Goal: Task Accomplishment & Management: Complete application form

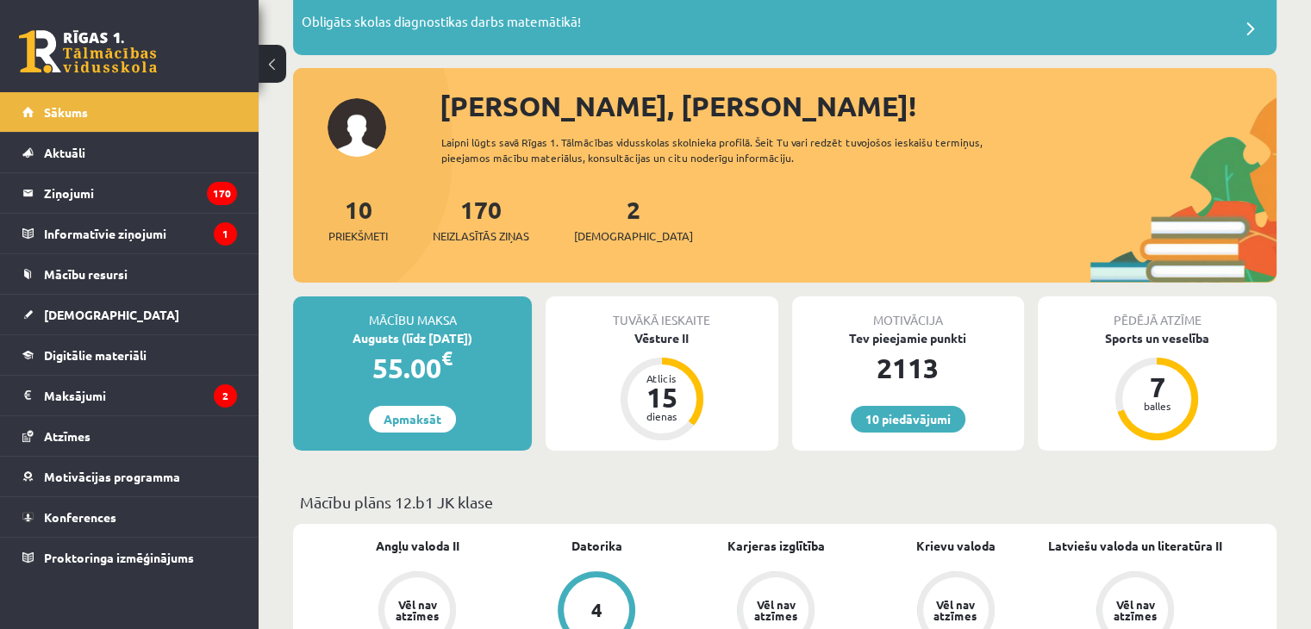
scroll to position [86, 0]
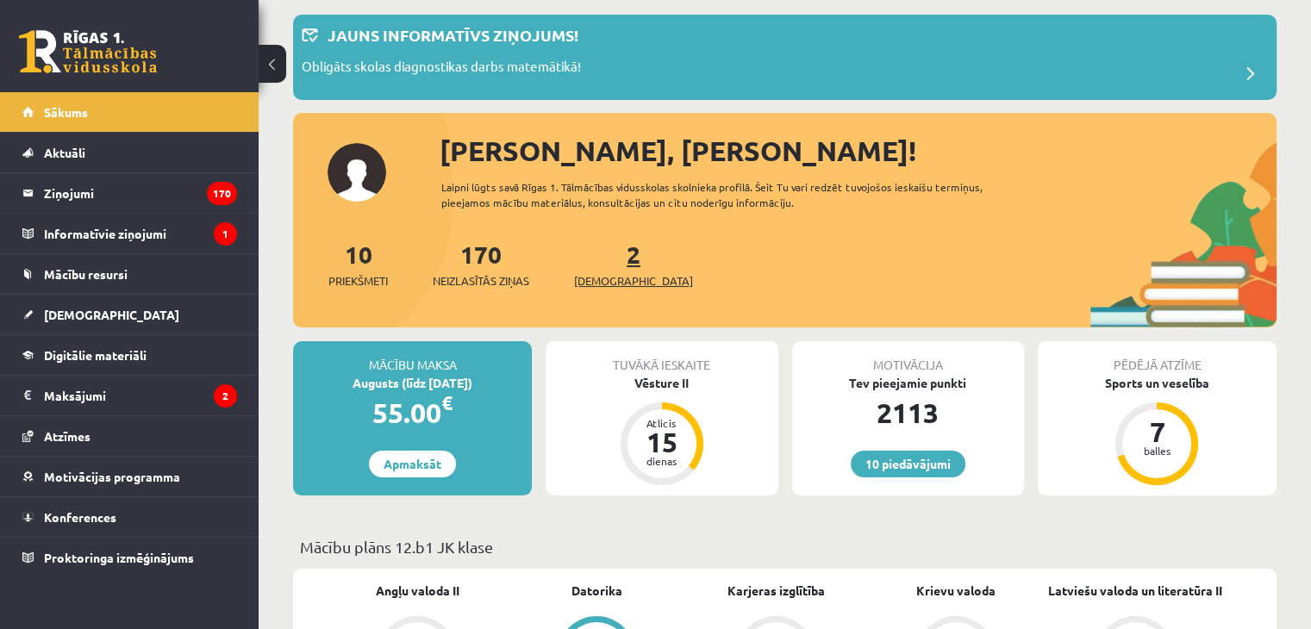
click at [624, 283] on span "[DEMOGRAPHIC_DATA]" at bounding box center [633, 280] width 119 height 17
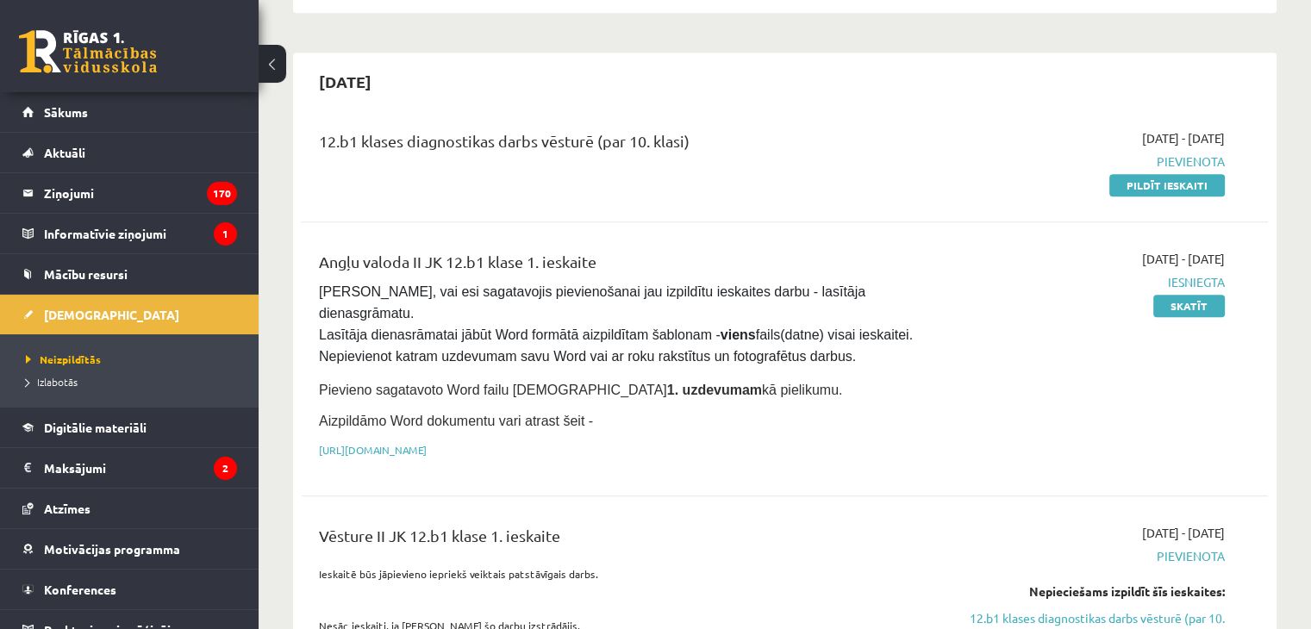
scroll to position [948, 0]
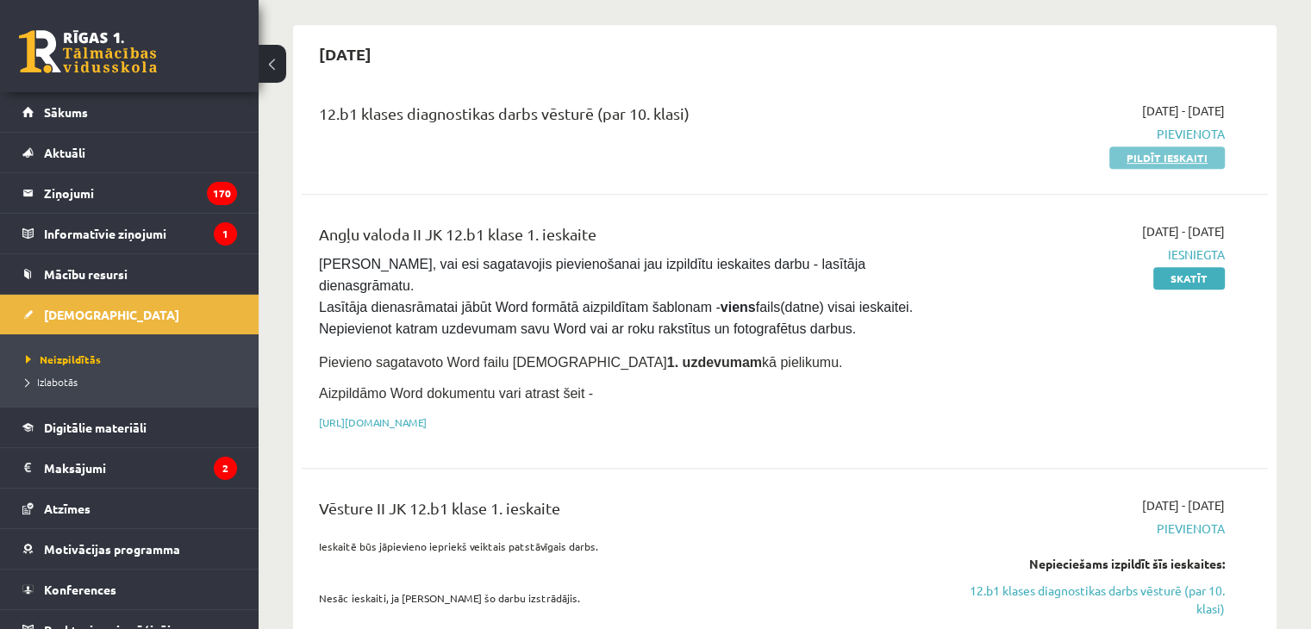
click at [1164, 147] on link "Pildīt ieskaiti" at bounding box center [1166, 158] width 115 height 22
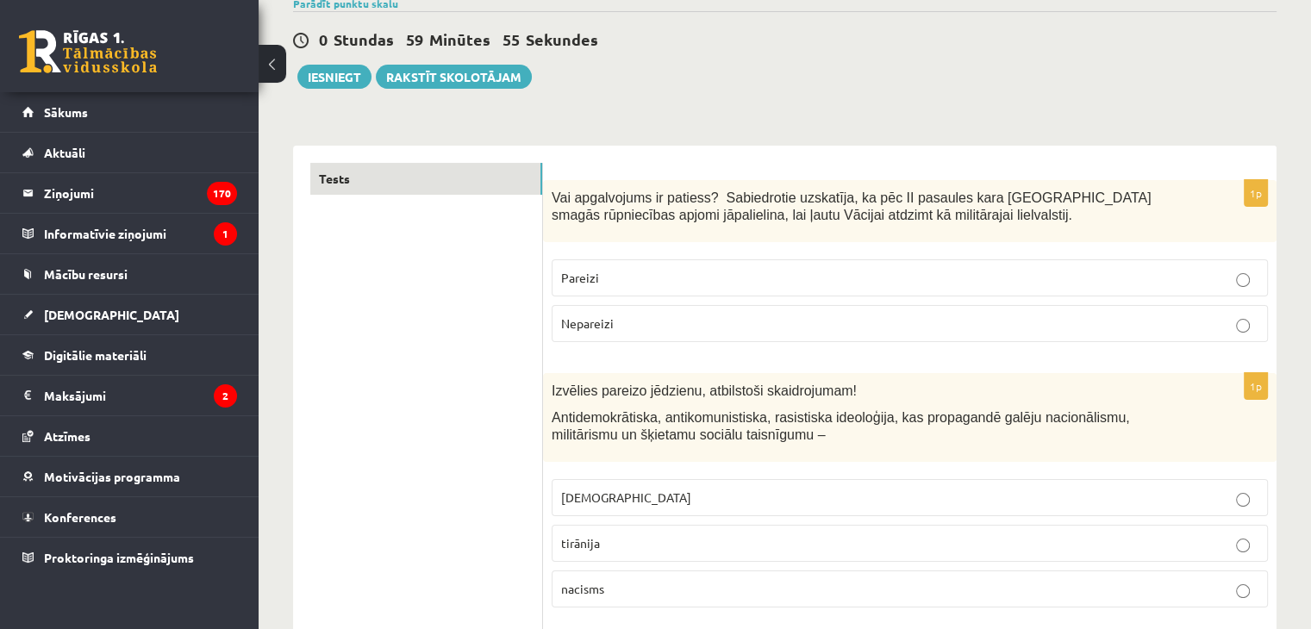
scroll to position [172, 0]
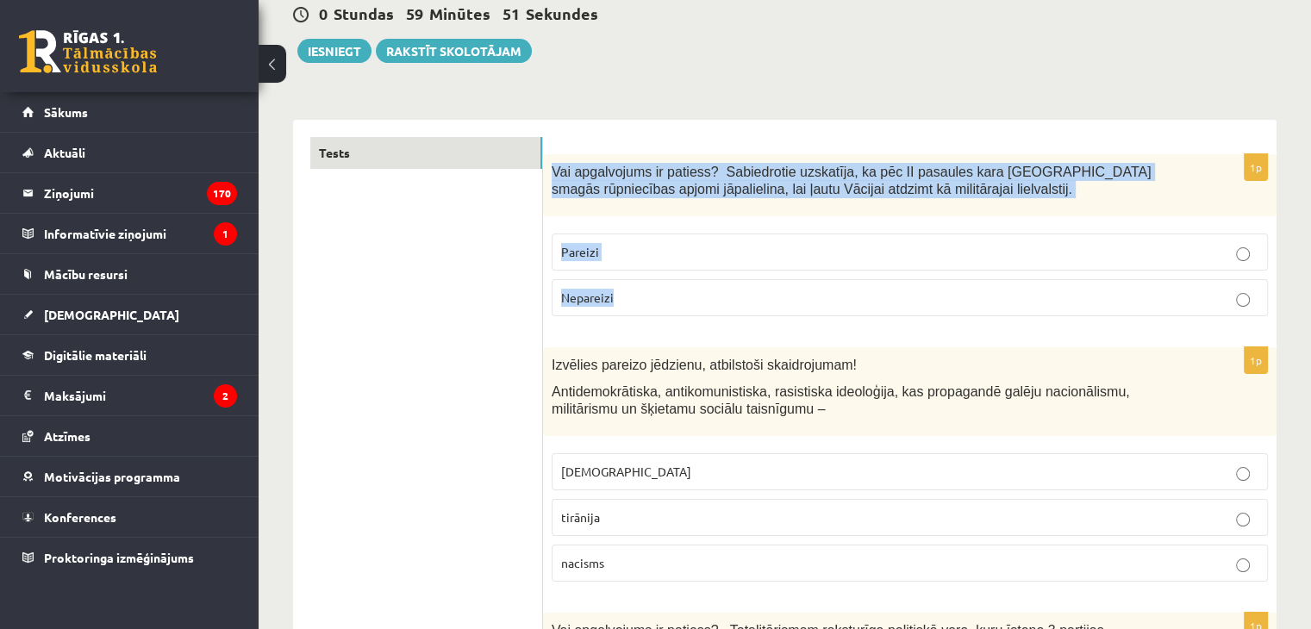
drag, startPoint x: 546, startPoint y: 165, endPoint x: 652, endPoint y: 300, distance: 171.8
click at [652, 300] on div "1p Vai apgalvojums ir patiess? Sabiedrotie uzskatīja, ka pēc II pasaules kara V…" at bounding box center [909, 242] width 733 height 176
copy div "Vai apgalvojums ir patiess? Sabiedrotie uzskatīja, ka pēc II pasaules kara Vāci…"
click at [721, 293] on p "Nepareizi" at bounding box center [909, 298] width 697 height 18
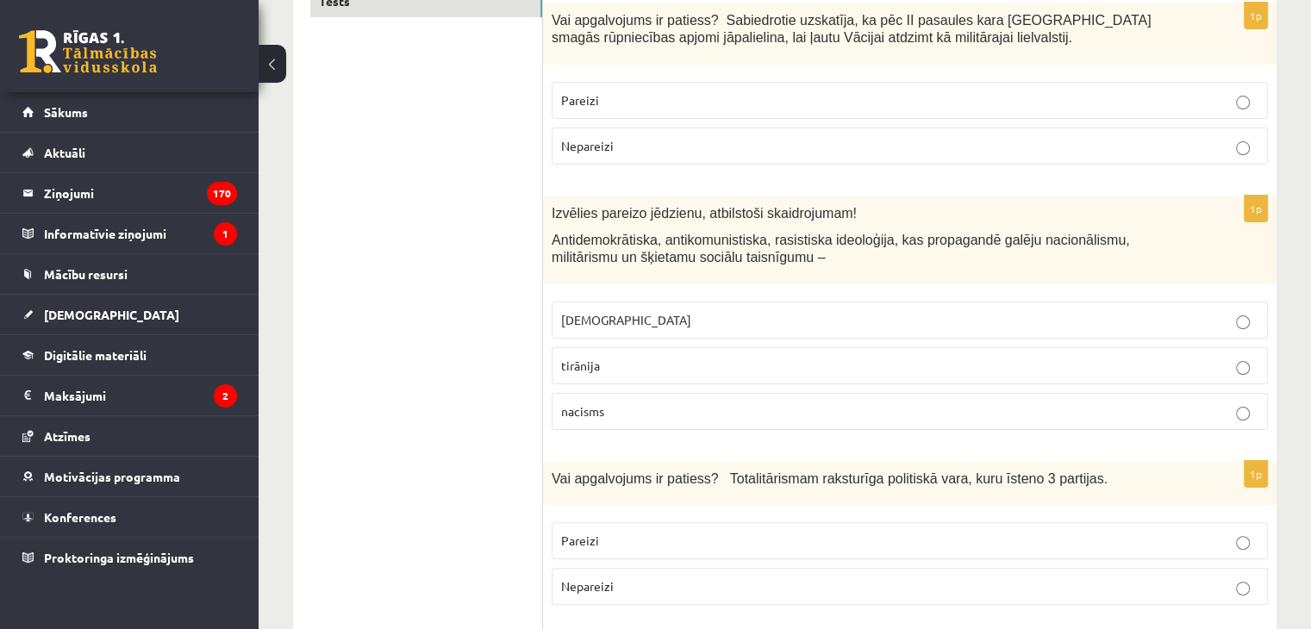
scroll to position [431, 0]
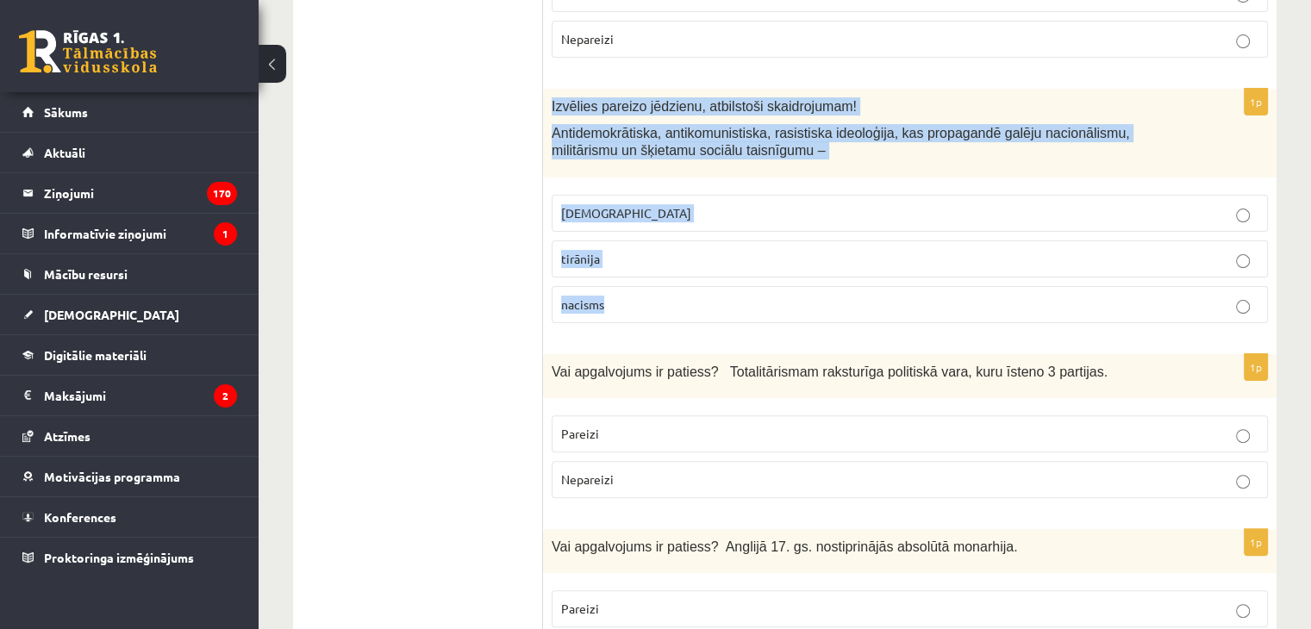
drag, startPoint x: 544, startPoint y: 101, endPoint x: 623, endPoint y: 302, distance: 215.9
click at [623, 302] on div "1p Izvēlies pareizo jēdzienu, atbilstoši skaidrojumam! Antidemokrātiska, antiko…" at bounding box center [909, 213] width 733 height 248
copy div "Izvēlies pareizo jēdzienu, atbilstoši skaidrojumam! Antidemokrātiska, antikomun…"
click at [739, 311] on p "nacisms" at bounding box center [909, 305] width 697 height 18
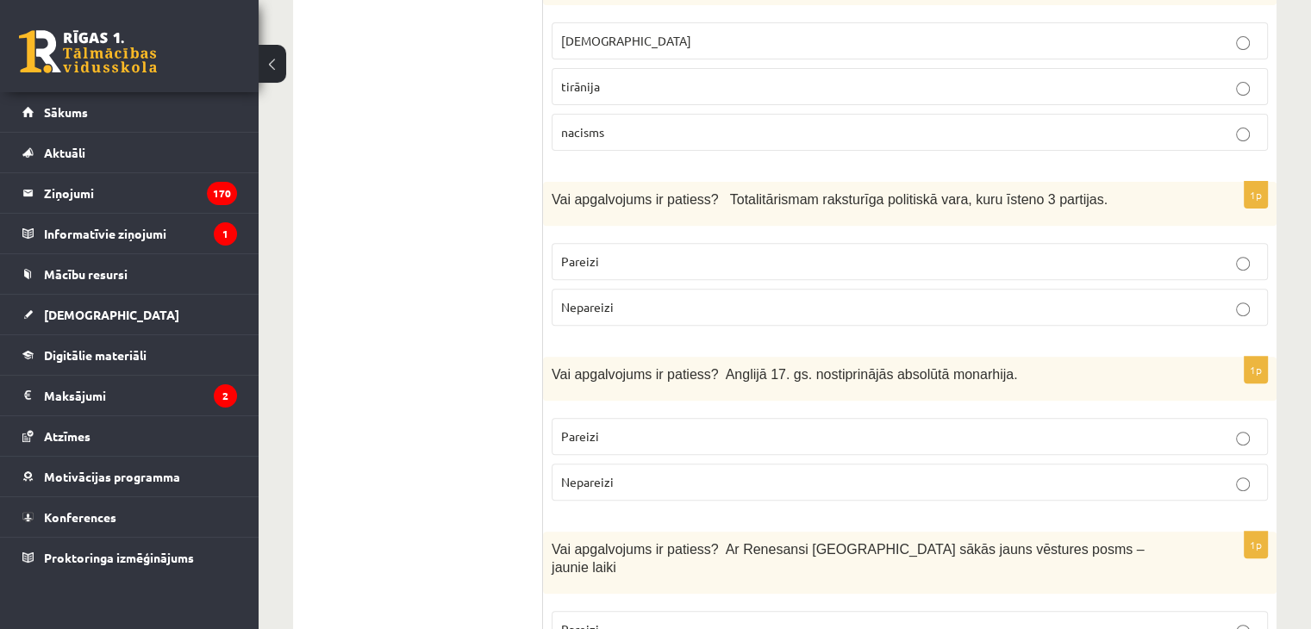
scroll to position [690, 0]
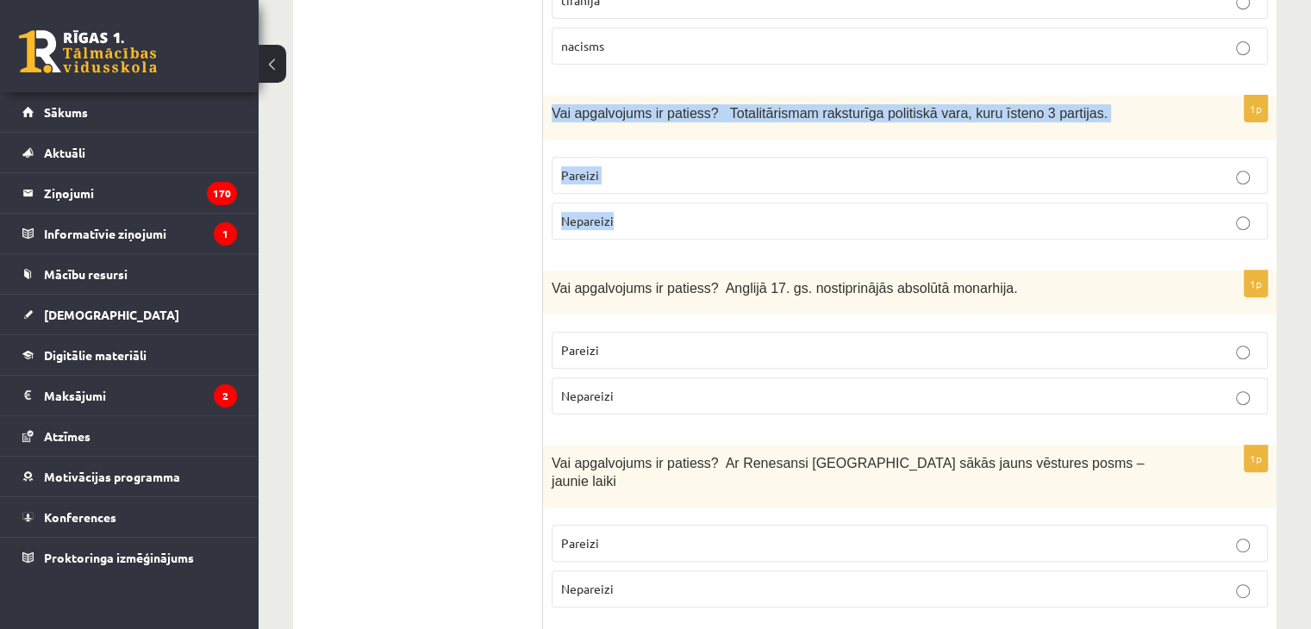
drag, startPoint x: 548, startPoint y: 108, endPoint x: 639, endPoint y: 204, distance: 132.3
click at [639, 204] on div "1p Vai apgalvojums ir patiess? Totalitārismam raksturīga politiskā vara, kuru ī…" at bounding box center [909, 175] width 733 height 158
copy div "Vai apgalvojums ir patiess? Totalitārismam raksturīga politiskā vara, kuru īste…"
click at [633, 224] on p "Nepareizi" at bounding box center [909, 221] width 697 height 18
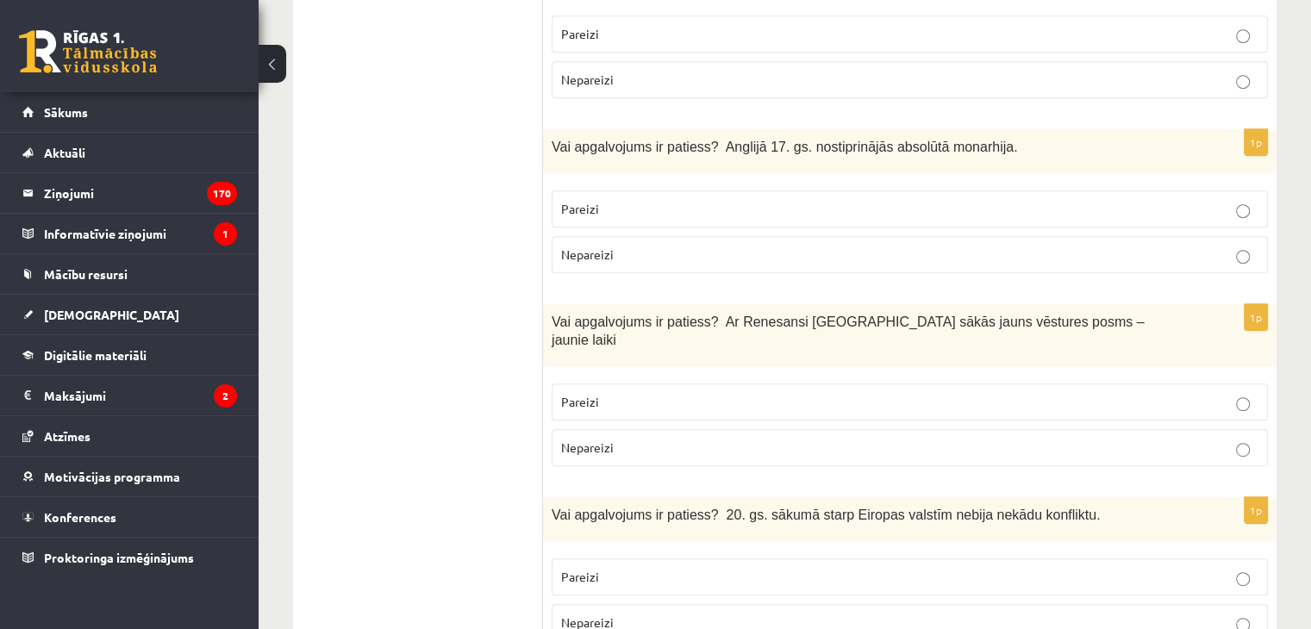
scroll to position [862, 0]
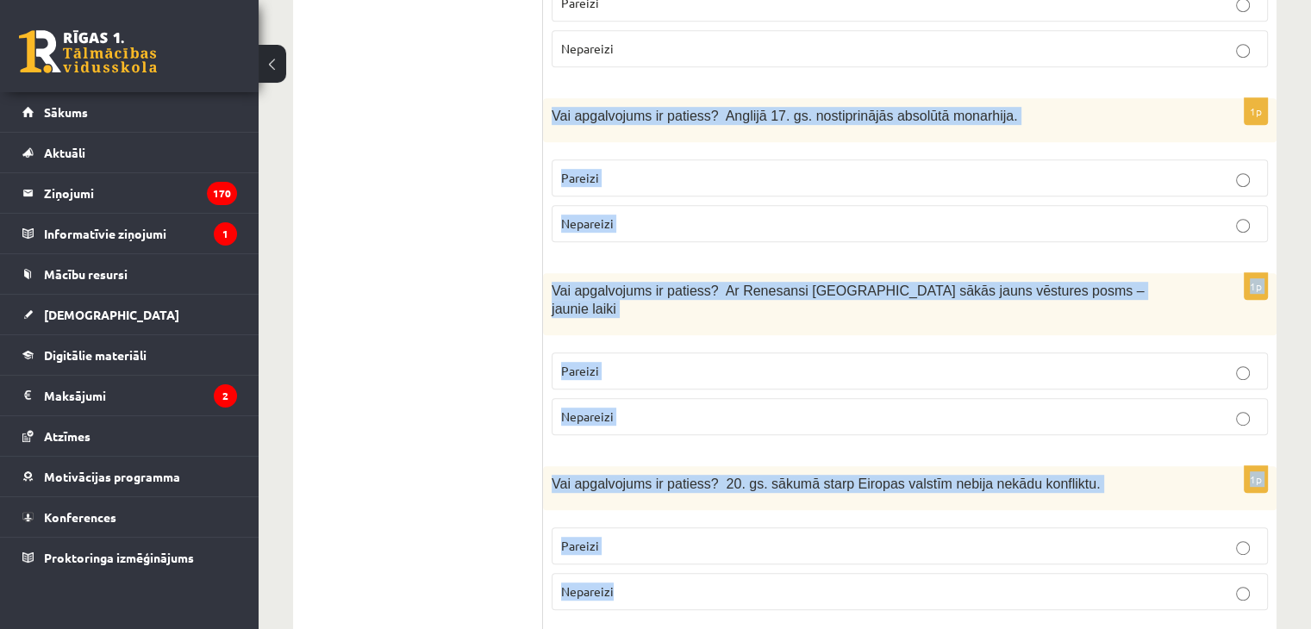
drag, startPoint x: 548, startPoint y: 105, endPoint x: 668, endPoint y: 555, distance: 465.6
copy form "Vai apgalvojums ir patiess? Anglijā 17. gs. nostiprinājās absolūtā monarhija. P…"
click at [605, 218] on span "Nepareizi" at bounding box center [587, 223] width 53 height 16
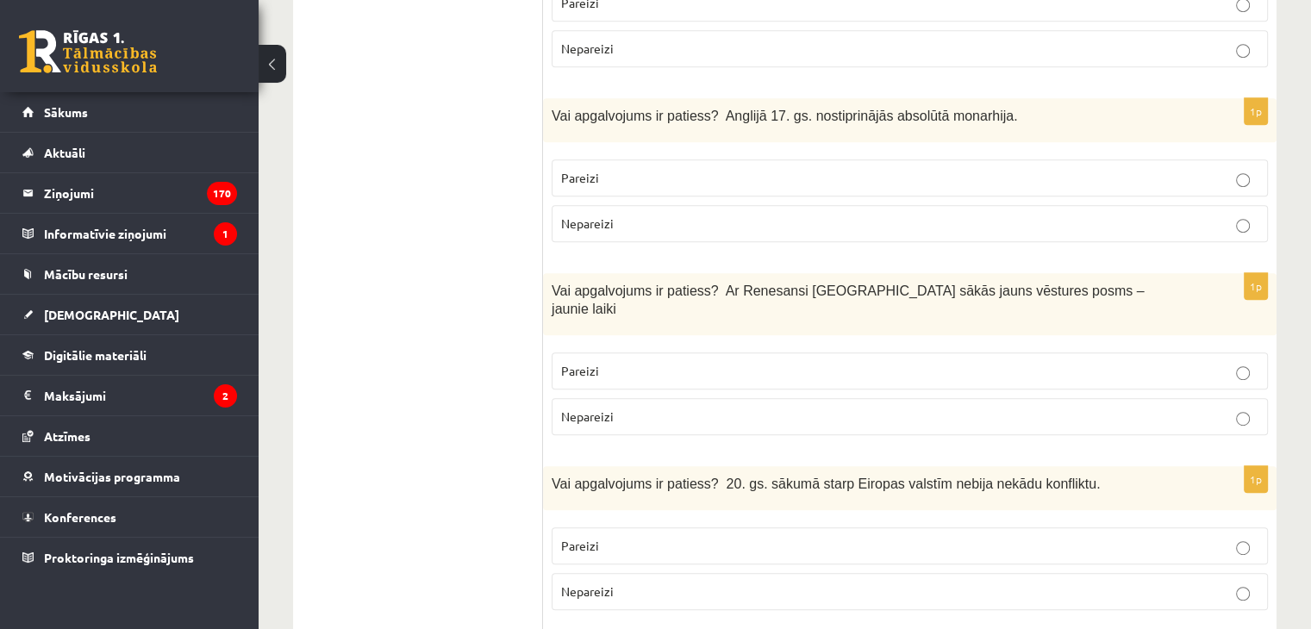
click at [632, 364] on label "Pareizi" at bounding box center [910, 371] width 716 height 37
click at [676, 583] on p "Nepareizi" at bounding box center [909, 592] width 697 height 18
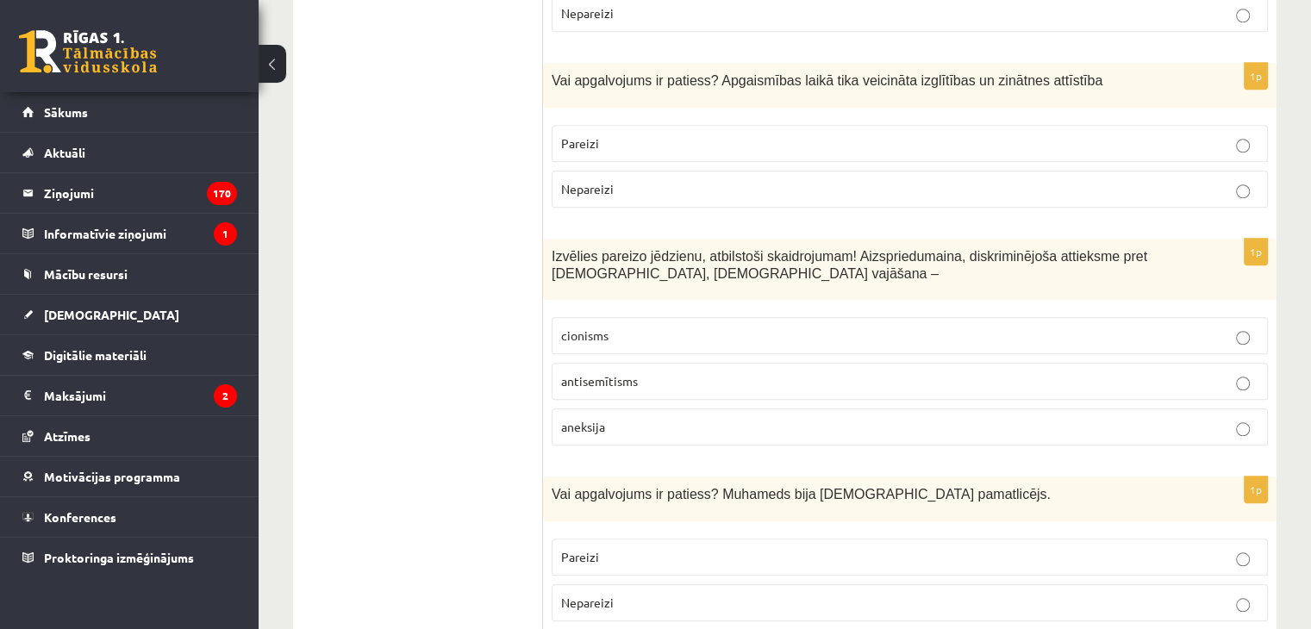
scroll to position [1465, 0]
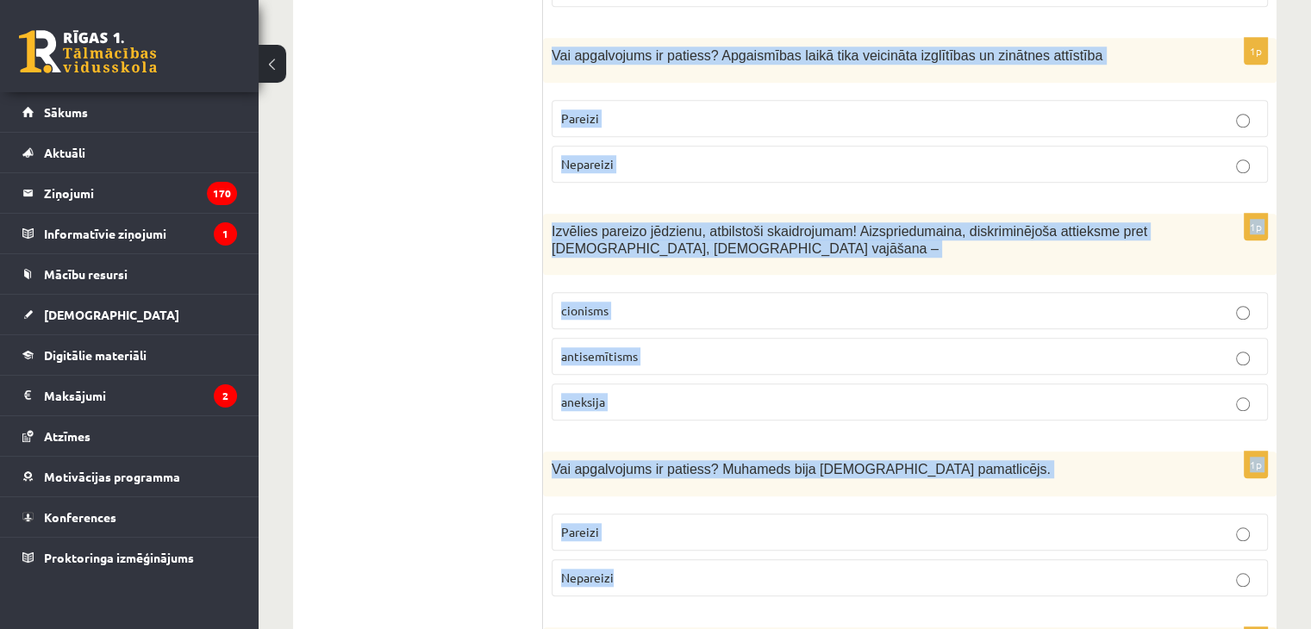
drag, startPoint x: 545, startPoint y: 35, endPoint x: 665, endPoint y: 526, distance: 505.0
copy form "Vai apgalvojums ir patiess? Apgaismības laikā tika veicināta izglītības un zinā…"
click at [634, 109] on p "Pareizi" at bounding box center [909, 118] width 697 height 18
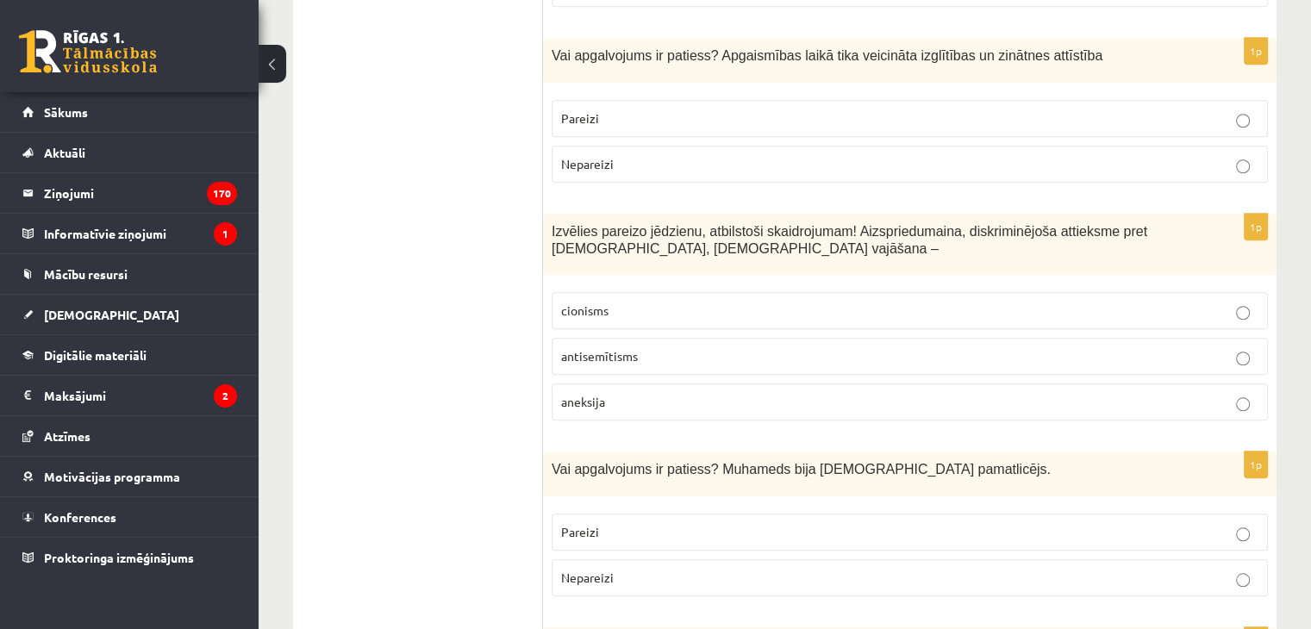
click at [640, 347] on p "antisemītisms" at bounding box center [909, 356] width 697 height 18
click at [693, 523] on p "Pareizi" at bounding box center [909, 532] width 697 height 18
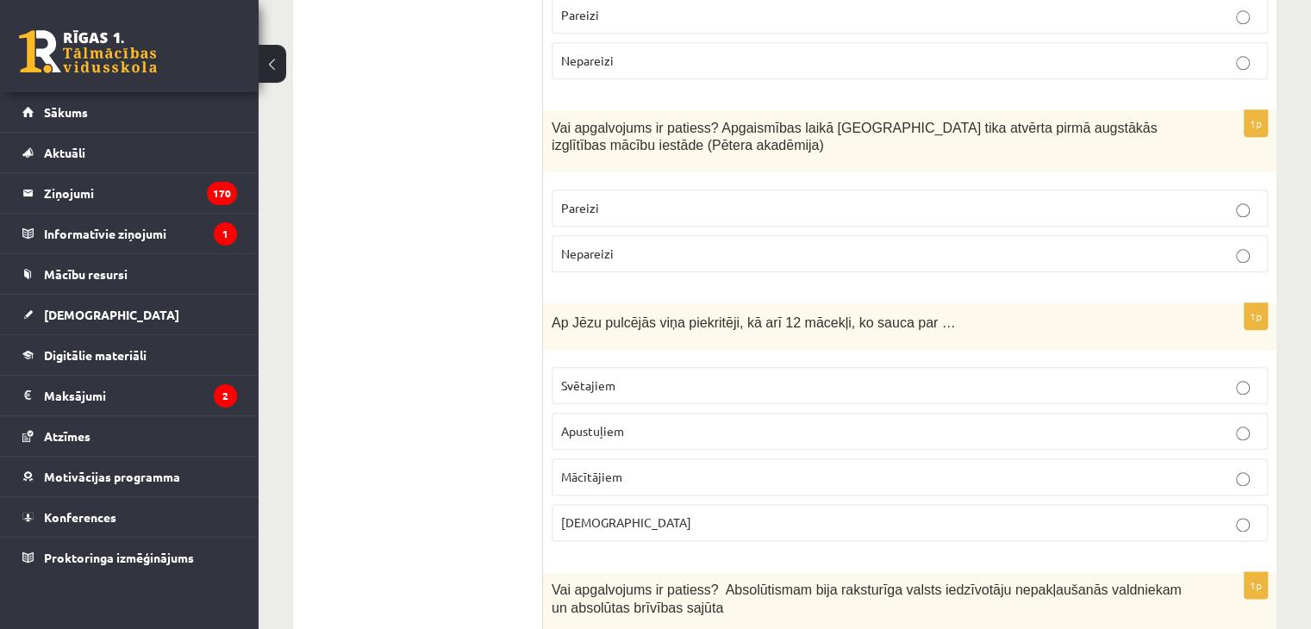
scroll to position [2069, 0]
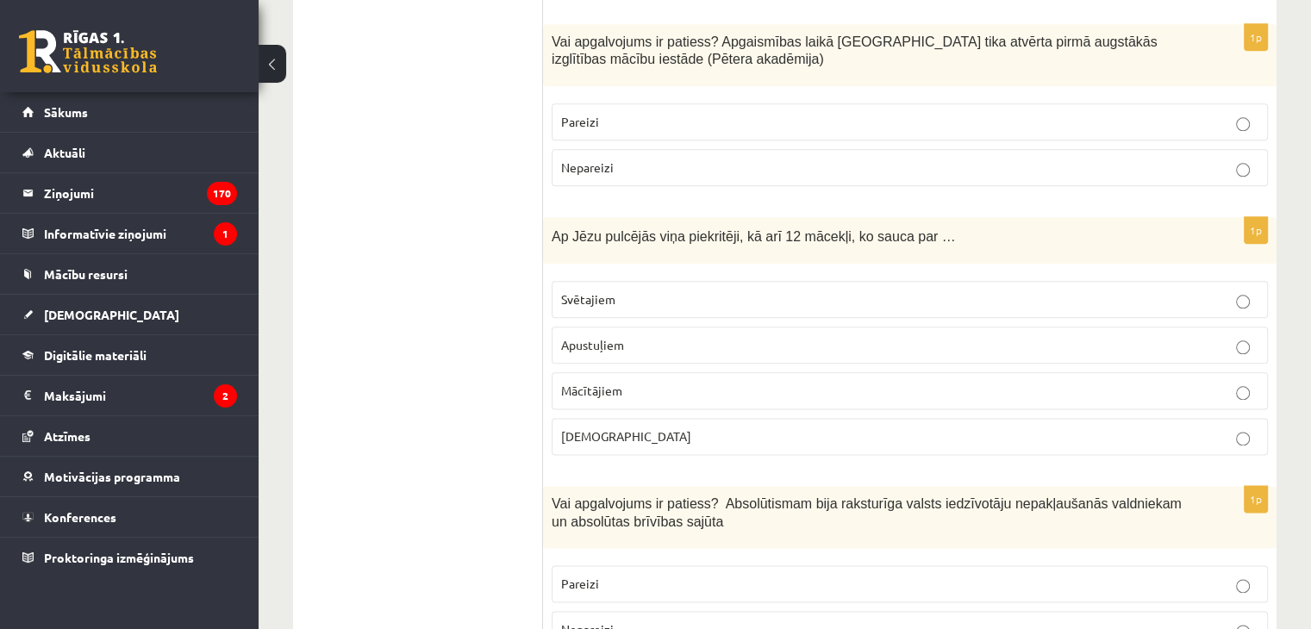
drag, startPoint x: 541, startPoint y: 10, endPoint x: 654, endPoint y: 591, distance: 591.8
copy div "1p Vai apgalvojums ir patiess? Sabiedrotie uzskatīja, ka pēc II pasaules kara V…"
click at [653, 113] on p "Pareizi" at bounding box center [909, 122] width 697 height 18
click at [627, 336] on p "Apustuļiem" at bounding box center [909, 345] width 697 height 18
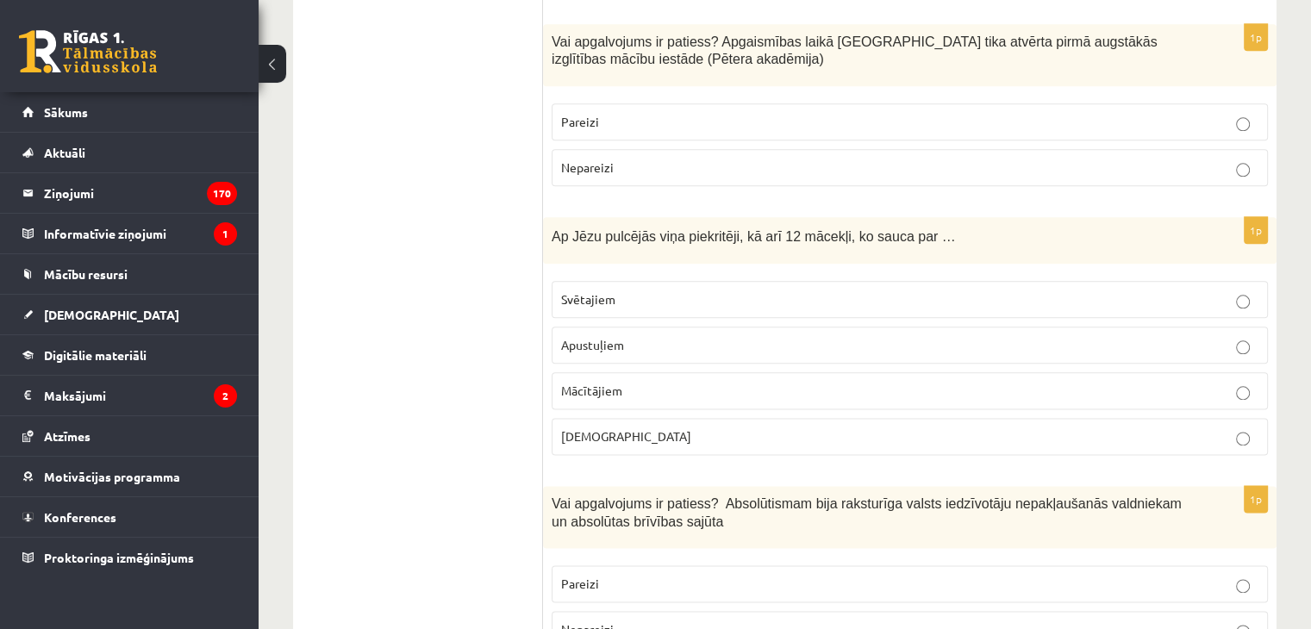
click at [654, 621] on p "Nepareizi" at bounding box center [909, 630] width 697 height 18
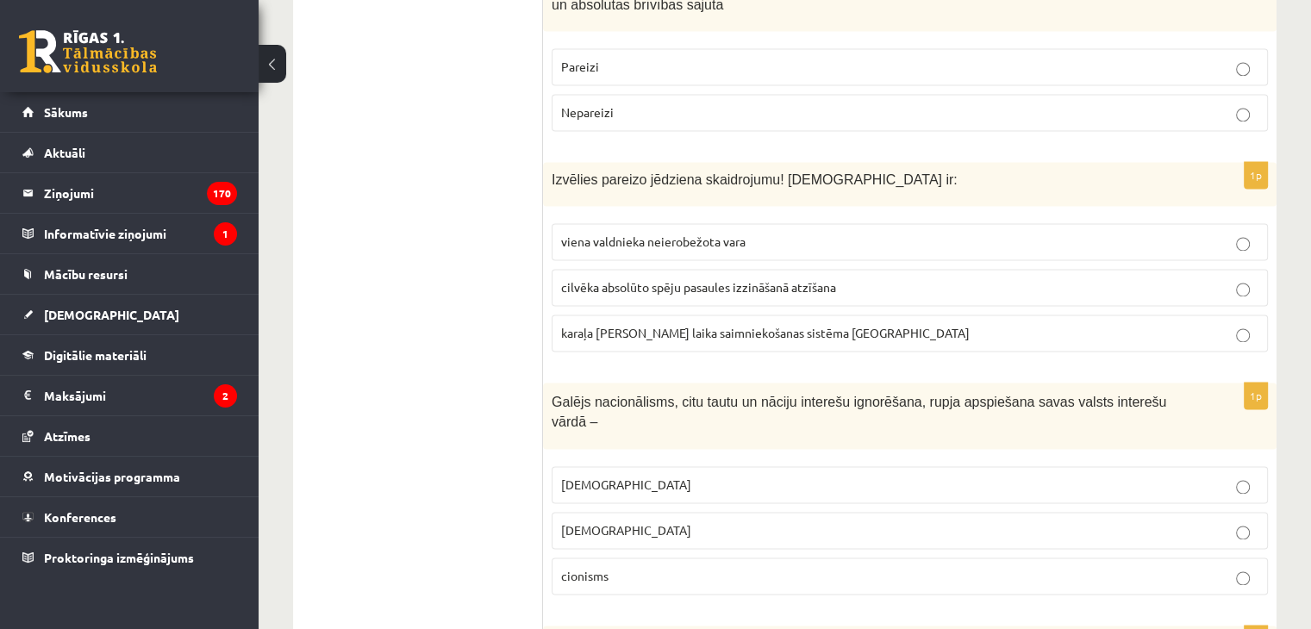
scroll to position [2672, 0]
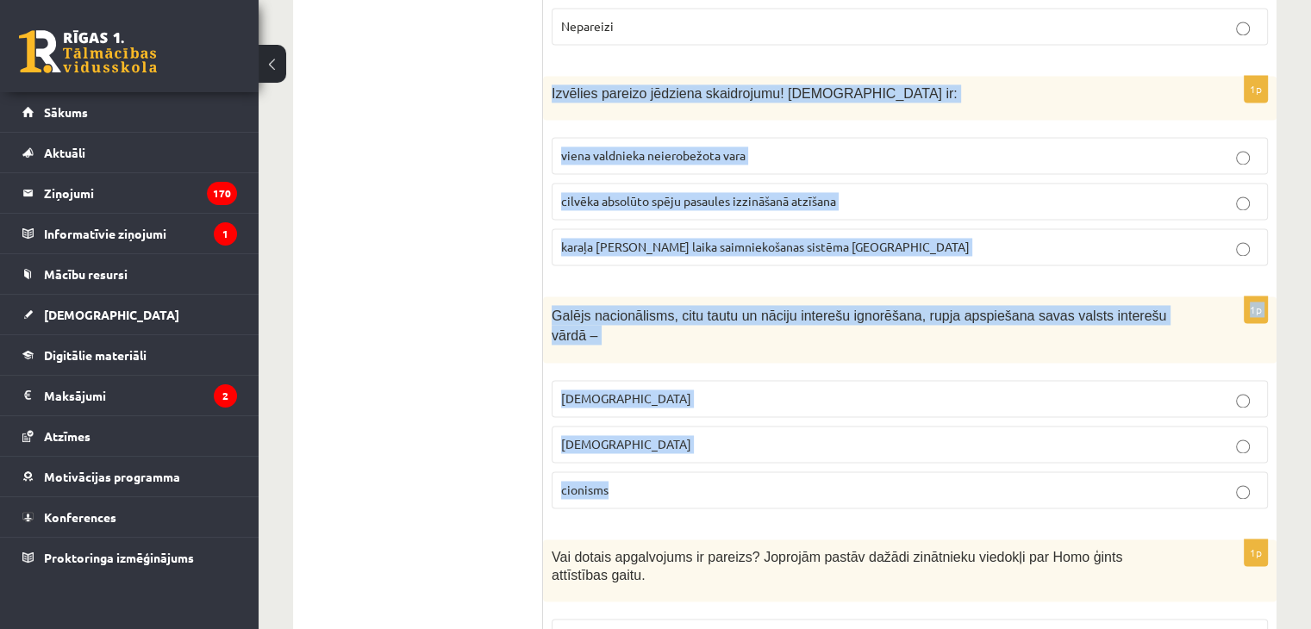
drag, startPoint x: 548, startPoint y: 62, endPoint x: 640, endPoint y: 446, distance: 394.5
copy form "Izvēlies pareizo jēdziena skaidrojumu! Absolūtisms ir: viena valdnieka neierobe…"
click at [760, 147] on p "viena valdnieka neierobežota vara" at bounding box center [909, 156] width 697 height 18
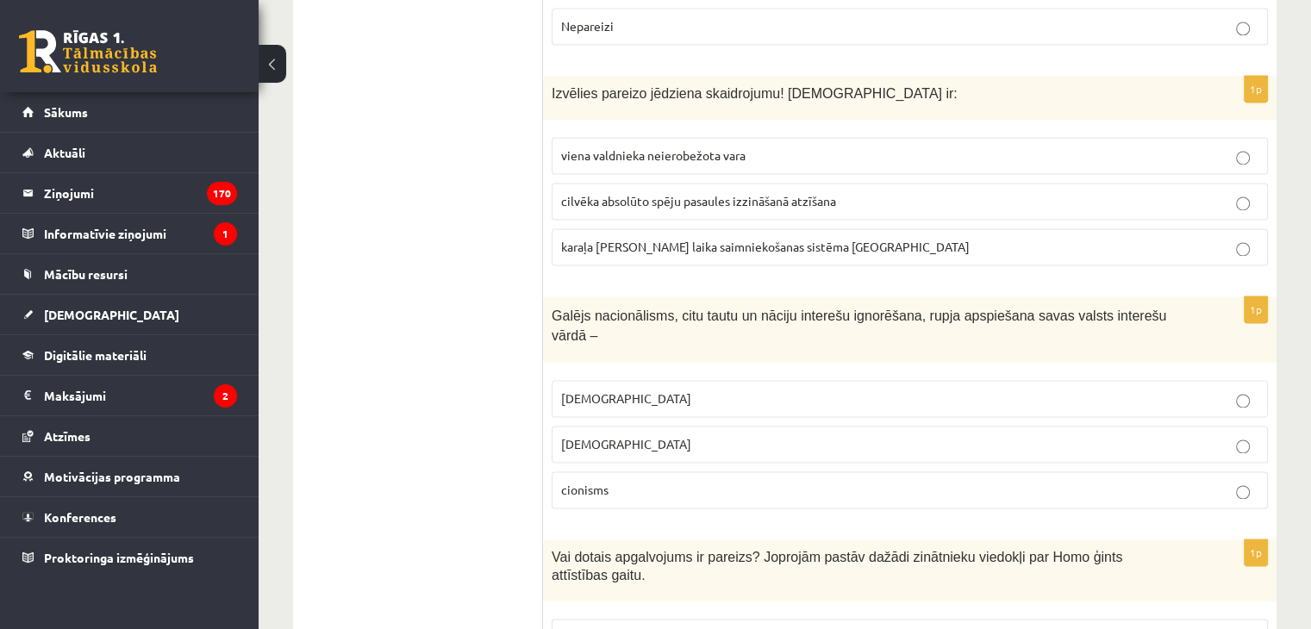
click at [665, 380] on label "šovinisms" at bounding box center [910, 398] width 716 height 37
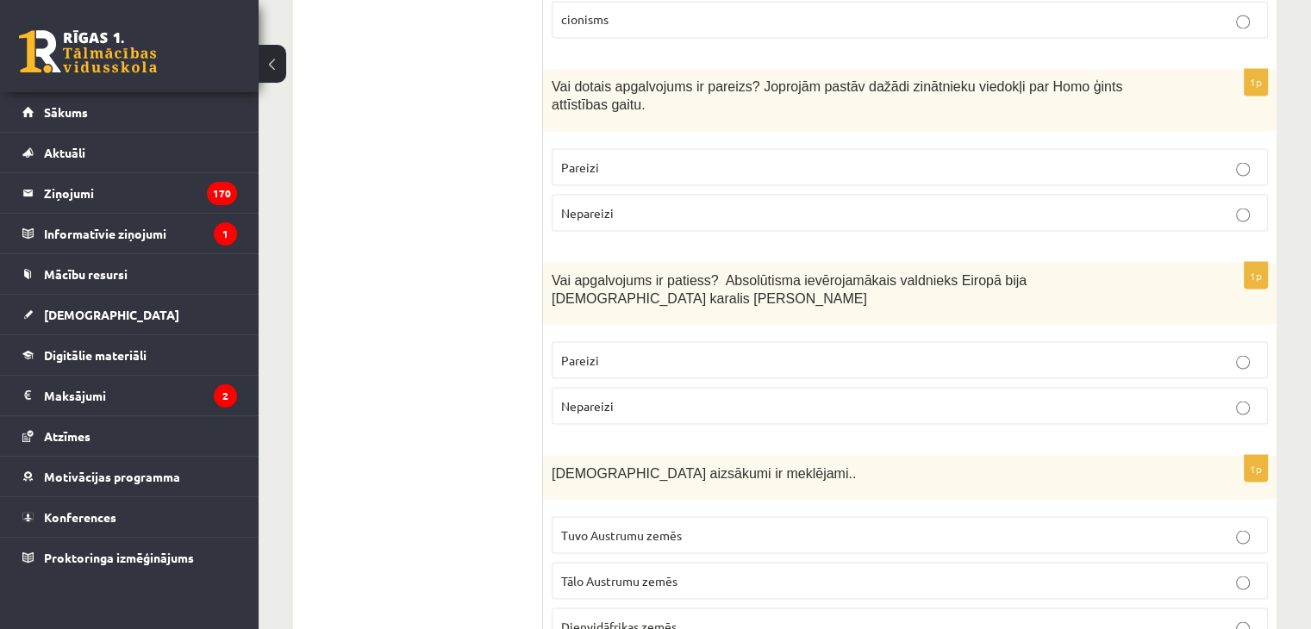
scroll to position [3103, 0]
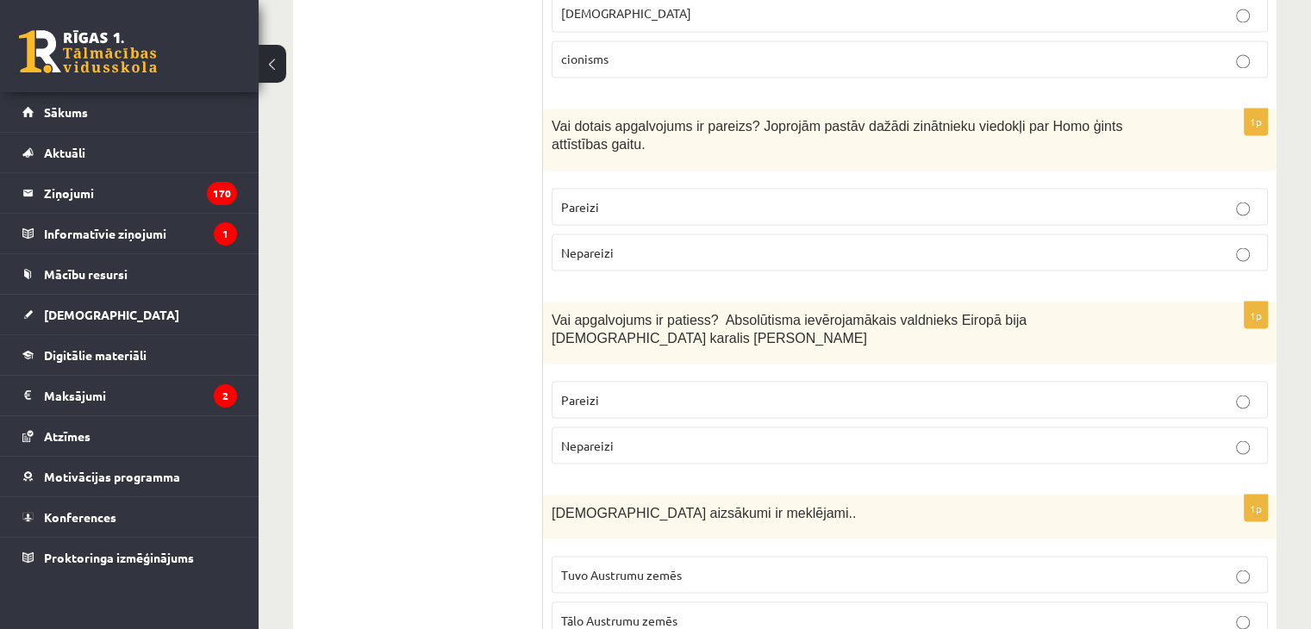
drag, startPoint x: 534, startPoint y: 70, endPoint x: 636, endPoint y: 346, distance: 294.8
click at [636, 346] on div "***** Tests 1p Vai apgalvojums ir patiess? Sabiedrotie uzskatīja, ka pēc II pas…" at bounding box center [784, 364] width 983 height 6350
click at [500, 142] on ul "Tests" at bounding box center [426, 364] width 233 height 6315
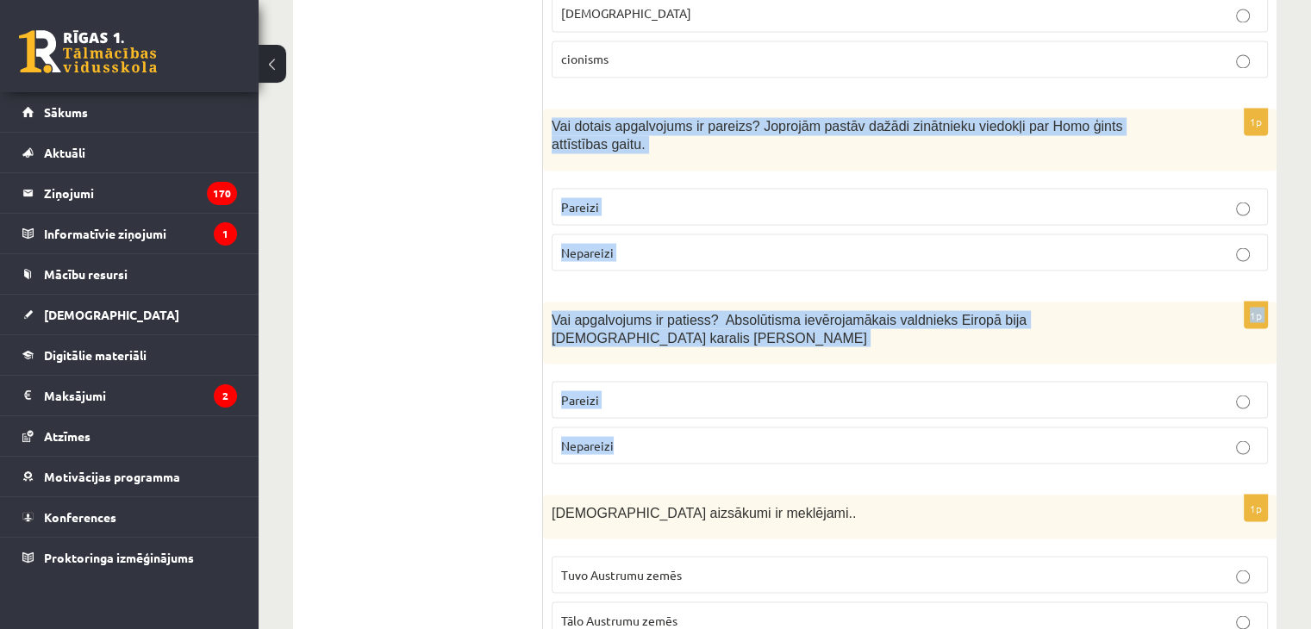
drag, startPoint x: 550, startPoint y: 86, endPoint x: 632, endPoint y: 343, distance: 269.6
click at [632, 343] on form "1p Vai apgalvojums ir patiess? Sabiedrotie uzskatīja, ka pēc II pasaules kara V…" at bounding box center [909, 364] width 699 height 6315
copy form "Vai dotais apgalvojums ir pareizs? Joprojām pastāv dažādi zinātnieku viedokļi p…"
click at [658, 197] on p "Pareizi" at bounding box center [909, 206] width 697 height 18
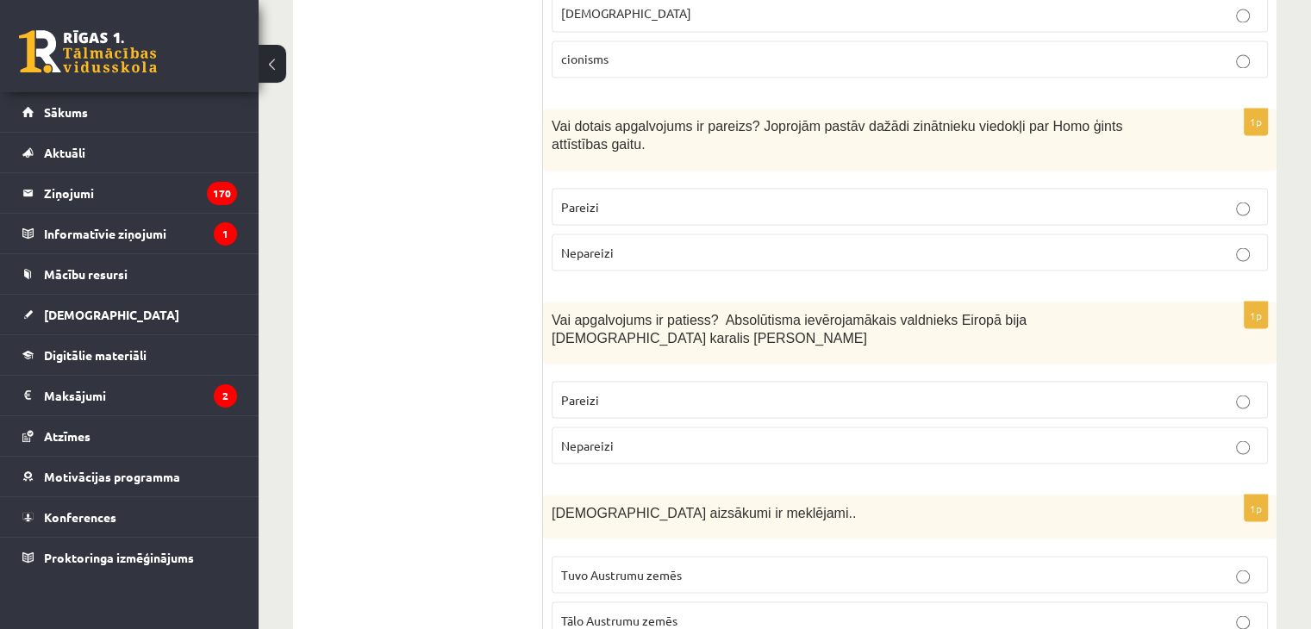
click at [672, 390] on p "Pareizi" at bounding box center [909, 399] width 697 height 18
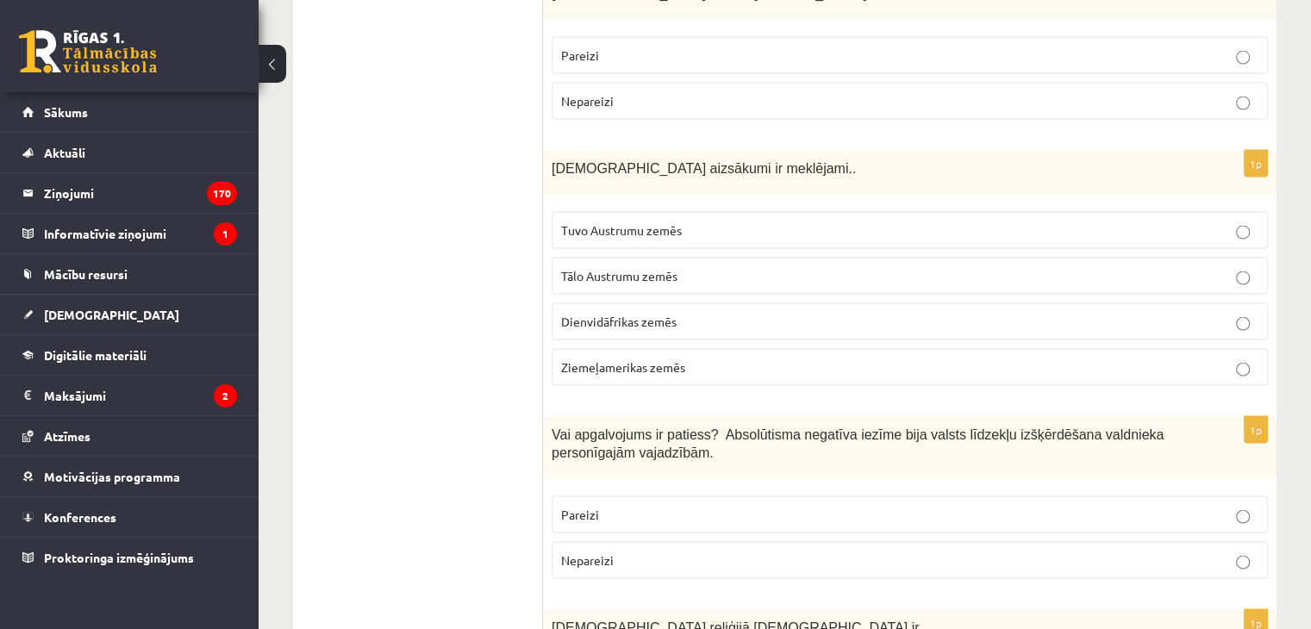
scroll to position [3448, 0]
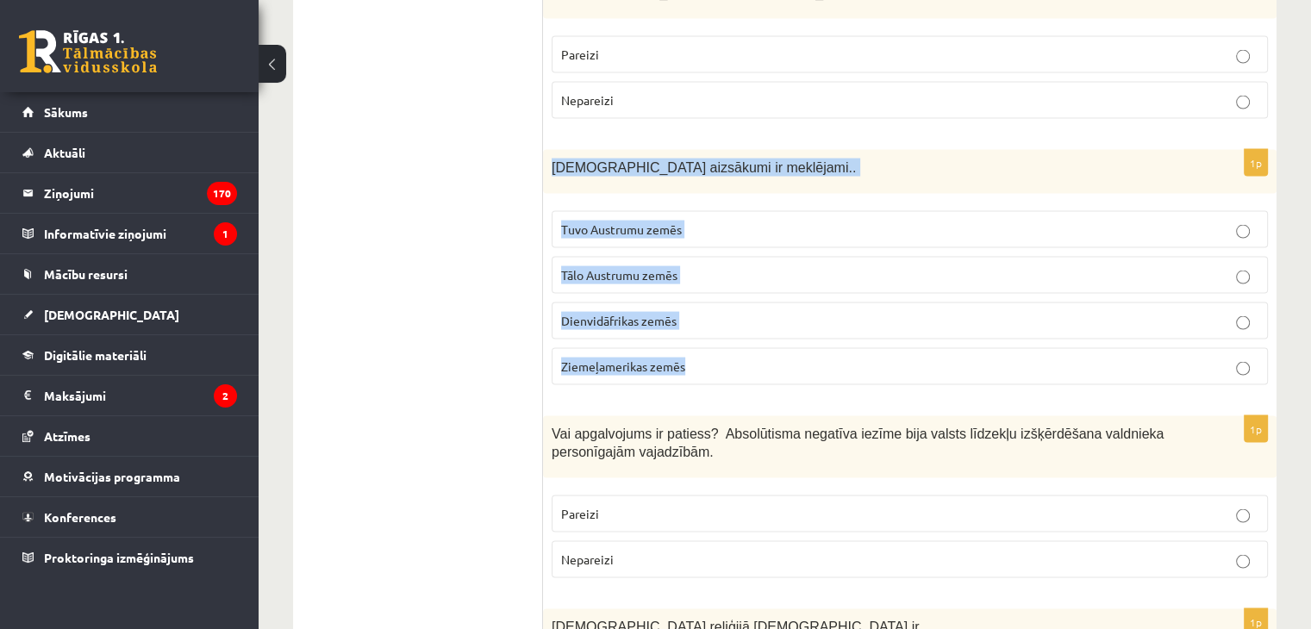
drag, startPoint x: 546, startPoint y: 77, endPoint x: 699, endPoint y: 283, distance: 256.3
click at [699, 283] on div "1p Kristietības aizsākumi ir meklējami.. Tuvo Austrumu zemēs Tālo Austrumu zemē…" at bounding box center [909, 274] width 733 height 249
copy div "Kristietības aizsākumi ir meklējami.. Tuvo Austrumu zemēs Tālo Austrumu zemēs D…"
click at [671, 222] on span "Tuvo Austrumu zemēs" at bounding box center [621, 230] width 121 height 16
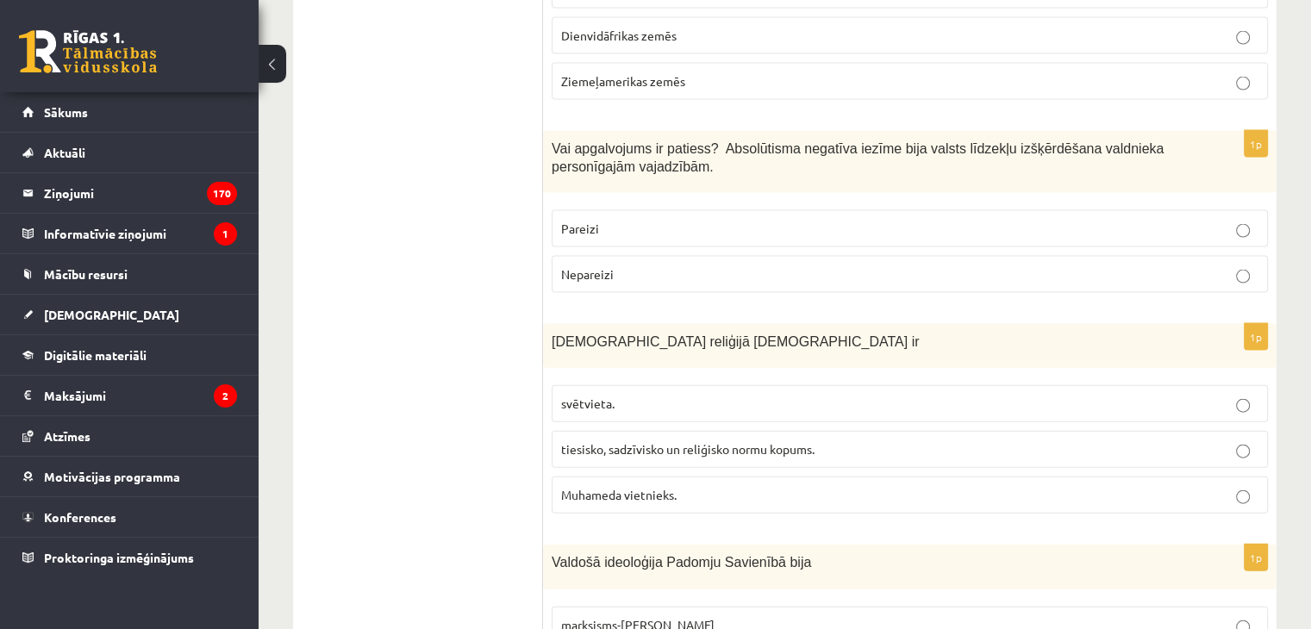
scroll to position [3706, 0]
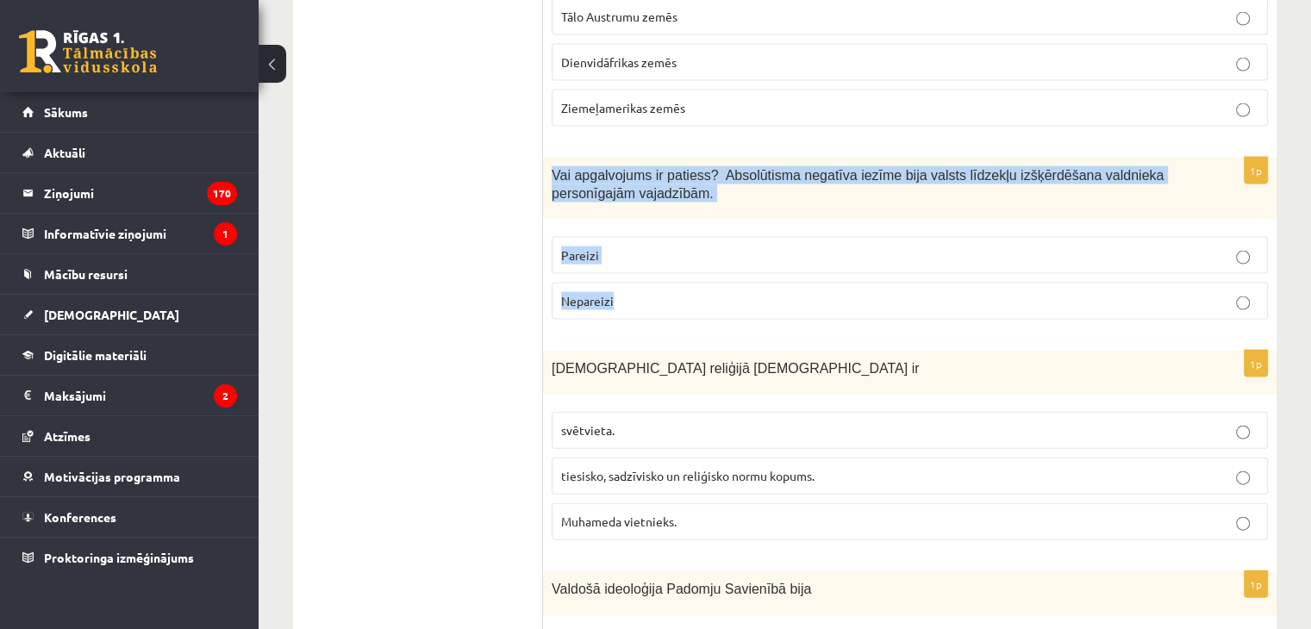
drag, startPoint x: 550, startPoint y: 85, endPoint x: 646, endPoint y: 209, distance: 156.0
click at [646, 209] on div "1p Vai apgalvojums ir patiess? Absolūtisma negatīva iezīme bija valsts līdzekļu…" at bounding box center [909, 246] width 733 height 176
copy div "Vai apgalvojums ir patiess? Absolūtisma negatīva iezīme bija valsts līdzekļu iz…"
click at [619, 247] on p "Pareizi" at bounding box center [909, 256] width 697 height 18
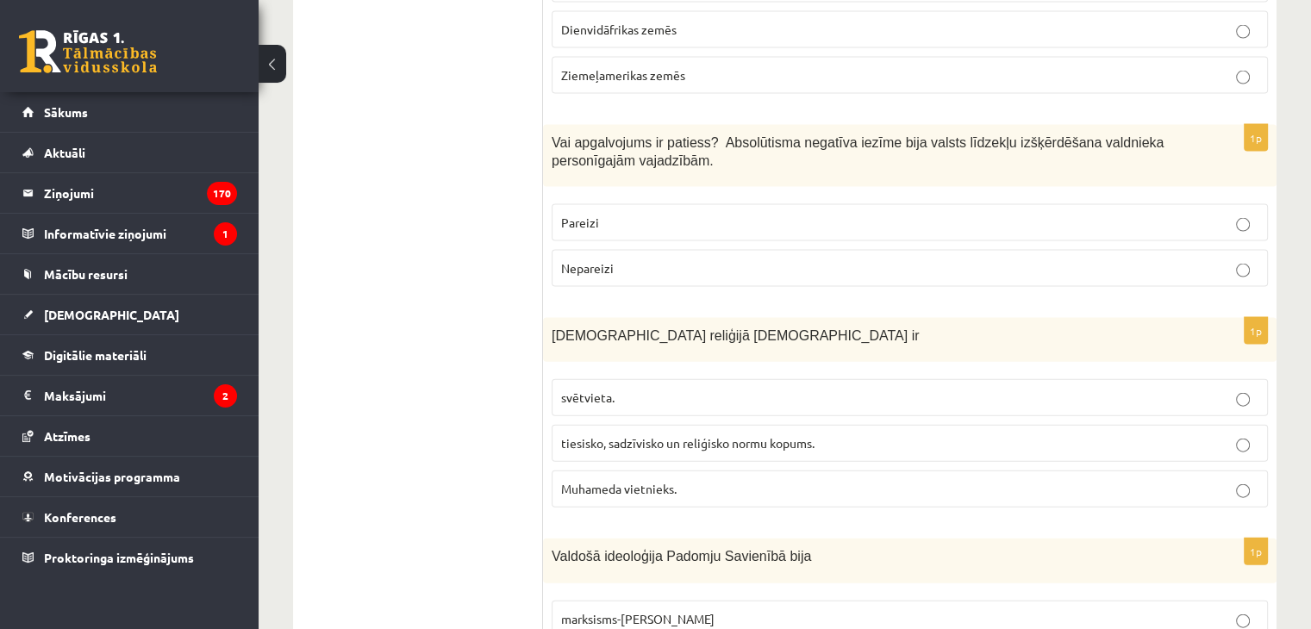
scroll to position [3792, 0]
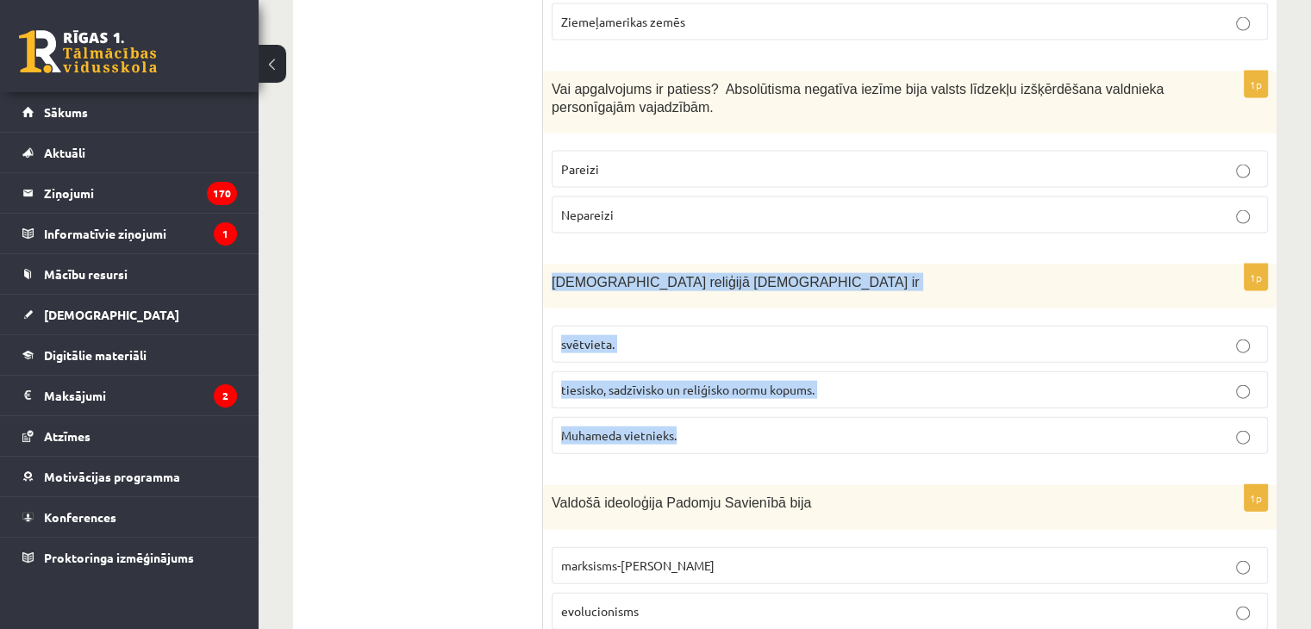
drag, startPoint x: 543, startPoint y: 193, endPoint x: 702, endPoint y: 345, distance: 219.5
click at [702, 345] on div "1p Islāma reliģijā Šariata ir svētvieta. tiesisko, sadzīvisko un reliģisko norm…" at bounding box center [909, 366] width 733 height 203
click at [874, 381] on p "tiesisko, sadzīvisko un reliģisko normu kopums." at bounding box center [909, 390] width 697 height 18
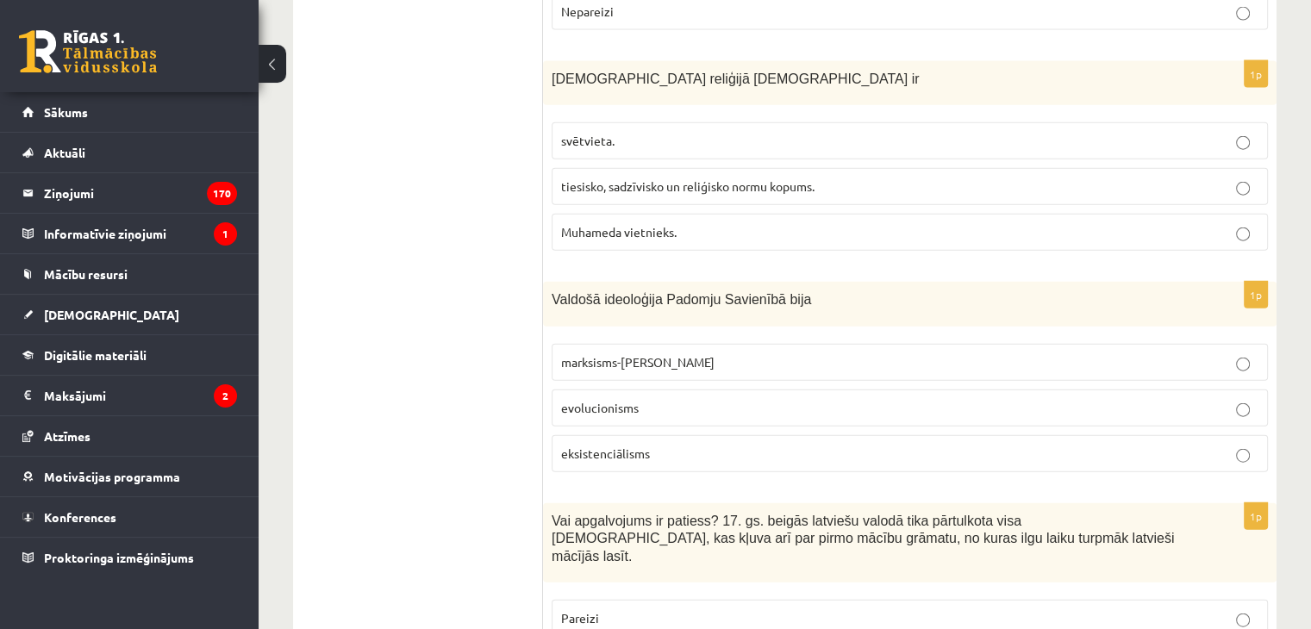
scroll to position [4051, 0]
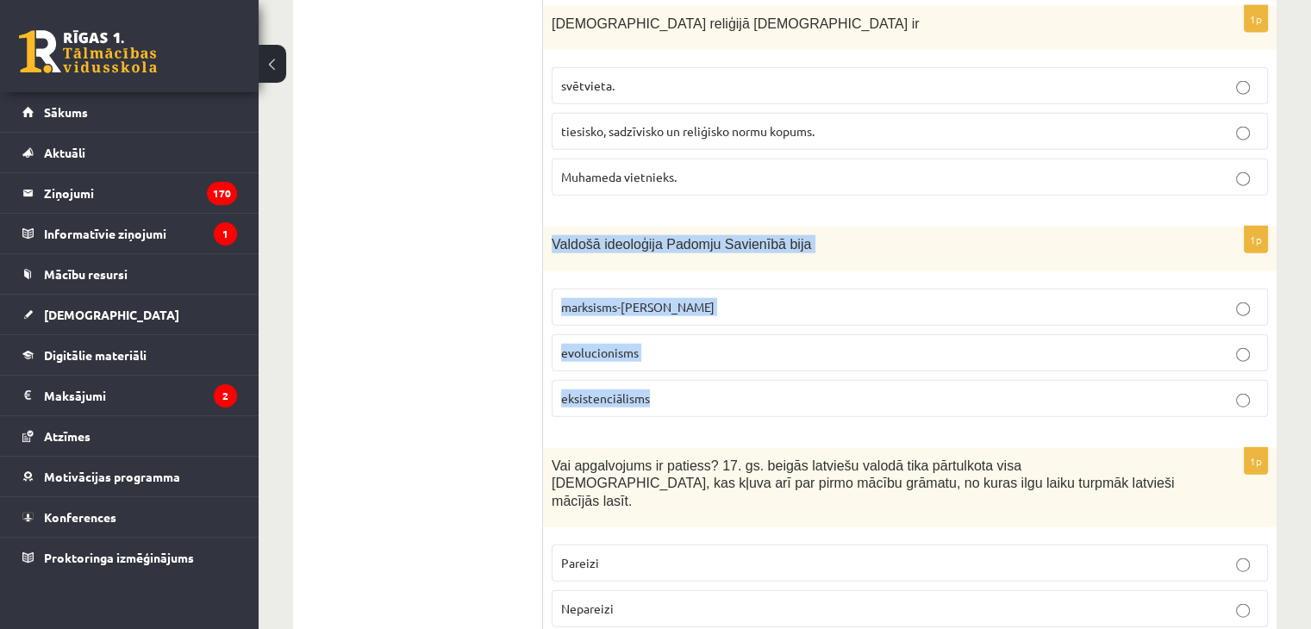
drag, startPoint x: 545, startPoint y: 150, endPoint x: 677, endPoint y: 303, distance: 202.3
click at [677, 303] on div "1p Valdošā ideoloģija Padomju Savienībā bija marksisms-ļeņinisms evolucionisms …" at bounding box center [909, 328] width 733 height 203
click at [717, 298] on p "marksisms-ļeņinisms" at bounding box center [909, 307] width 697 height 18
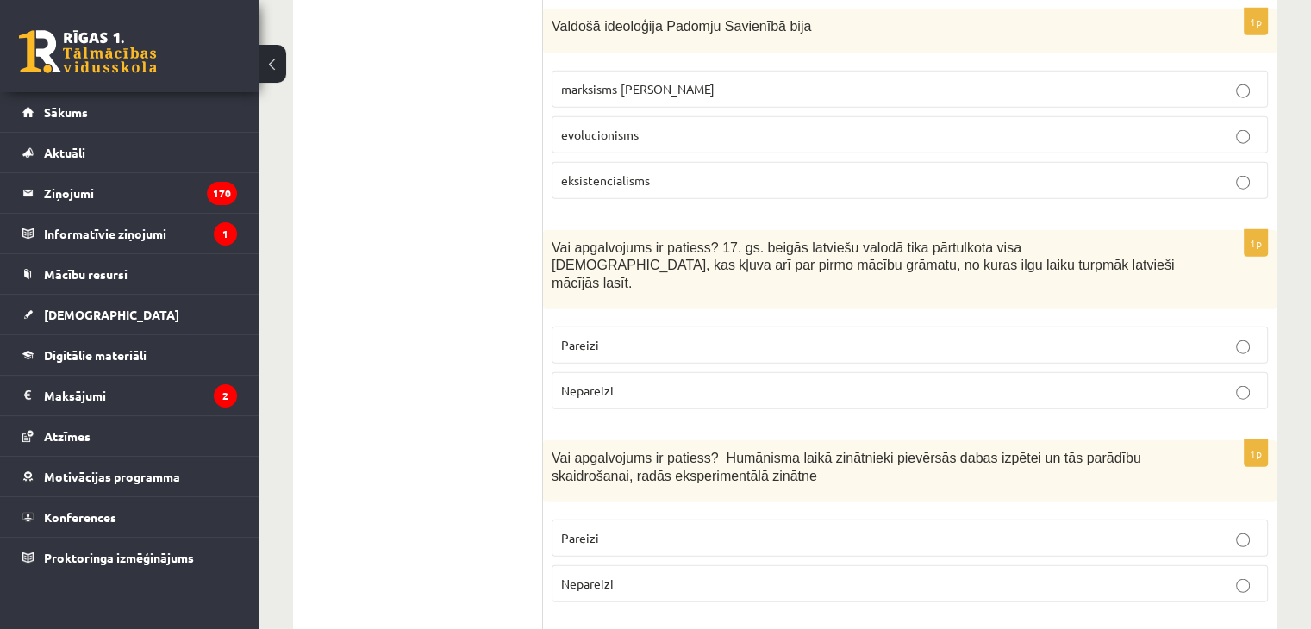
scroll to position [4309, 0]
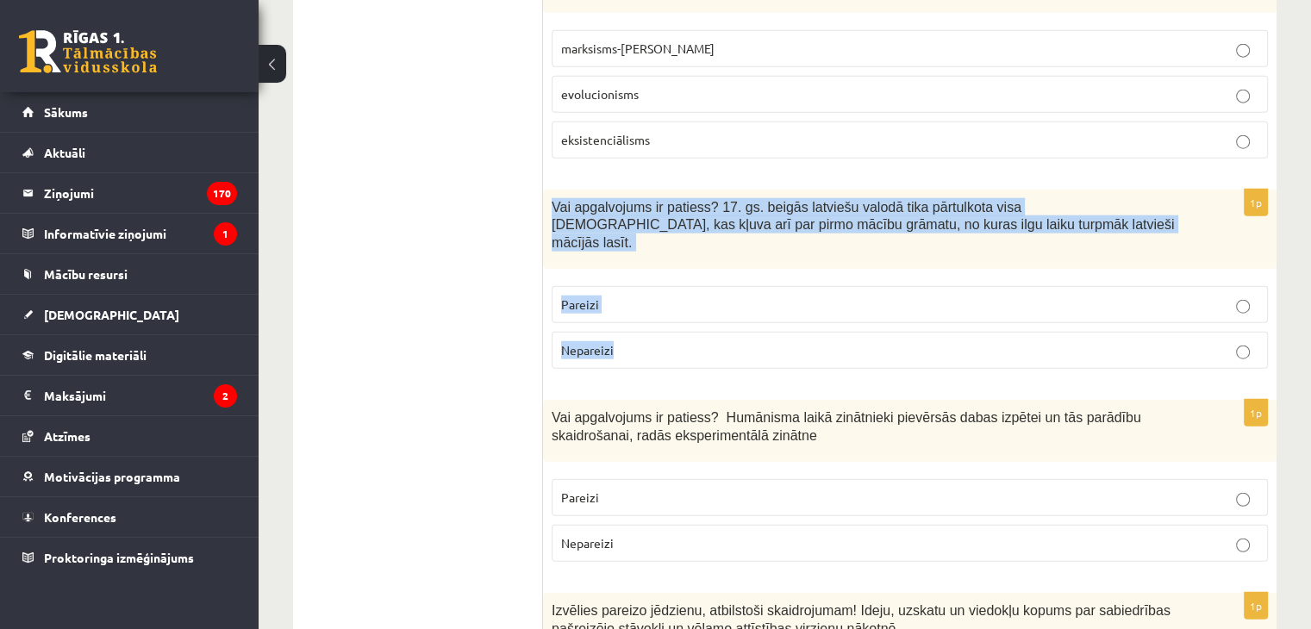
drag, startPoint x: 548, startPoint y: 118, endPoint x: 658, endPoint y: 239, distance: 162.9
click at [658, 239] on div "1p Vai apgalvojums ir patiess? 17. gs. beigās latviešu valodā tika pārtulkota v…" at bounding box center [909, 286] width 733 height 193
click at [710, 296] on p "Pareizi" at bounding box center [909, 305] width 697 height 18
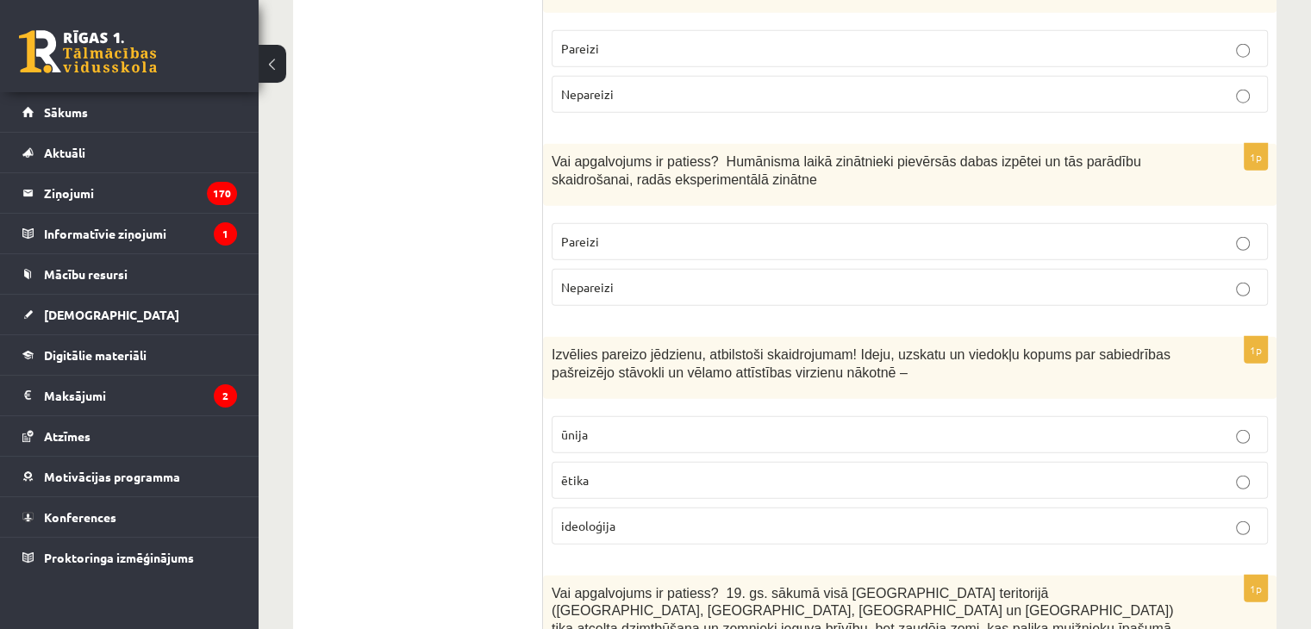
scroll to position [4568, 0]
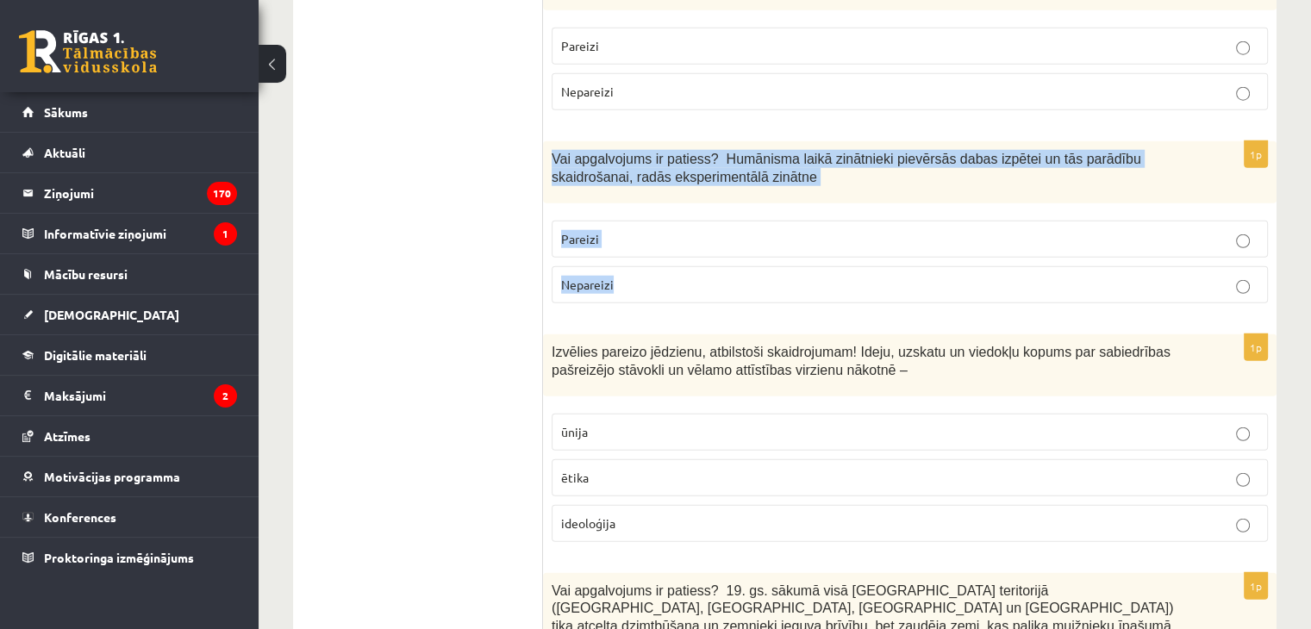
drag, startPoint x: 547, startPoint y: 49, endPoint x: 624, endPoint y: 165, distance: 138.6
click at [624, 165] on div "1p Vai apgalvojums ir patiess? Humānisma laikā zinātnieki pievērsās dabas izpēt…" at bounding box center [909, 229] width 733 height 176
click at [811, 230] on p "Pareizi" at bounding box center [909, 239] width 697 height 18
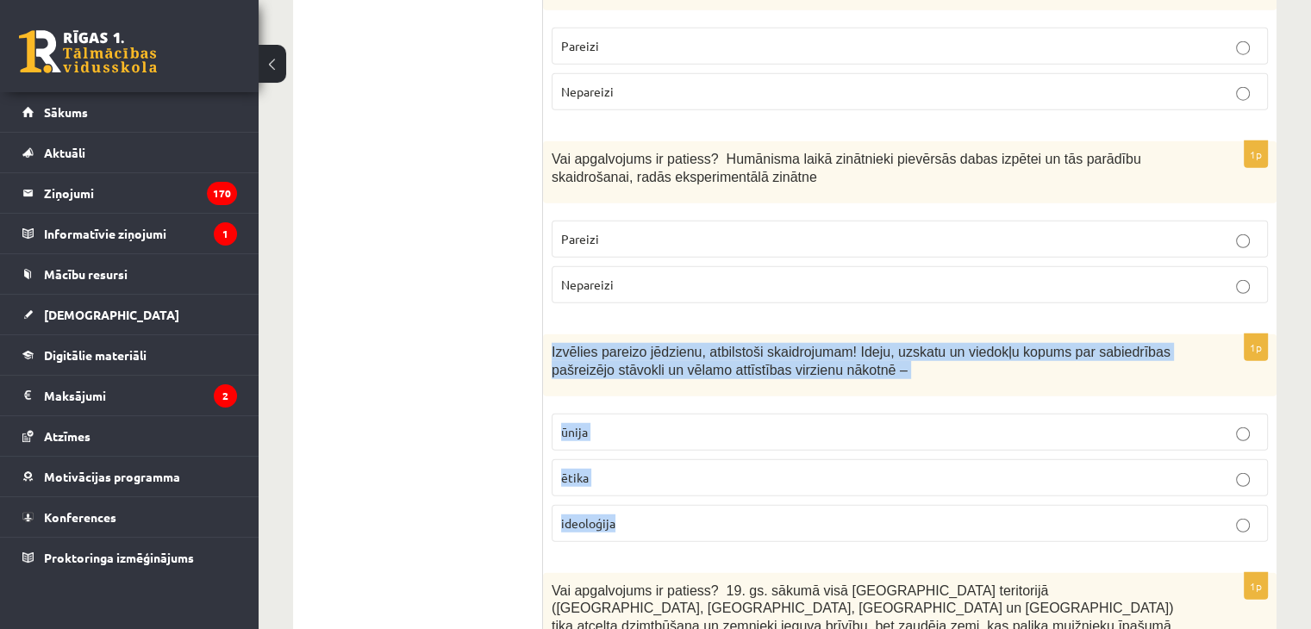
drag, startPoint x: 556, startPoint y: 249, endPoint x: 649, endPoint y: 404, distance: 180.9
click at [649, 404] on div "1p Izvēlies pareizo jēdzienu, atbilstoši skaidrojumam! Ideju, uzskatu un viedok…" at bounding box center [909, 445] width 733 height 222
click at [677, 515] on p "ideoloģija" at bounding box center [909, 524] width 697 height 18
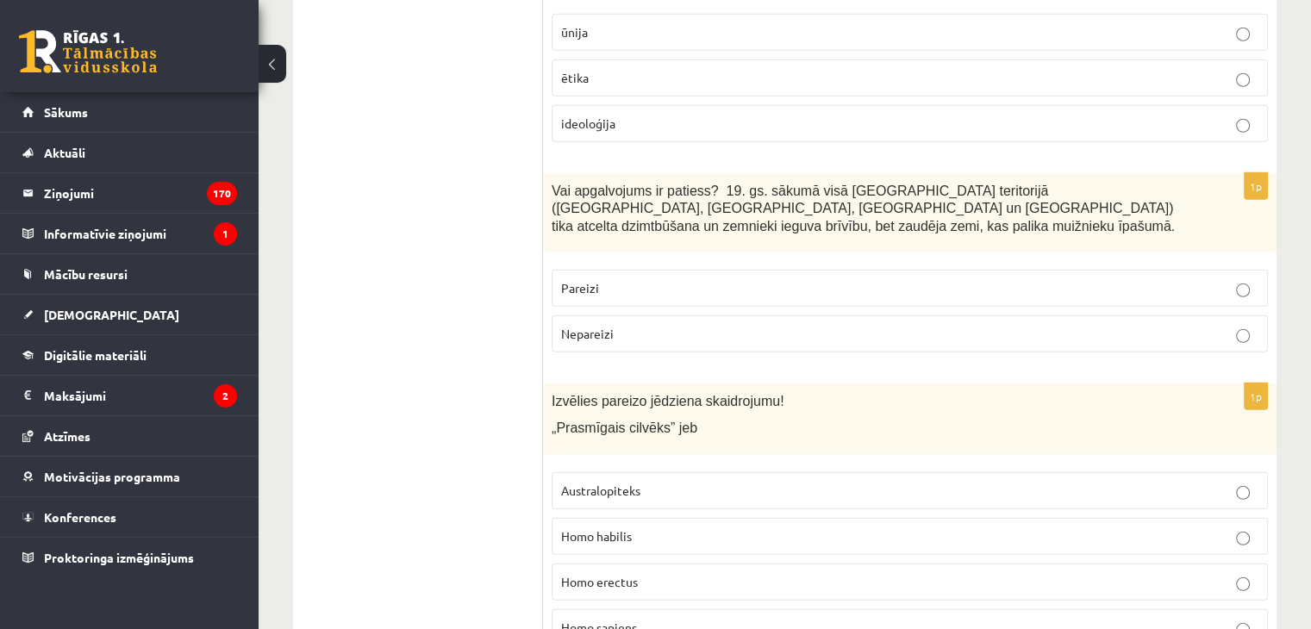
scroll to position [4999, 0]
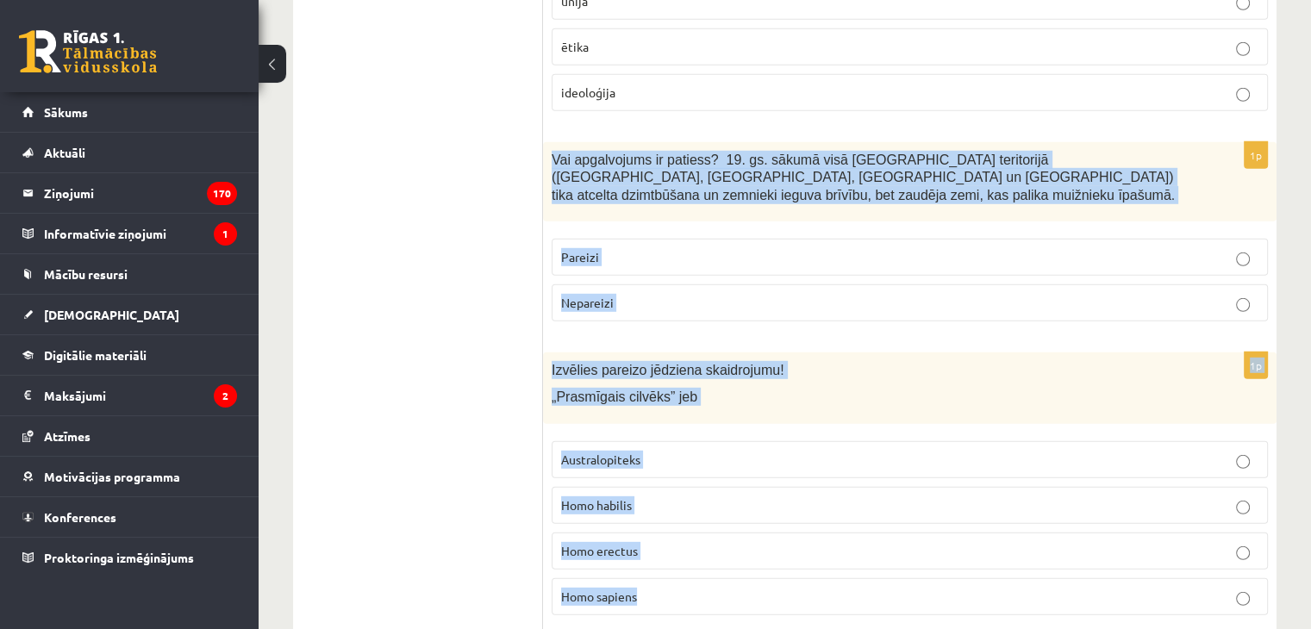
drag, startPoint x: 546, startPoint y: 46, endPoint x: 665, endPoint y: 452, distance: 424.1
click at [648, 496] on p "Homo habilis" at bounding box center [909, 505] width 697 height 18
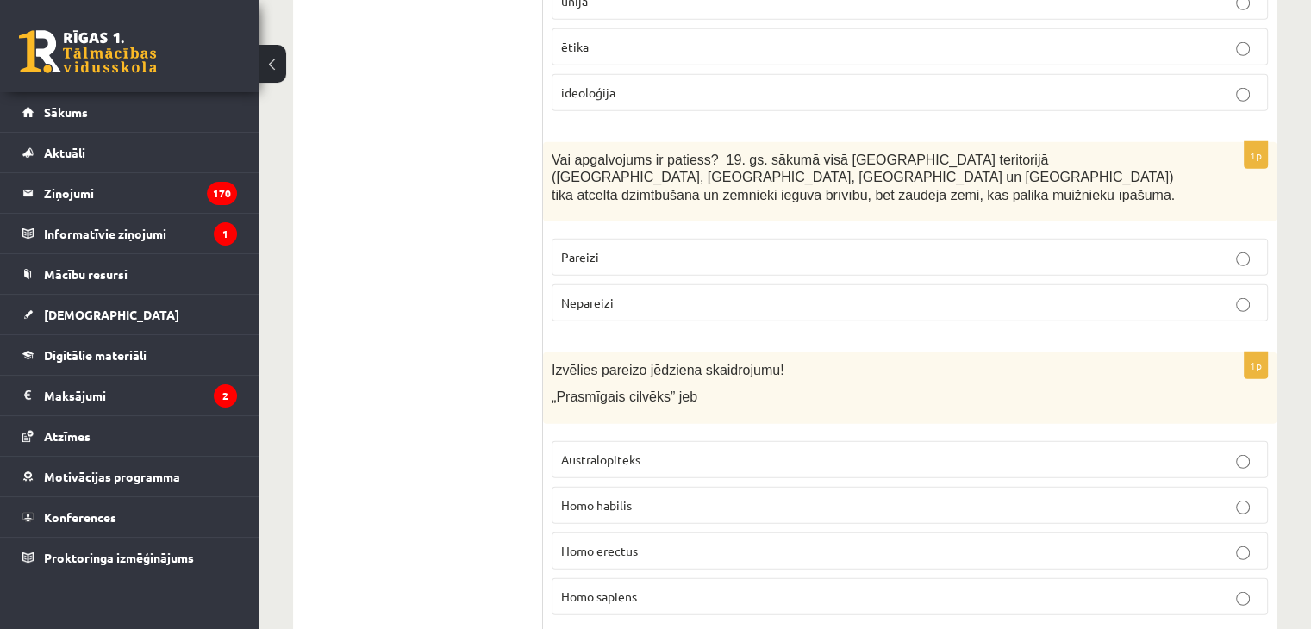
click at [663, 294] on p "Nepareizi" at bounding box center [909, 303] width 697 height 18
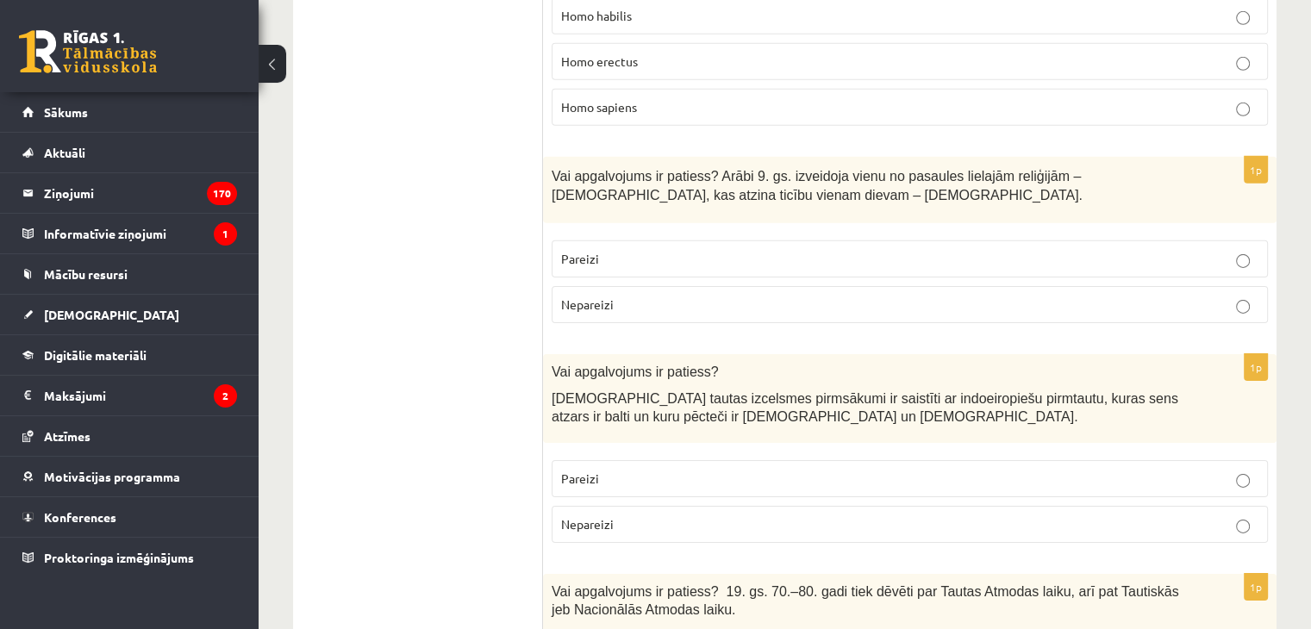
scroll to position [5516, 0]
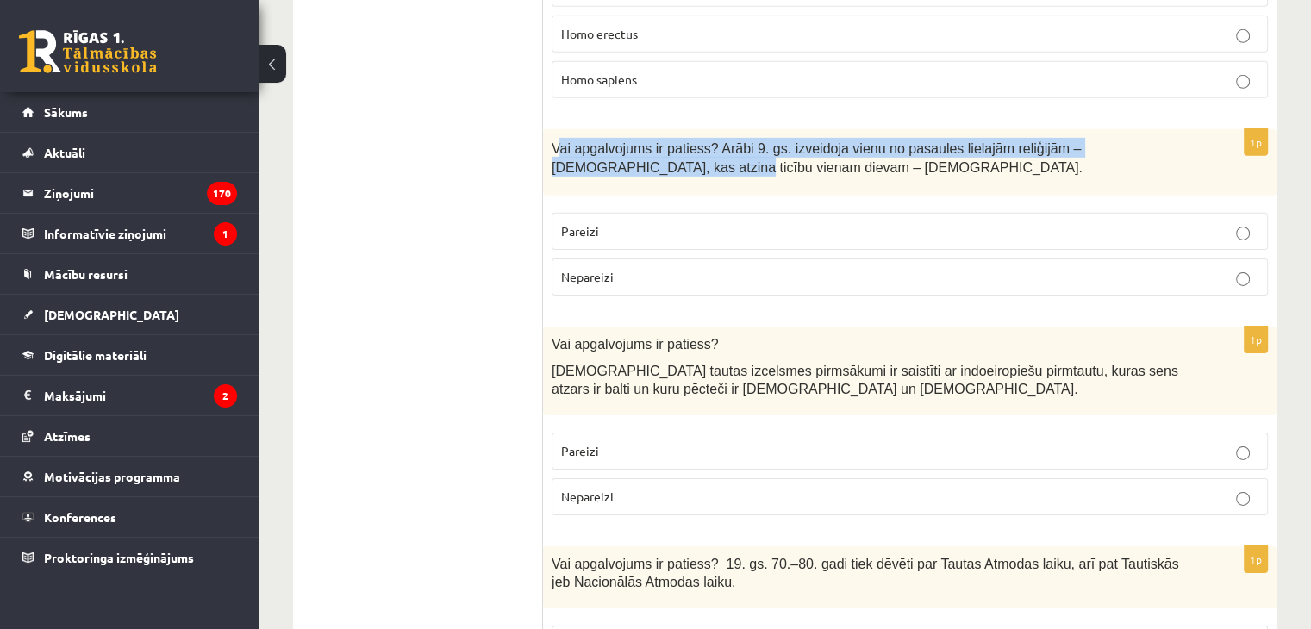
drag, startPoint x: 557, startPoint y: 16, endPoint x: 571, endPoint y: 59, distance: 45.5
click at [571, 129] on div "Vai apgalvojums ir patiess? Arābi 9. gs. izveidoja vienu no pasaules lielajām r…" at bounding box center [909, 162] width 733 height 66
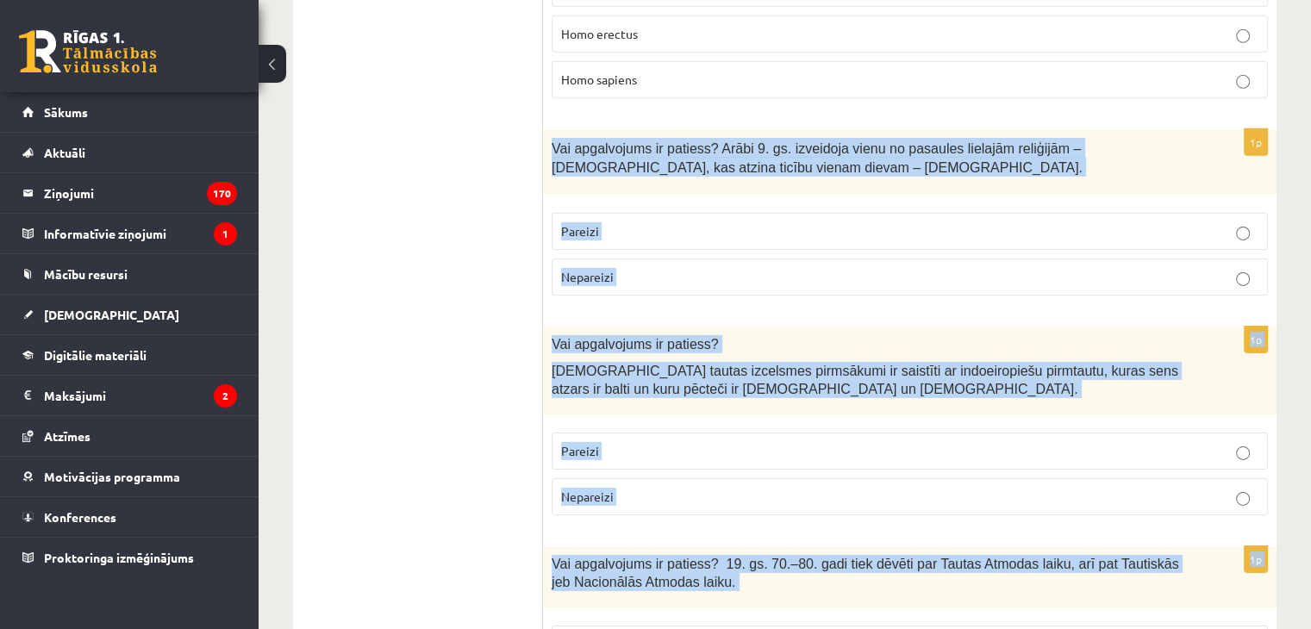
drag, startPoint x: 552, startPoint y: 14, endPoint x: 645, endPoint y: 542, distance: 536.5
click at [755, 268] on p "Nepareizi" at bounding box center [909, 277] width 697 height 18
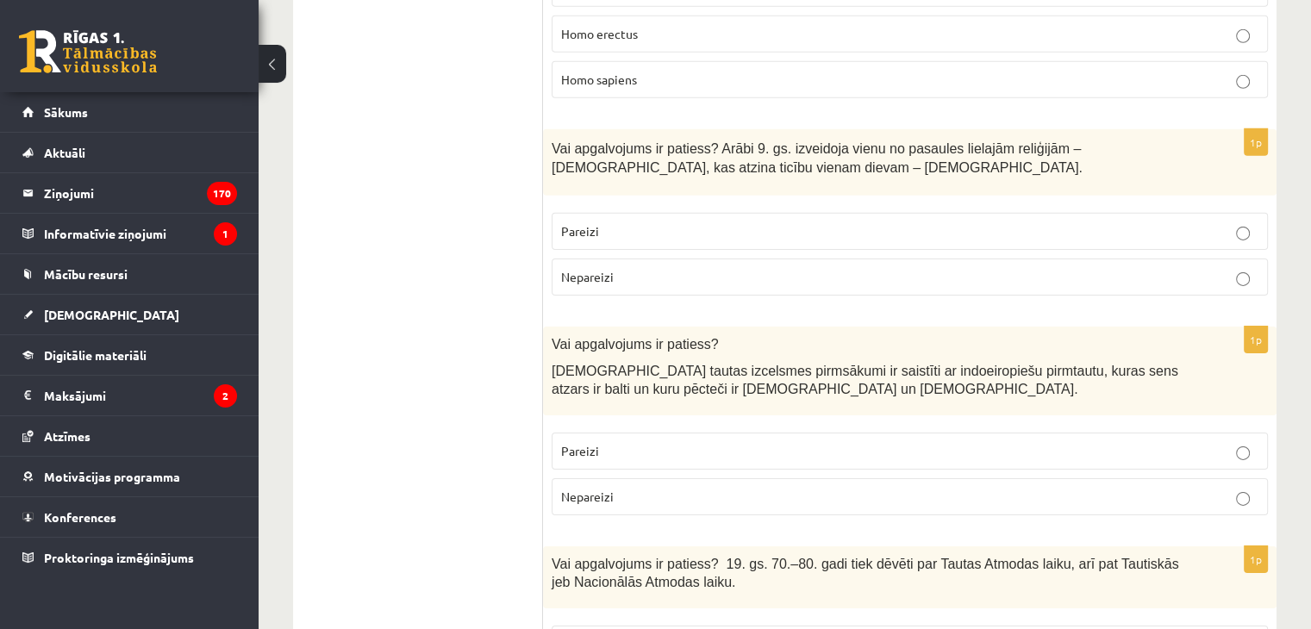
click at [676, 442] on p "Pareizi" at bounding box center [909, 451] width 697 height 18
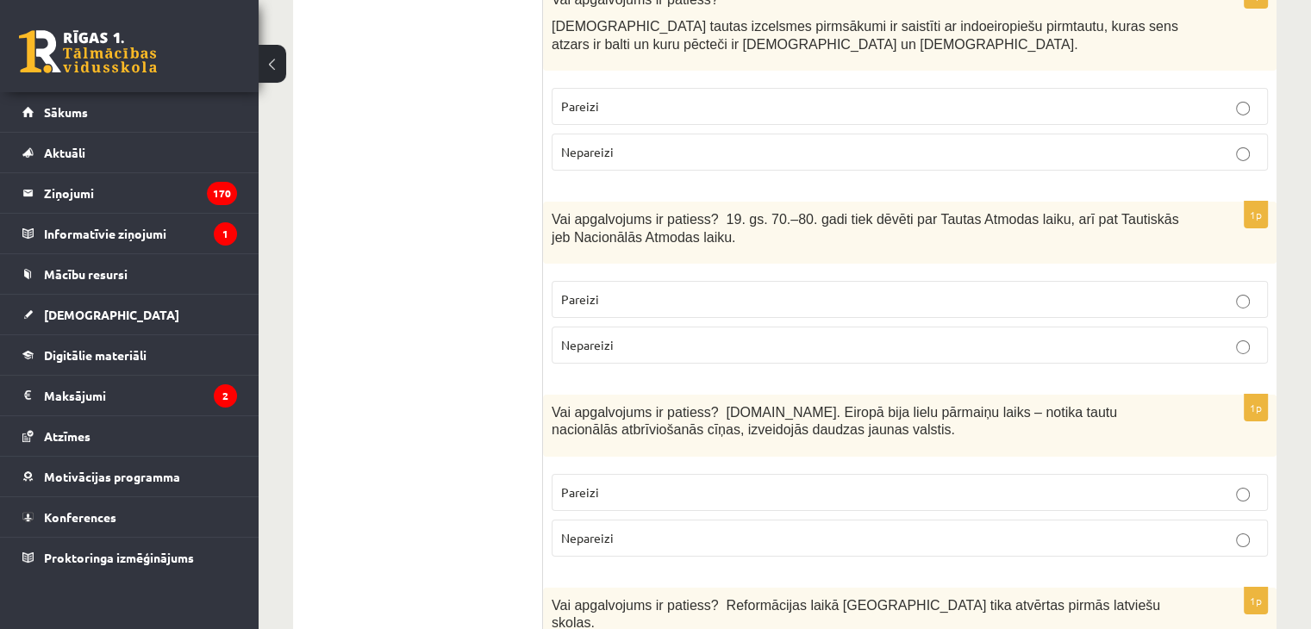
scroll to position [5893, 0]
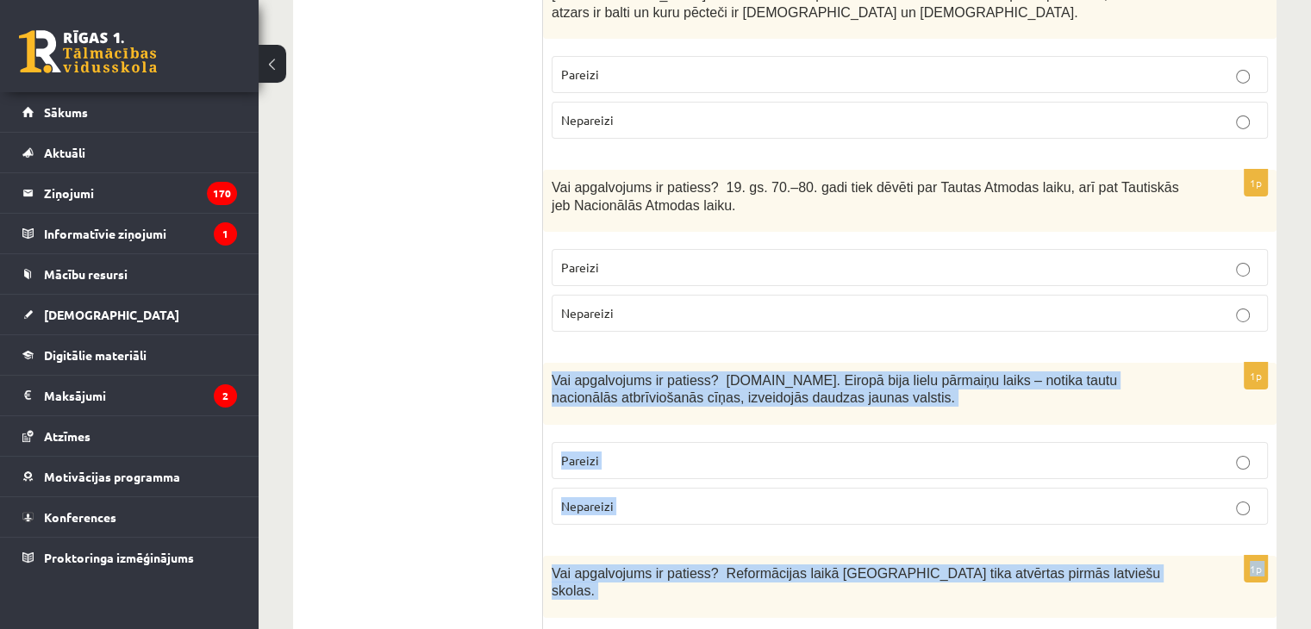
drag, startPoint x: 548, startPoint y: 242, endPoint x: 615, endPoint y: 534, distance: 299.6
click at [647, 442] on label "Pareizi" at bounding box center [910, 460] width 716 height 37
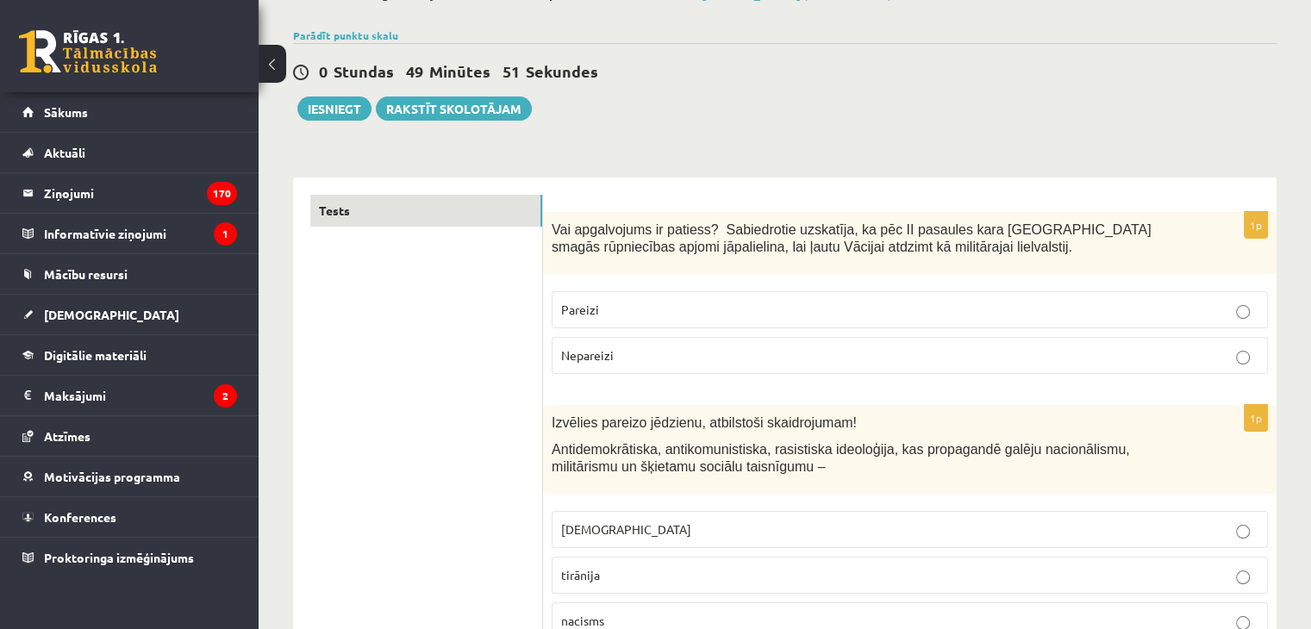
scroll to position [32, 0]
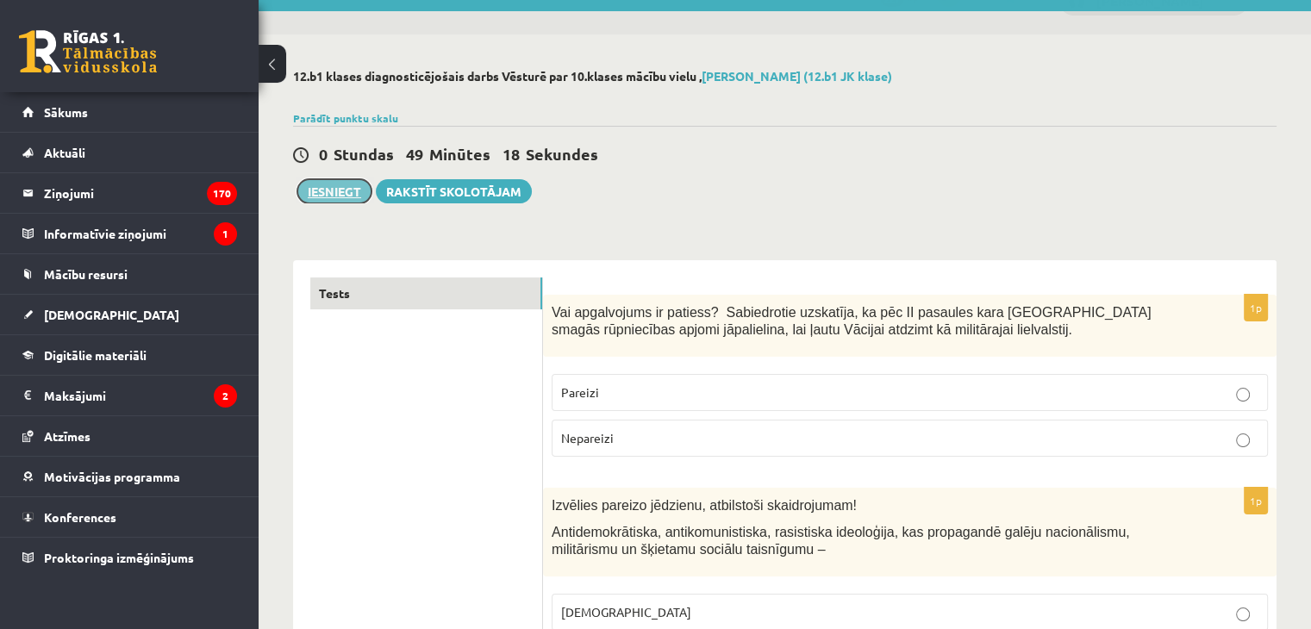
click at [329, 184] on button "Iesniegt" at bounding box center [334, 191] width 74 height 24
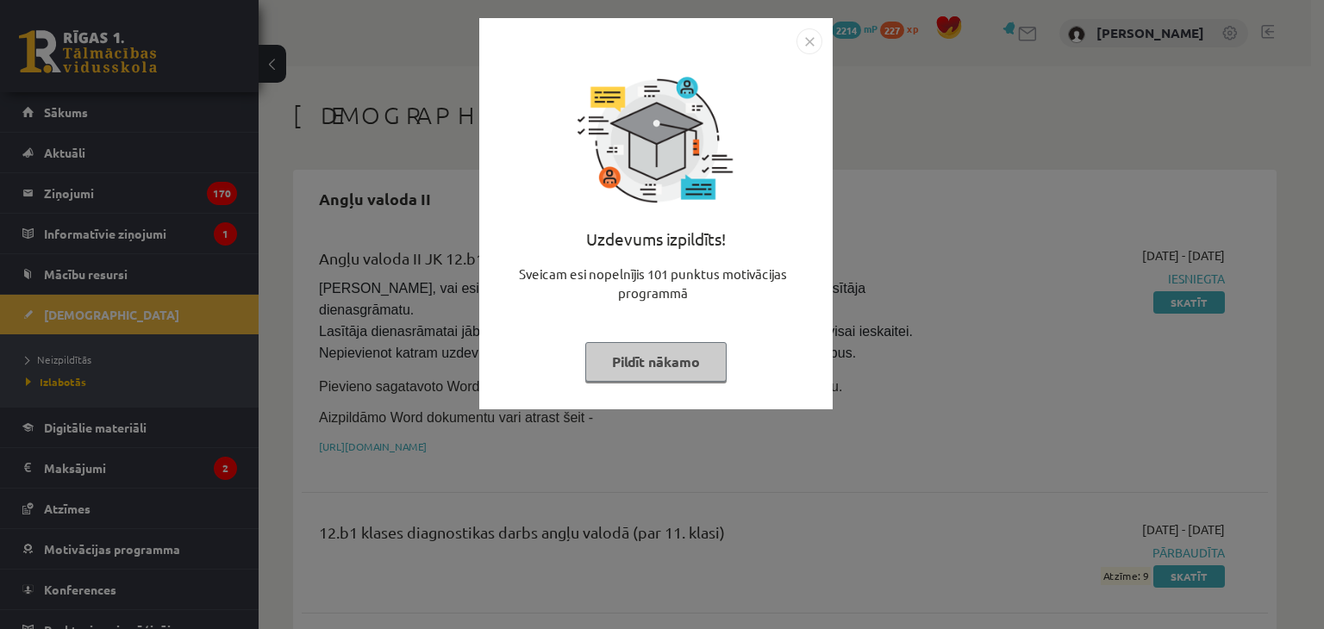
click at [641, 359] on button "Pildīt nākamo" at bounding box center [655, 362] width 141 height 40
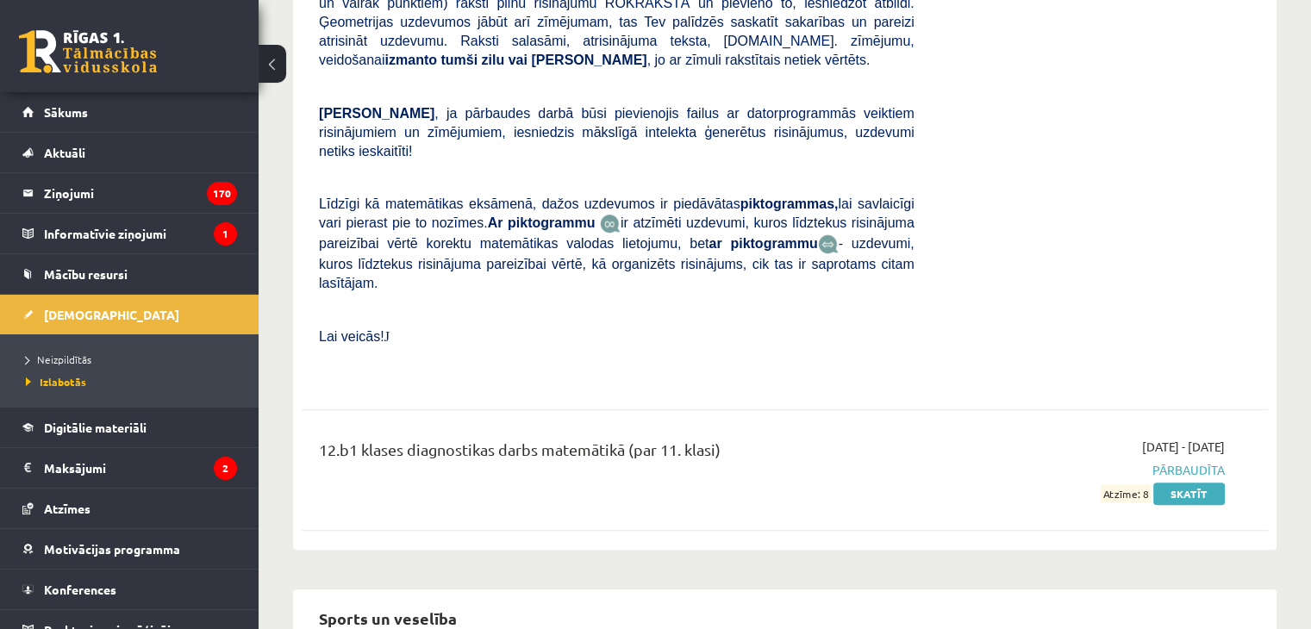
scroll to position [7933, 0]
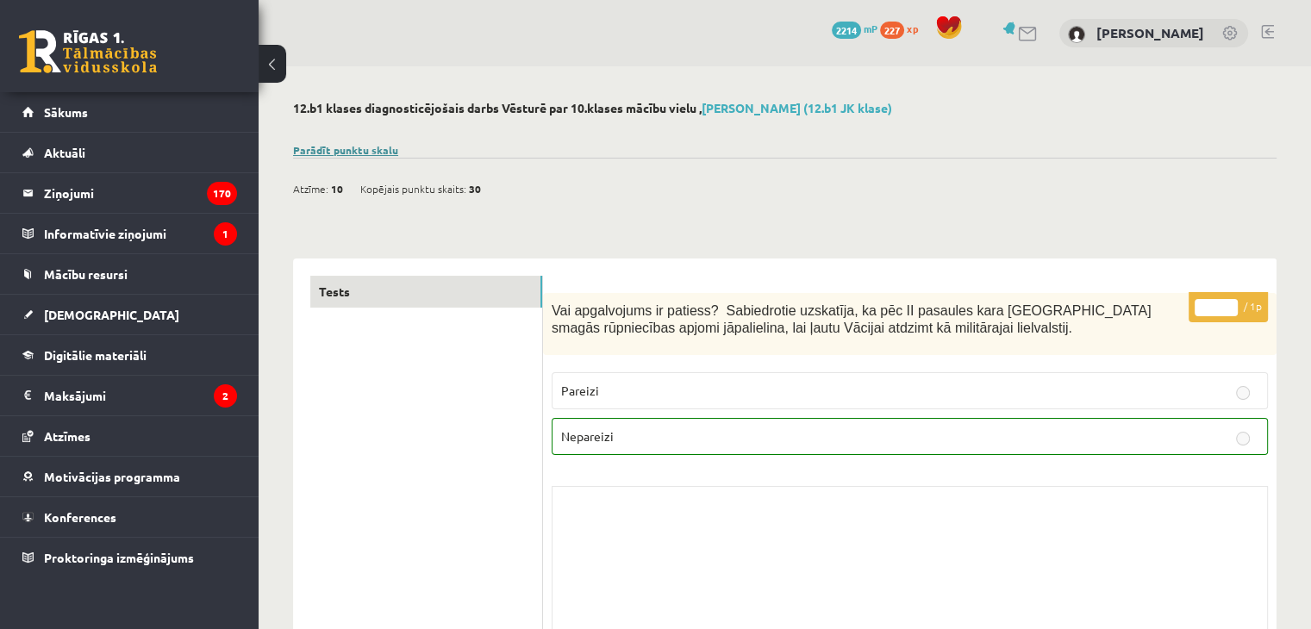
click at [359, 146] on link "Parādīt punktu skalu" at bounding box center [345, 150] width 105 height 14
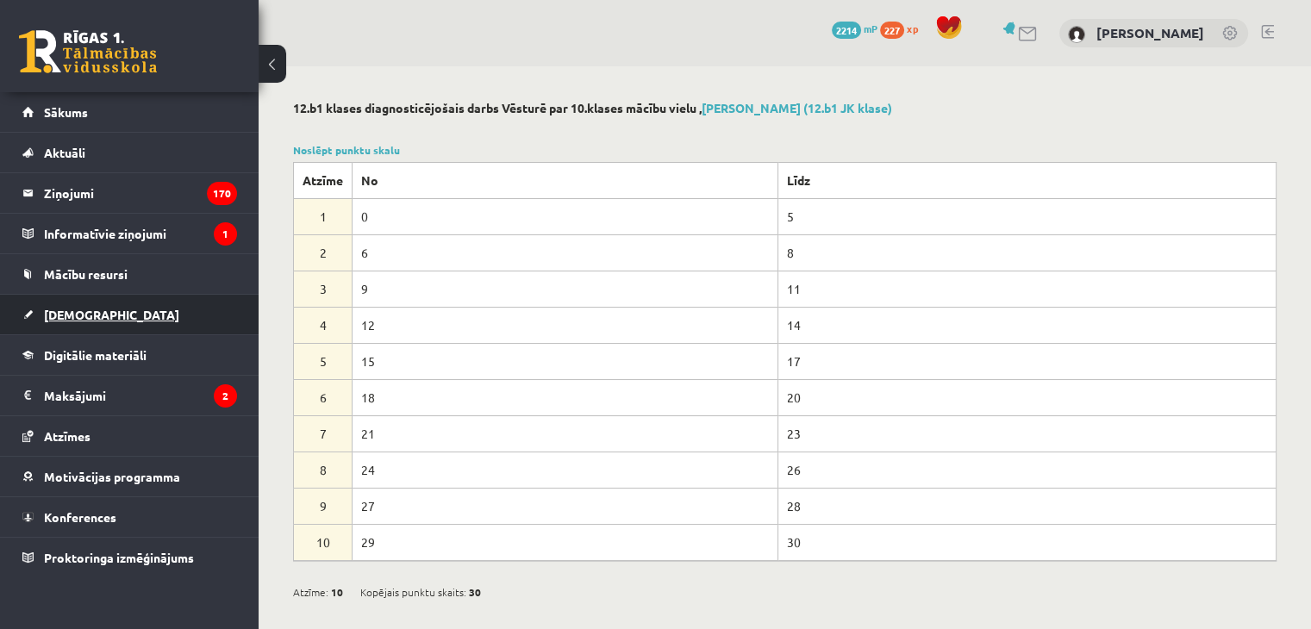
click at [98, 318] on link "[DEMOGRAPHIC_DATA]" at bounding box center [129, 315] width 215 height 40
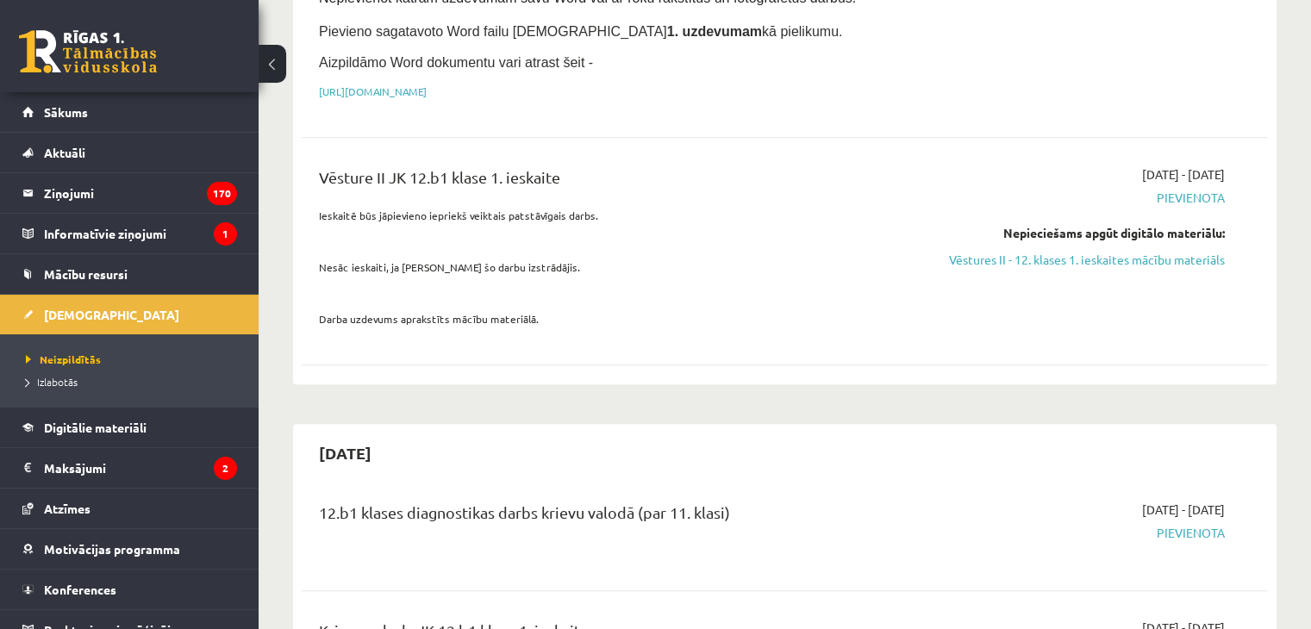
scroll to position [1120, 0]
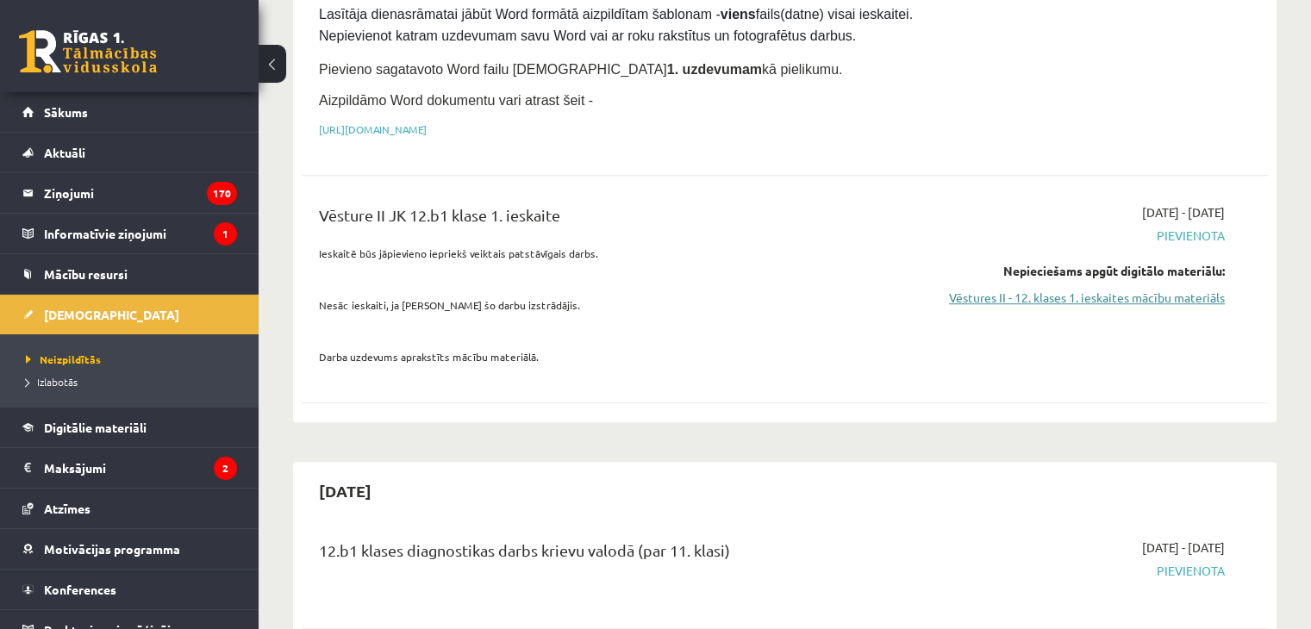
click at [1131, 289] on link "Vēstures II - 12. klases 1. ieskaites mācību materiāls" at bounding box center [1082, 298] width 284 height 18
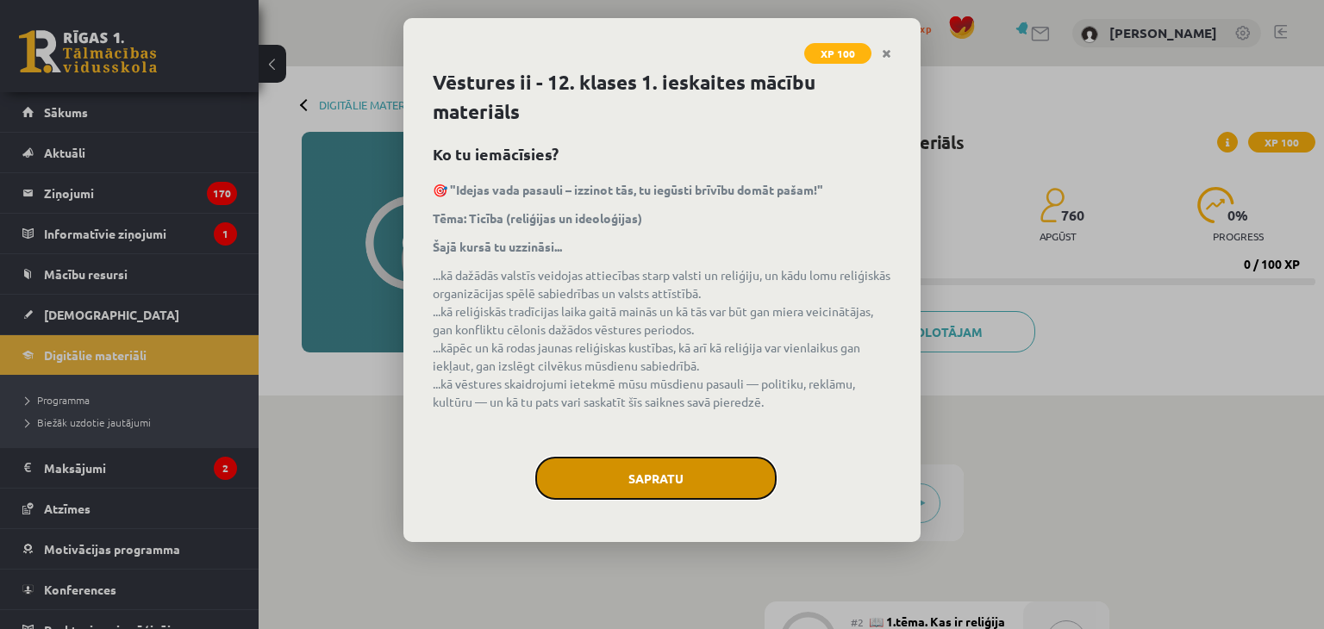
click at [672, 478] on button "Sapratu" at bounding box center [655, 478] width 241 height 43
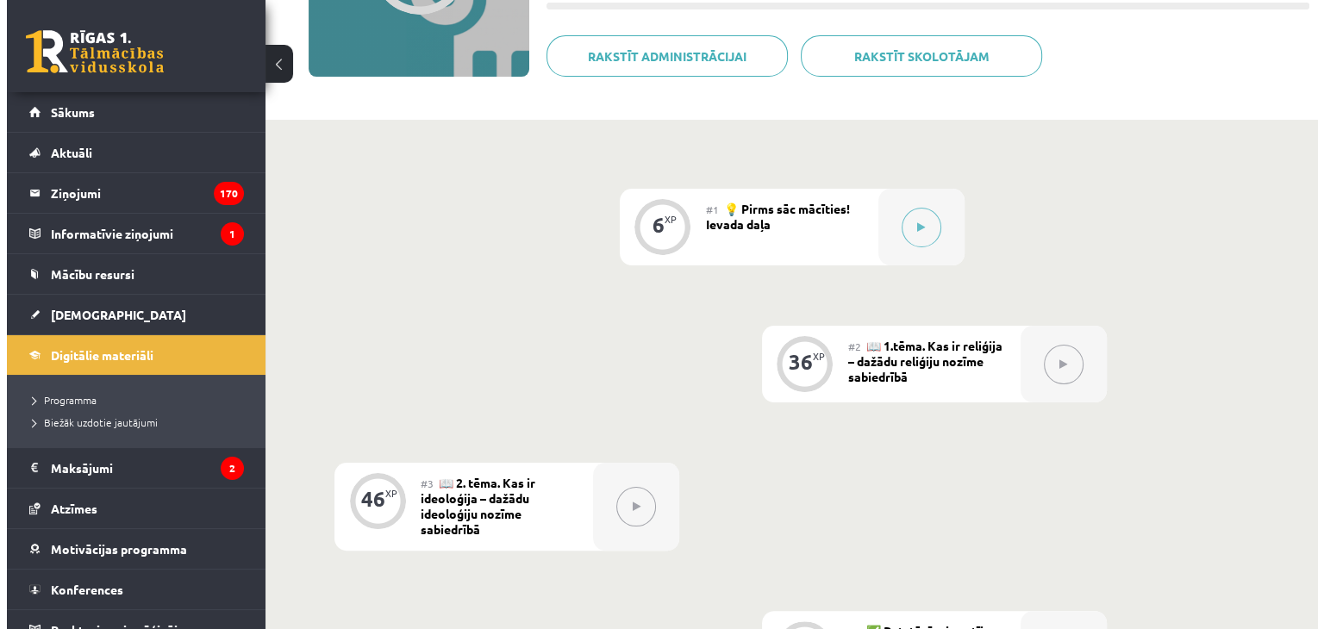
scroll to position [170, 0]
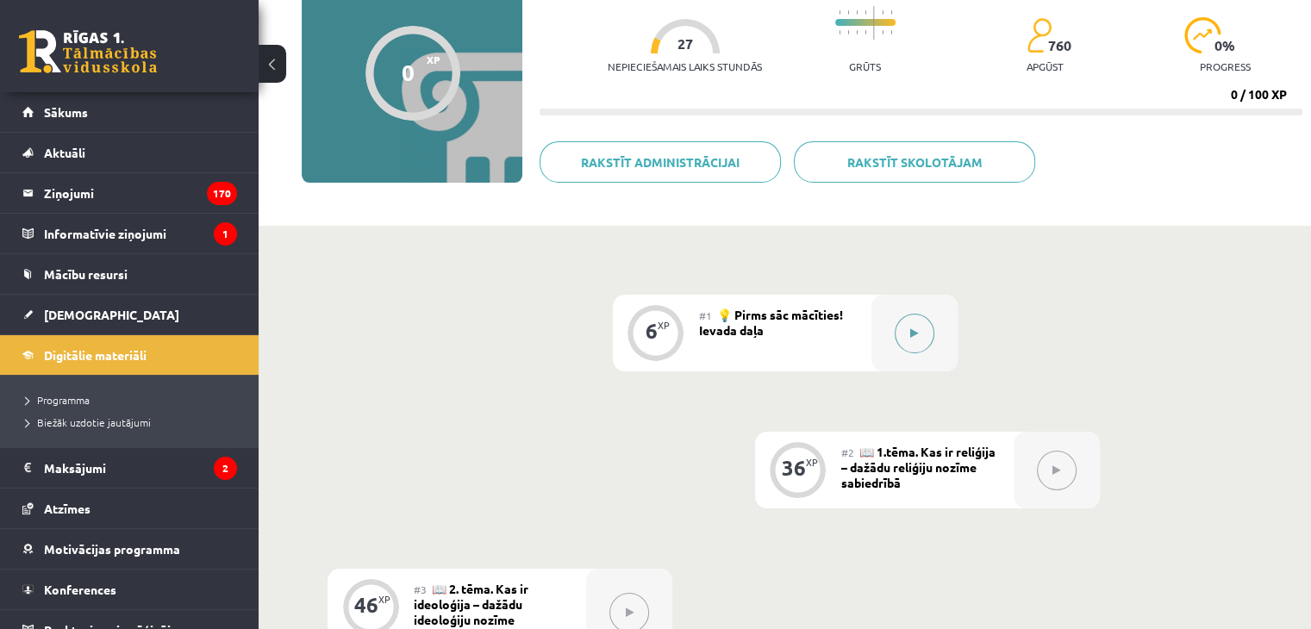
click at [910, 338] on button at bounding box center [915, 334] width 40 height 40
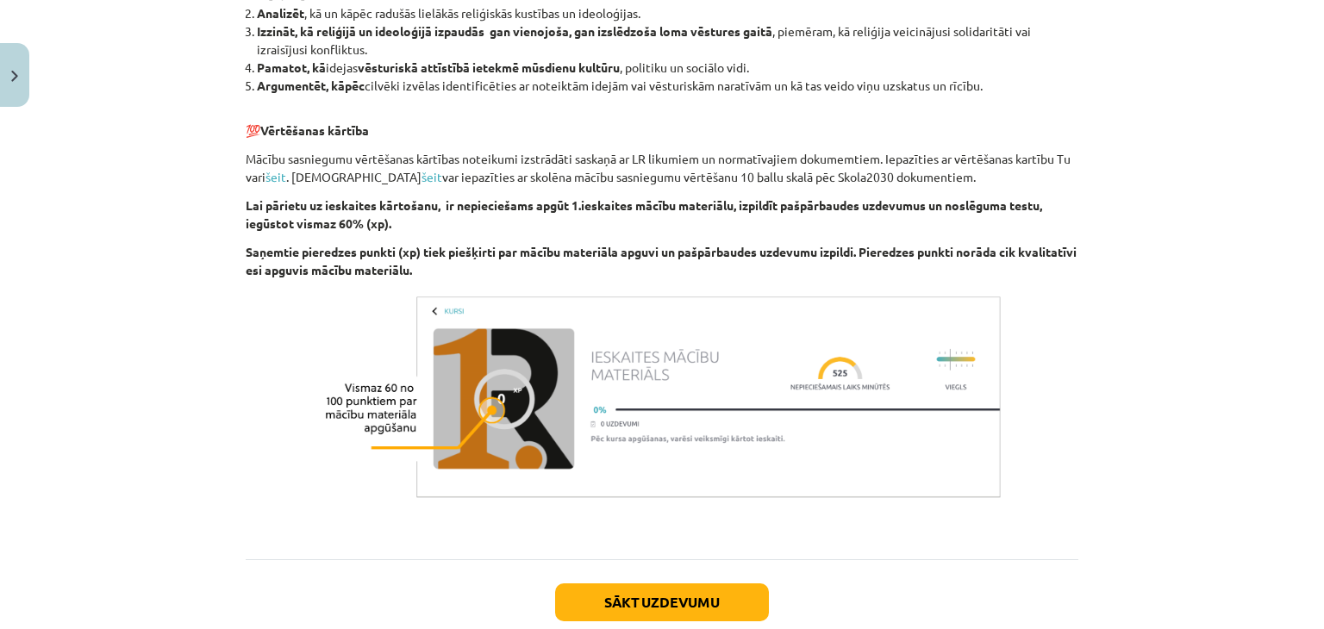
scroll to position [1620, 0]
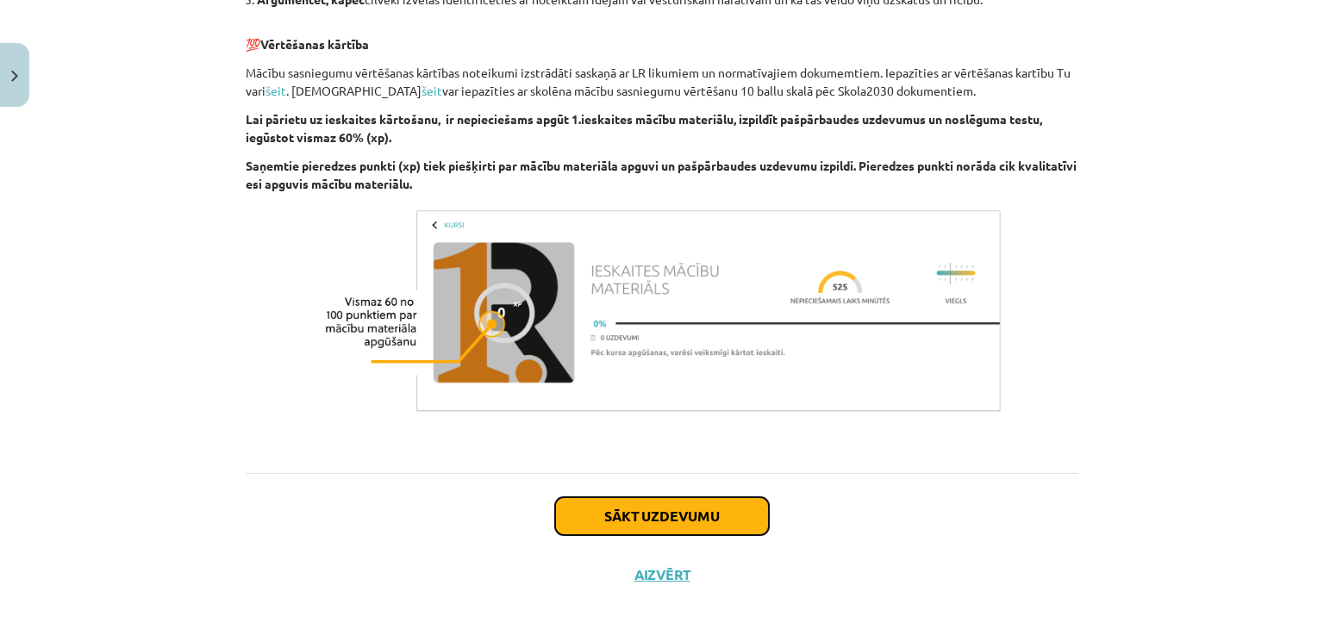
click at [697, 500] on button "Sākt uzdevumu" at bounding box center [662, 516] width 214 height 38
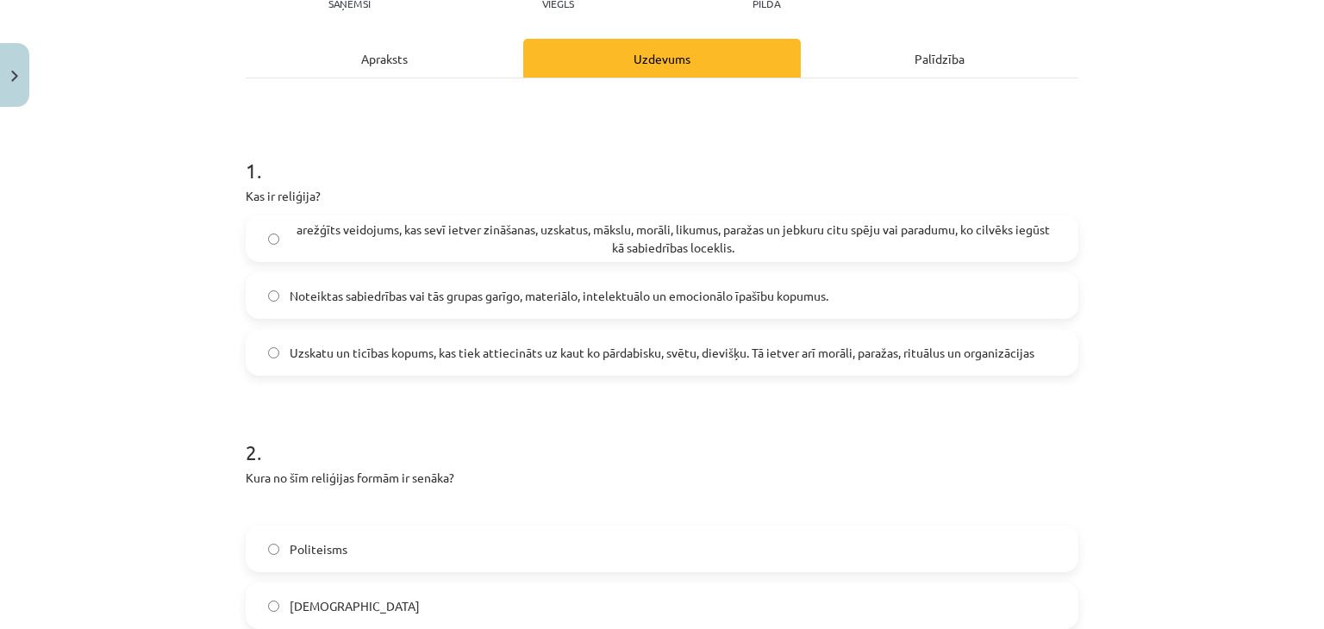
scroll to position [215, 0]
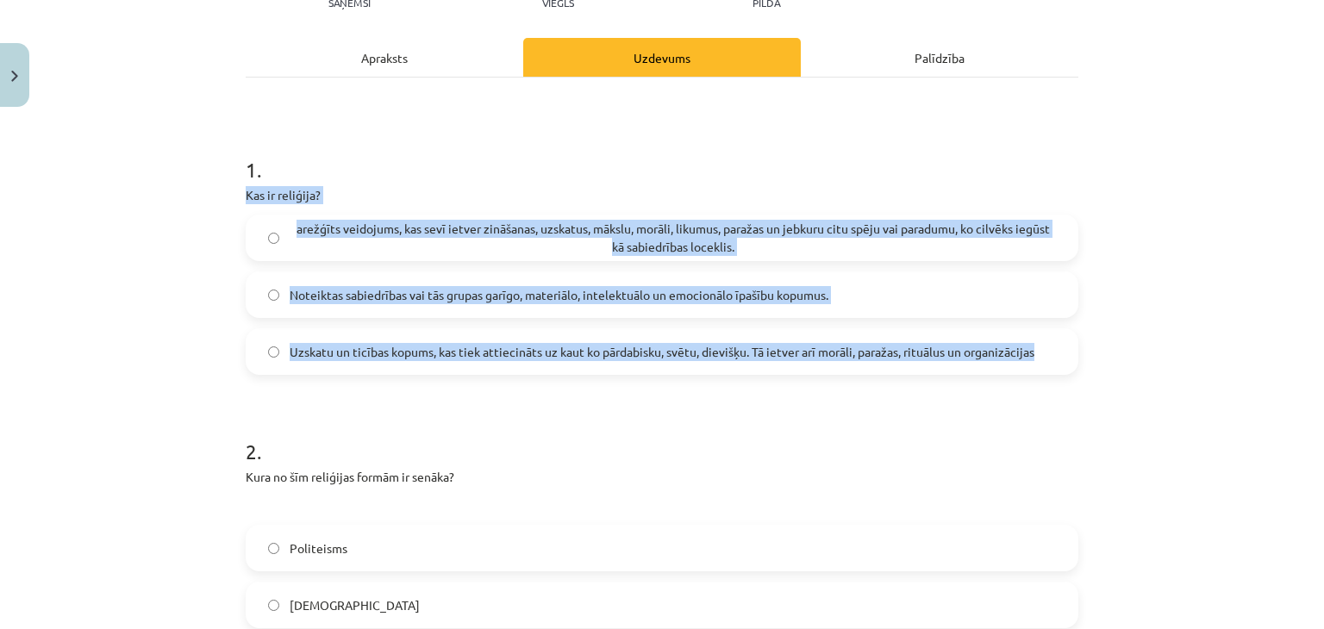
drag, startPoint x: 235, startPoint y: 192, endPoint x: 1052, endPoint y: 362, distance: 833.7
click at [1052, 362] on div "6 XP Saņemsi Viegls 760 pilda Apraksts Uzdevums Palīdzība 1 . Kas ir reliģija? …" at bounding box center [661, 596] width 853 height 1395
copy div "Kas ir reliģija? arežģīts veidojums, kas sevī ietver zināšanas, uzskatus, māksl…"
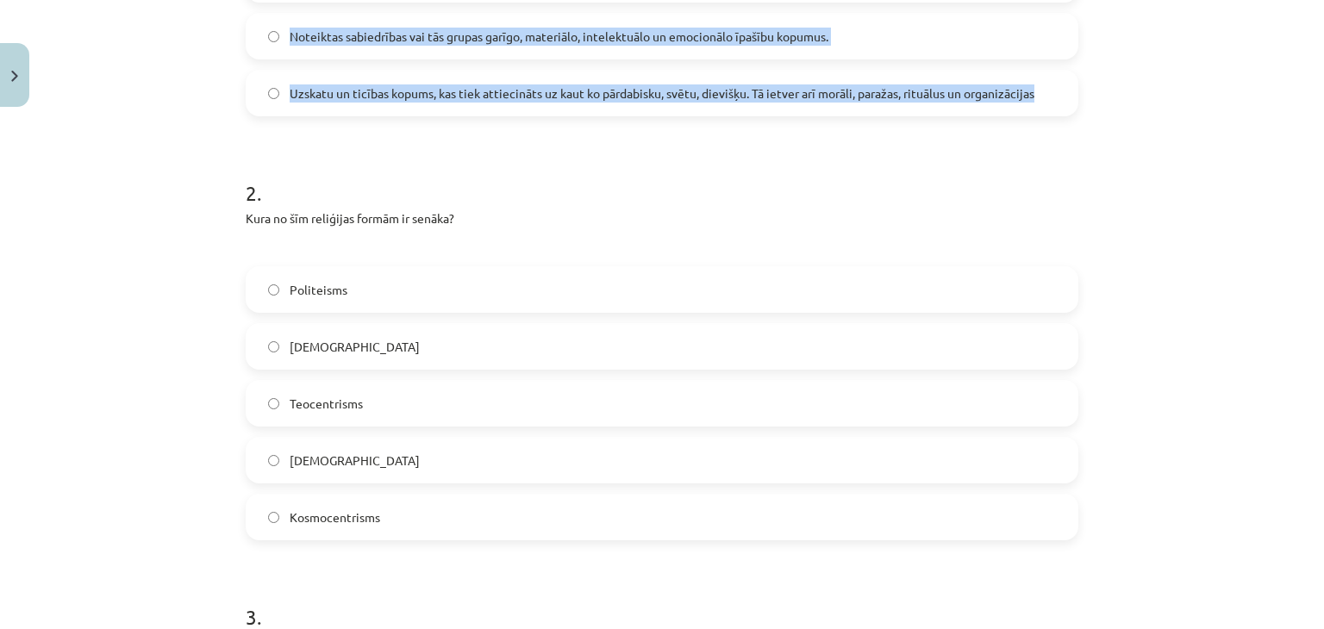
scroll to position [560, 0]
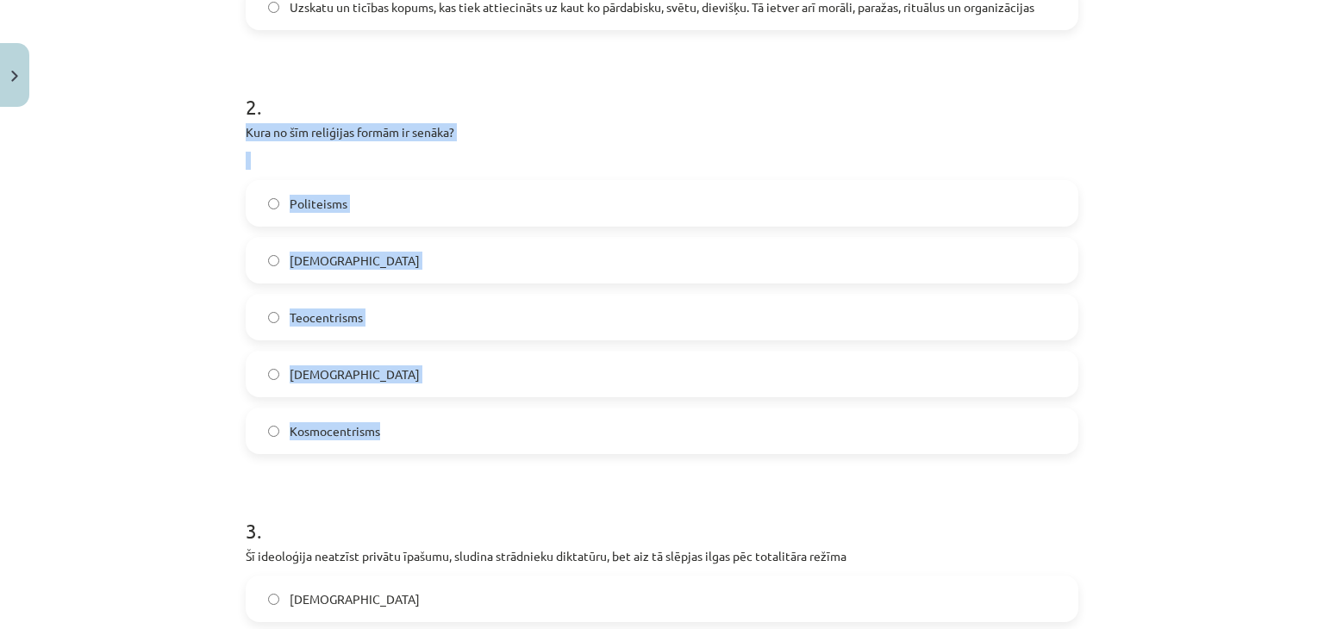
drag, startPoint x: 234, startPoint y: 128, endPoint x: 409, endPoint y: 415, distance: 335.0
click at [409, 415] on div "6 XP Saņemsi Viegls 760 pilda Apraksts Uzdevums Palīdzība 1 . Kas ir reliģija? …" at bounding box center [661, 251] width 853 height 1395
copy div "Kura no šīm reliģijas formām ir senāka? Politeisms Panteisms Teocentrisms Monot…"
click at [341, 203] on label "Politeisms" at bounding box center [661, 203] width 829 height 43
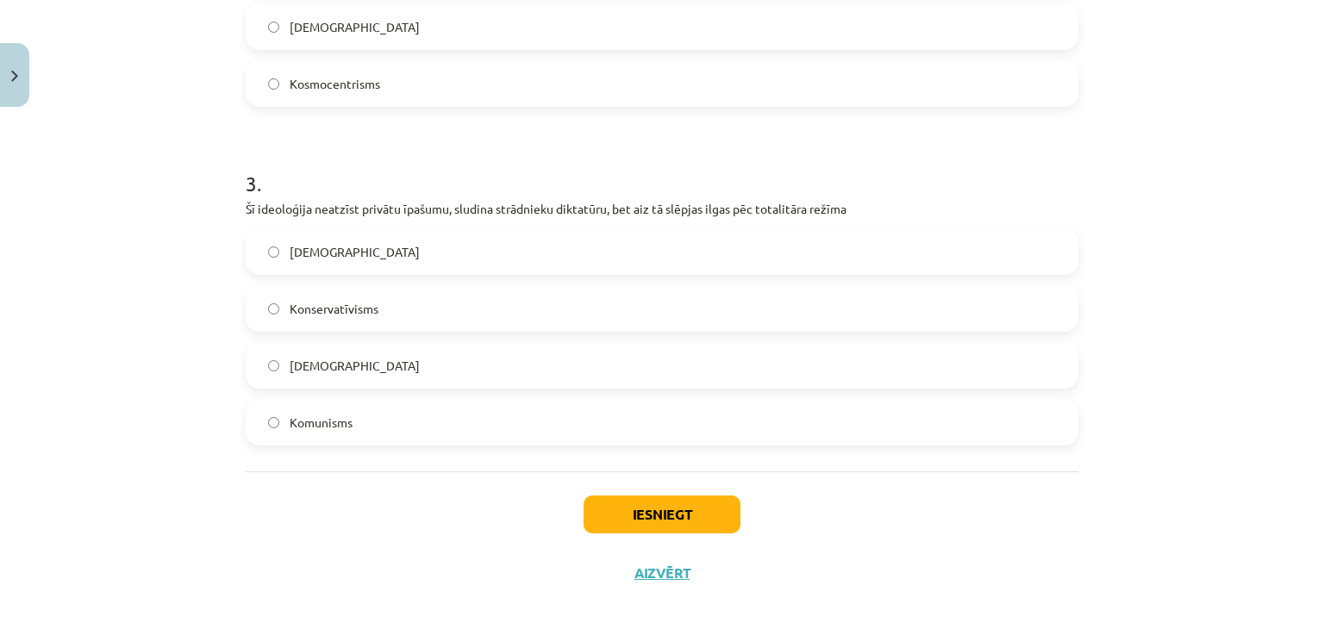
scroll to position [924, 0]
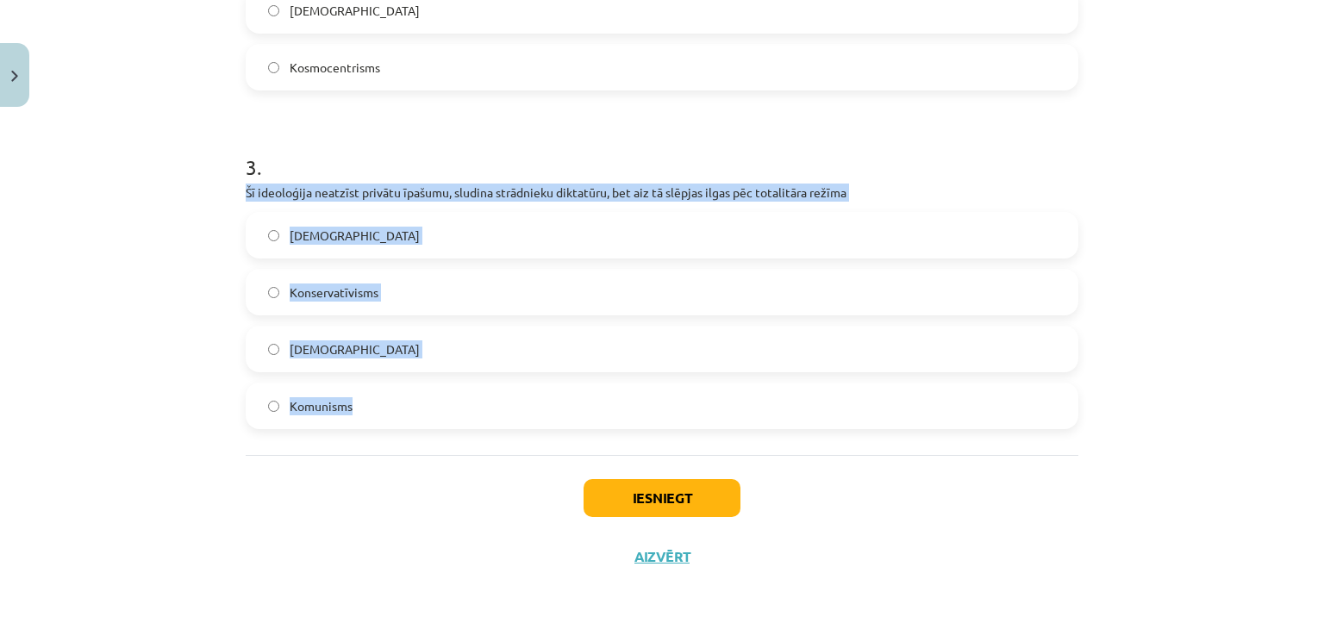
drag, startPoint x: 237, startPoint y: 188, endPoint x: 356, endPoint y: 397, distance: 240.9
copy div "Šī ideoloģija neatzīst privātu īpašumu, sludina strādnieku diktatūru, bet aiz t…"
click at [340, 401] on span "Komunisms" at bounding box center [321, 406] width 63 height 18
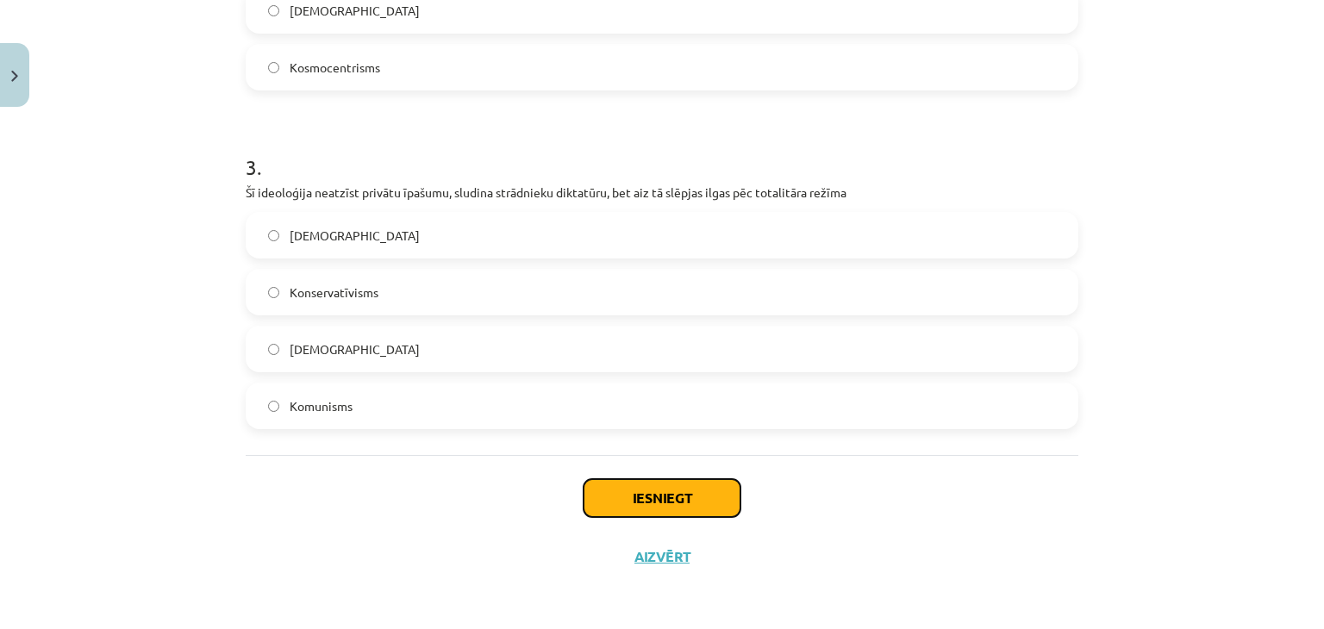
click at [661, 496] on button "Iesniegt" at bounding box center [661, 498] width 157 height 38
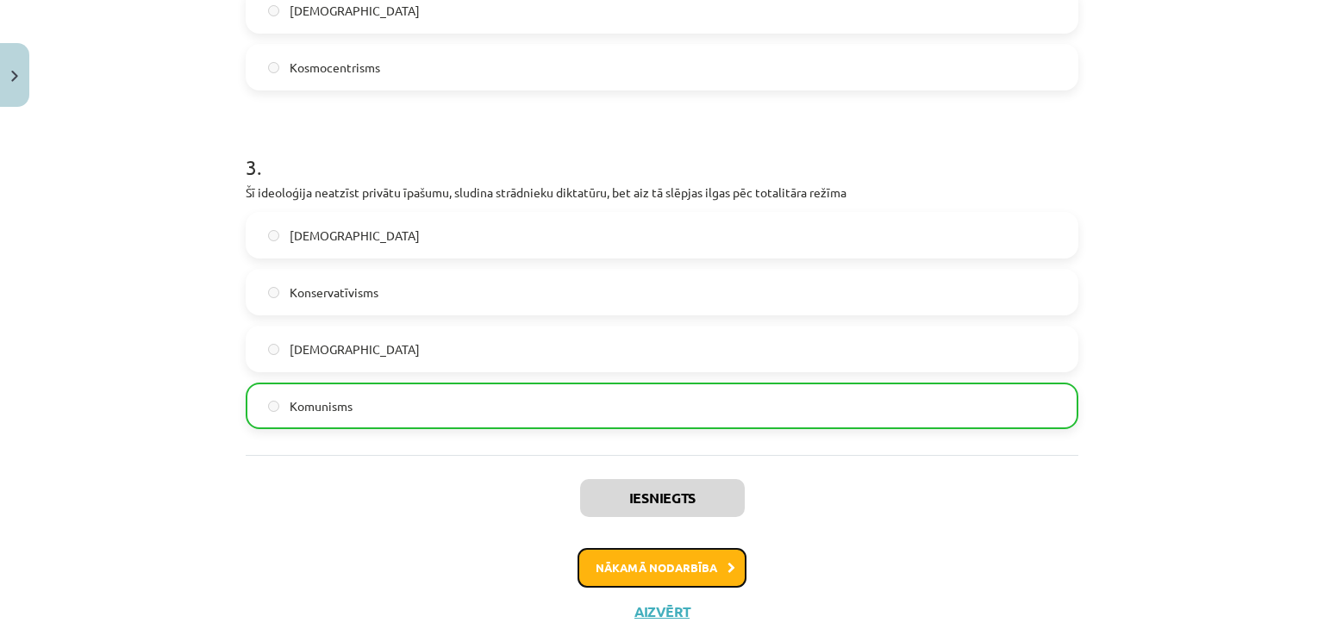
click at [665, 578] on button "Nākamā nodarbība" at bounding box center [661, 568] width 169 height 40
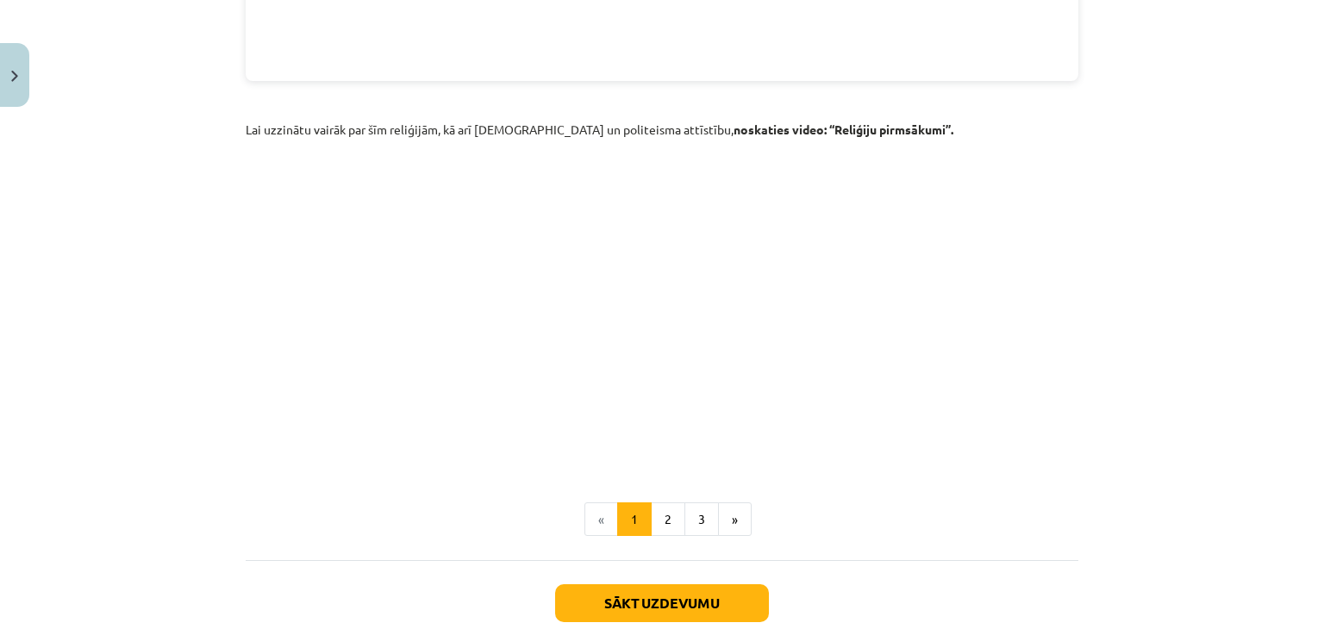
scroll to position [2543, 0]
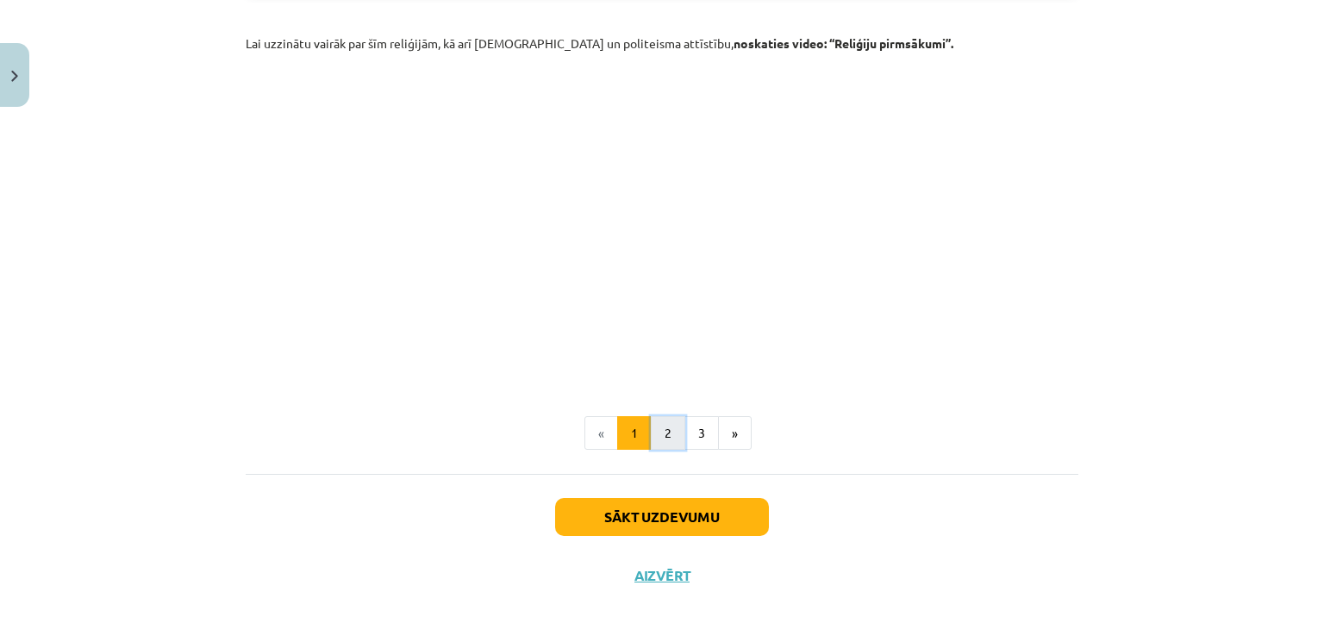
click at [658, 422] on button "2" at bounding box center [668, 433] width 34 height 34
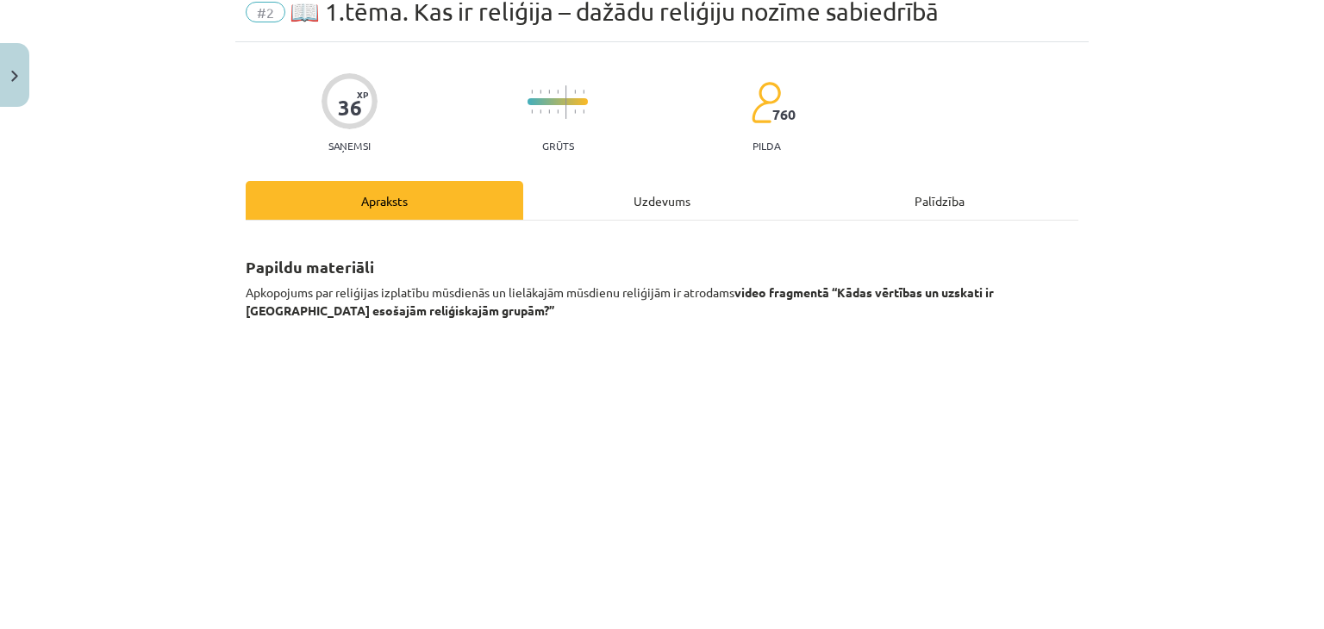
scroll to position [359, 0]
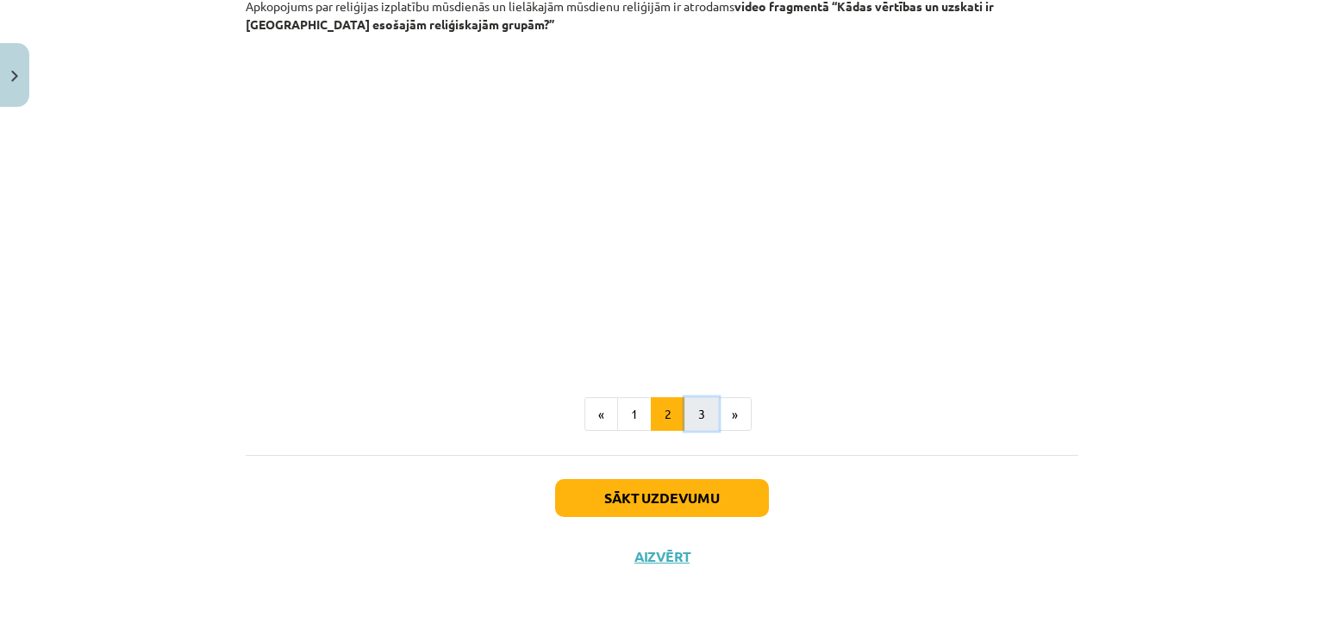
click at [694, 401] on button "3" at bounding box center [701, 414] width 34 height 34
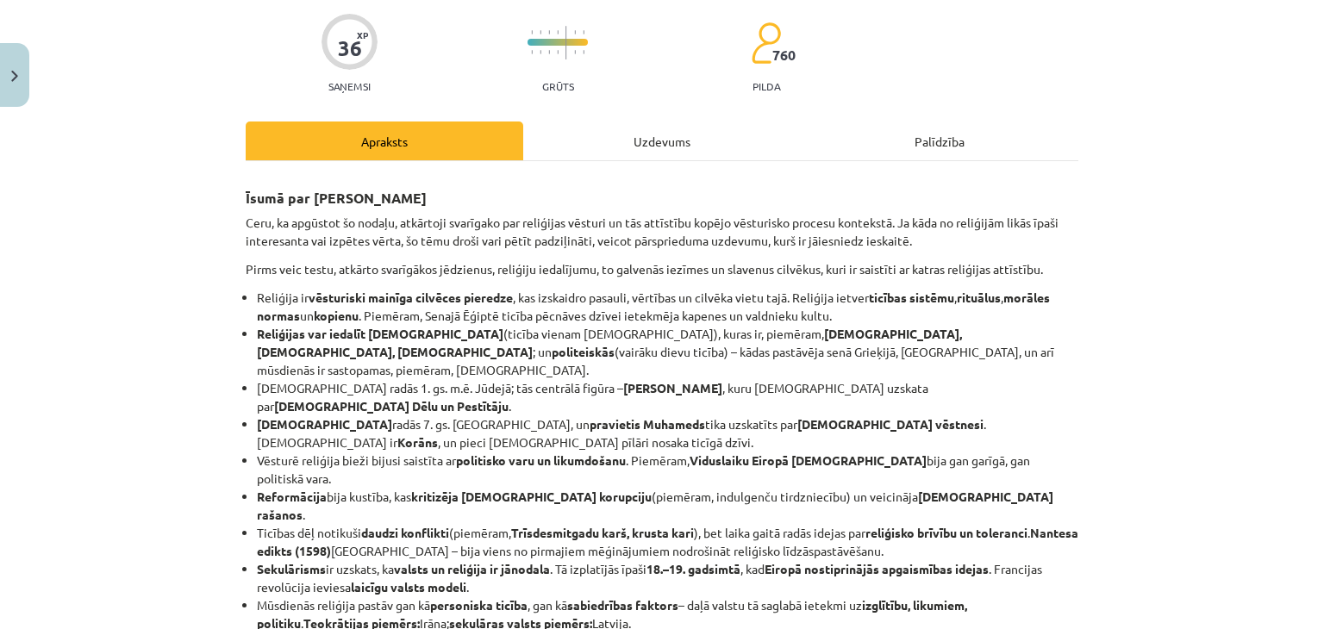
scroll to position [332, 0]
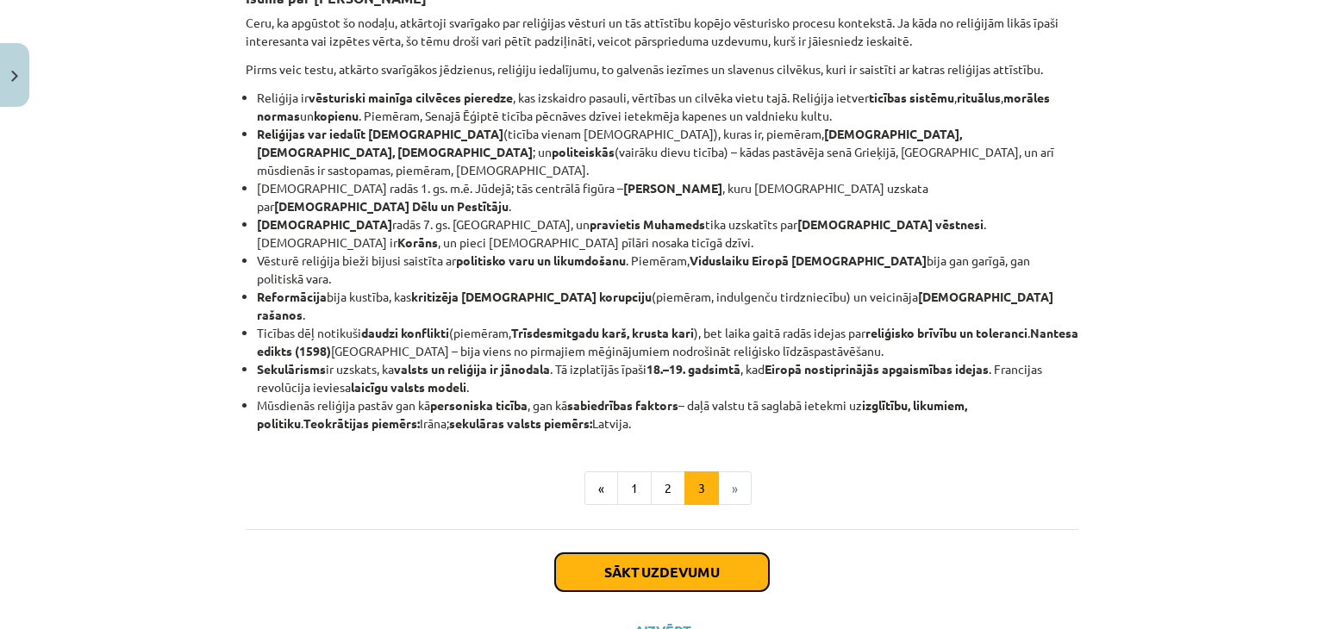
click at [723, 553] on button "Sākt uzdevumu" at bounding box center [662, 572] width 214 height 38
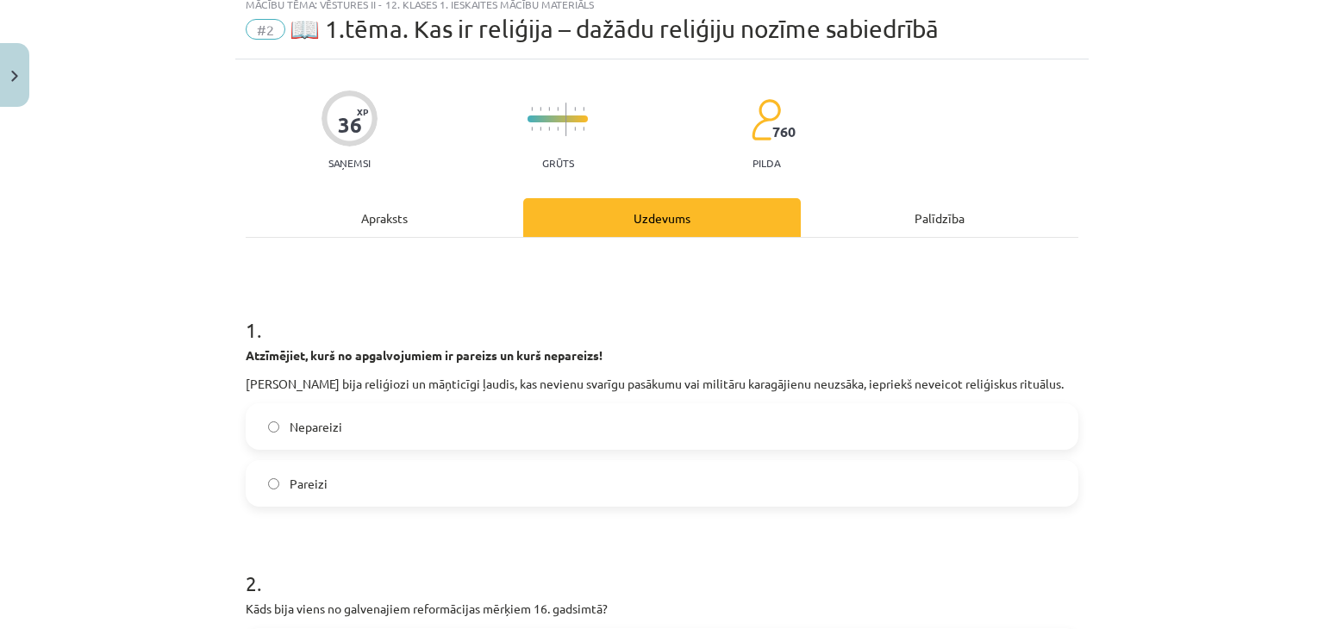
scroll to position [43, 0]
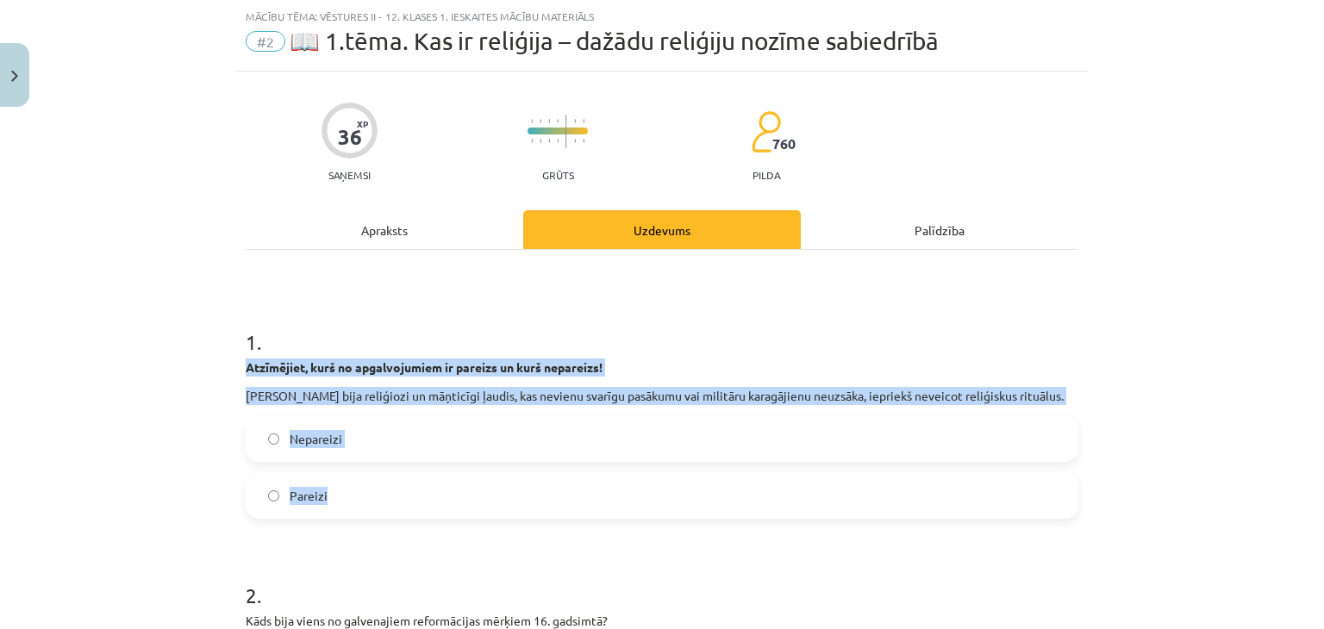
drag, startPoint x: 235, startPoint y: 365, endPoint x: 338, endPoint y: 473, distance: 149.4
copy div "Atzīmējiet, kurš no apgalvojumiem ir pareizs un kurš nepareizs! Romieši bija re…"
click at [719, 506] on label "Pareizi" at bounding box center [661, 495] width 829 height 43
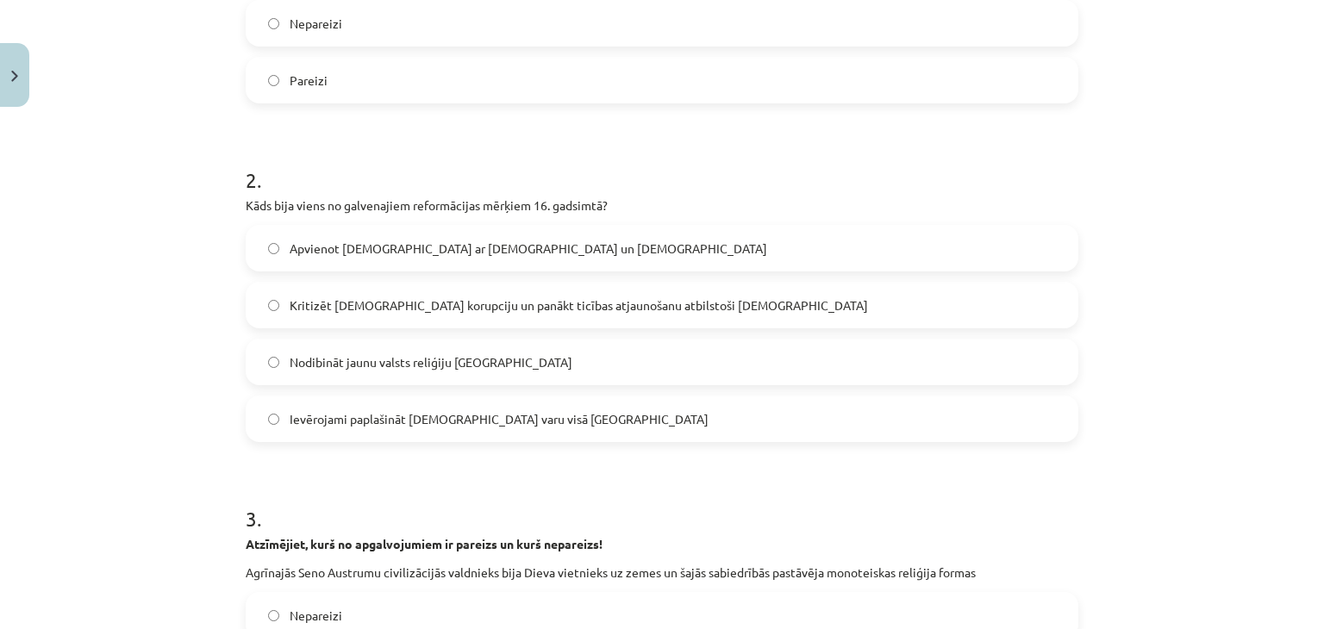
scroll to position [474, 0]
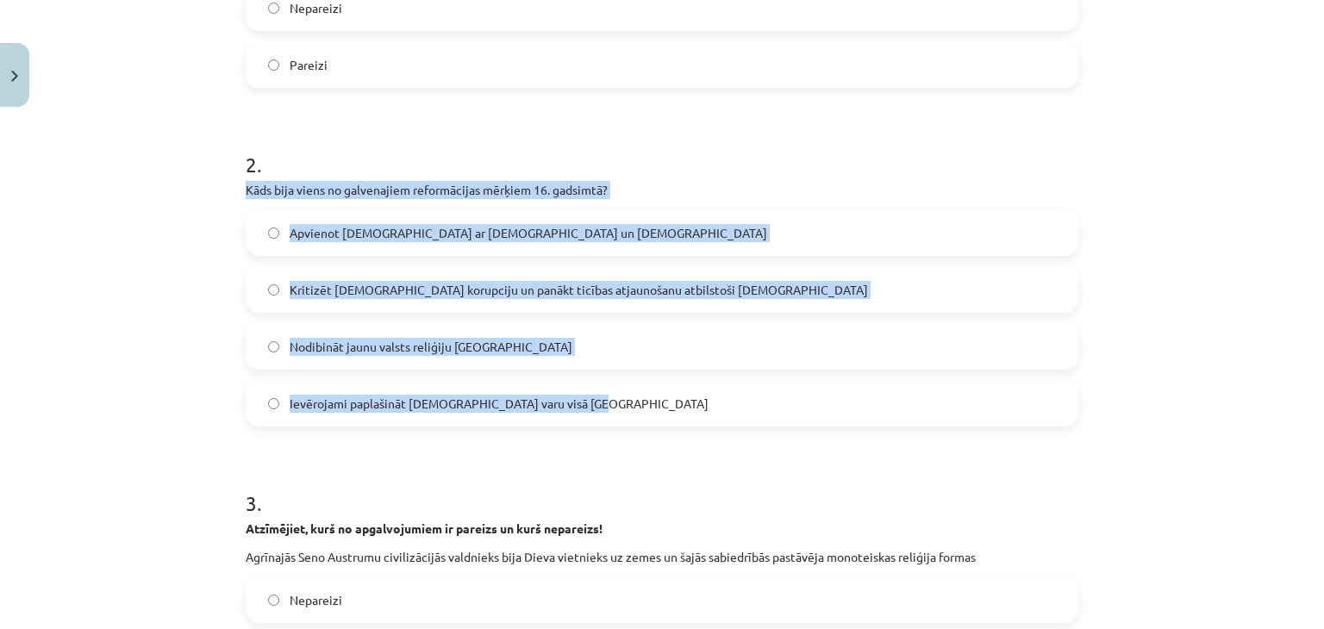
drag, startPoint x: 234, startPoint y: 180, endPoint x: 594, endPoint y: 417, distance: 430.5
copy div "Kāds bija viens no galvenajiem reformācijas mērķiem 16. gadsimtā? Apvienot kris…"
click at [739, 291] on label "Kritizēt katoļu baznīcas korupciju un panākt ticības atjaunošanu atbilstoši Bīb…" at bounding box center [661, 289] width 829 height 43
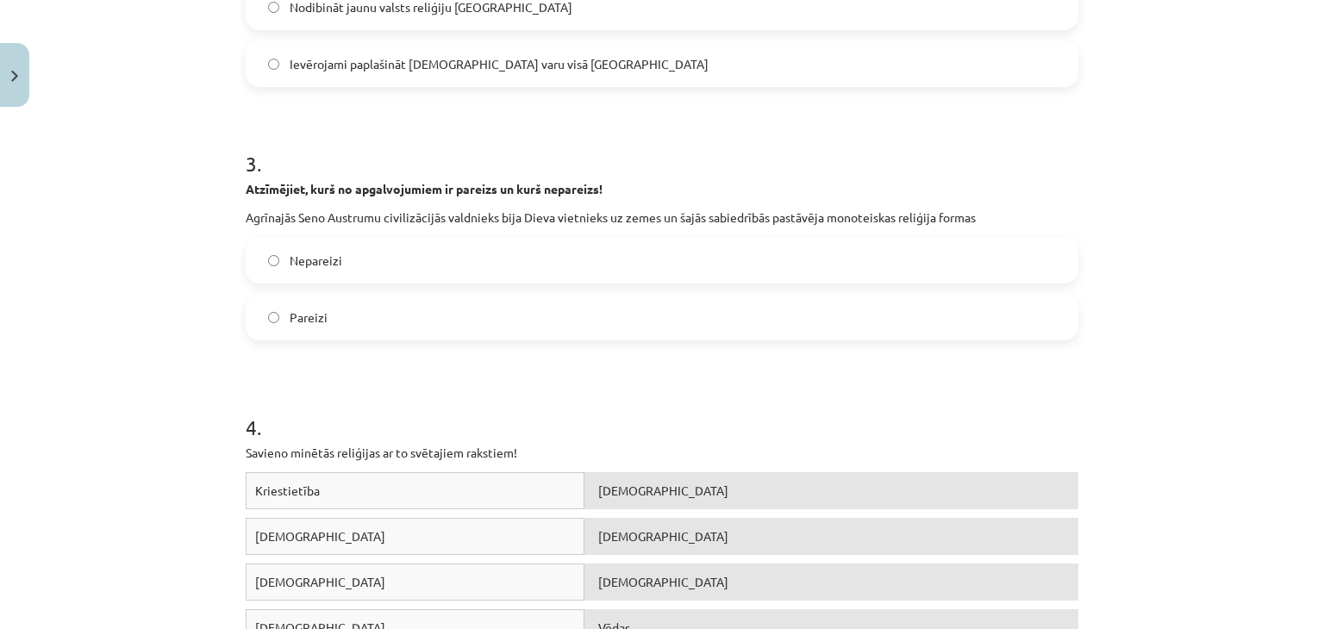
scroll to position [819, 0]
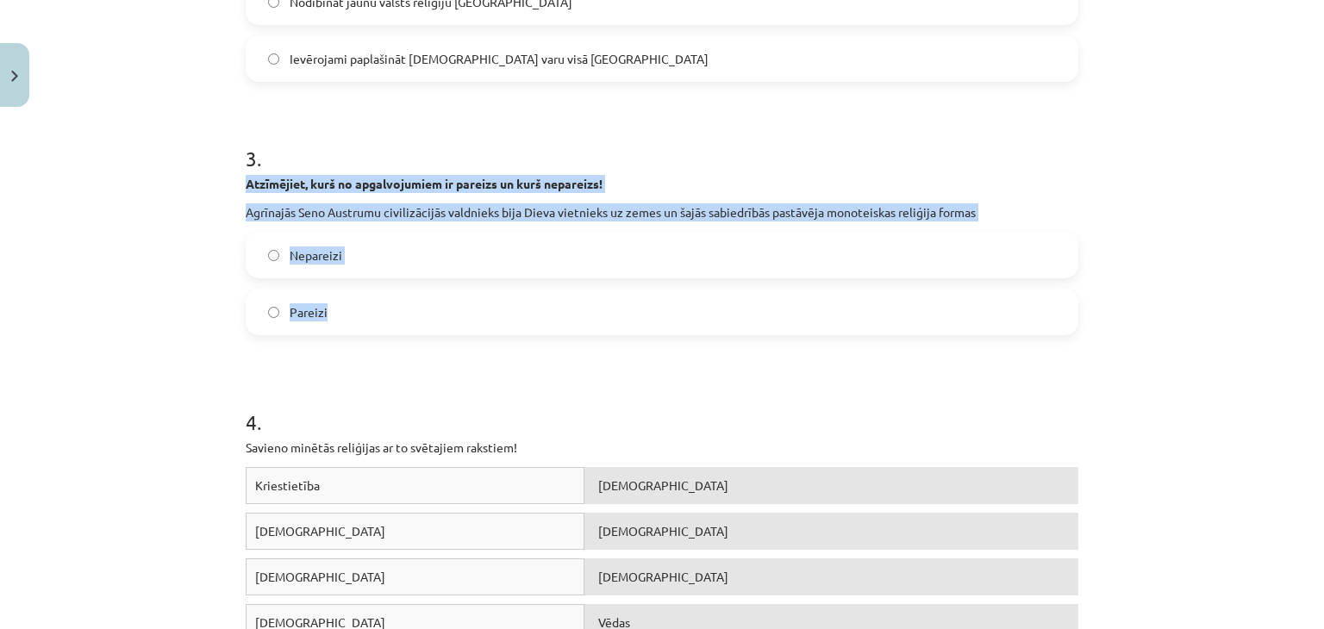
drag, startPoint x: 255, startPoint y: 184, endPoint x: 379, endPoint y: 294, distance: 166.1
click at [379, 294] on div "36 XP Saņemsi Grūts 760 pilda Apraksts Uzdevums Palīdzība 1 . Atzīmējiet, kurš …" at bounding box center [661, 551] width 853 height 2511
copy div "Atzīmējiet, kurš no apgalvojumiem ir pareizs un kurš nepareizs! Agrīnajās Seno …"
click at [344, 259] on label "Nepareizi" at bounding box center [661, 255] width 829 height 43
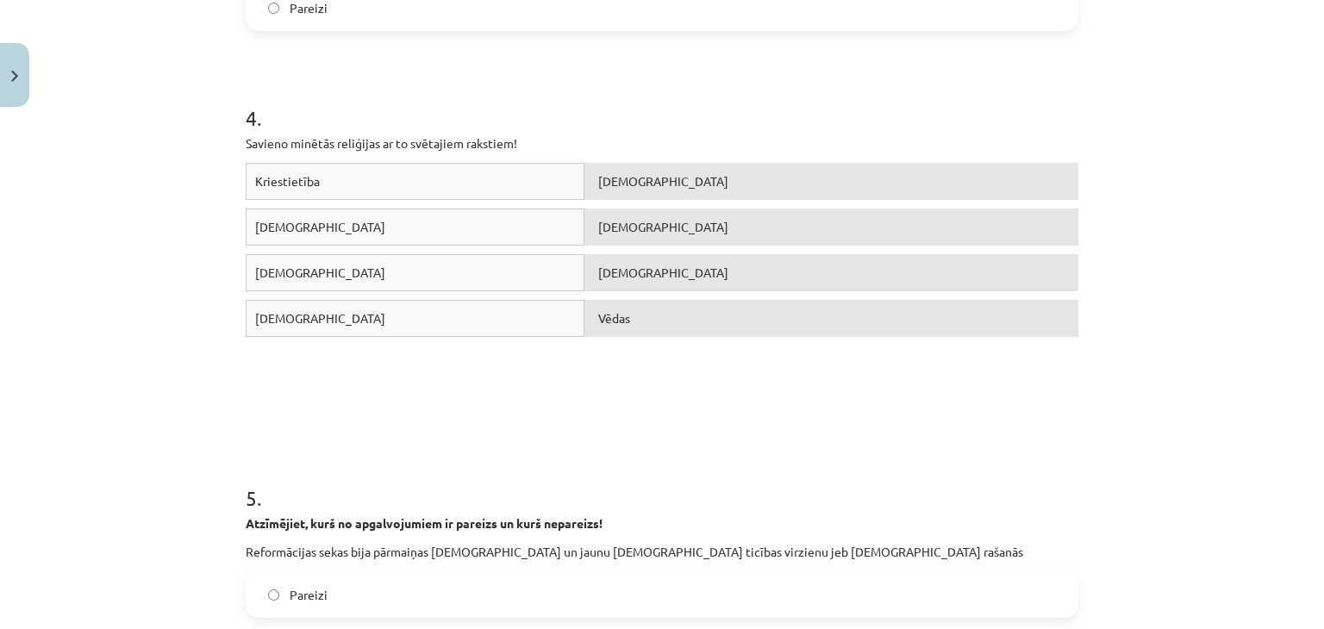
scroll to position [1164, 0]
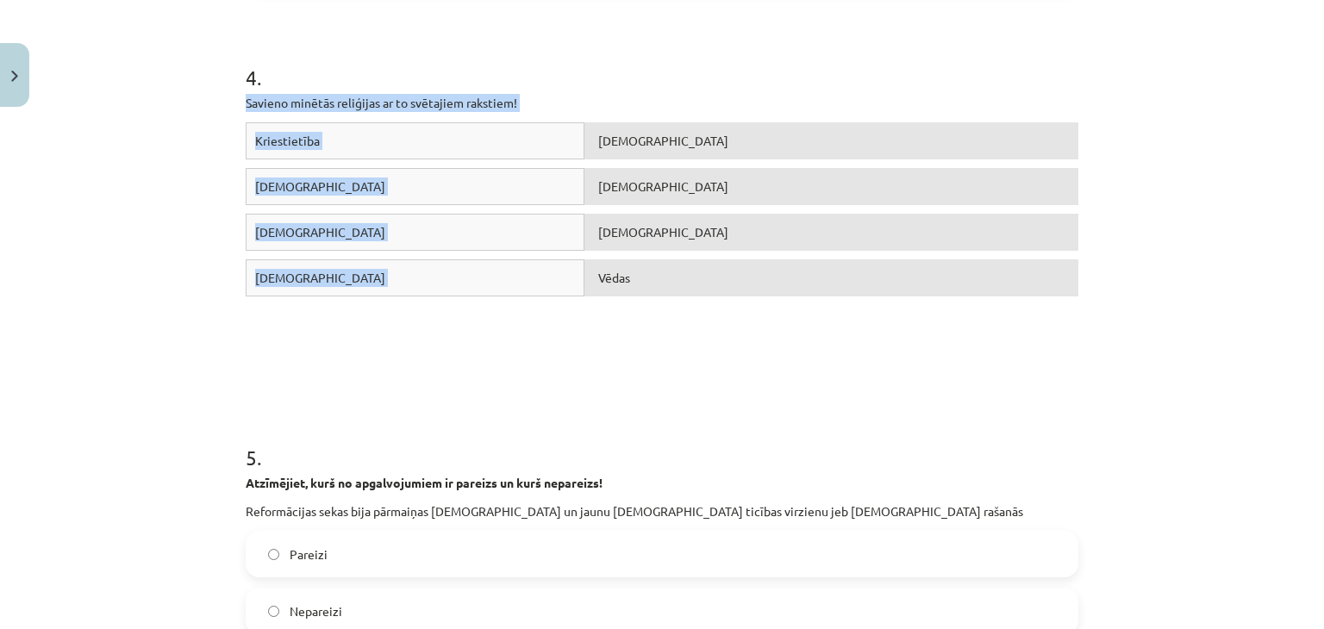
drag, startPoint x: 245, startPoint y: 92, endPoint x: 1156, endPoint y: 317, distance: 938.4
click at [1156, 317] on div "Mācību tēma: Vēstures ii - 12. klases 1. ieskaites mācību materiāls #2 📖 1.tēma…" at bounding box center [662, 314] width 1324 height 629
copy div "Savieno minētās reliģijas ar to svētajiem rakstiem! Kriestietība Korans Jūdaism…"
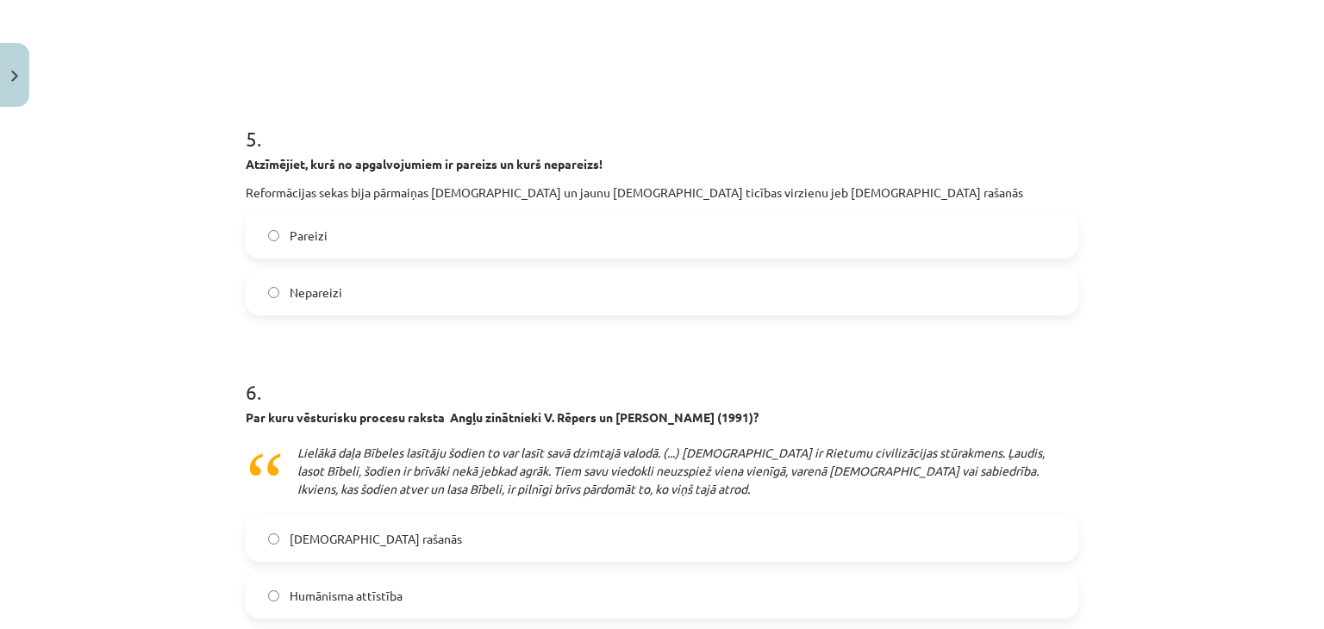
scroll to position [1508, 0]
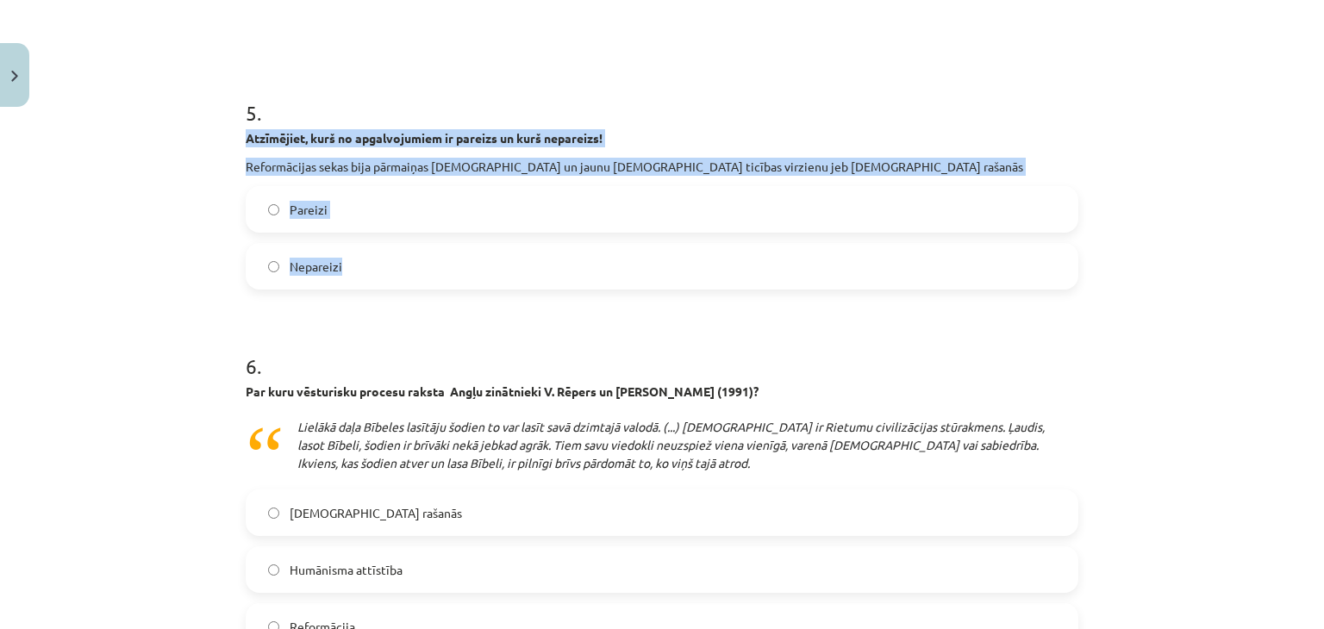
drag, startPoint x: 227, startPoint y: 123, endPoint x: 401, endPoint y: 240, distance: 209.4
click at [401, 240] on div "Mācību tēma: Vēstures ii - 12. klases 1. ieskaites mācību materiāls #2 📖 1.tēma…" at bounding box center [662, 314] width 1324 height 629
copy div "Atzīmējiet, kurš no apgalvojumiem ir pareizs un kurš nepareizs! Reformācijas se…"
click at [434, 211] on label "Pareizi" at bounding box center [661, 209] width 829 height 43
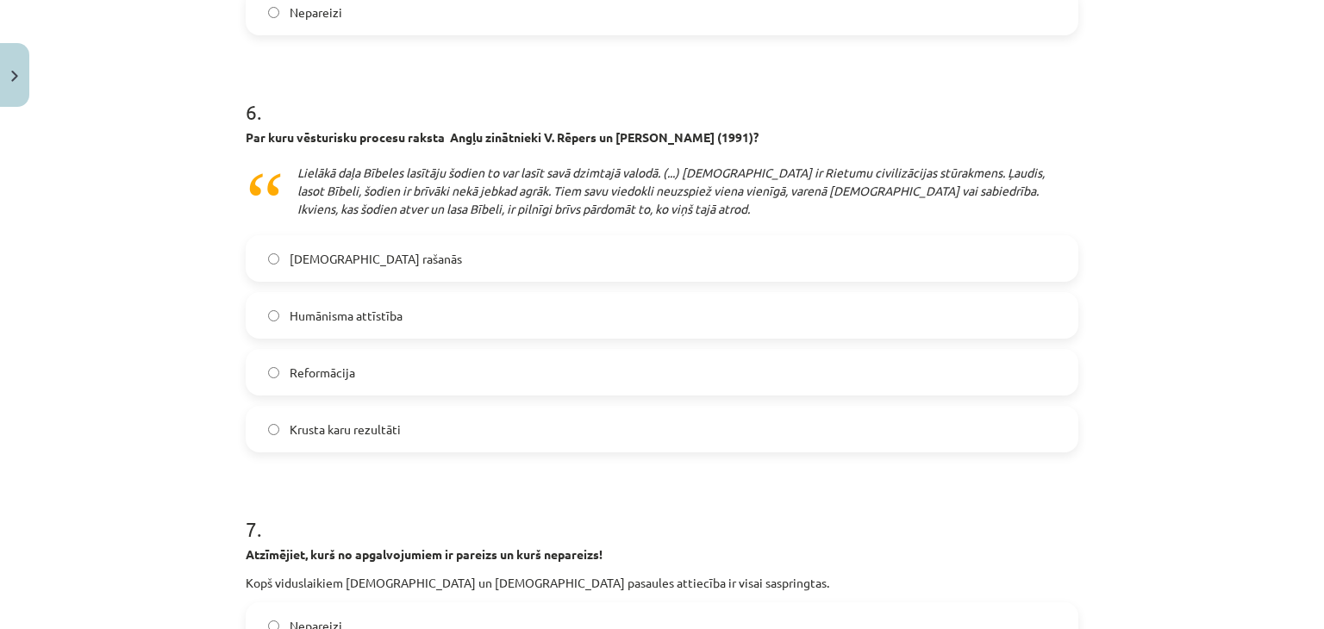
scroll to position [1767, 0]
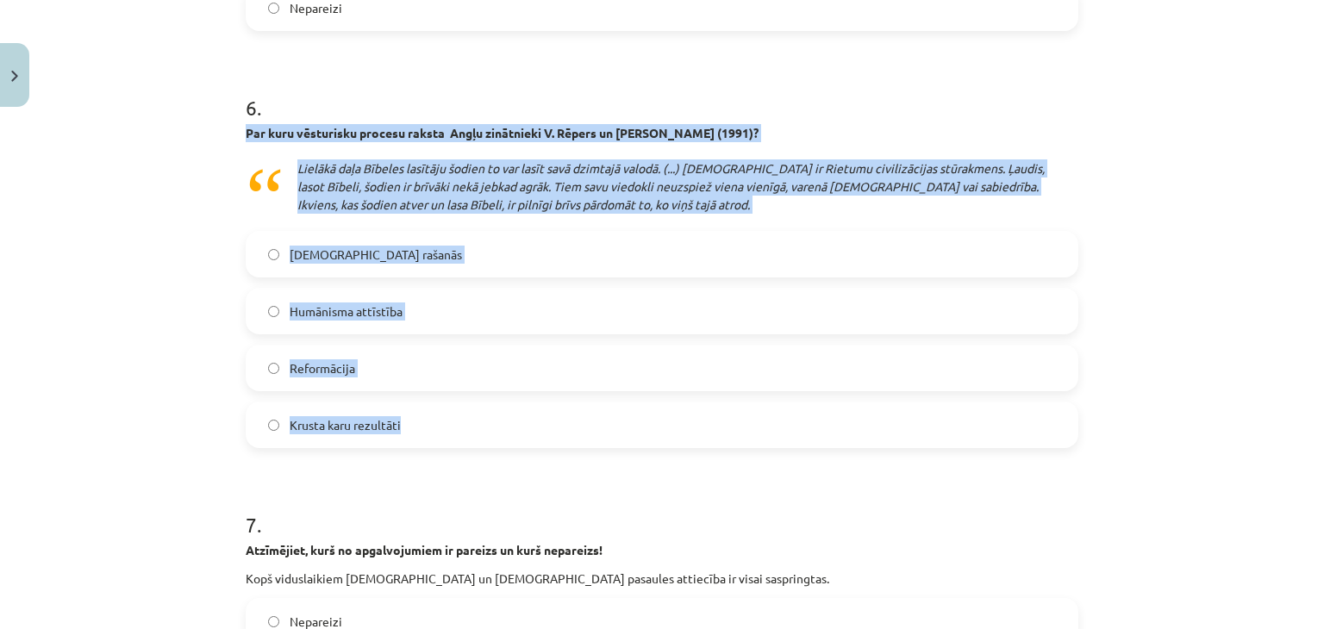
drag, startPoint x: 228, startPoint y: 130, endPoint x: 455, endPoint y: 419, distance: 367.6
copy div "Par kuru vēsturisku procesu raksta Angļu zinātnieki V. Rēpers un L. Smite (1991…"
click at [429, 362] on label "Reformācija" at bounding box center [661, 367] width 829 height 43
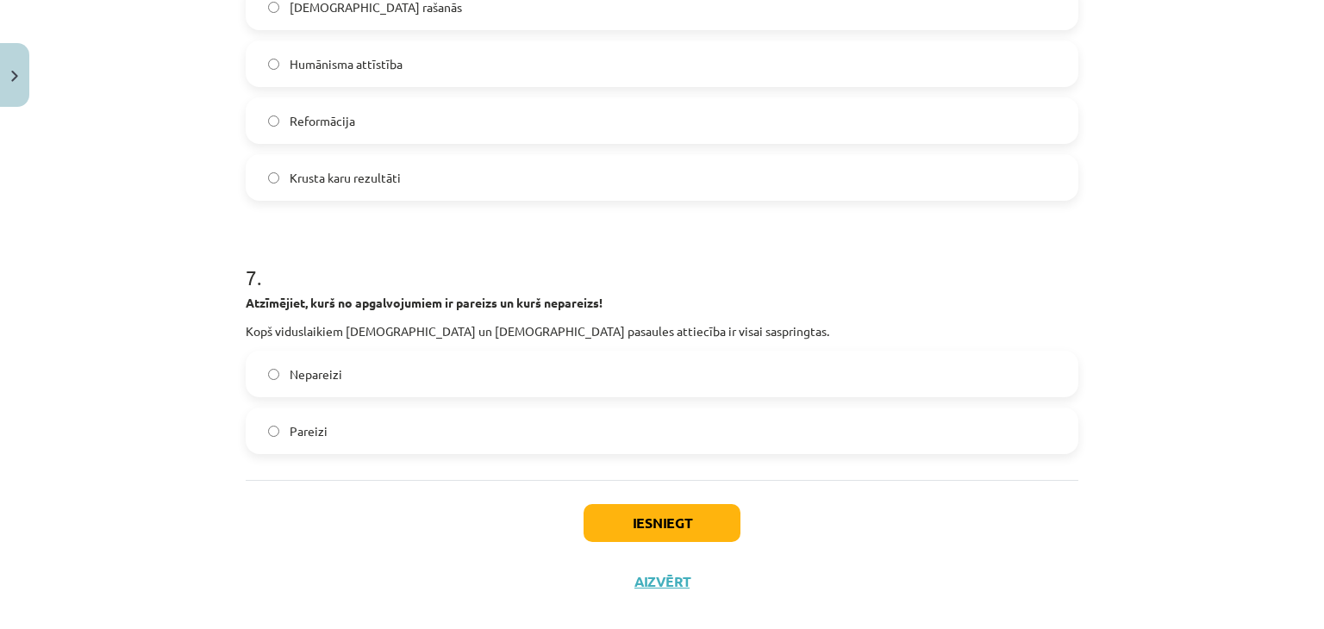
scroll to position [2038, 0]
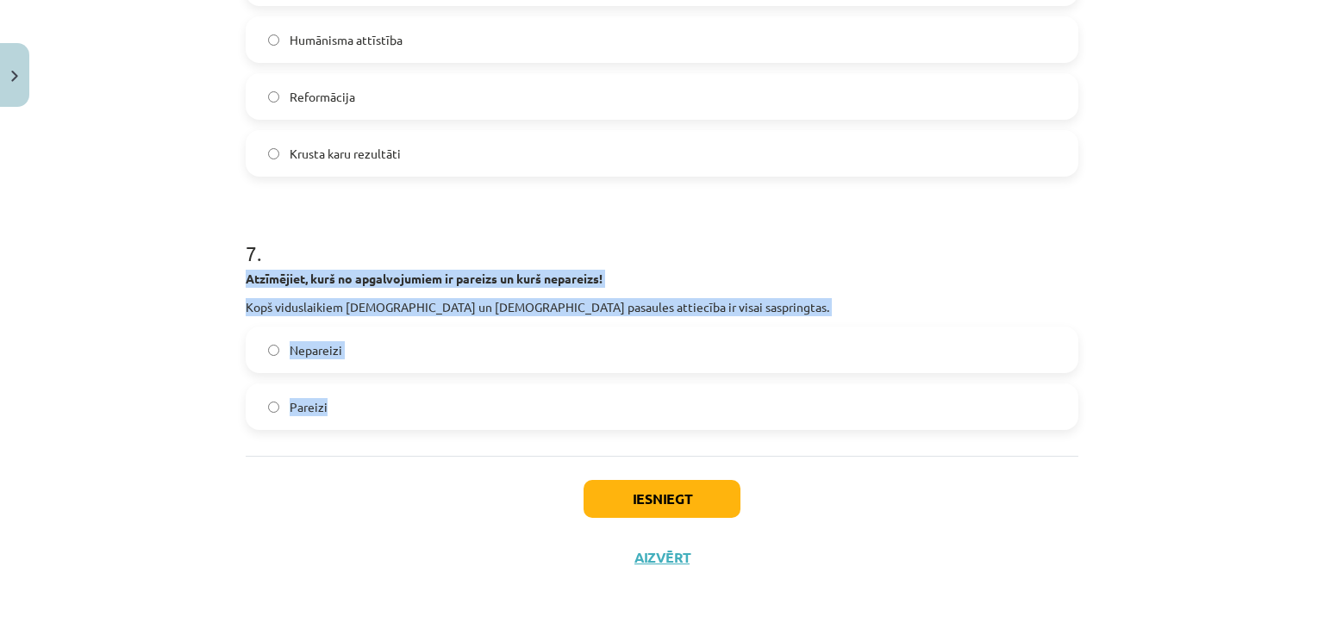
drag, startPoint x: 236, startPoint y: 271, endPoint x: 379, endPoint y: 394, distance: 188.3
copy div "Atzīmējiet, kurš no apgalvojumiem ir pareizs un kurš nepareizs! Kopš viduslaiki…"
click at [633, 403] on label "Pareizi" at bounding box center [661, 406] width 829 height 43
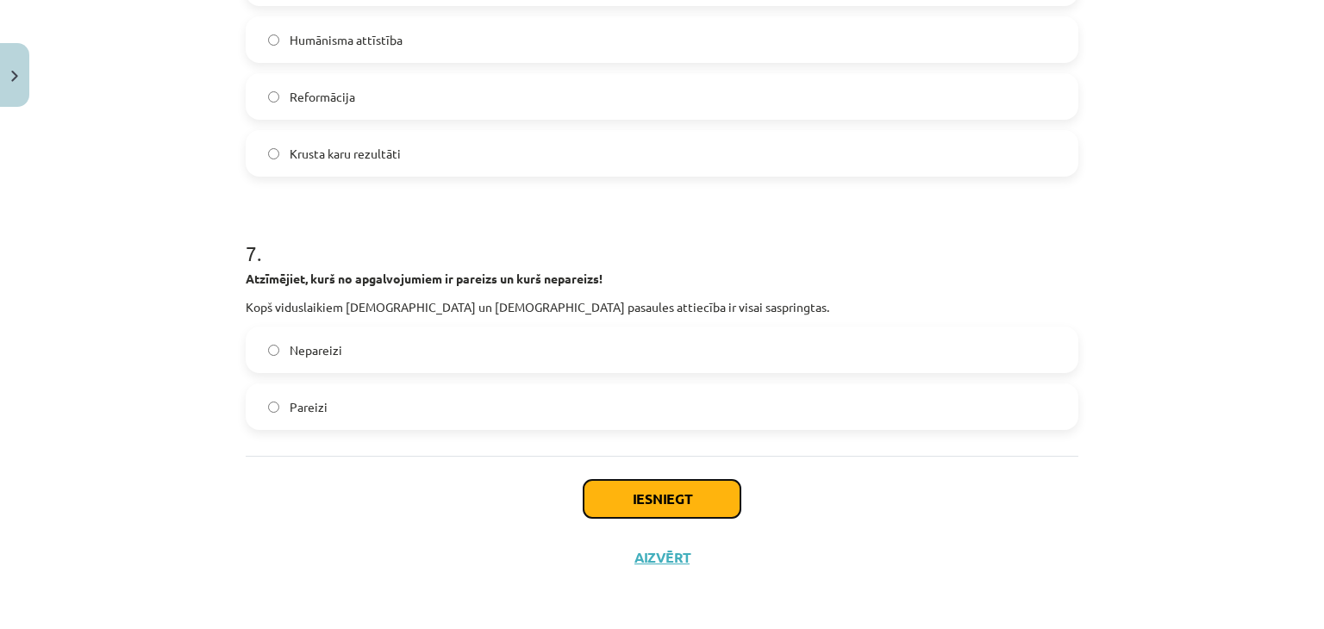
click at [669, 489] on button "Iesniegt" at bounding box center [661, 499] width 157 height 38
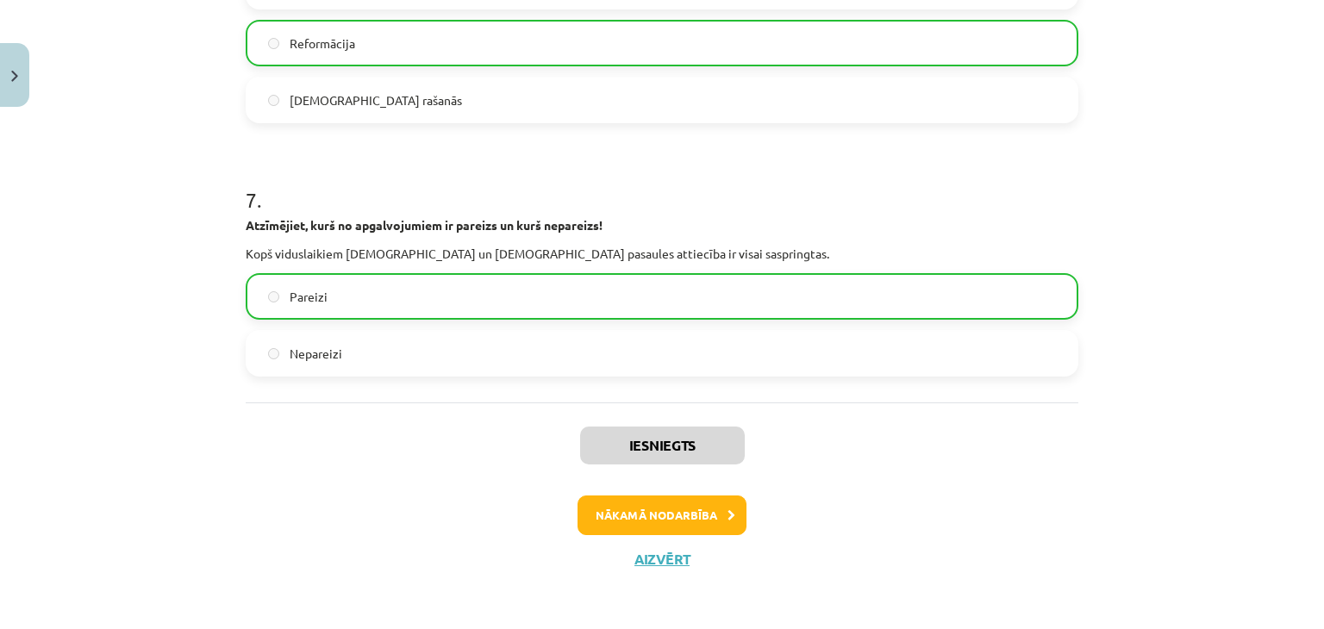
scroll to position [2093, 0]
click at [682, 518] on button "Nākamā nodarbība" at bounding box center [661, 515] width 169 height 40
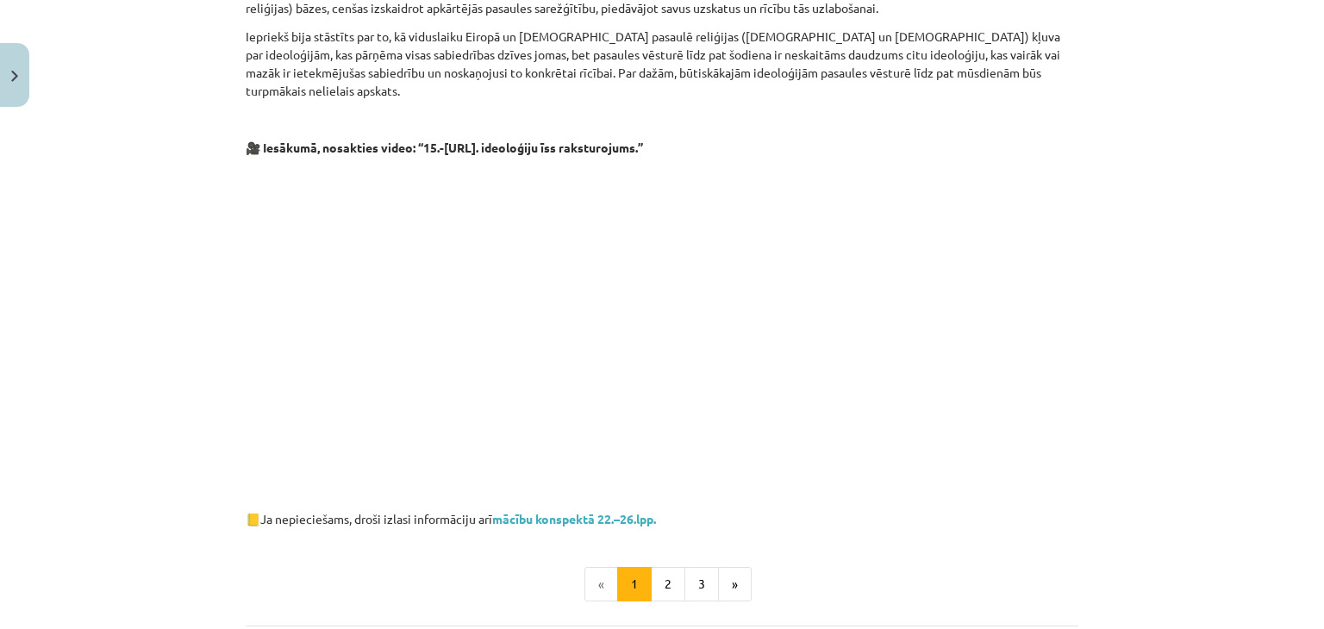
scroll to position [733, 0]
click at [629, 509] on link "mācību konspektā 22.–26.lpp." at bounding box center [574, 517] width 164 height 16
click at [665, 565] on button "2" at bounding box center [668, 582] width 34 height 34
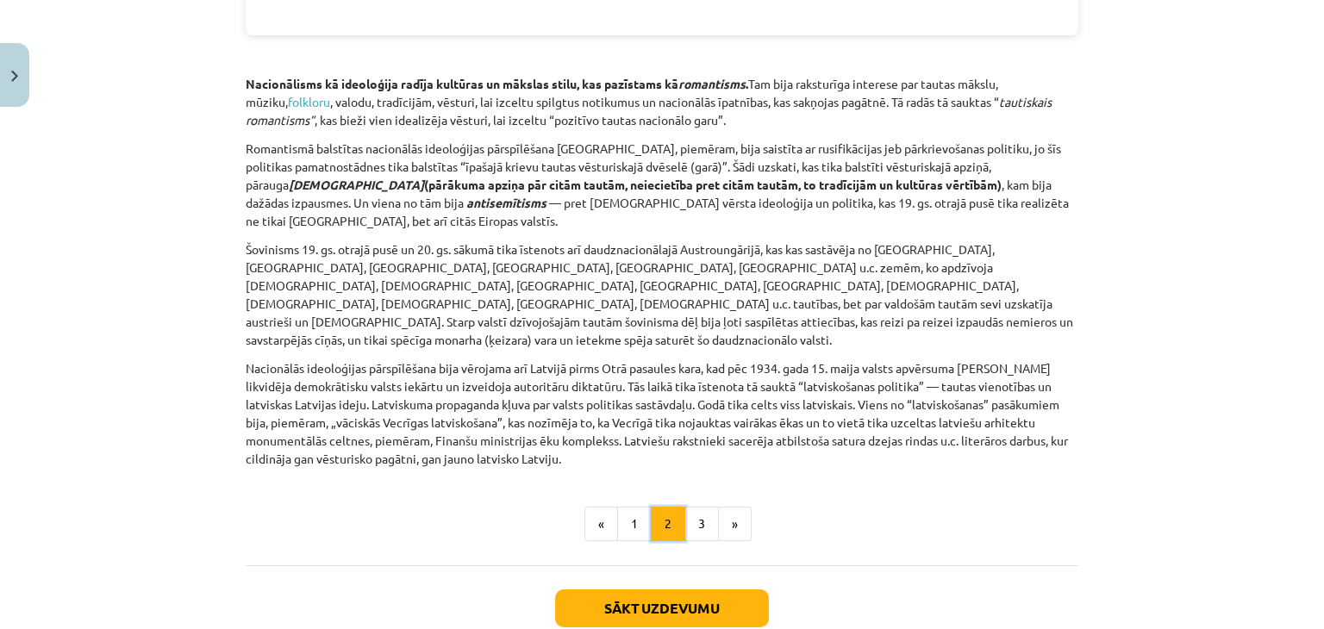
scroll to position [2289, 0]
click at [695, 507] on button "3" at bounding box center [701, 524] width 34 height 34
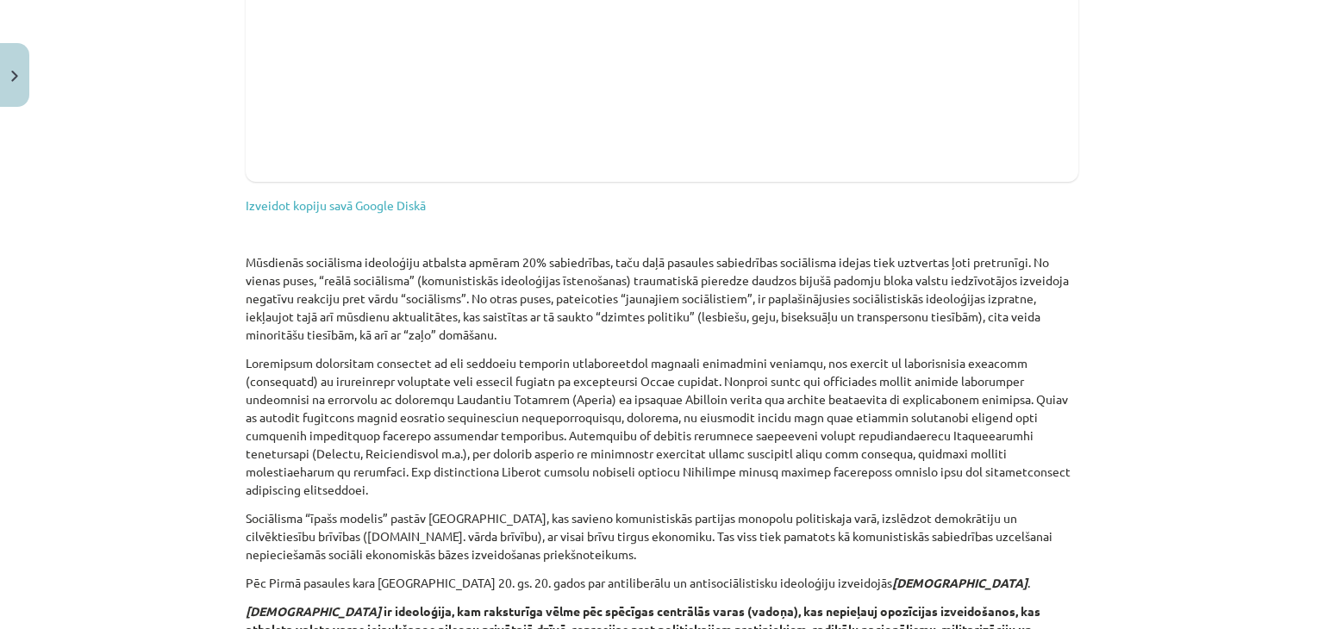
scroll to position [1034, 0]
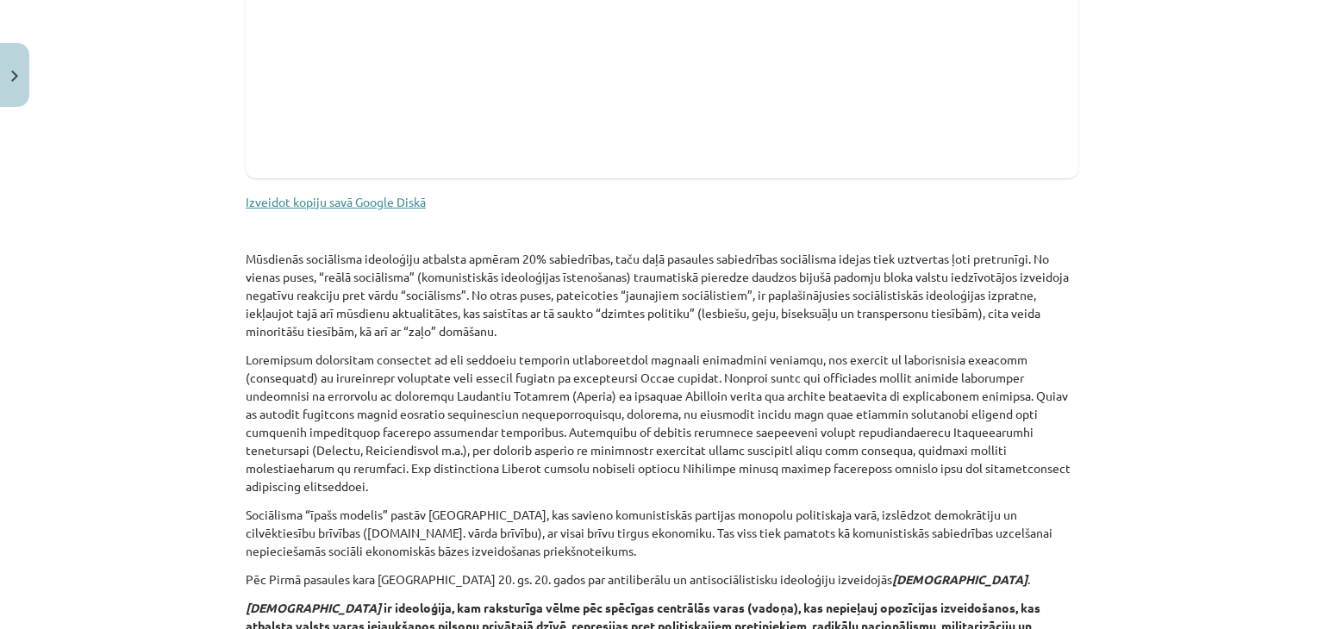
click at [347, 199] on link "Izveidot kopiju savā Google Diskā" at bounding box center [336, 202] width 180 height 16
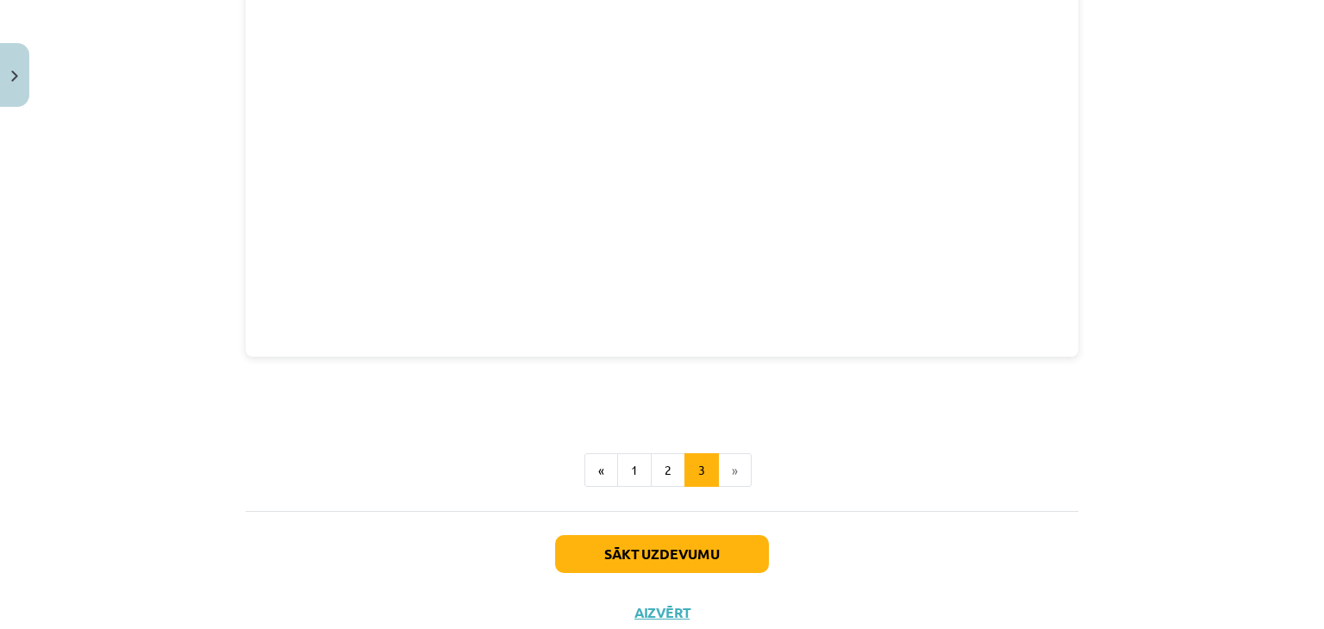
scroll to position [2567, 0]
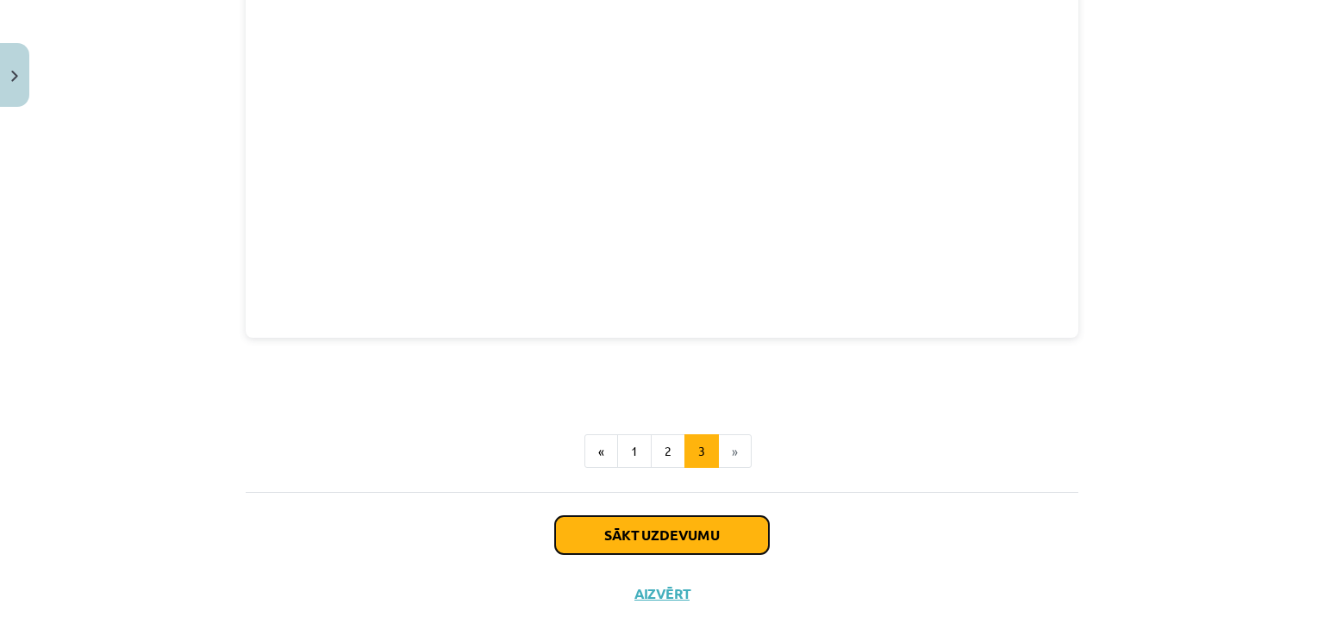
click at [726, 516] on button "Sākt uzdevumu" at bounding box center [662, 535] width 214 height 38
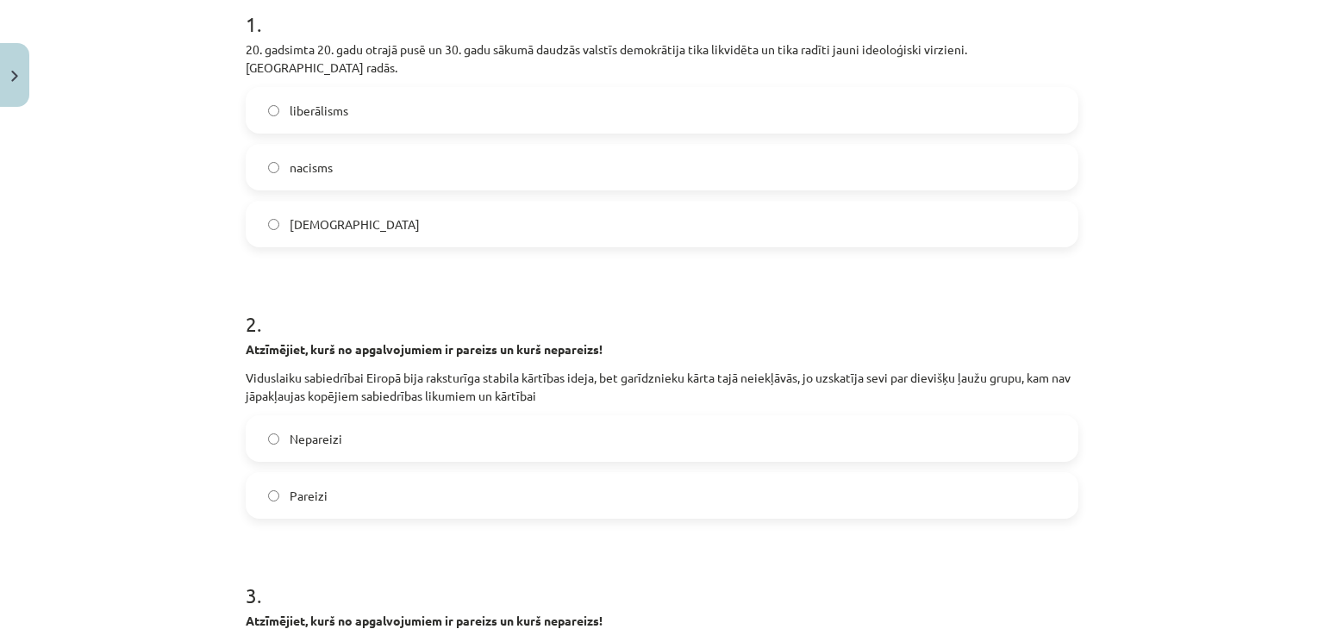
scroll to position [302, 0]
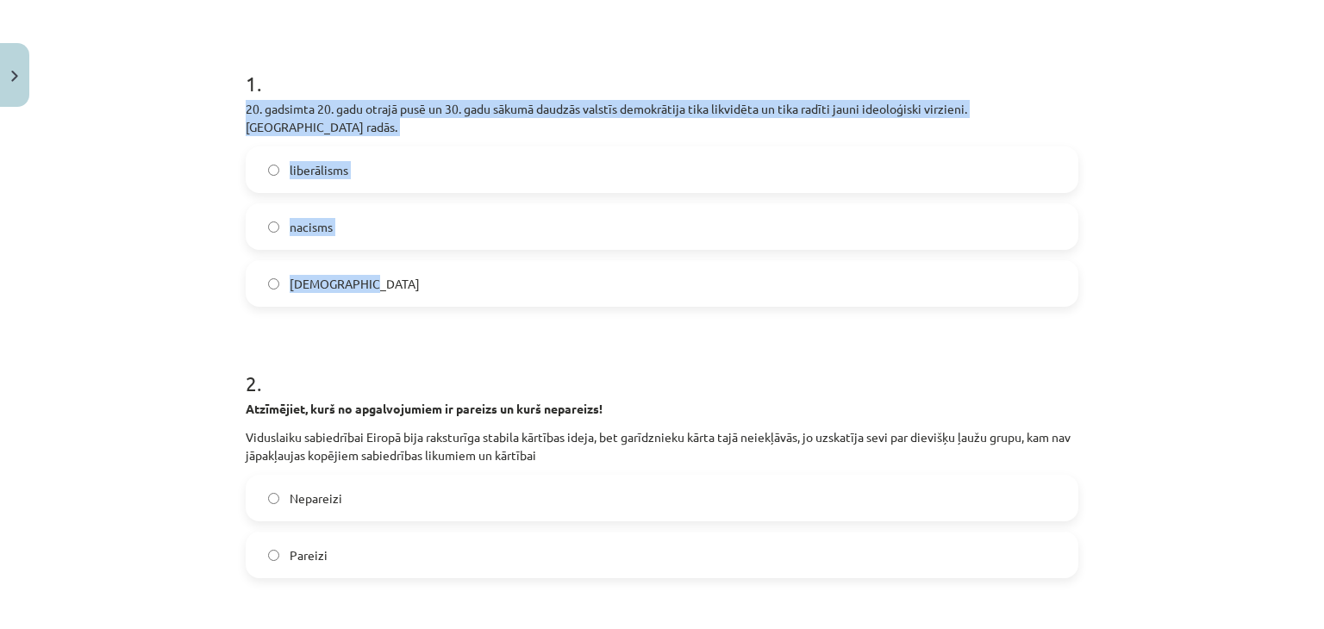
drag, startPoint x: 227, startPoint y: 104, endPoint x: 438, endPoint y: 245, distance: 253.6
click at [438, 245] on div "Mācību tēma: Vēstures ii - 12. klases 1. ieskaites mācību materiāls #3 📖 2. tēm…" at bounding box center [662, 314] width 1324 height 629
click at [629, 205] on label "nacisms" at bounding box center [661, 226] width 829 height 43
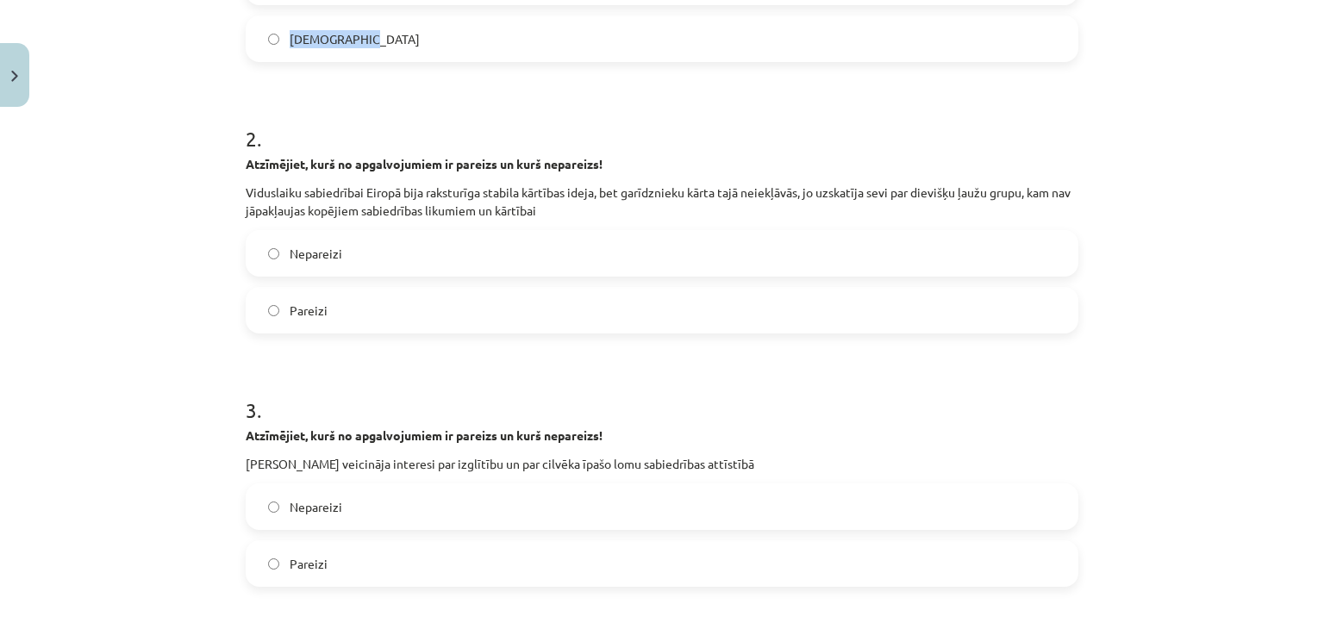
scroll to position [560, 0]
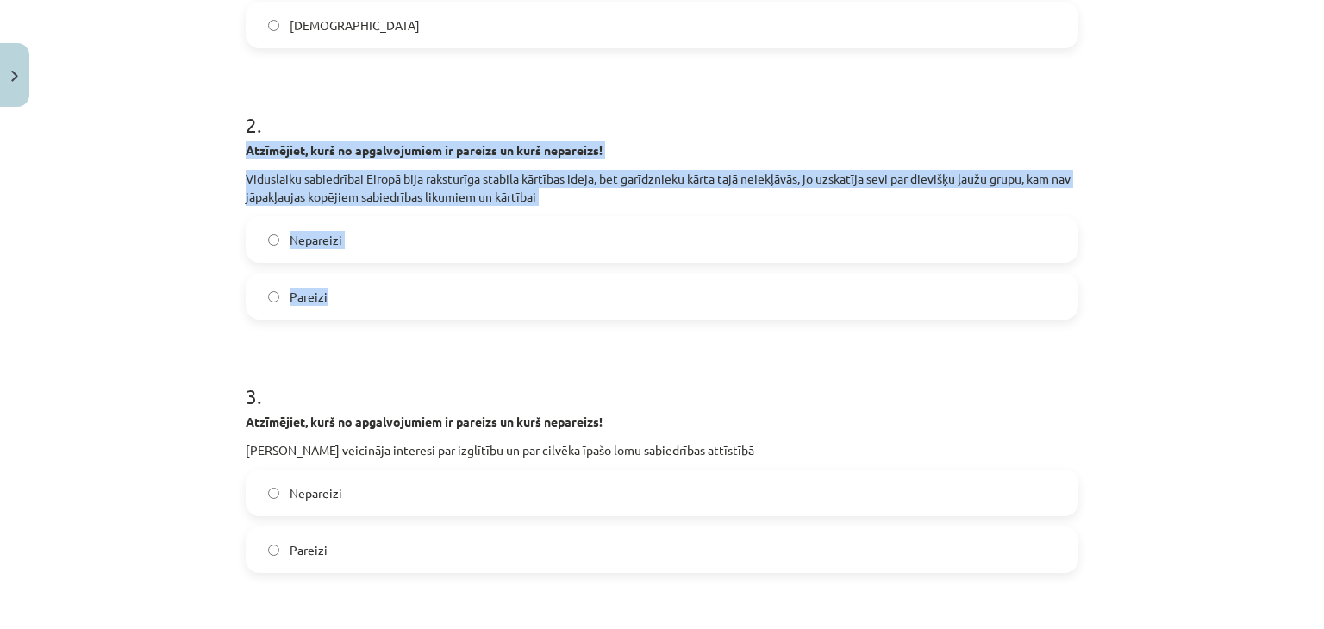
drag, startPoint x: 238, startPoint y: 129, endPoint x: 328, endPoint y: 267, distance: 164.5
click at [568, 275] on label "Pareizi" at bounding box center [661, 296] width 829 height 43
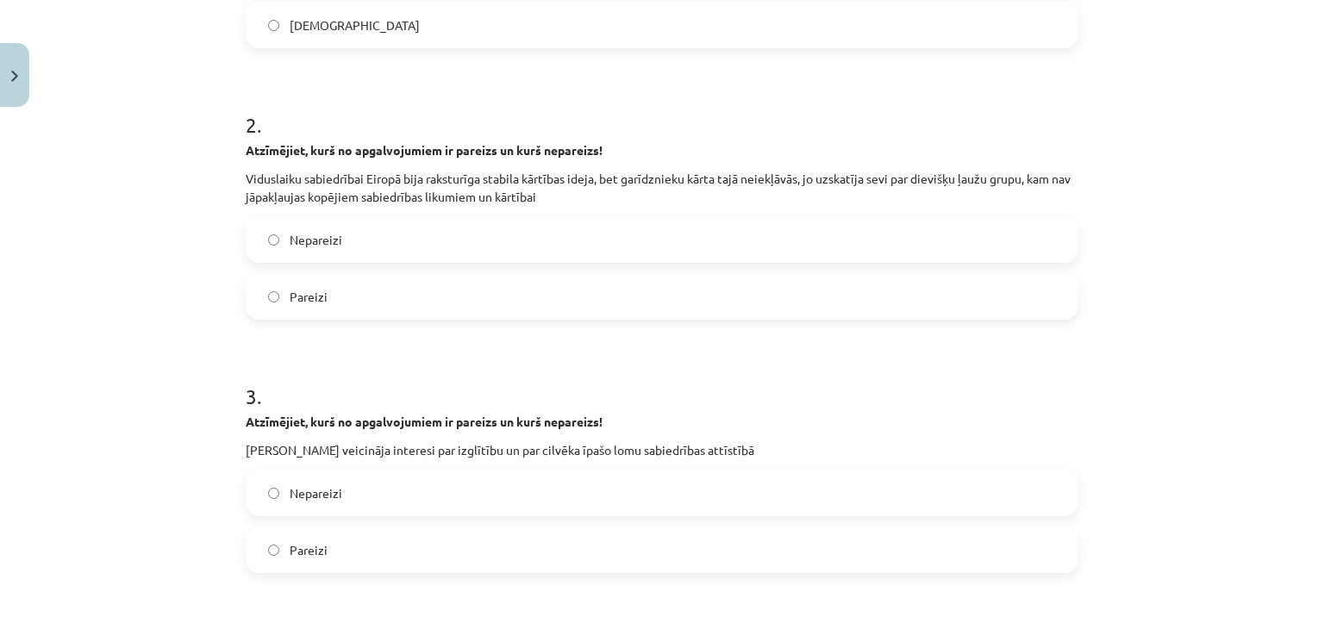
click at [564, 218] on label "Nepareizi" at bounding box center [661, 239] width 829 height 43
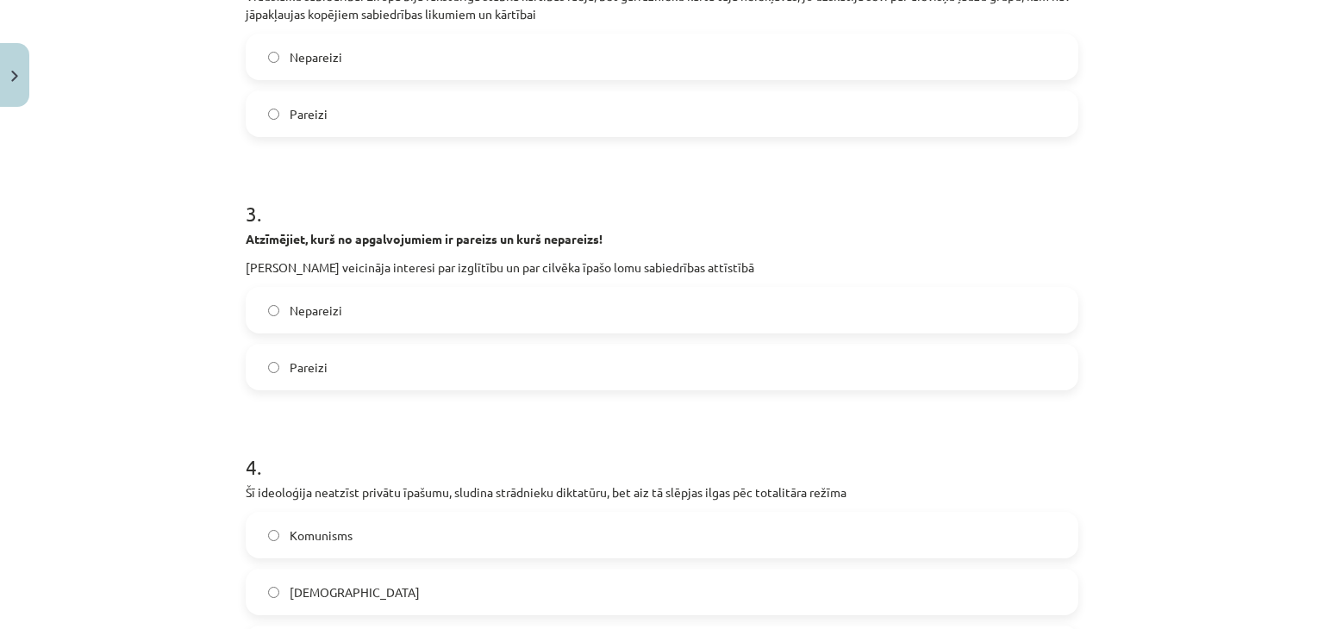
scroll to position [905, 0]
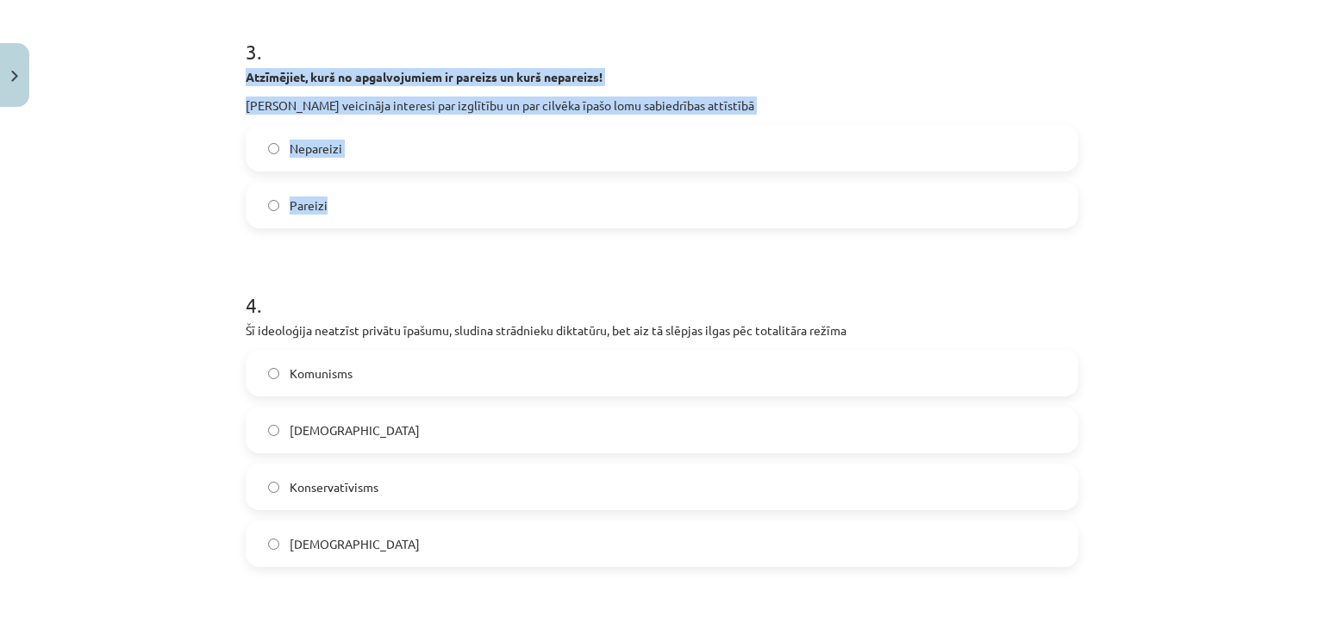
drag, startPoint x: 238, startPoint y: 58, endPoint x: 344, endPoint y: 177, distance: 159.3
click at [344, 177] on div "3 . Atzīmējiet, kurš no apgalvojumiem ir pareizs un kurš nepareizs! Humānisti v…" at bounding box center [662, 118] width 833 height 219
click at [349, 187] on label "Pareizi" at bounding box center [661, 205] width 829 height 43
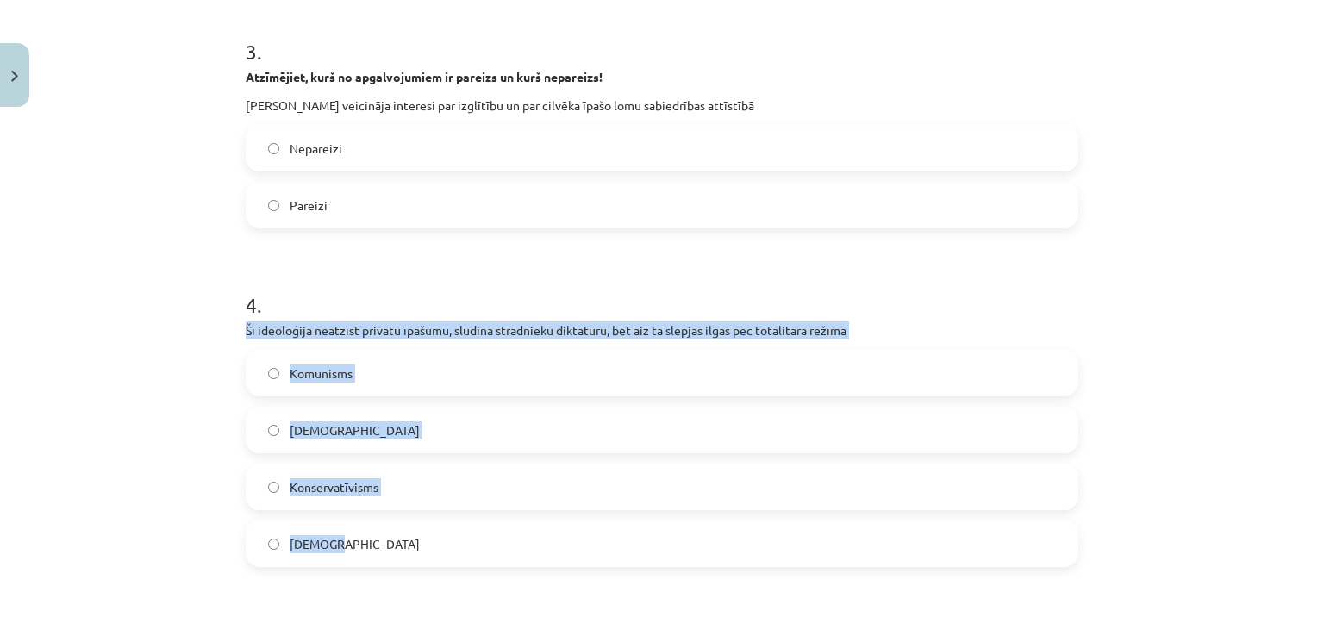
drag, startPoint x: 238, startPoint y: 309, endPoint x: 369, endPoint y: 522, distance: 250.0
click at [372, 352] on label "Komunisms" at bounding box center [661, 373] width 829 height 43
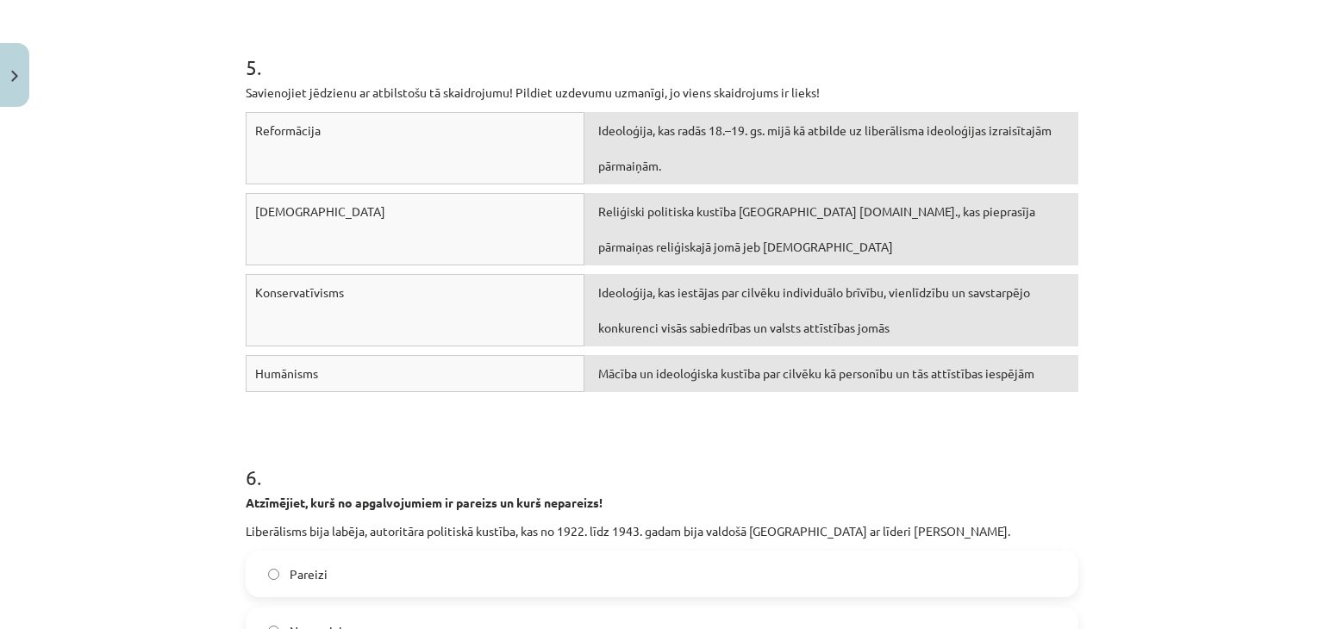
scroll to position [1508, 0]
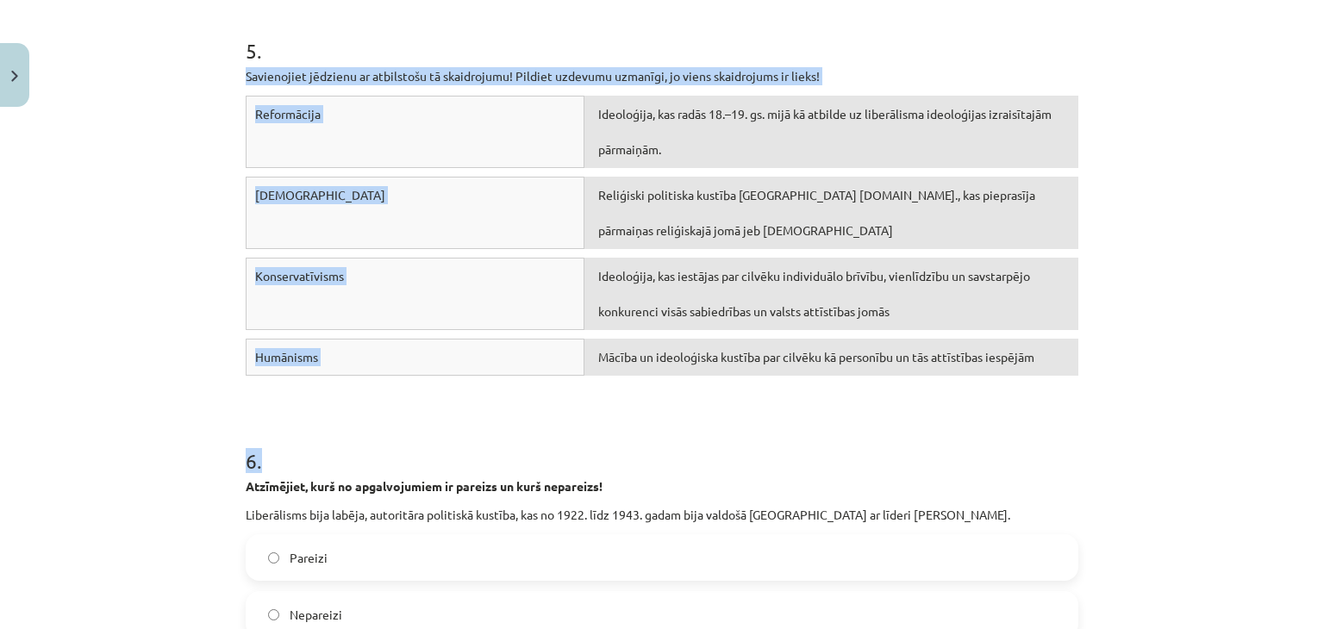
drag, startPoint x: 236, startPoint y: 59, endPoint x: 914, endPoint y: 435, distance: 775.9
click at [914, 435] on div "46 XP Saņemsi Grūts 760 pilda Apraksts Uzdevums Palīdzība 1 . 20. gadsimta 20. …" at bounding box center [661, 116] width 853 height 3021
click at [1014, 421] on h1 "6 ." at bounding box center [662, 445] width 833 height 53
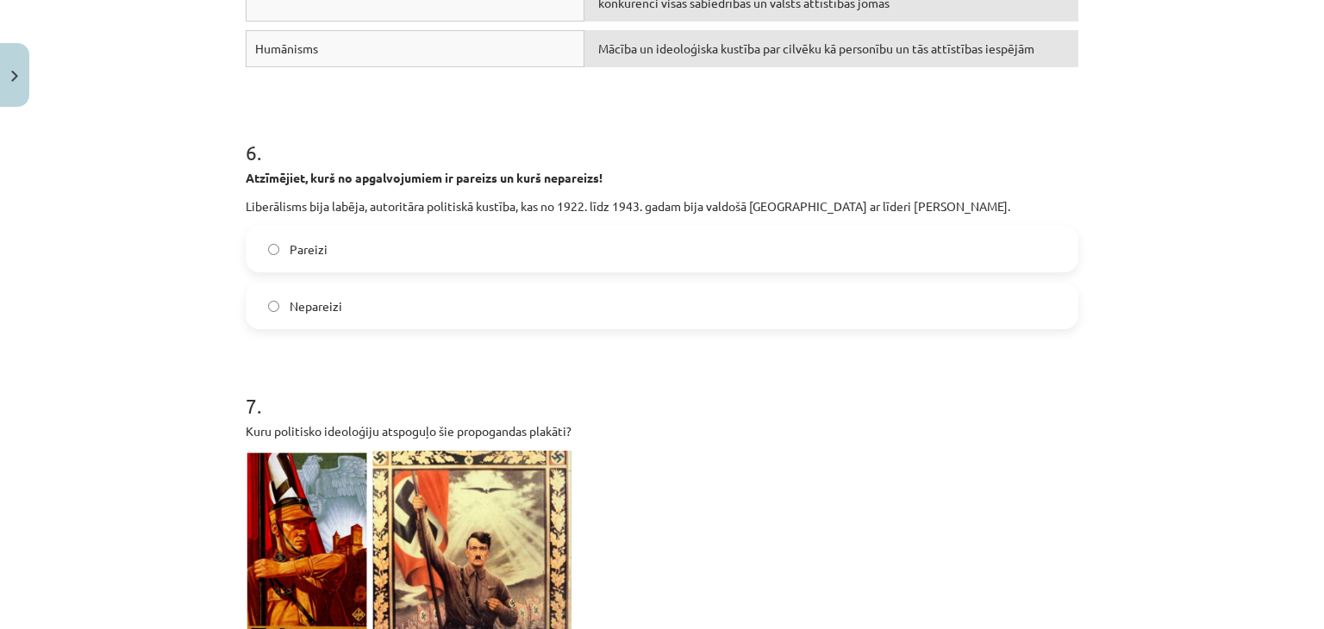
scroll to position [1853, 0]
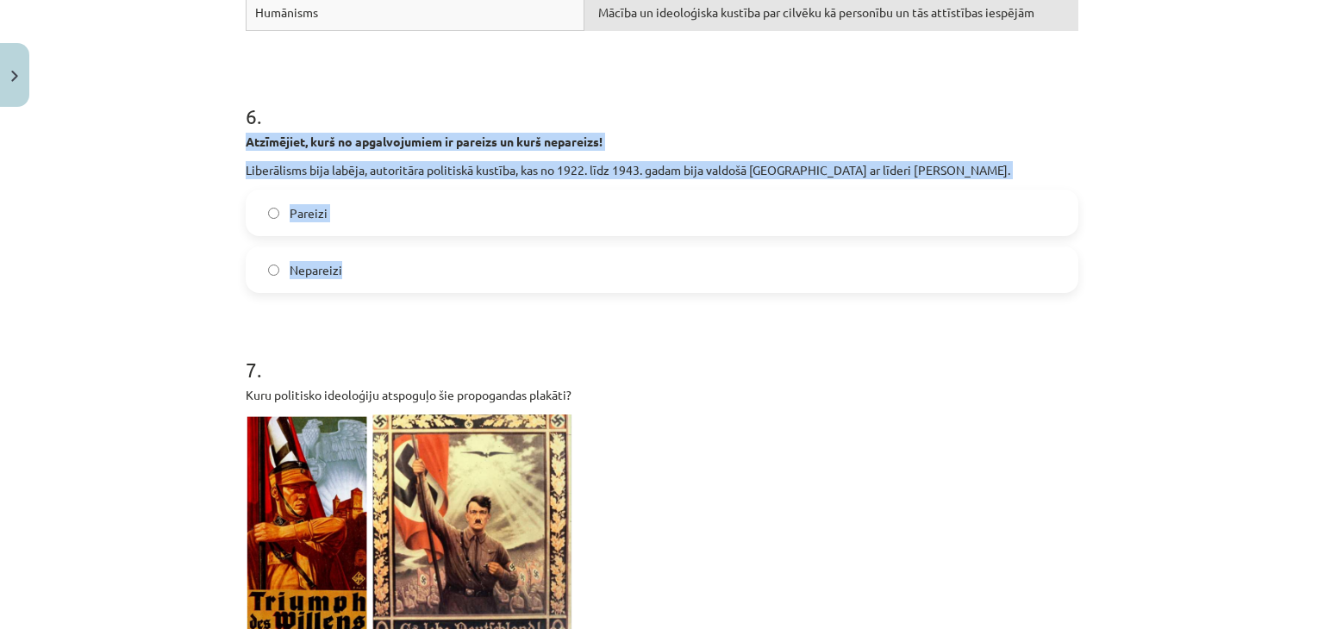
drag, startPoint x: 237, startPoint y: 117, endPoint x: 390, endPoint y: 231, distance: 190.3
click at [379, 248] on label "Nepareizi" at bounding box center [661, 269] width 829 height 43
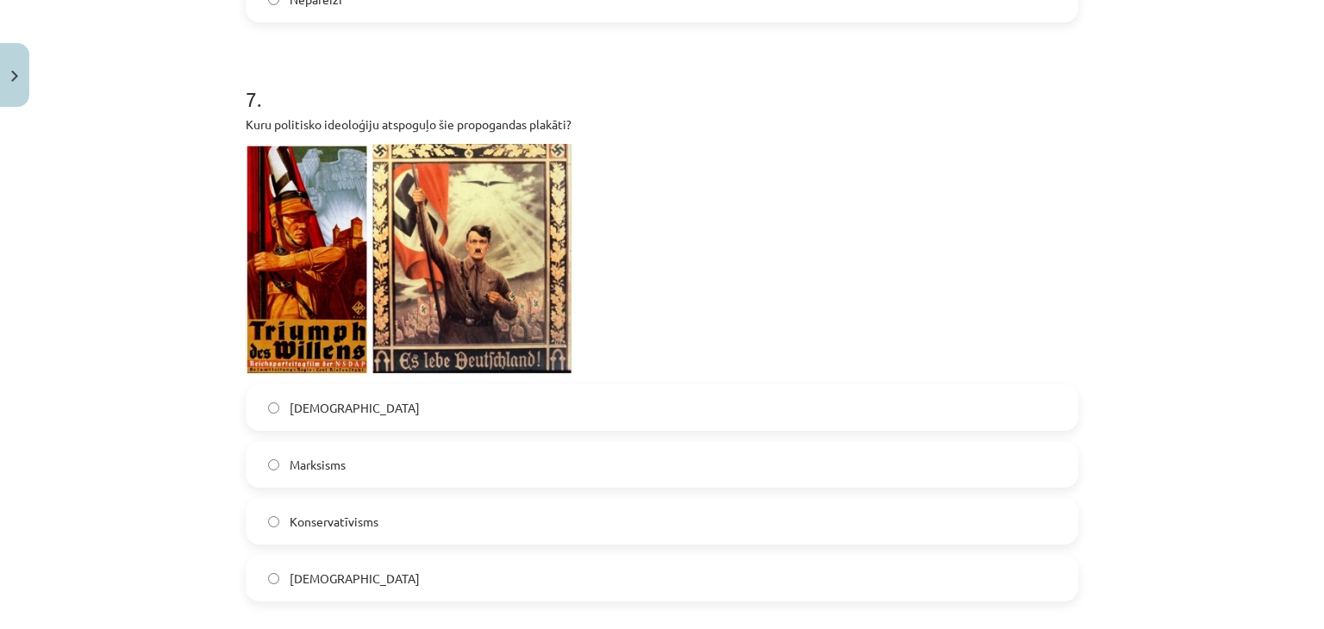
scroll to position [2198, 0]
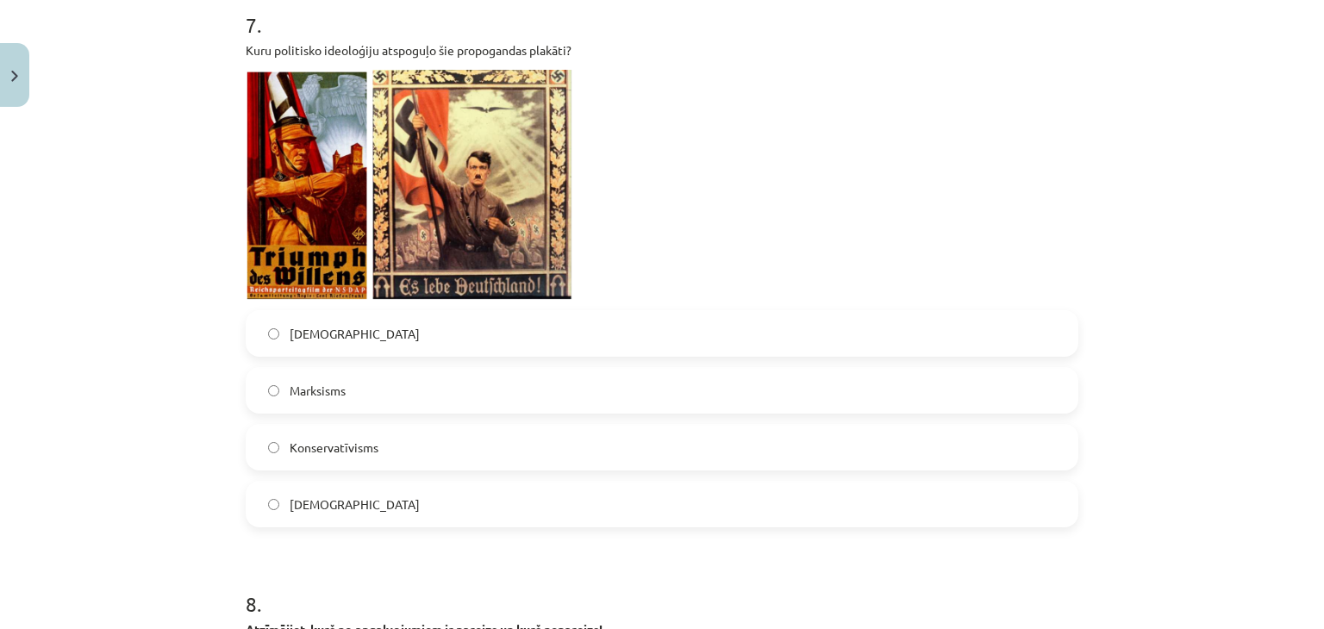
click at [345, 487] on label "Fašisms" at bounding box center [661, 504] width 829 height 43
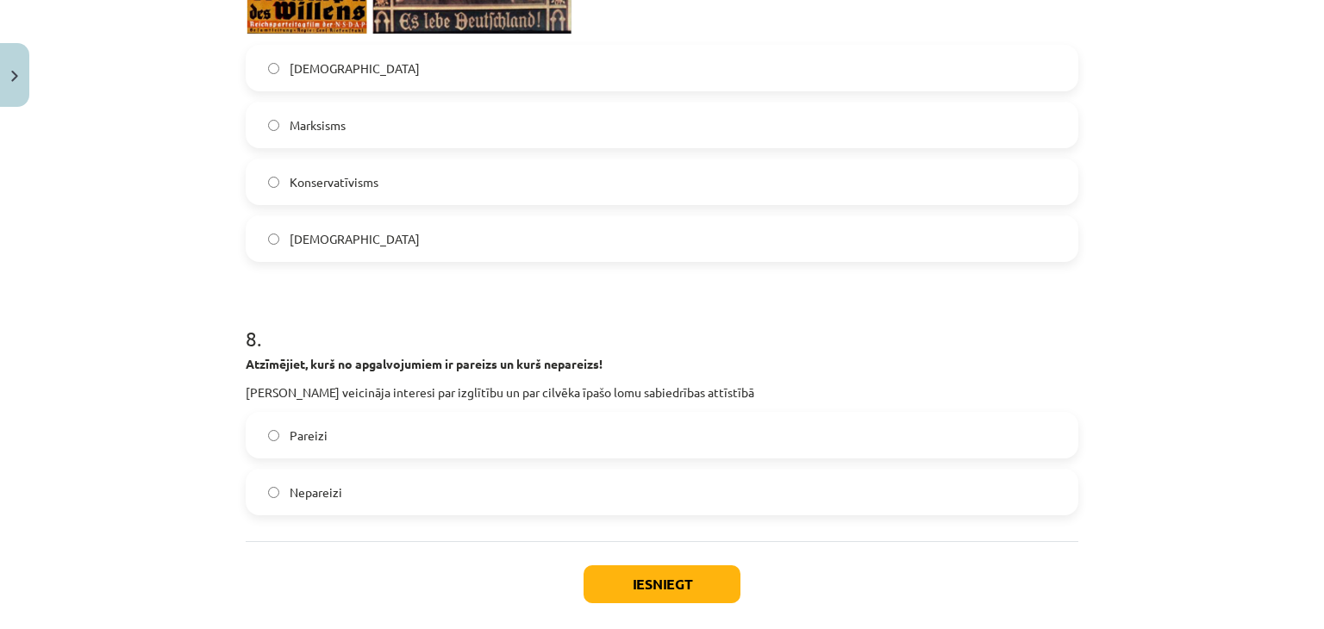
scroll to position [2530, 0]
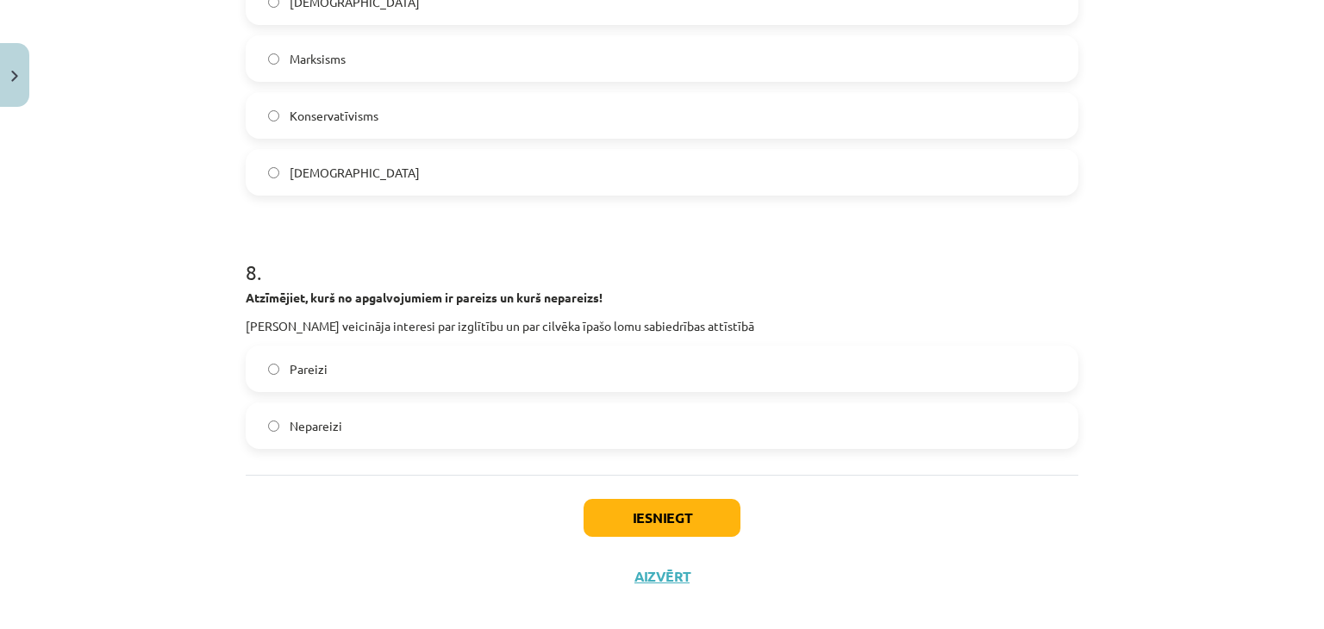
click at [247, 290] on strong "Atzīmējiet, kurš no apgalvojumiem ir pareizs un kurš nepareizs!" at bounding box center [424, 298] width 357 height 16
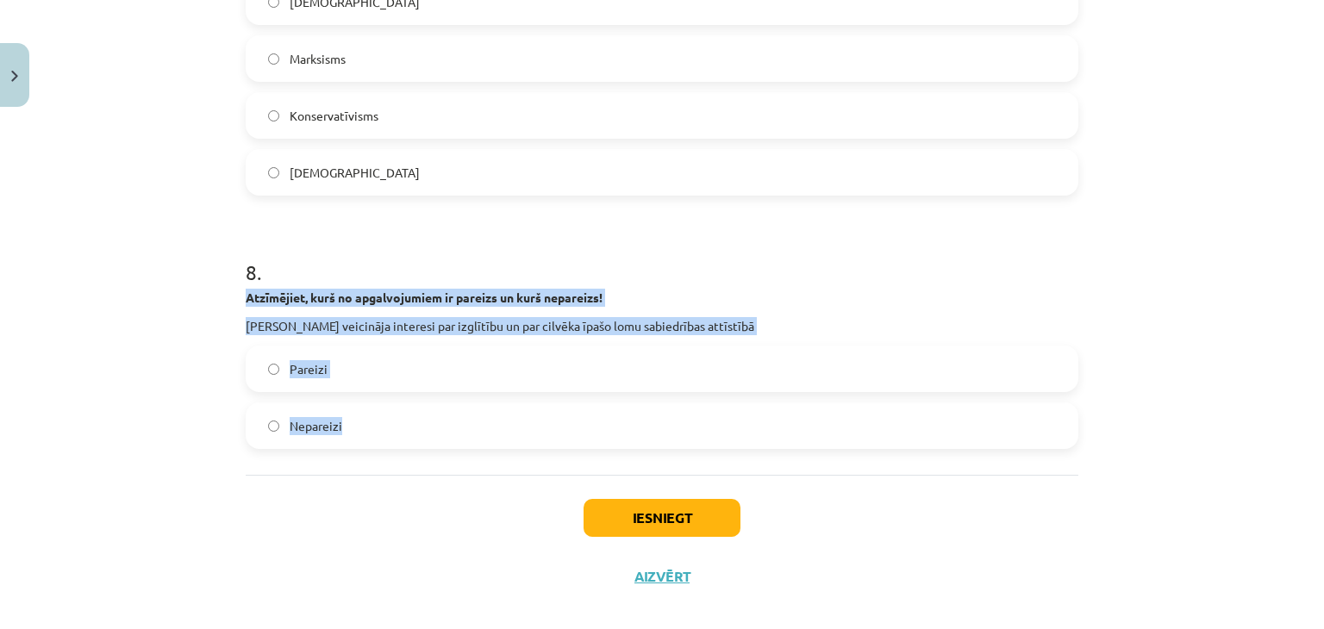
drag, startPoint x: 238, startPoint y: 279, endPoint x: 384, endPoint y: 378, distance: 176.9
click at [384, 378] on div "8 . Atzīmējiet, kurš no apgalvojumiem ir pareizs un kurš nepareizs! Humānisti v…" at bounding box center [662, 339] width 833 height 219
click at [547, 352] on label "Pareizi" at bounding box center [661, 368] width 829 height 43
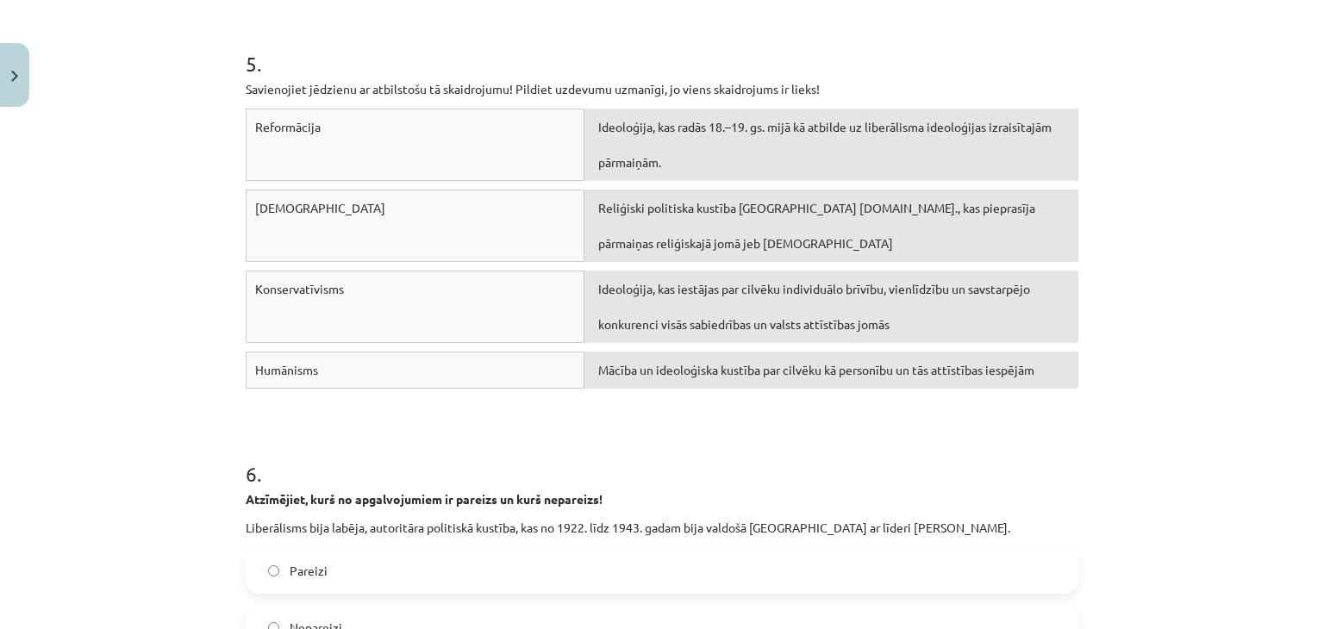
scroll to position [1409, 0]
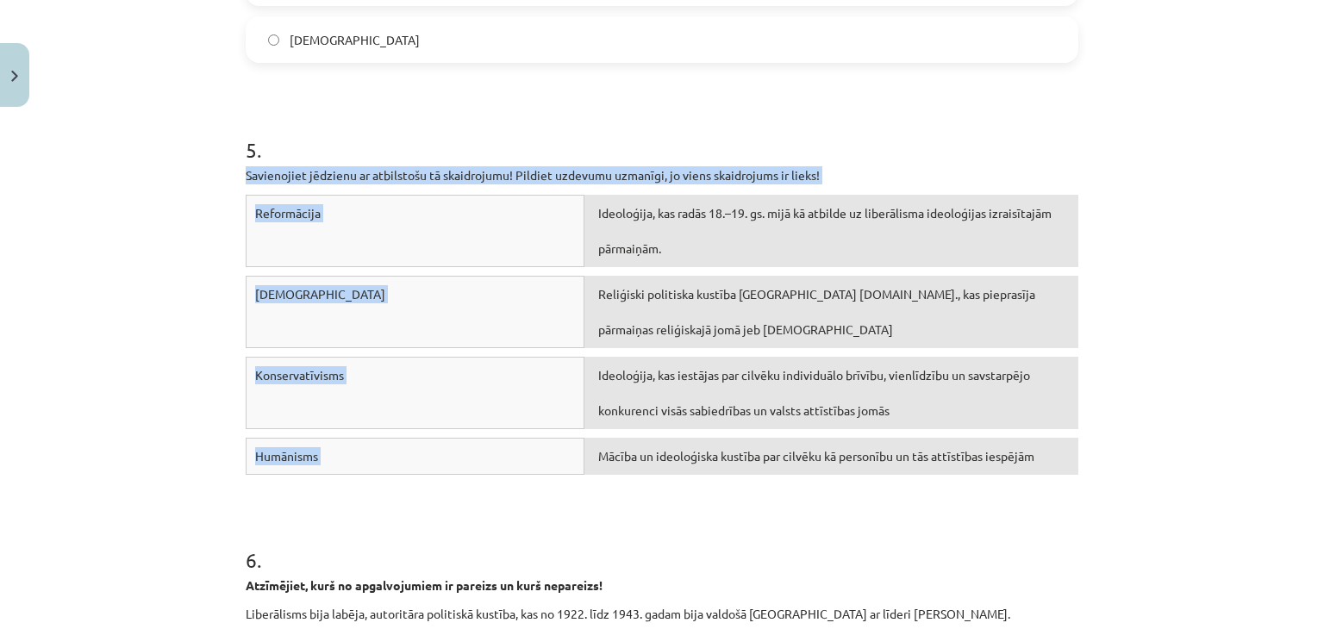
drag, startPoint x: 237, startPoint y: 147, endPoint x: 883, endPoint y: 459, distance: 717.4
click at [883, 459] on div "46 XP Saņemsi Grūts 760 pilda Apraksts Uzdevums Palīdzība 1 . 20. gadsimta 20. …" at bounding box center [661, 215] width 853 height 3021
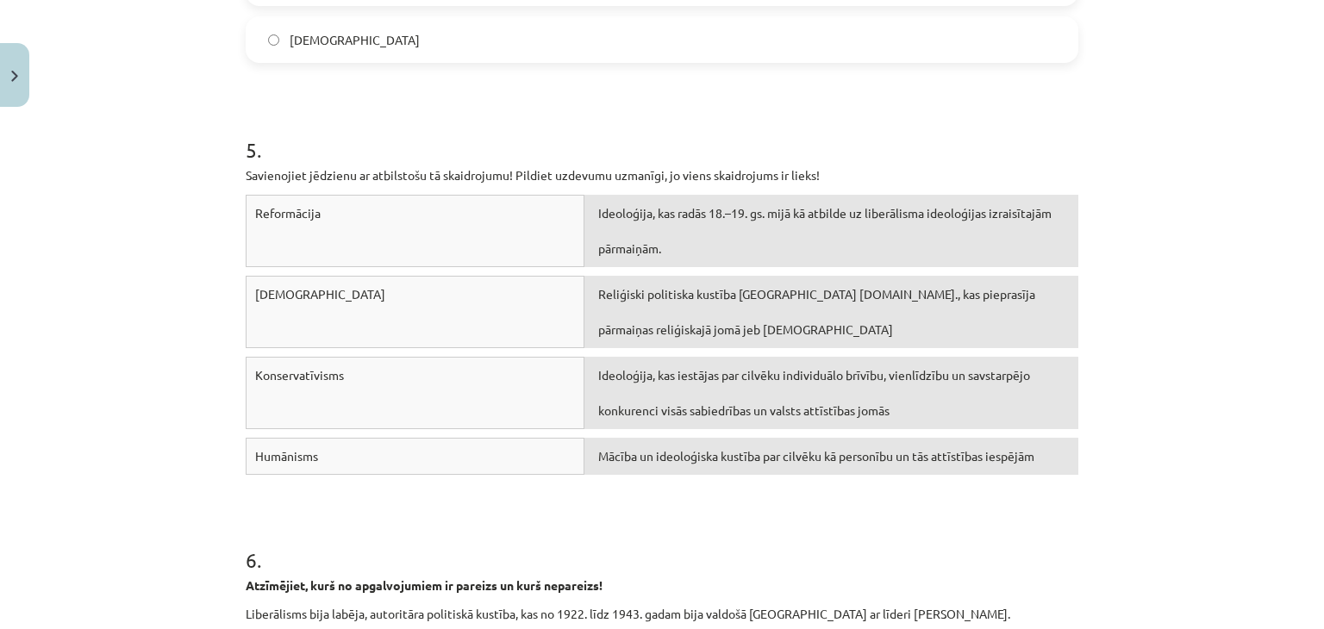
click at [805, 528] on h1 "6 ." at bounding box center [662, 544] width 833 height 53
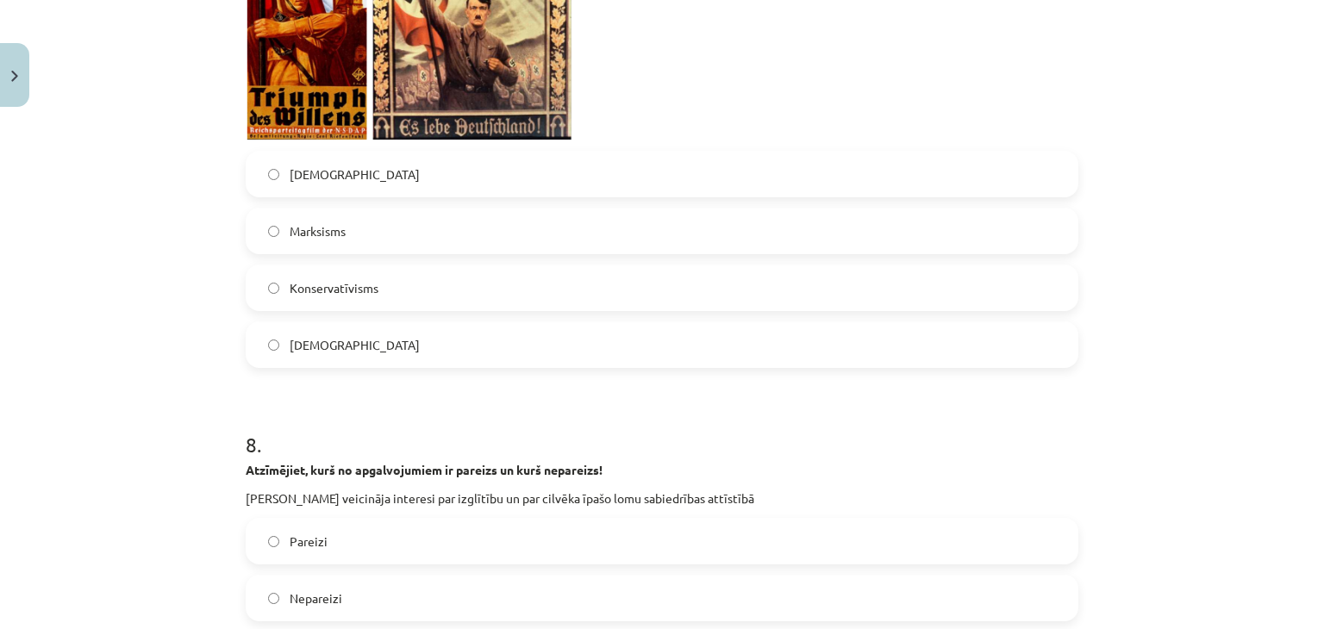
scroll to position [2530, 0]
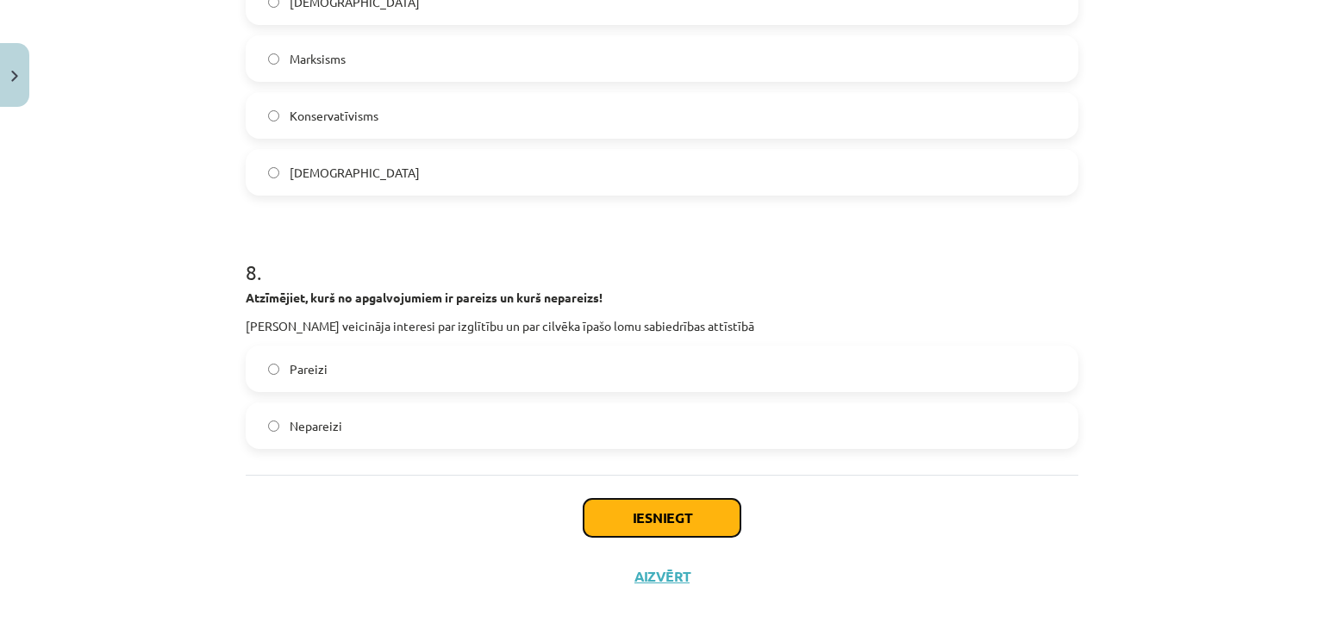
click at [693, 499] on button "Iesniegt" at bounding box center [661, 518] width 157 height 38
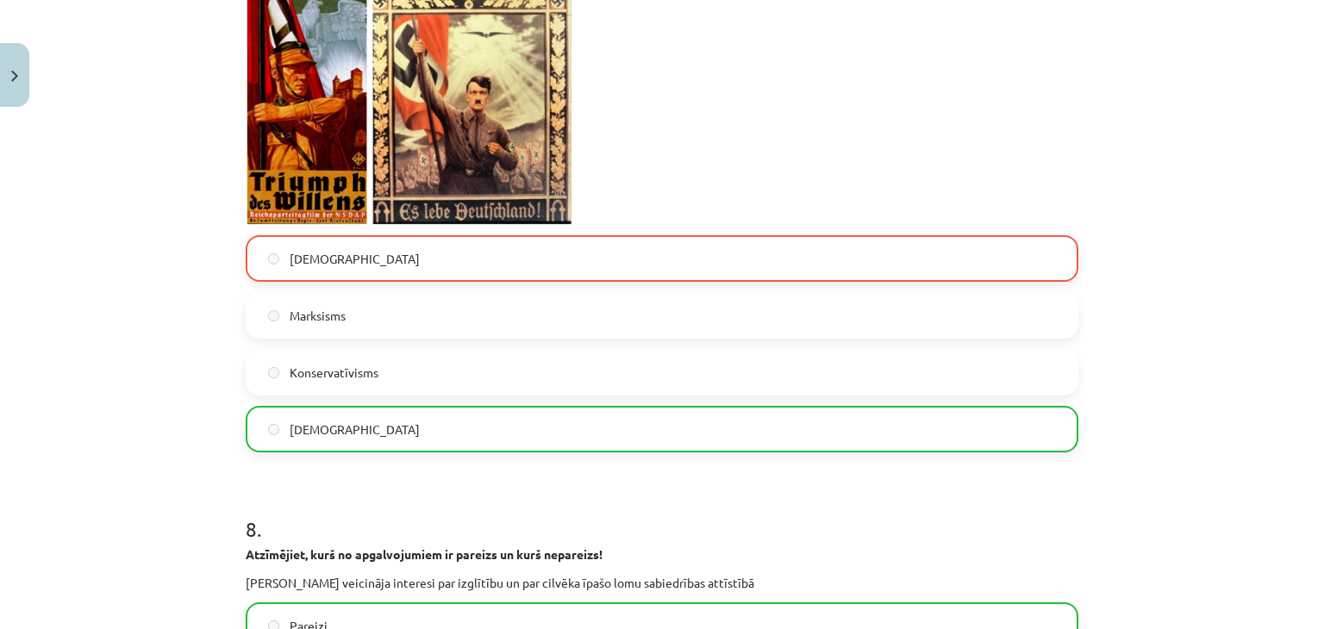
scroll to position [2584, 0]
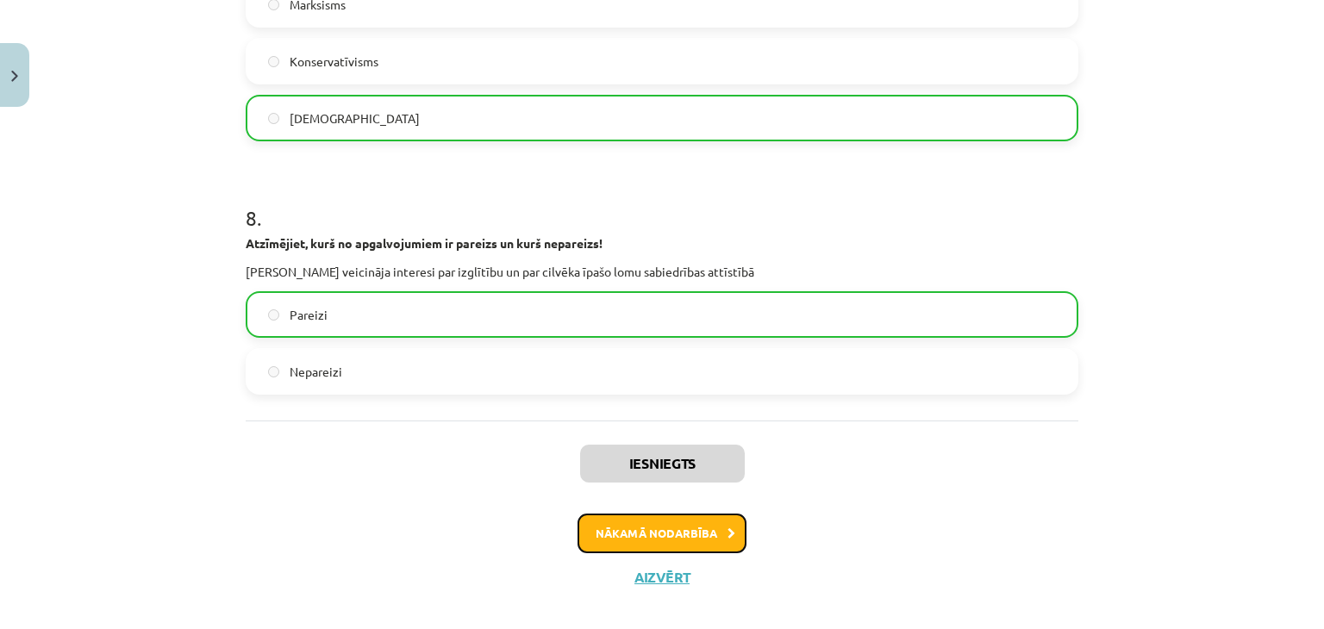
click at [708, 514] on button "Nākamā nodarbība" at bounding box center [661, 534] width 169 height 40
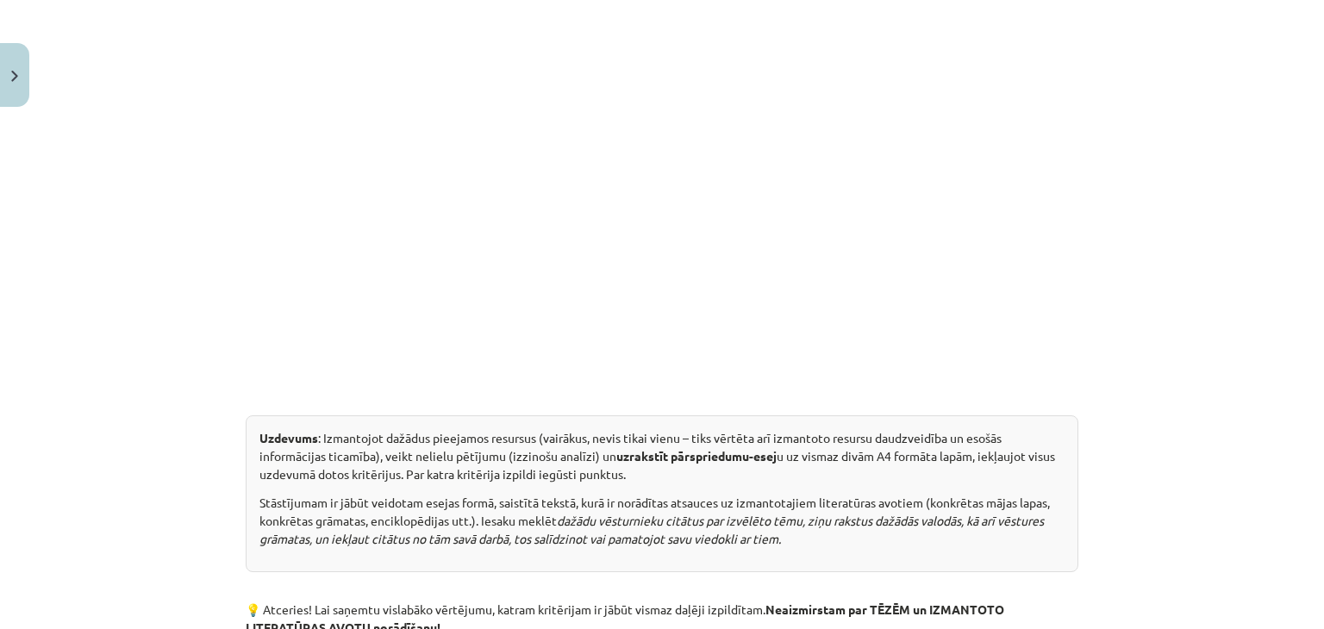
scroll to position [646, 0]
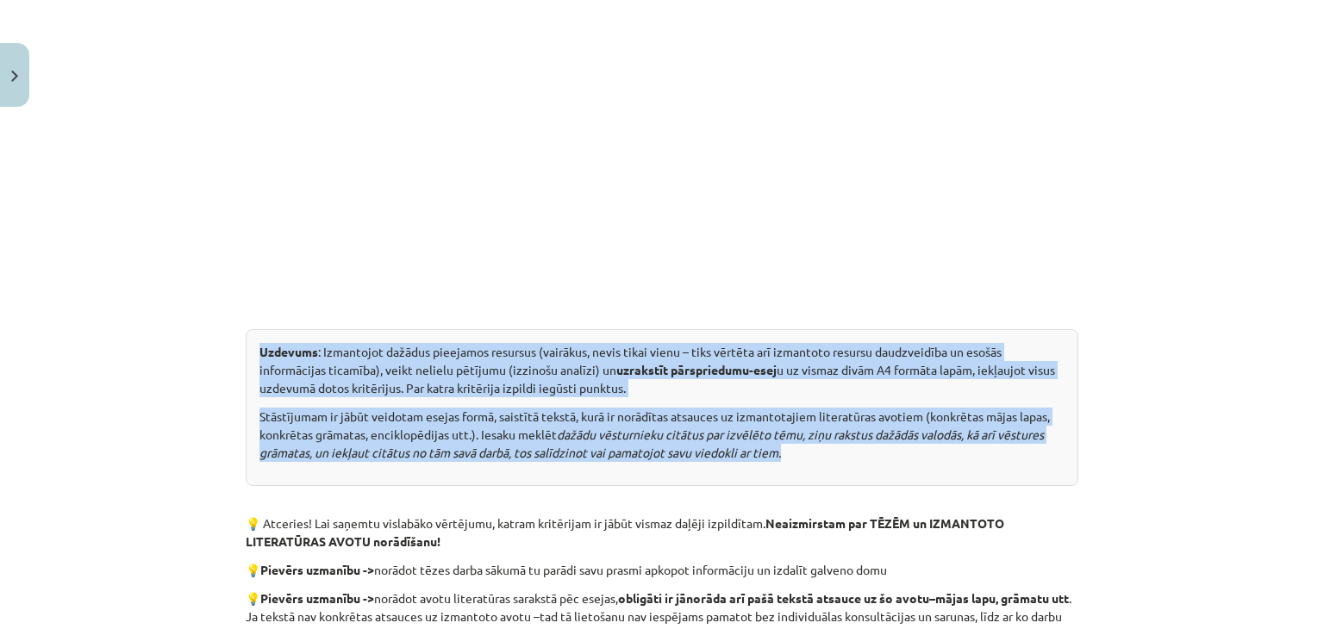
drag, startPoint x: 248, startPoint y: 345, endPoint x: 789, endPoint y: 454, distance: 551.4
click at [789, 454] on div "Uzdevums : Izmantojot dažādus pieejamos resursus (vairākus, nevis tikai vienu –…" at bounding box center [662, 407] width 833 height 157
click at [1199, 439] on div "Mācību tēma: Vēstures ii - 12. klases 1. ieskaites mācību materiāls #4 ✅ Patstā…" at bounding box center [662, 314] width 1324 height 629
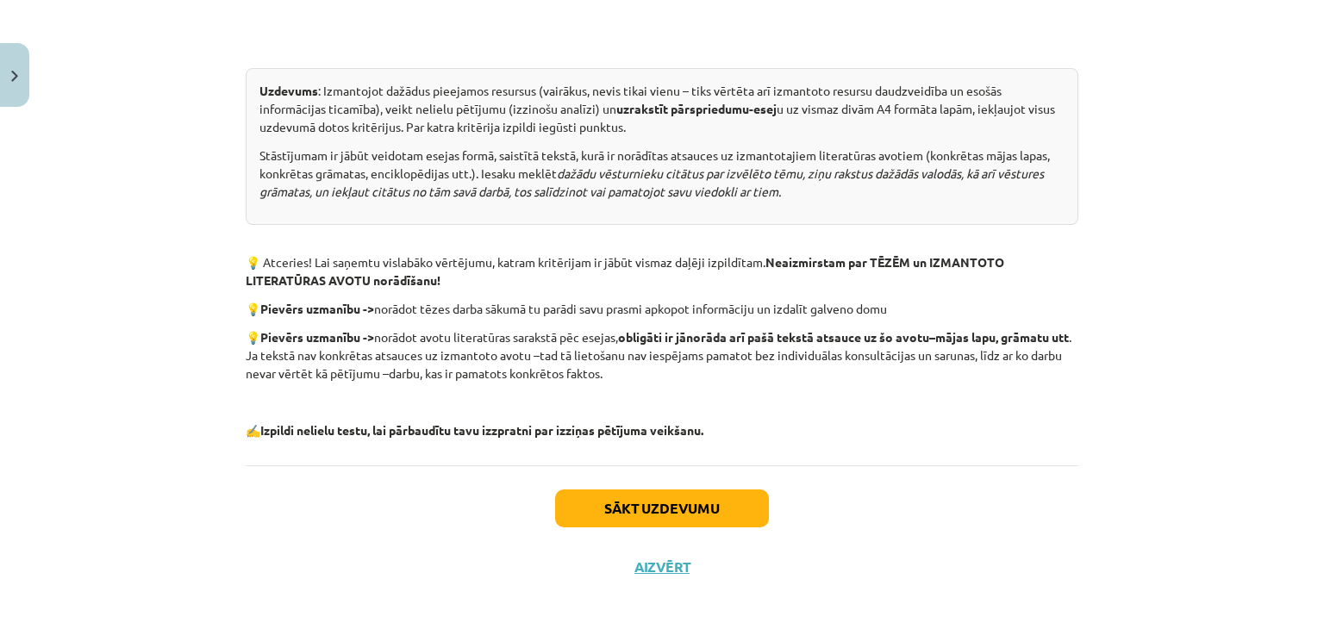
scroll to position [917, 0]
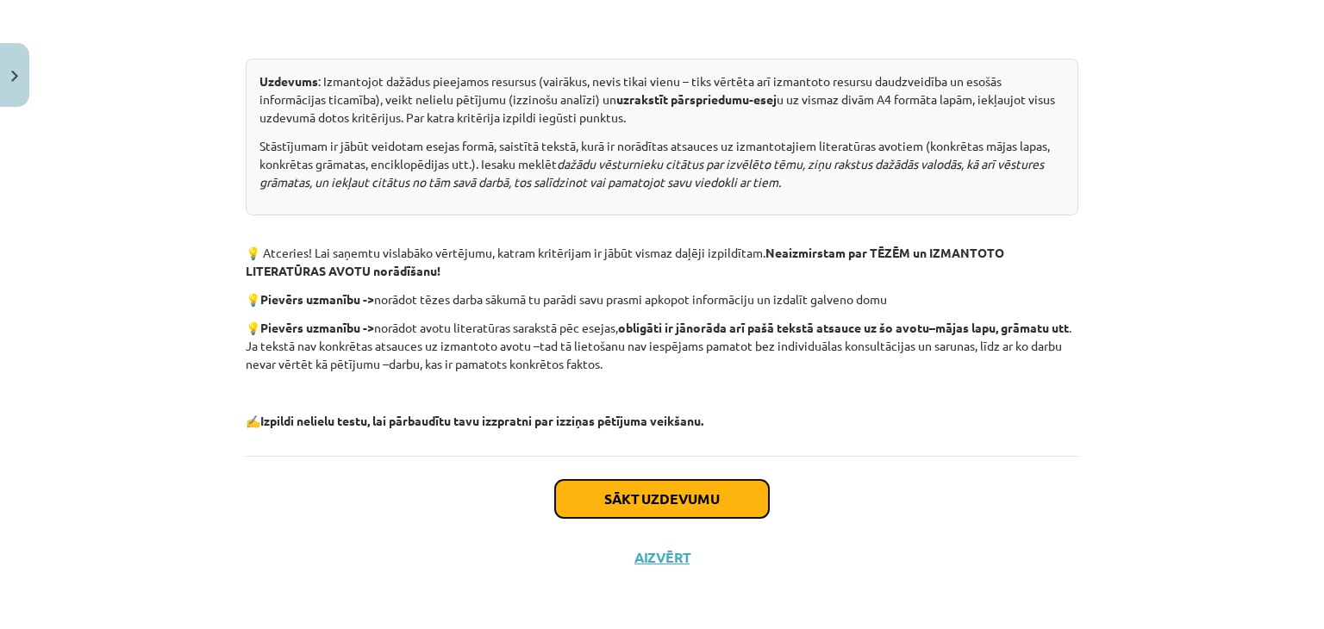
click at [724, 496] on button "Sākt uzdevumu" at bounding box center [662, 499] width 214 height 38
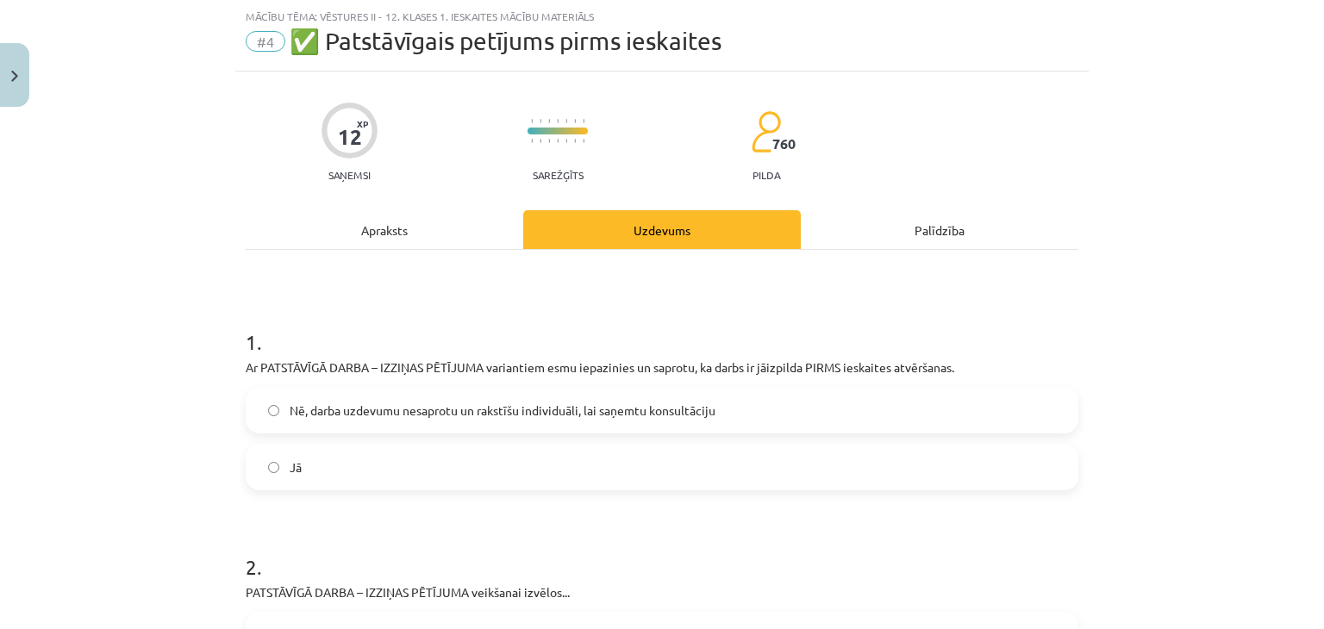
scroll to position [129, 0]
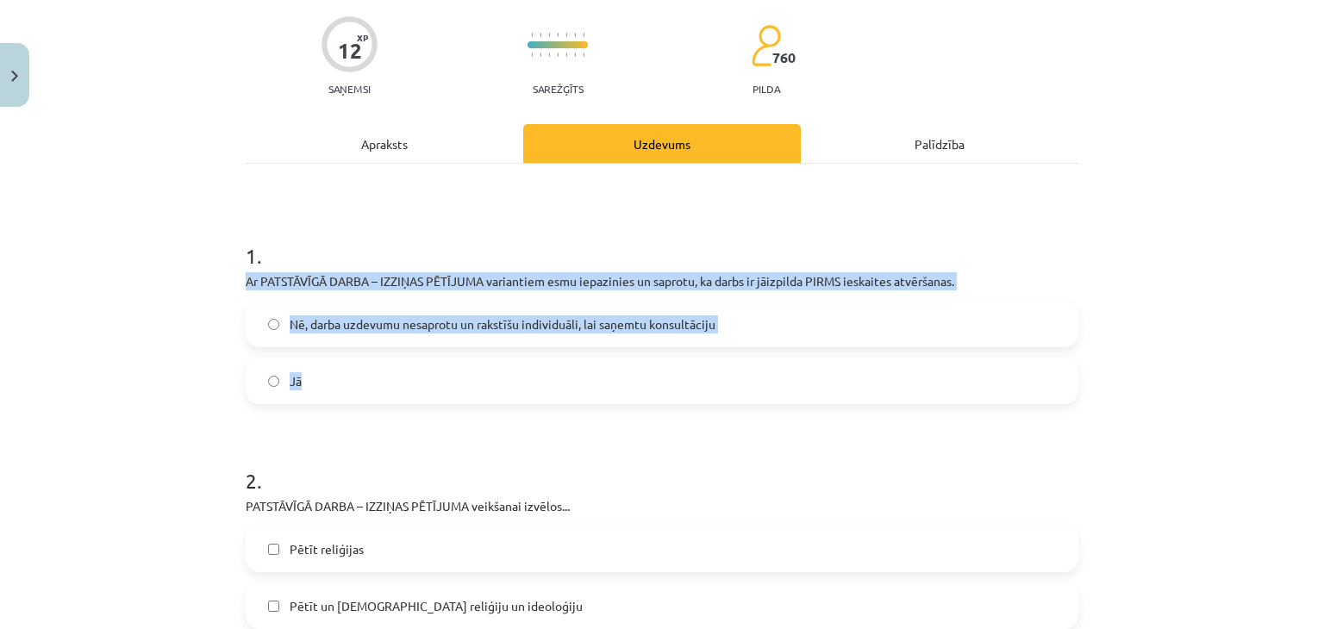
drag, startPoint x: 228, startPoint y: 273, endPoint x: 327, endPoint y: 374, distance: 141.4
click at [327, 374] on div "Mācību tēma: Vēstures ii - 12. klases 1. ieskaites mācību materiāls #4 ✅ Patstā…" at bounding box center [662, 314] width 1324 height 629
click at [290, 380] on span "Jā" at bounding box center [296, 381] width 12 height 18
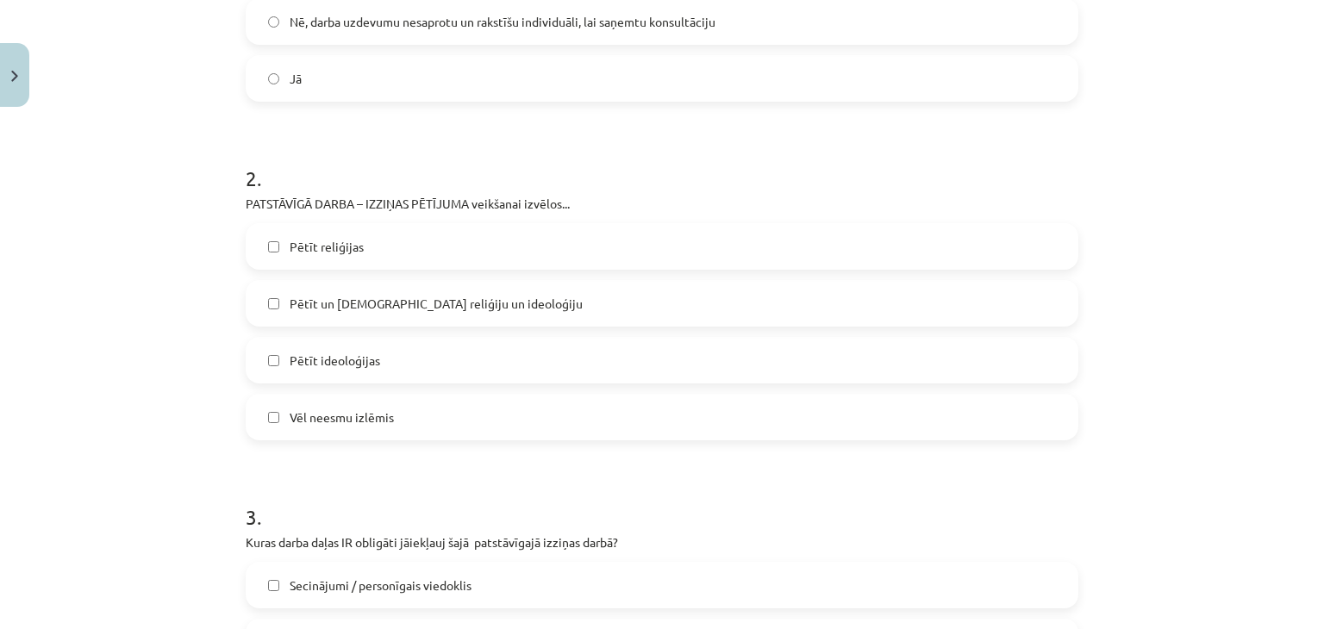
scroll to position [474, 0]
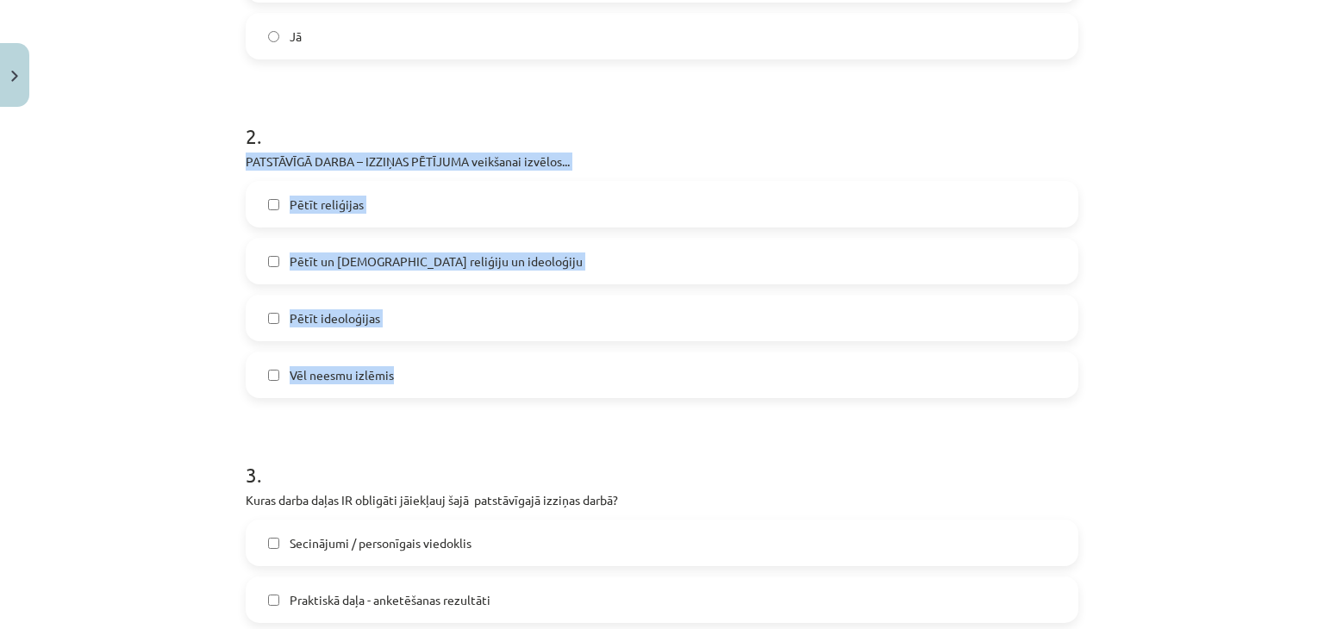
drag, startPoint x: 228, startPoint y: 155, endPoint x: 402, endPoint y: 370, distance: 275.8
click at [402, 370] on div "12 XP Saņemsi Sarežģīts 760 pilda Apraksts Uzdevums Palīdzība 1 . Ar PATSTĀVĪGĀ…" at bounding box center [661, 588] width 853 height 1894
click at [400, 211] on label "Pētīt reliģijas" at bounding box center [661, 204] width 829 height 43
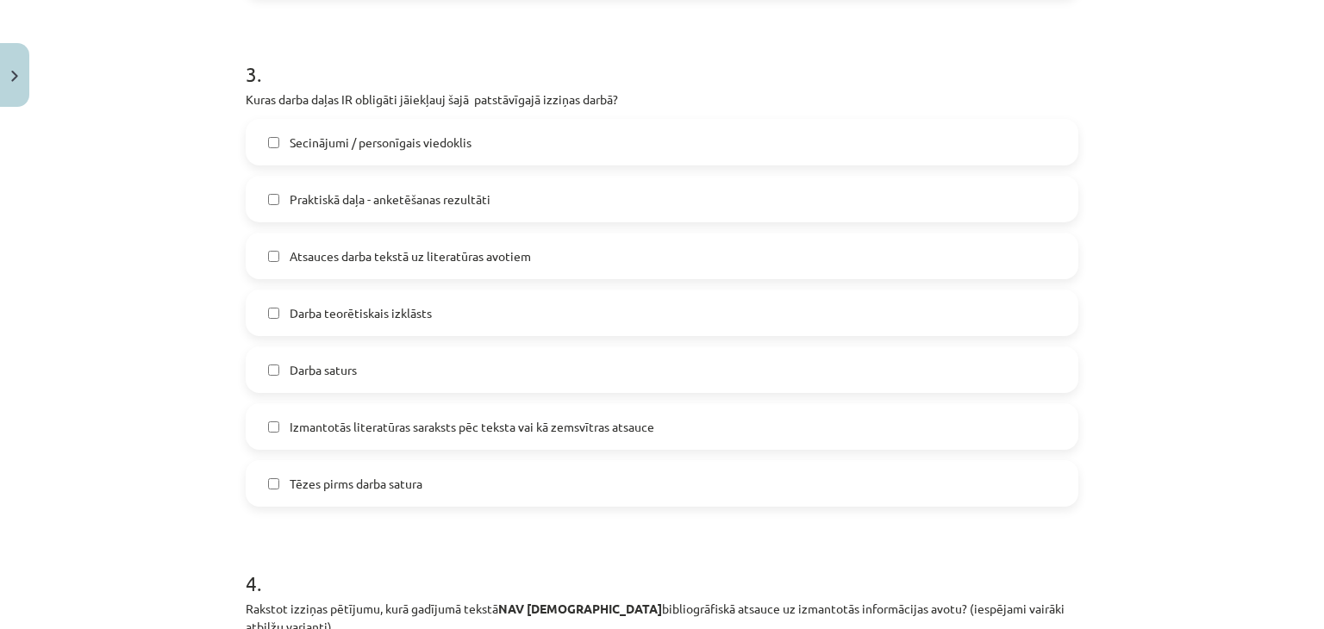
scroll to position [905, 0]
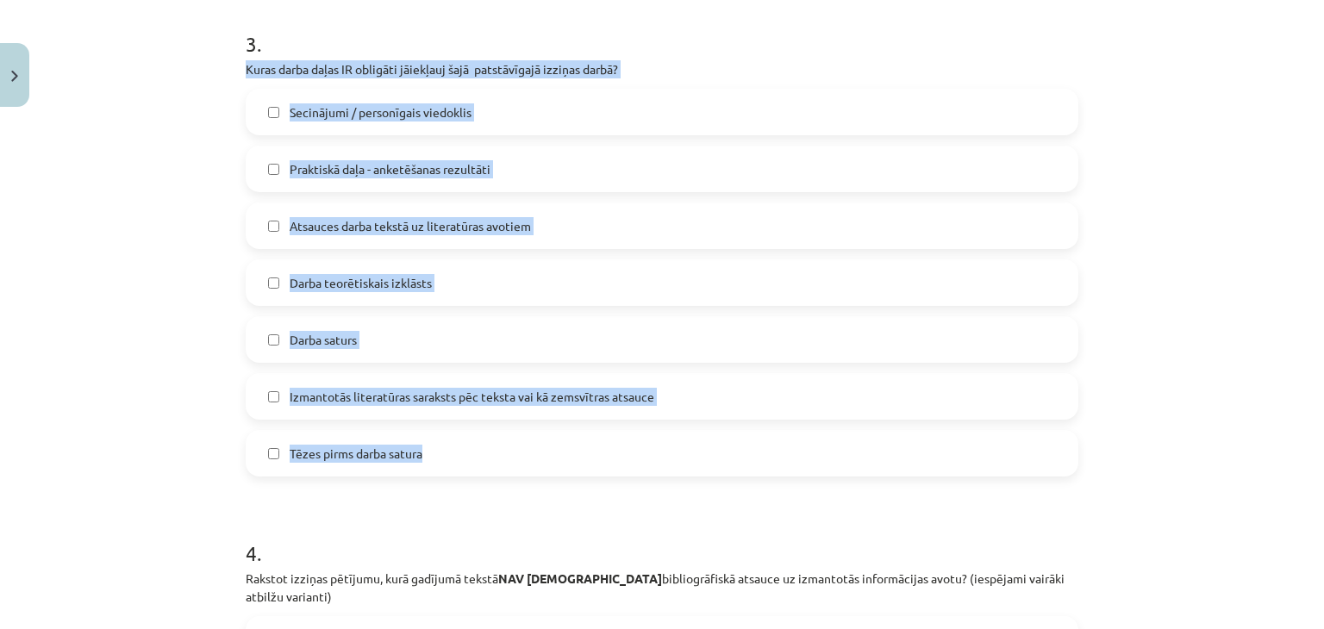
drag, startPoint x: 240, startPoint y: 65, endPoint x: 441, endPoint y: 446, distance: 431.0
click at [441, 446] on div "3 . Kuras darba daļas IR obligāti jāiekļauj šajā patstāvīgajā izziņas darbā? Se…" at bounding box center [662, 239] width 833 height 475
click at [346, 459] on span "Tēzes pirms darba satura" at bounding box center [356, 454] width 133 height 18
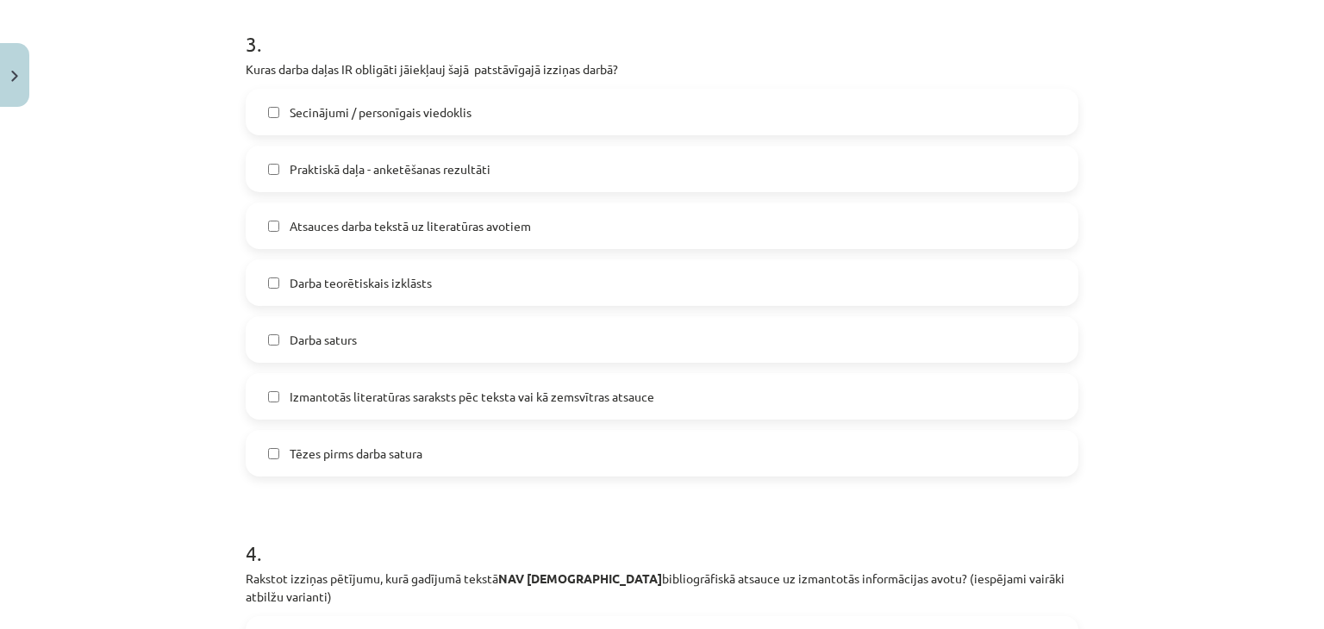
click at [369, 284] on span "Darba teorētiskais izklāsts" at bounding box center [361, 283] width 142 height 18
click at [360, 222] on span "Atsauces darba tekstā uz literatūras avotiem" at bounding box center [410, 226] width 241 height 18
click at [367, 113] on span "Secinājumi / personīgais viedoklis" at bounding box center [381, 112] width 182 height 18
click at [477, 394] on span "Izmantotās literatūras saraksts pēc teksta vai kā zemsvītras atsauce" at bounding box center [472, 397] width 365 height 18
click at [321, 339] on span "Darba saturs" at bounding box center [323, 340] width 67 height 18
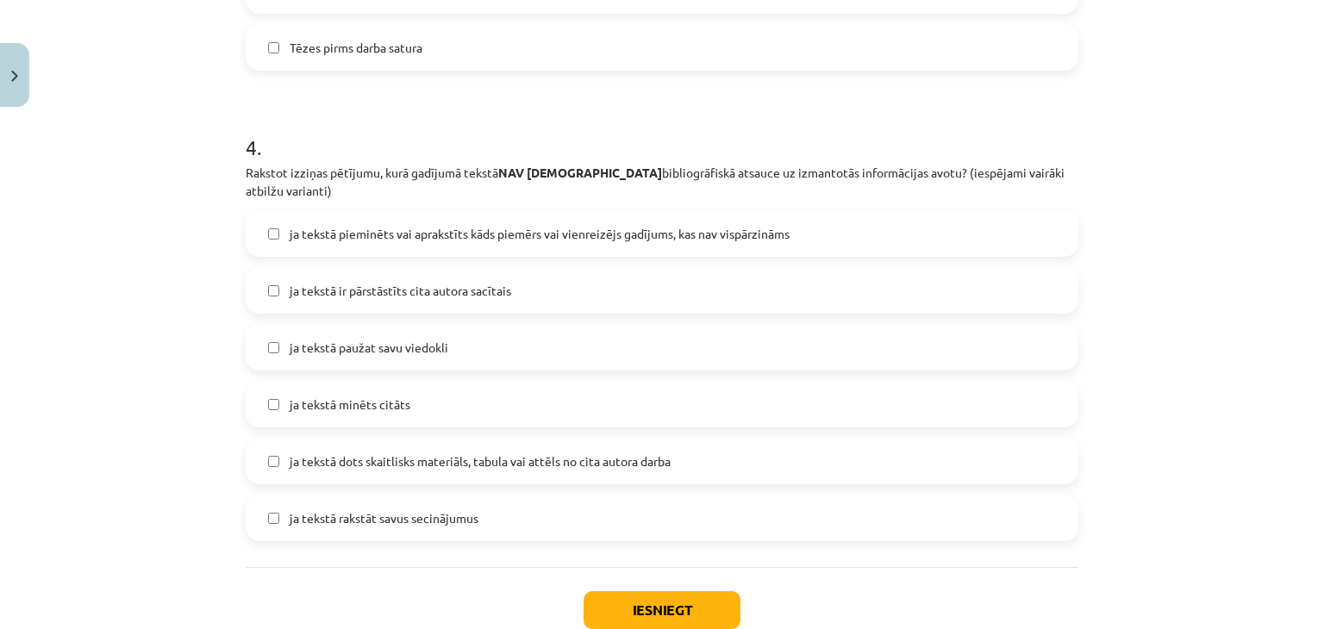
scroll to position [1336, 0]
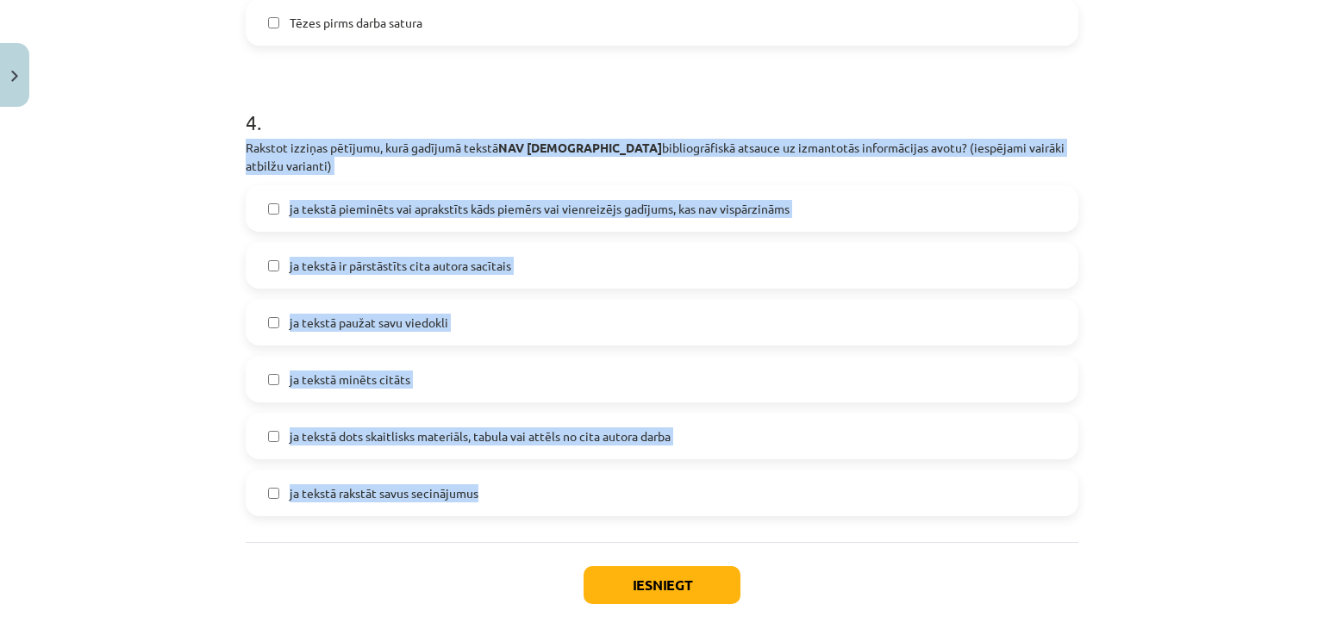
drag, startPoint x: 229, startPoint y: 144, endPoint x: 532, endPoint y: 489, distance: 458.7
click at [356, 314] on span "ja tekstā paužat savu viedokli" at bounding box center [369, 323] width 159 height 18
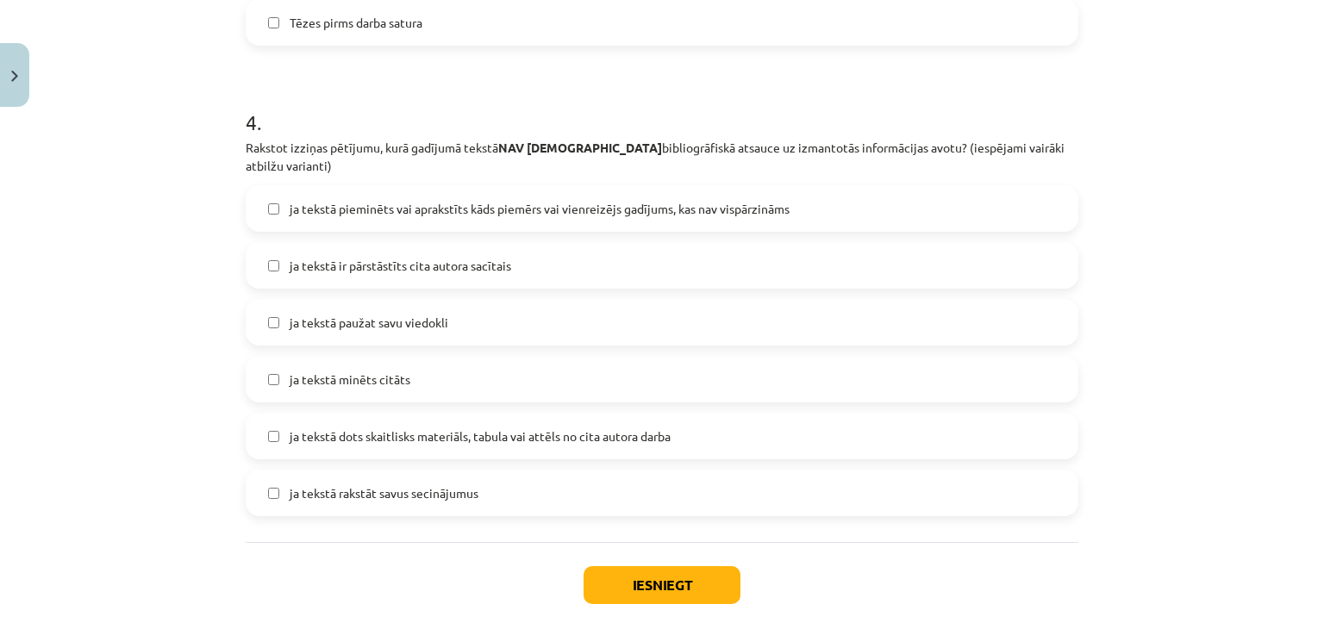
click at [390, 484] on span "ja tekstā rakstāt savus secinājumus" at bounding box center [384, 493] width 189 height 18
click at [660, 566] on button "Iesniegt" at bounding box center [661, 585] width 157 height 38
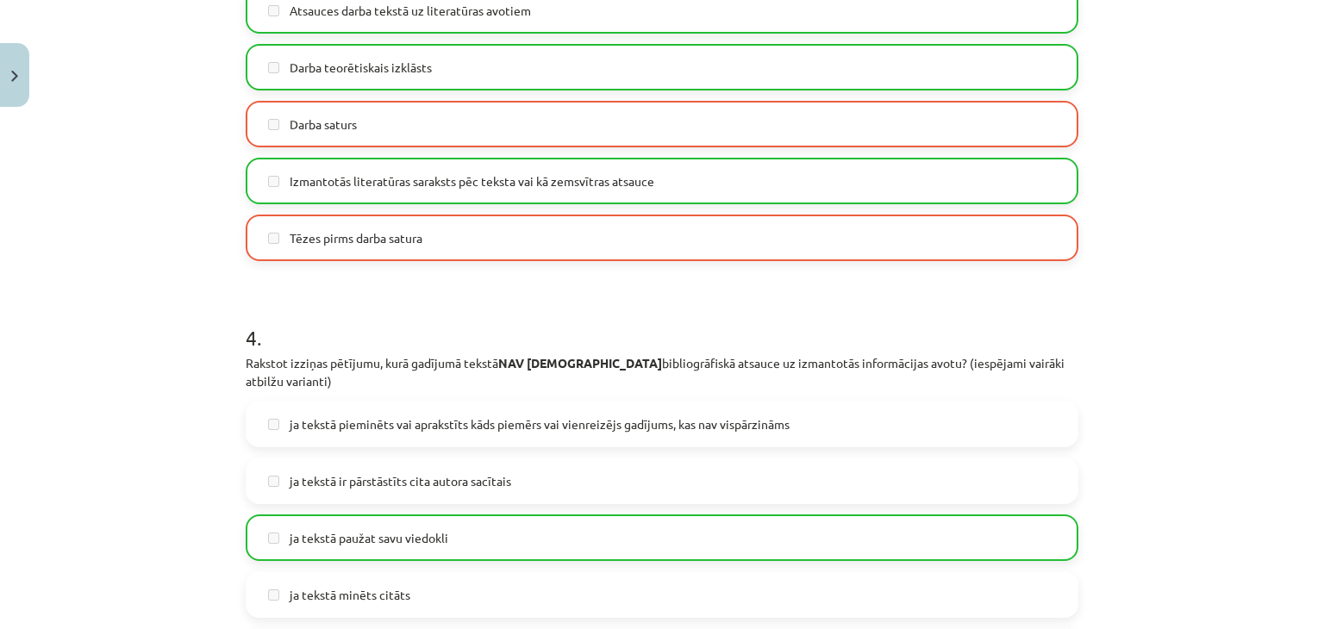
scroll to position [1458, 0]
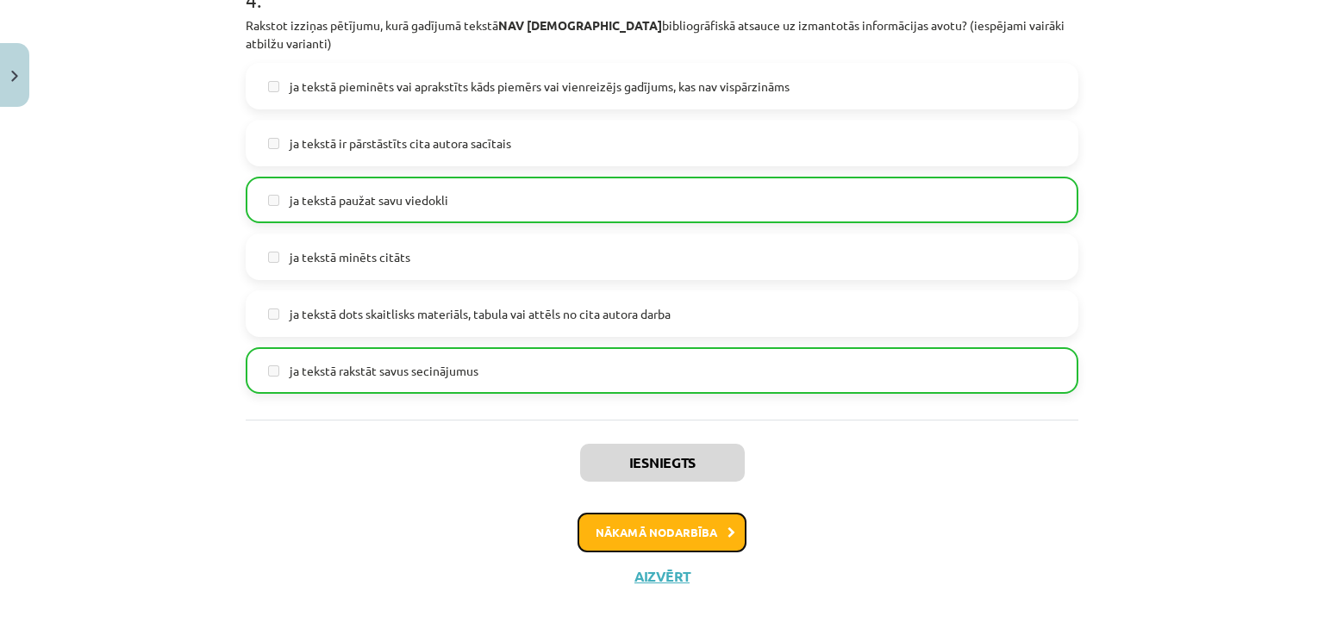
click at [683, 519] on button "Nākamā nodarbība" at bounding box center [661, 533] width 169 height 40
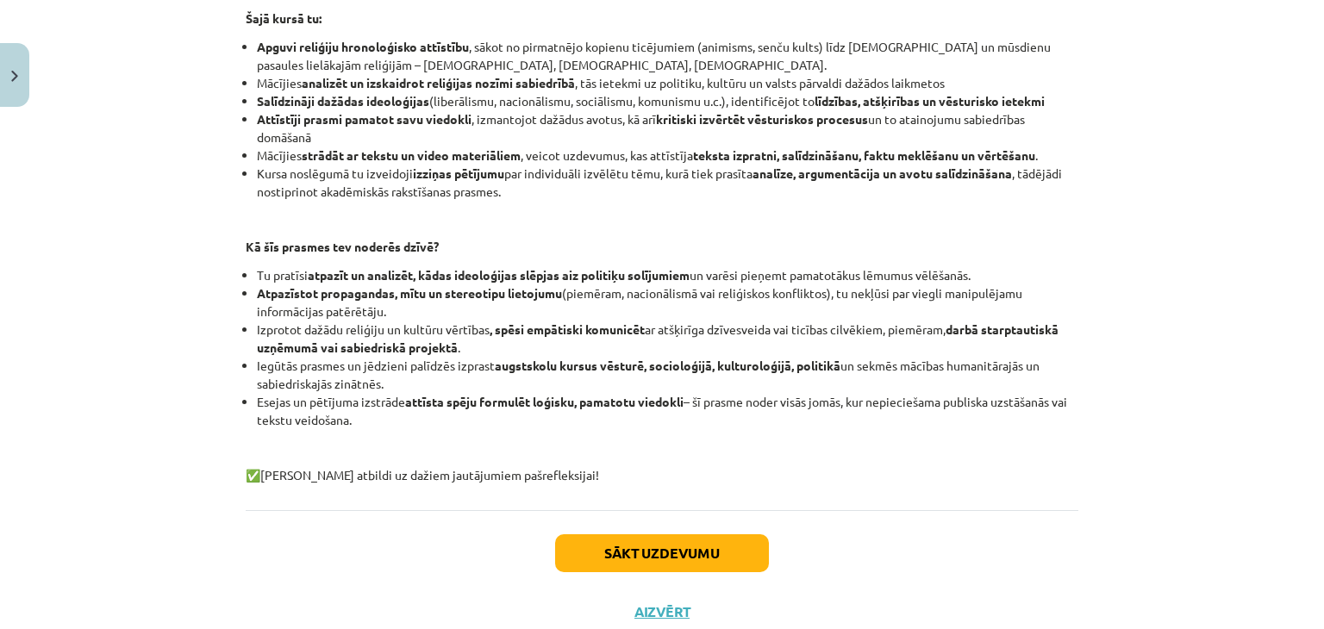
scroll to position [383, 0]
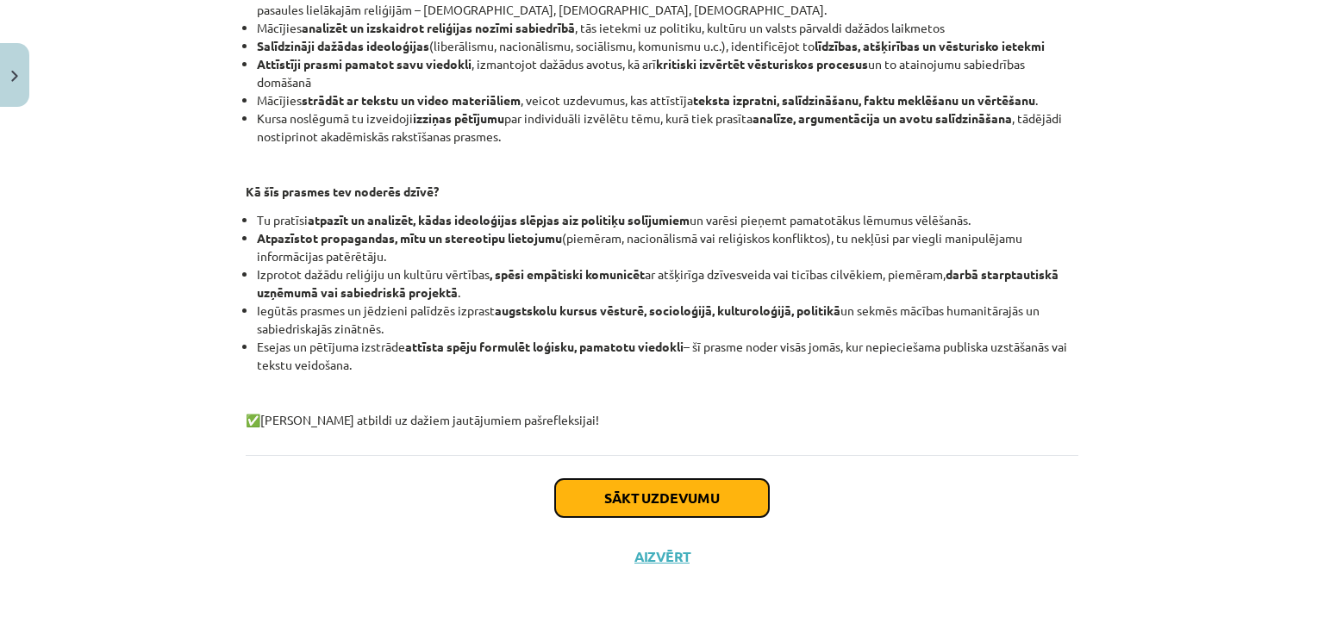
click at [631, 490] on button "Sākt uzdevumu" at bounding box center [662, 498] width 214 height 38
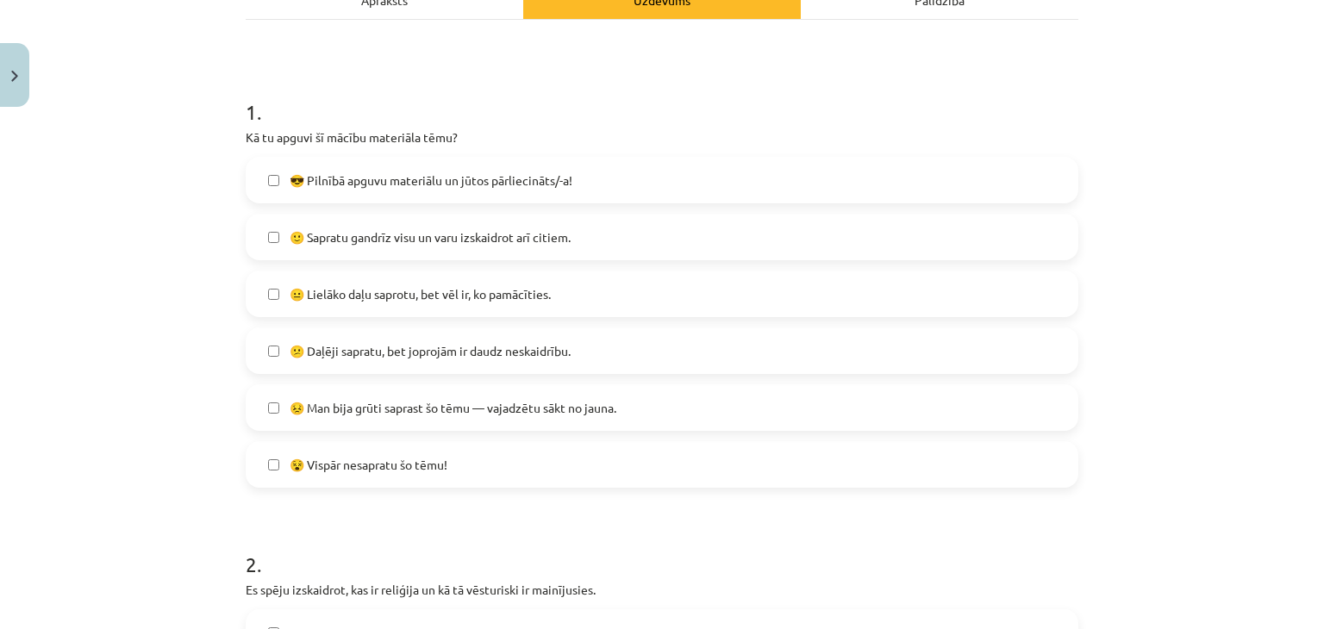
scroll to position [302, 0]
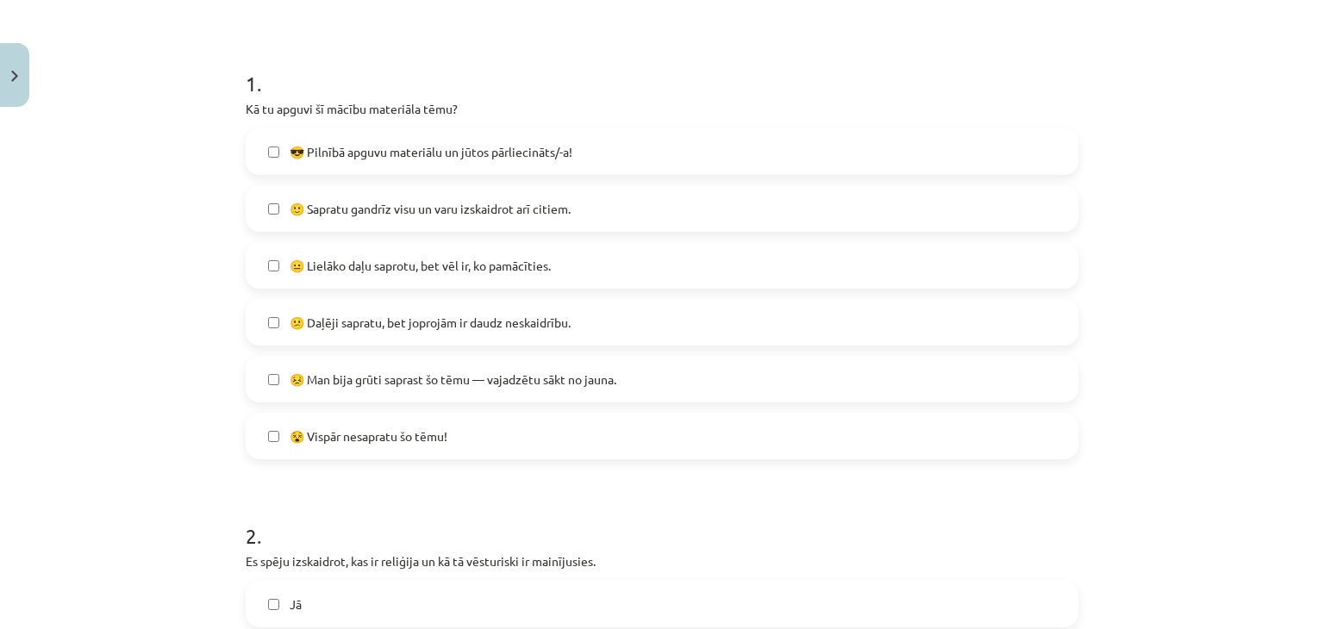
click at [433, 371] on span "😣 Man bija grūti saprast šo tēmu — vajadzētu sākt no jauna." at bounding box center [453, 380] width 327 height 18
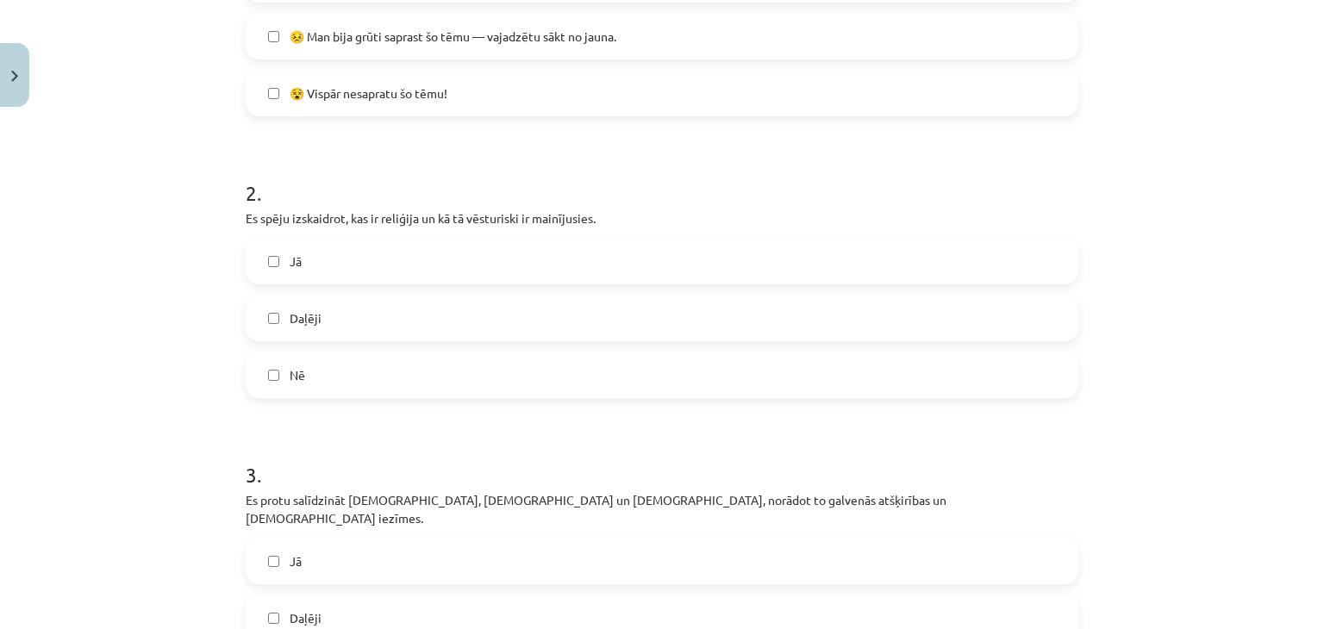
scroll to position [646, 0]
click at [385, 321] on label "Daļēji" at bounding box center [661, 316] width 829 height 43
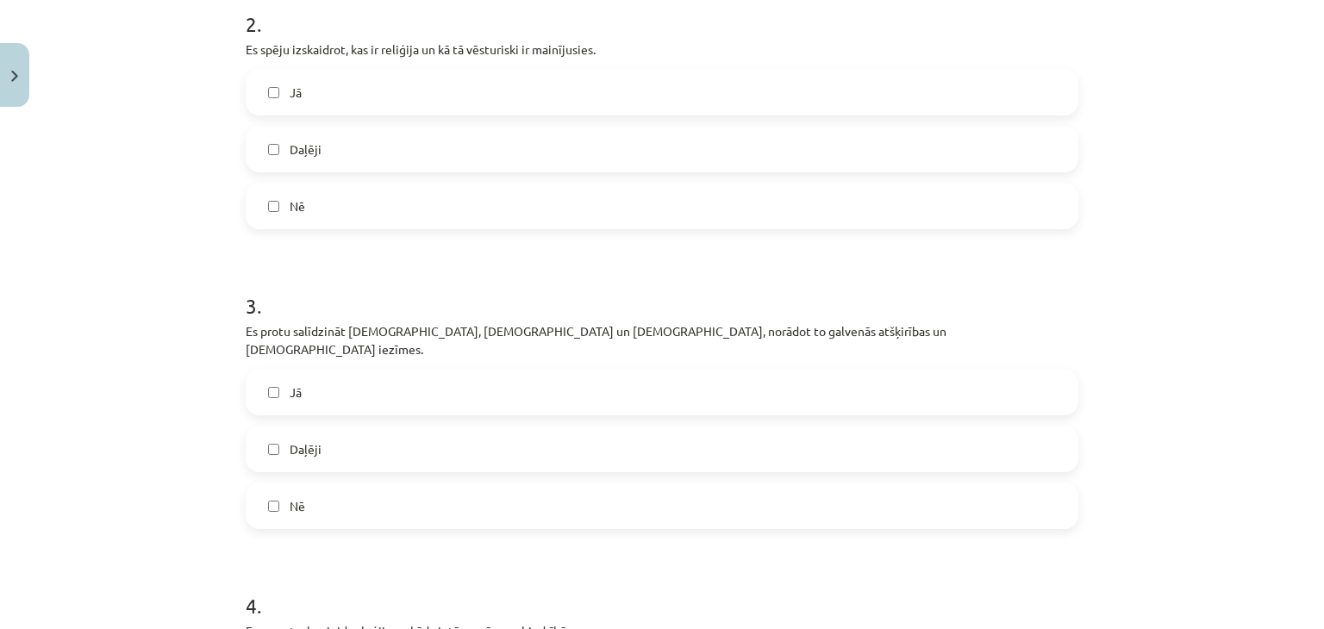
scroll to position [819, 0]
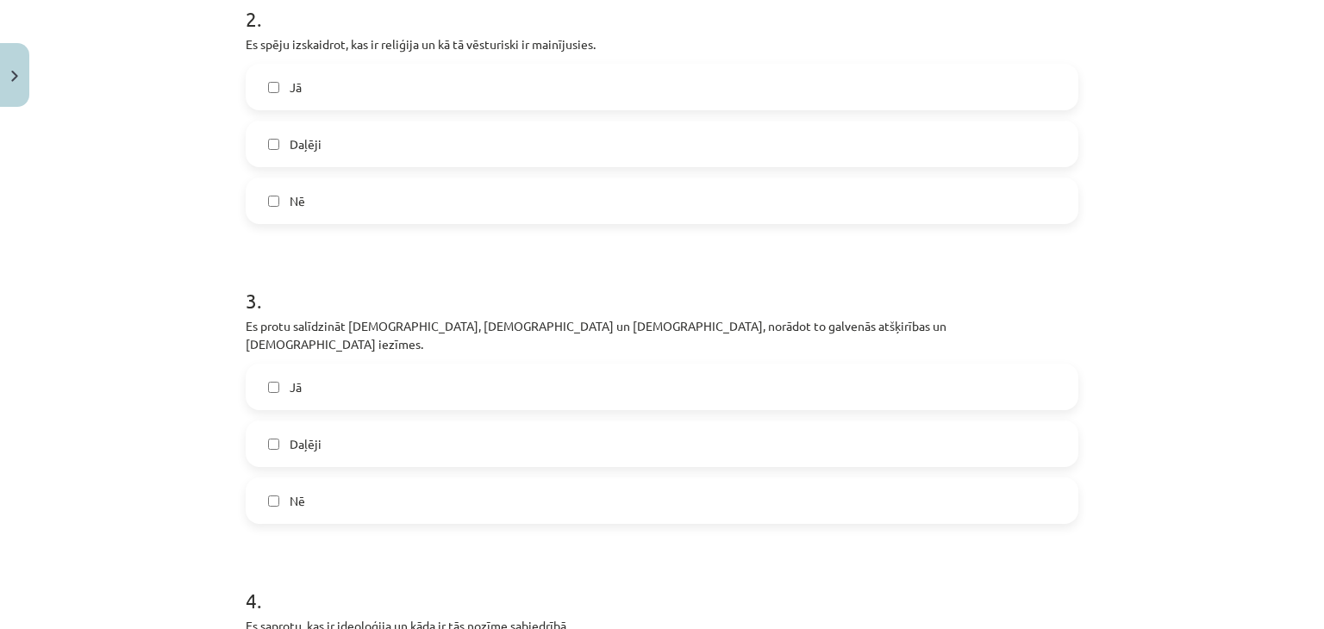
click at [393, 422] on label "Daļēji" at bounding box center [661, 443] width 829 height 43
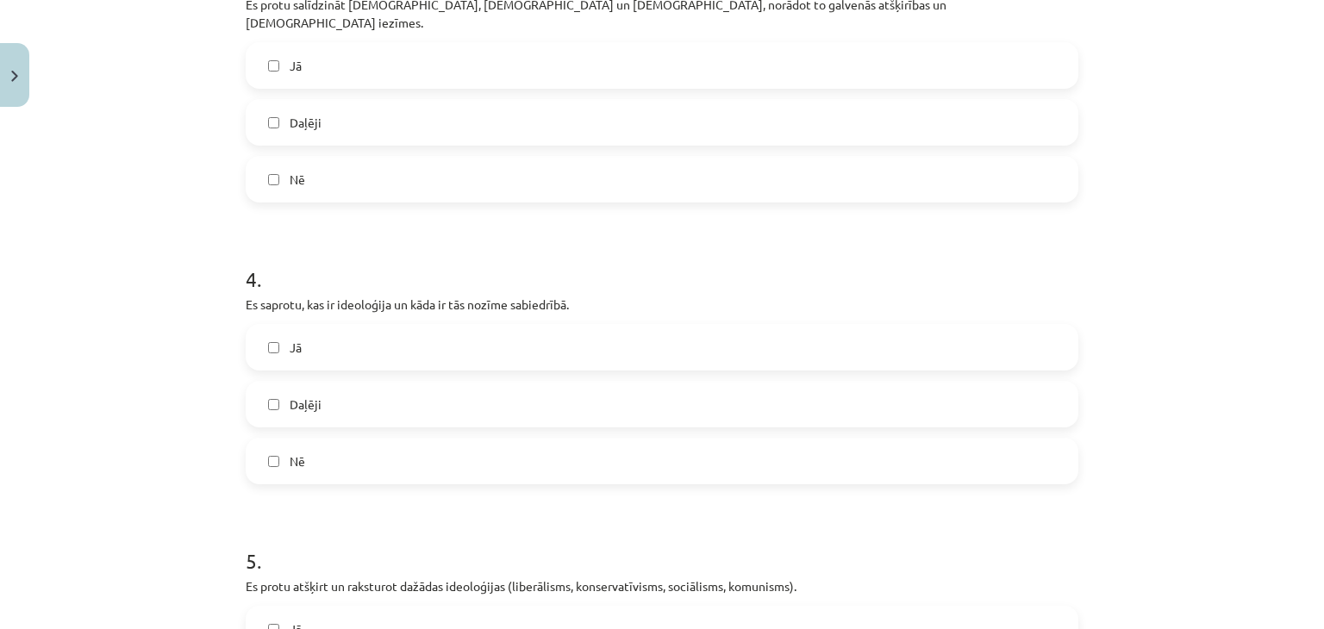
scroll to position [1164, 0]
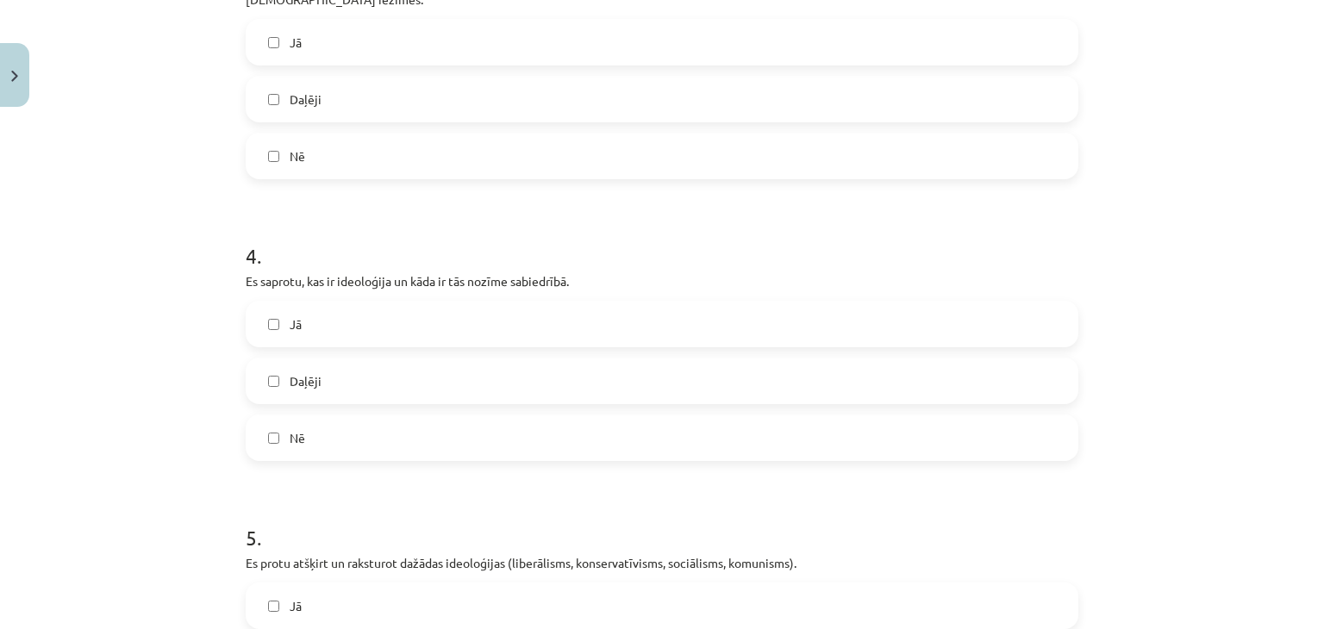
click at [312, 372] on span "Daļēji" at bounding box center [306, 381] width 32 height 18
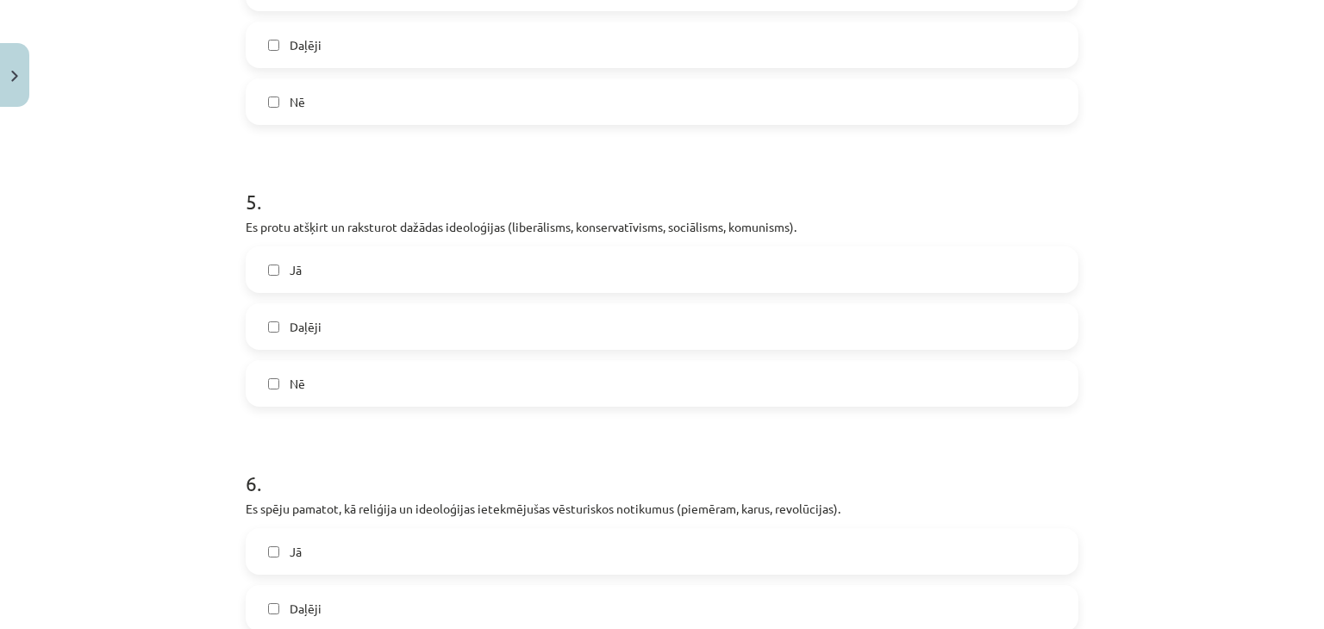
scroll to position [1508, 0]
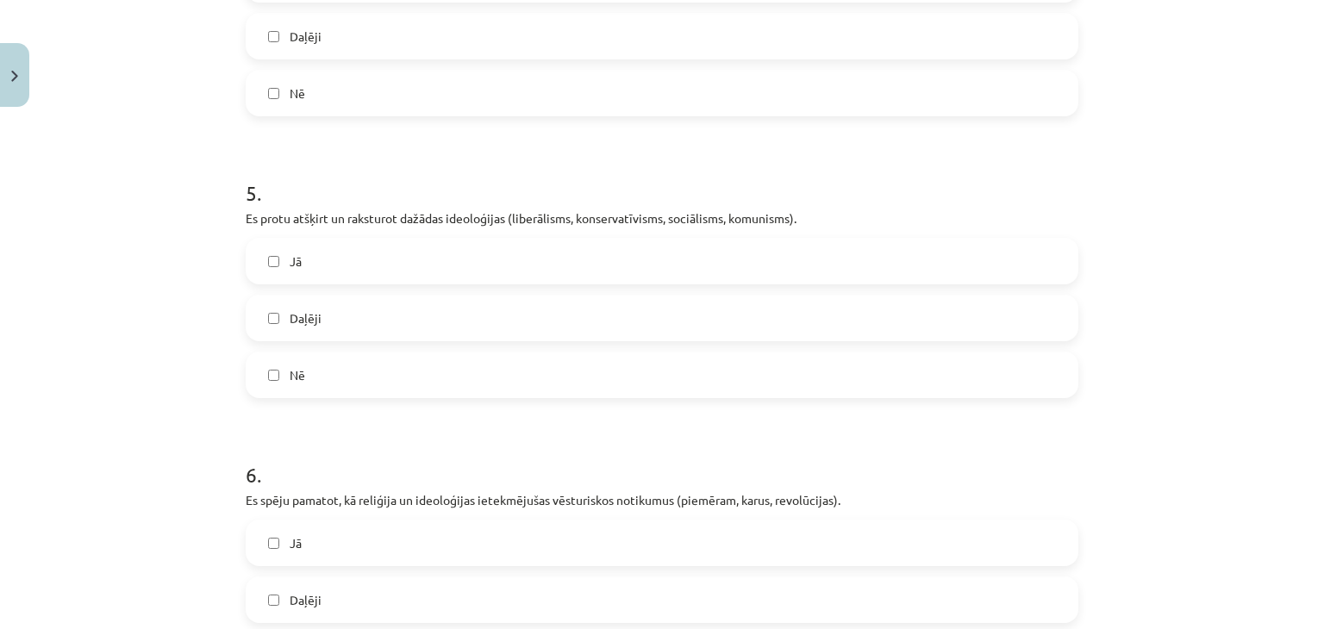
click at [355, 310] on label "Daļēji" at bounding box center [661, 317] width 829 height 43
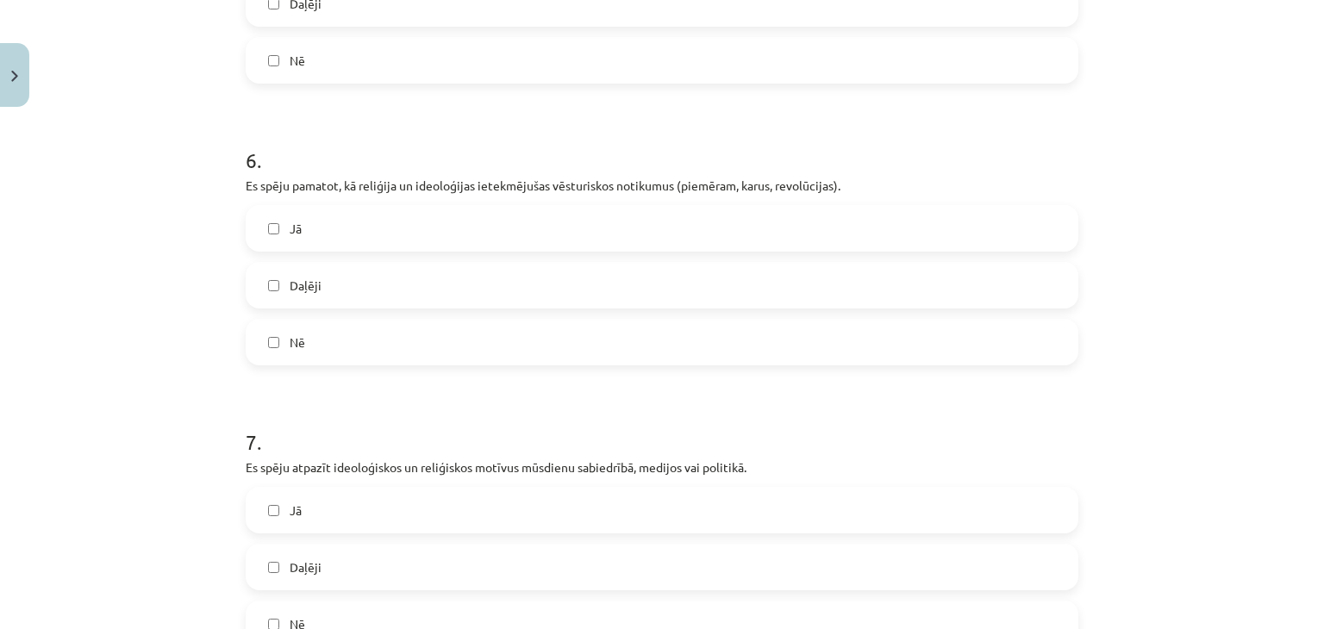
scroll to position [1853, 0]
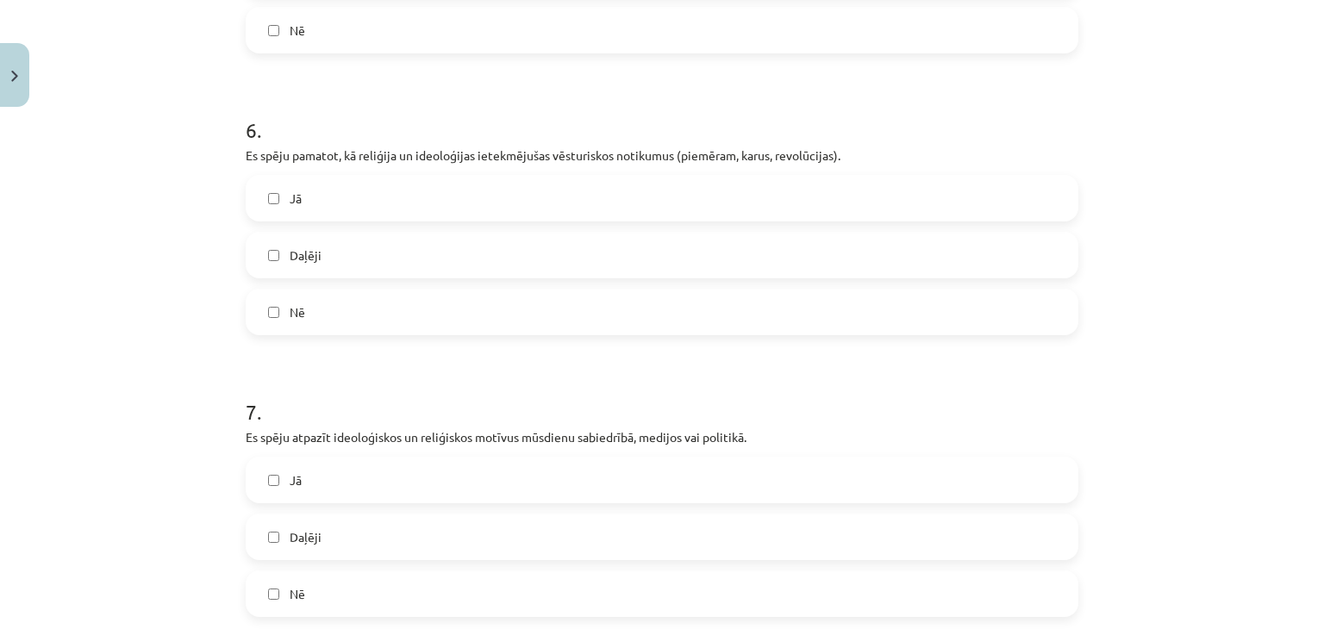
click at [371, 253] on label "Daļēji" at bounding box center [661, 255] width 829 height 43
click at [411, 532] on label "Daļēji" at bounding box center [661, 536] width 829 height 43
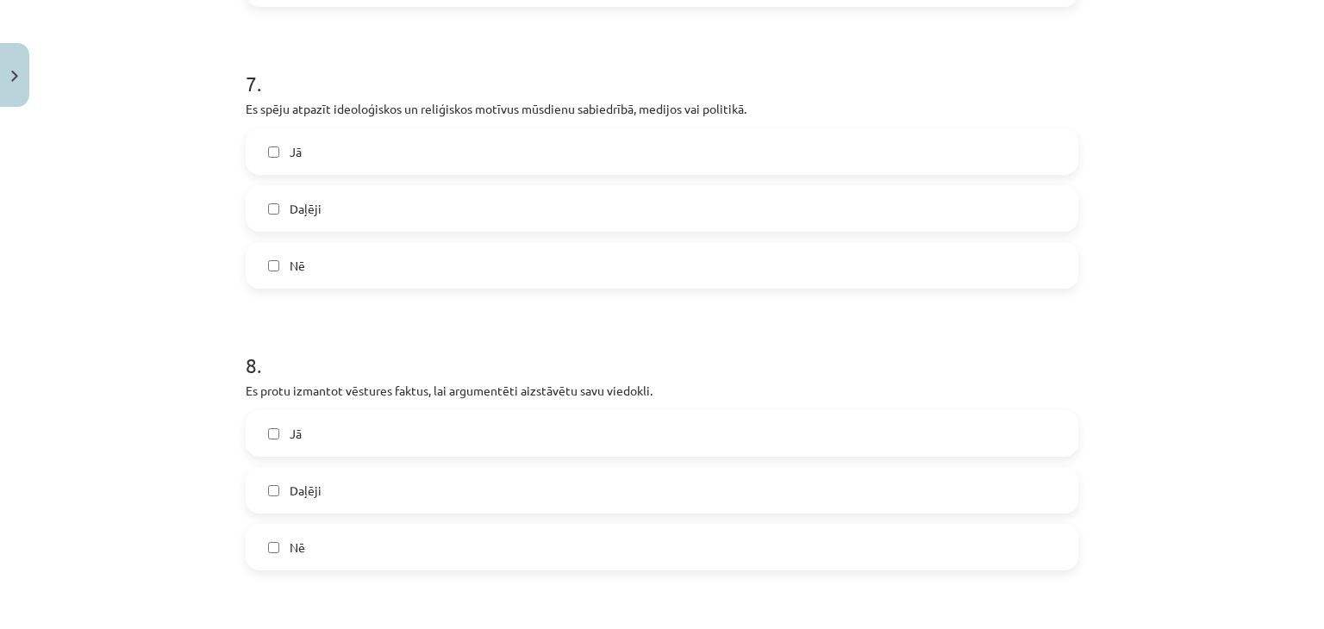
scroll to position [2198, 0]
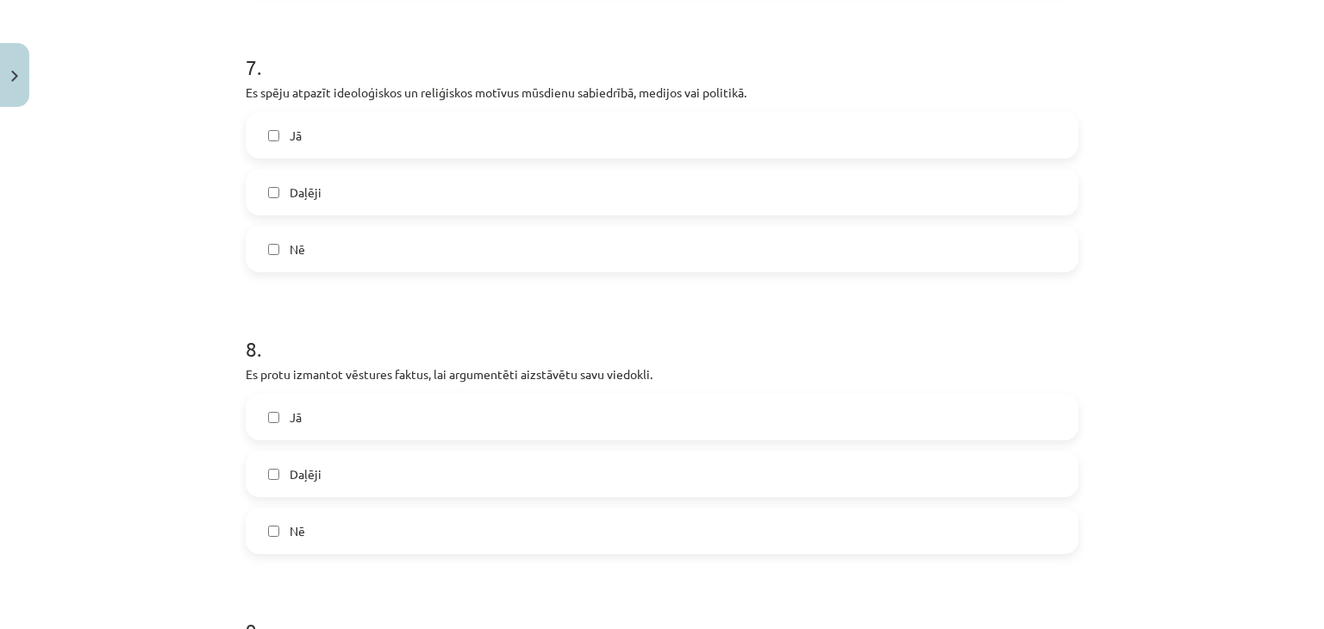
click at [421, 452] on label "Daļēji" at bounding box center [661, 473] width 829 height 43
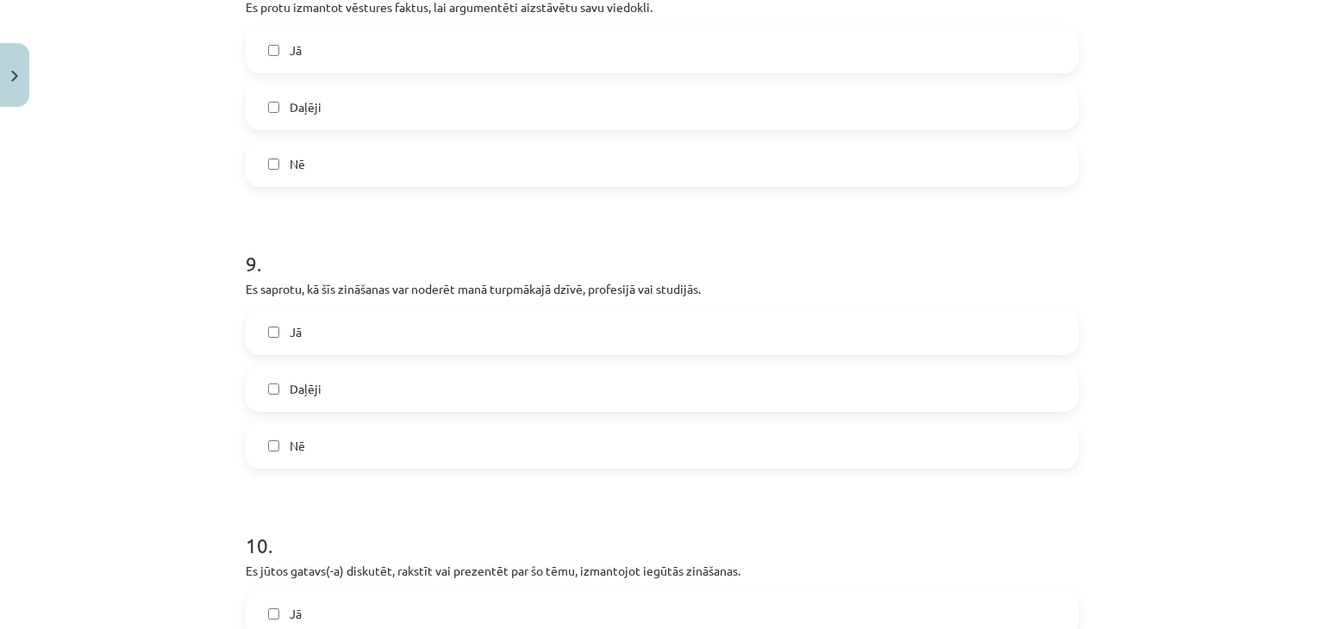
scroll to position [2629, 0]
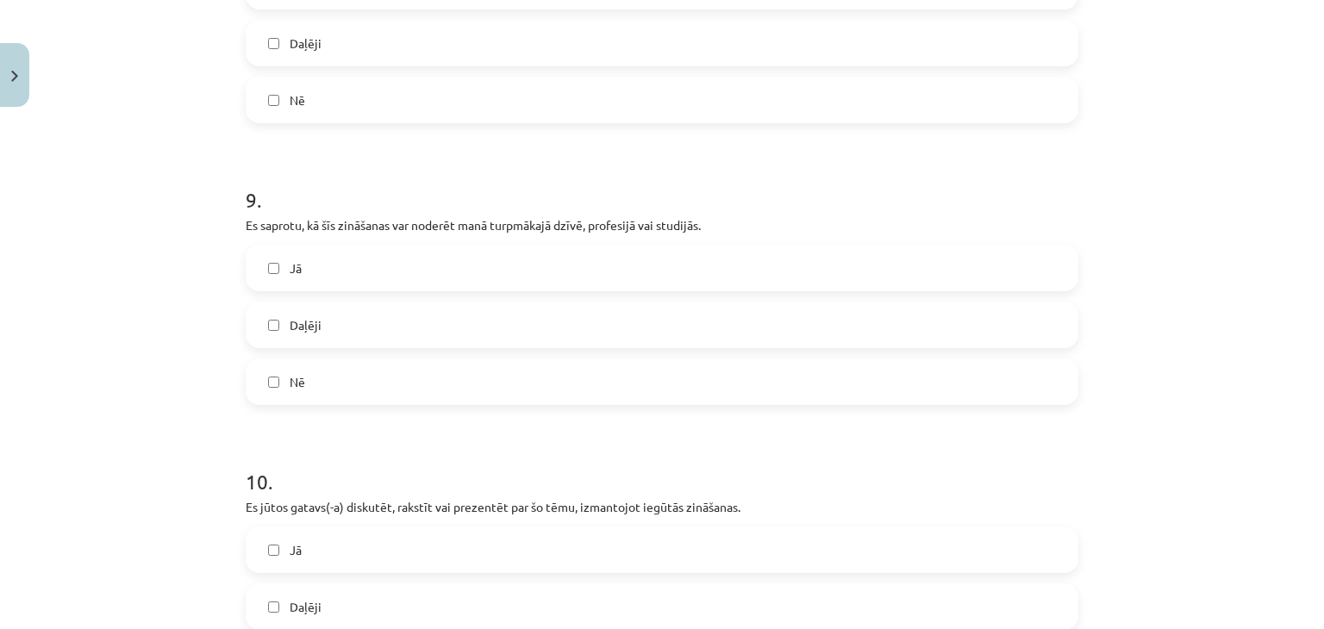
click at [380, 309] on label "Daļēji" at bounding box center [661, 324] width 829 height 43
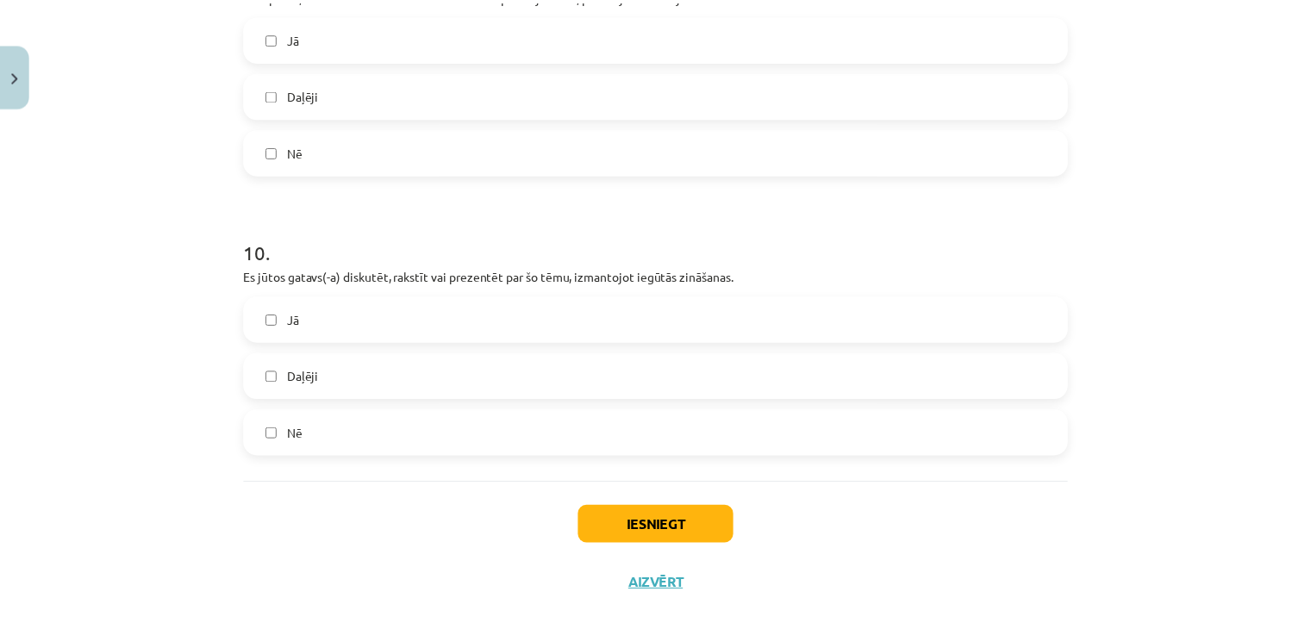
scroll to position [2868, 0]
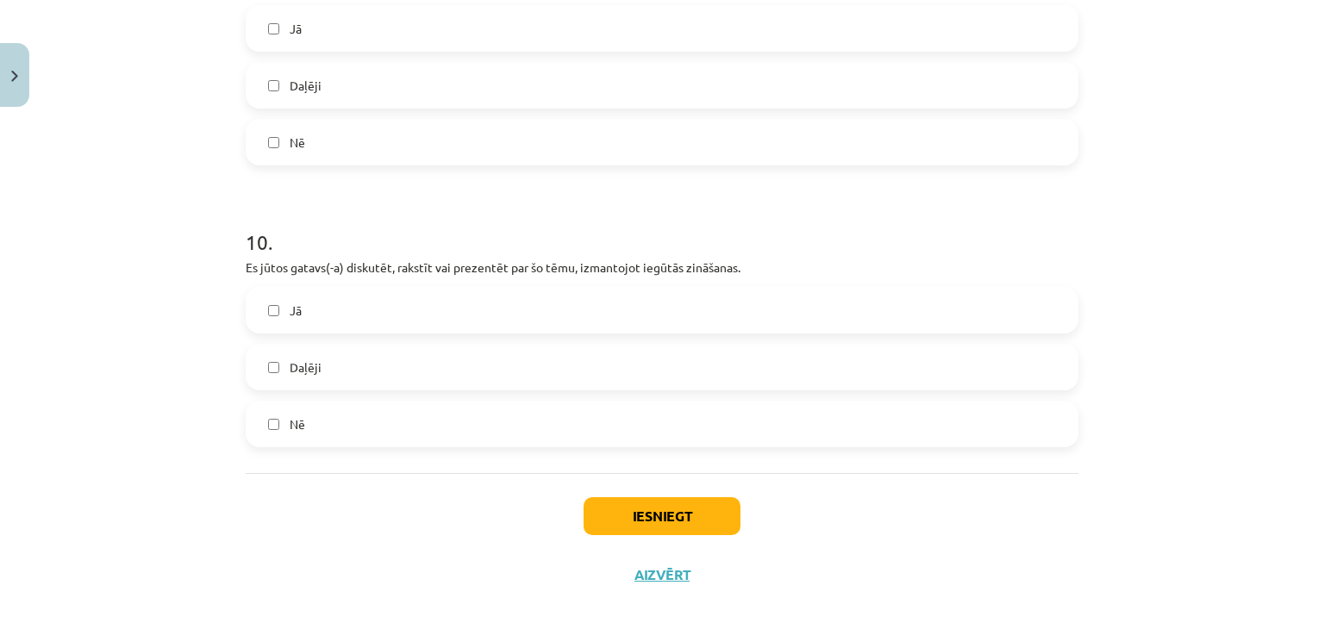
click at [379, 353] on label "Daļēji" at bounding box center [661, 367] width 829 height 43
click at [649, 501] on button "Iesniegt" at bounding box center [661, 516] width 157 height 38
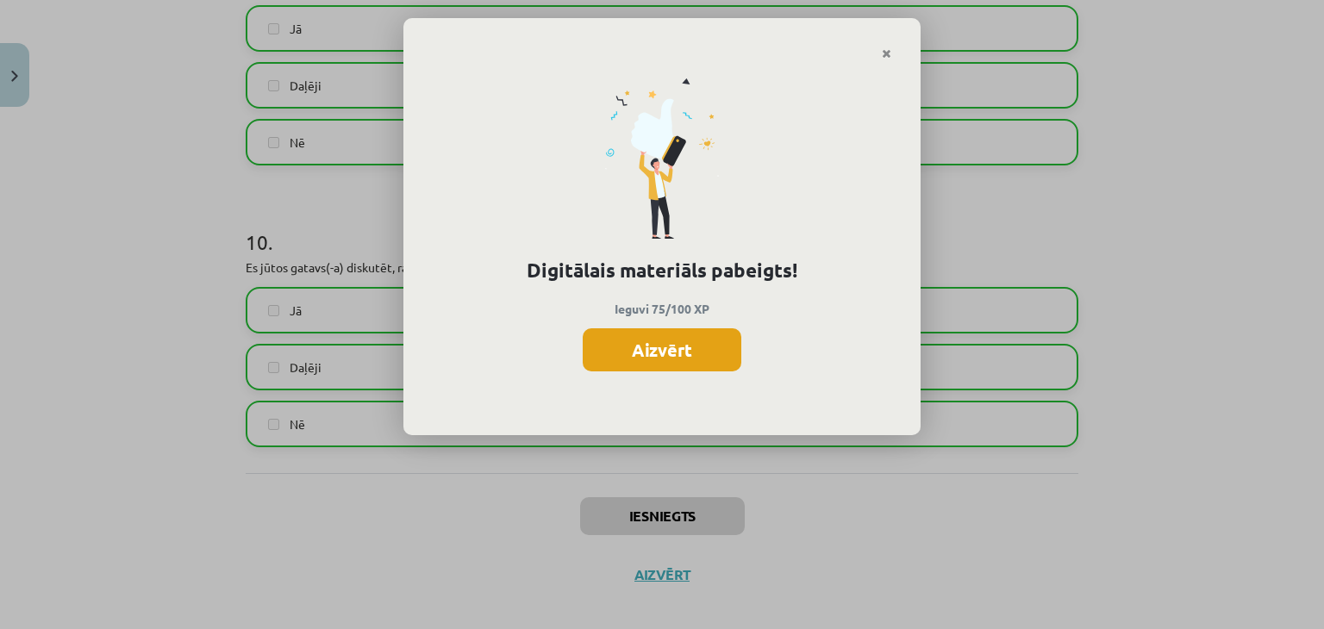
click at [669, 347] on button "Aizvērt" at bounding box center [662, 349] width 159 height 43
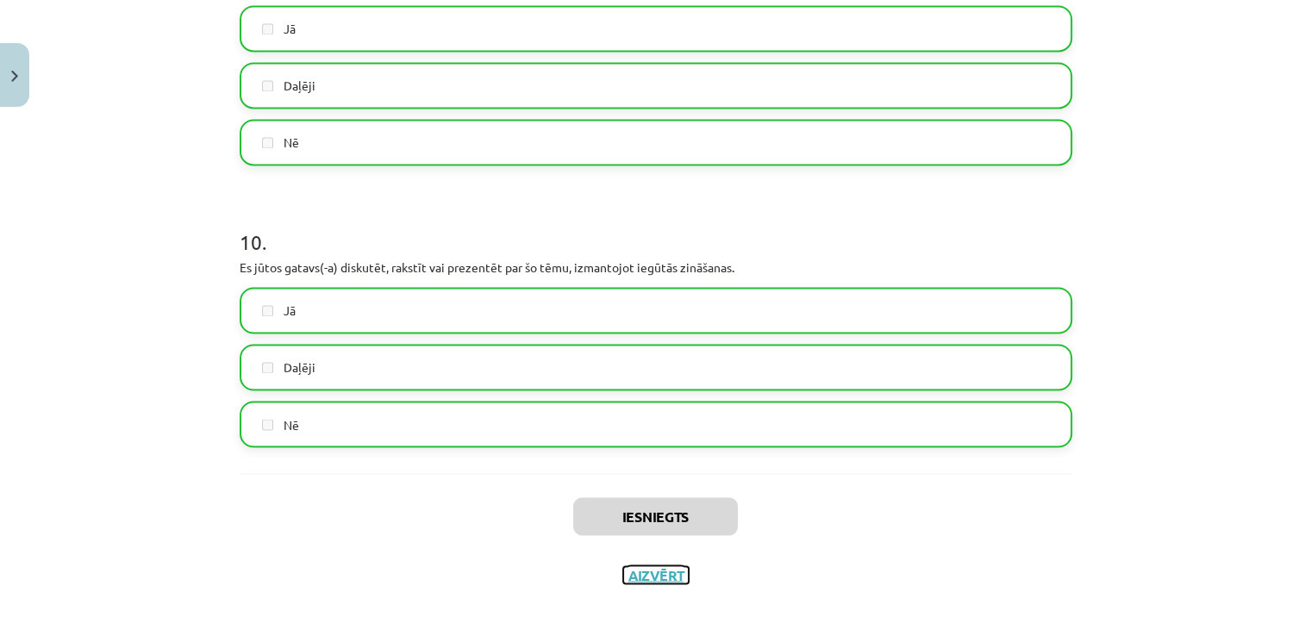
click at [671, 566] on button "Aizvērt" at bounding box center [656, 574] width 66 height 17
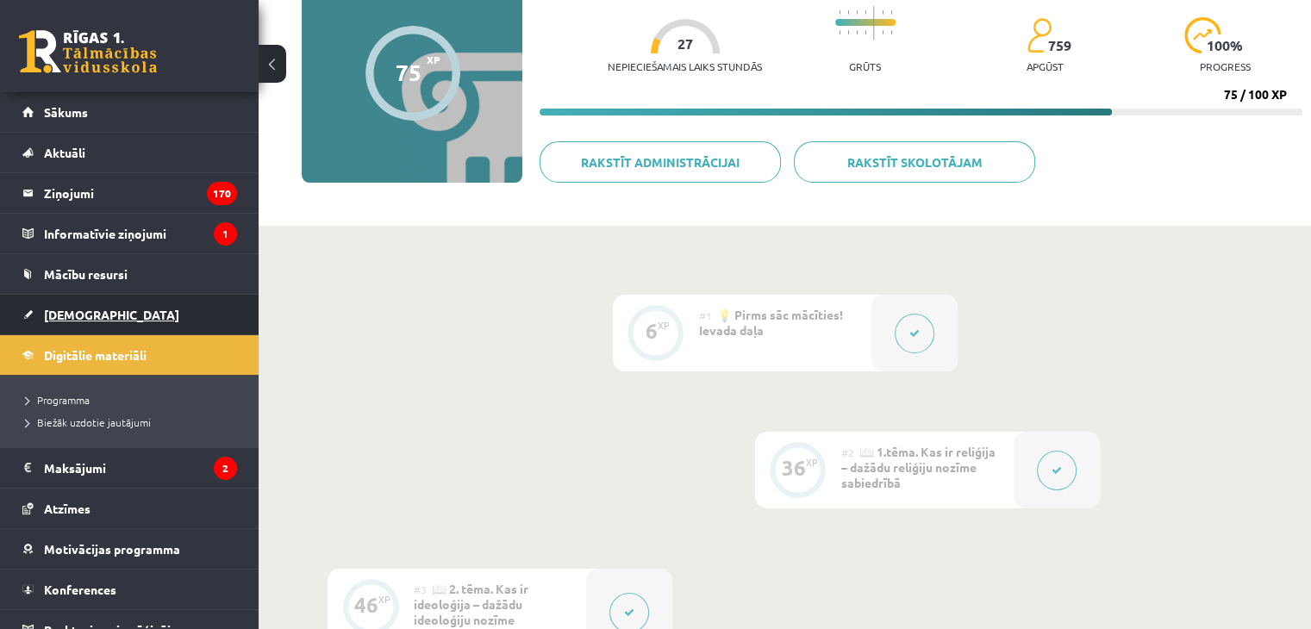
click at [93, 309] on span "[DEMOGRAPHIC_DATA]" at bounding box center [111, 315] width 135 height 16
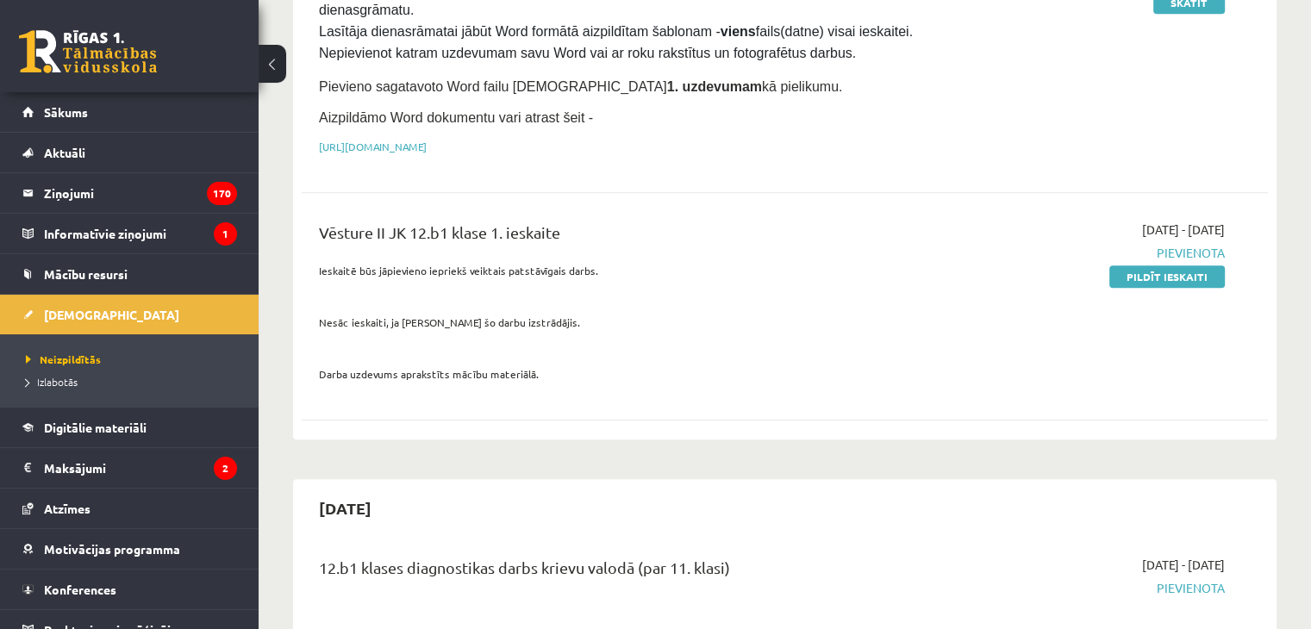
scroll to position [1120, 0]
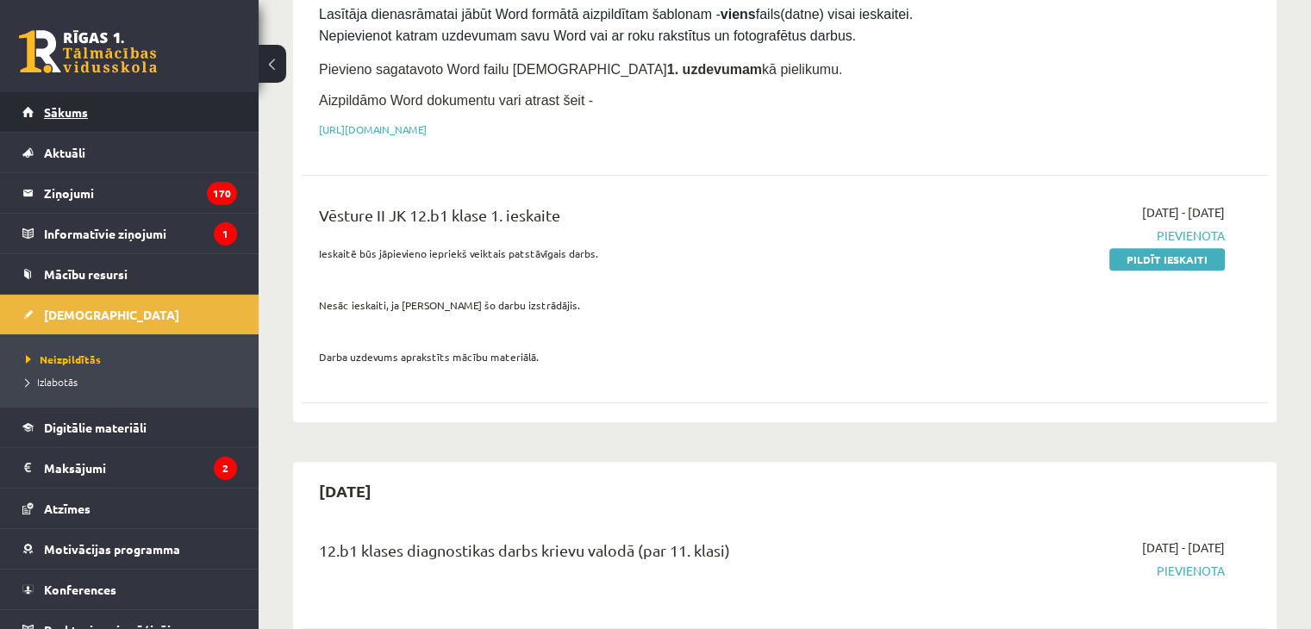
click at [62, 104] on link "Sākums" at bounding box center [129, 112] width 215 height 40
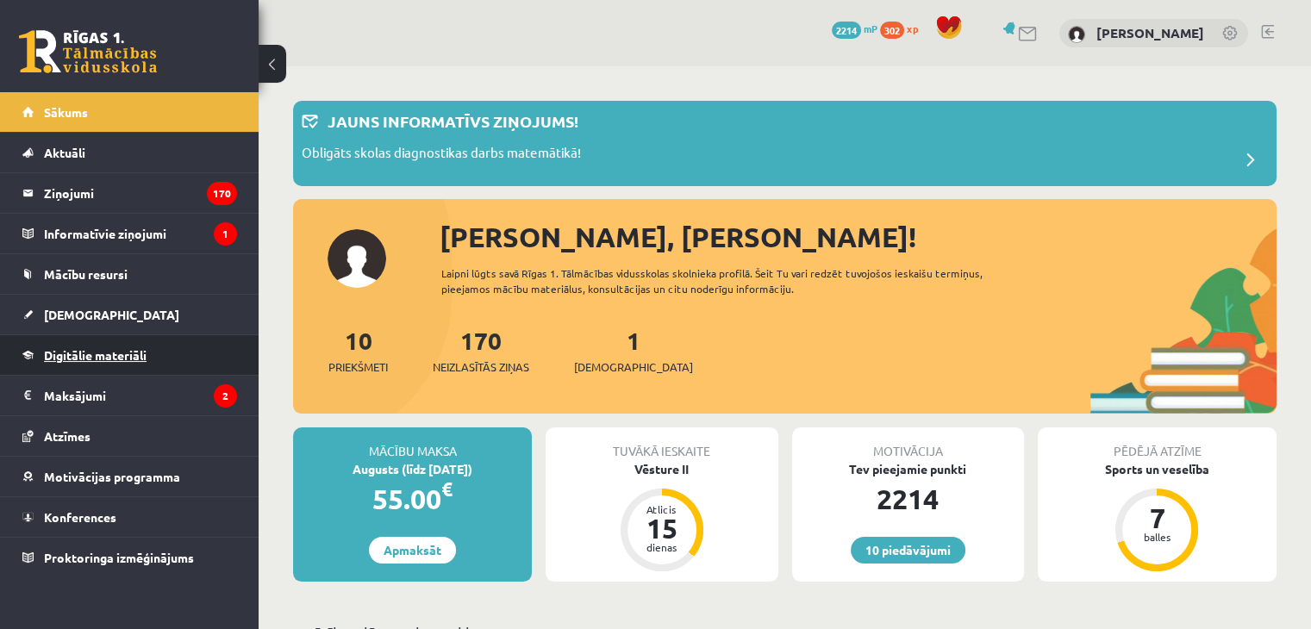
click at [103, 362] on link "Digitālie materiāli" at bounding box center [129, 355] width 215 height 40
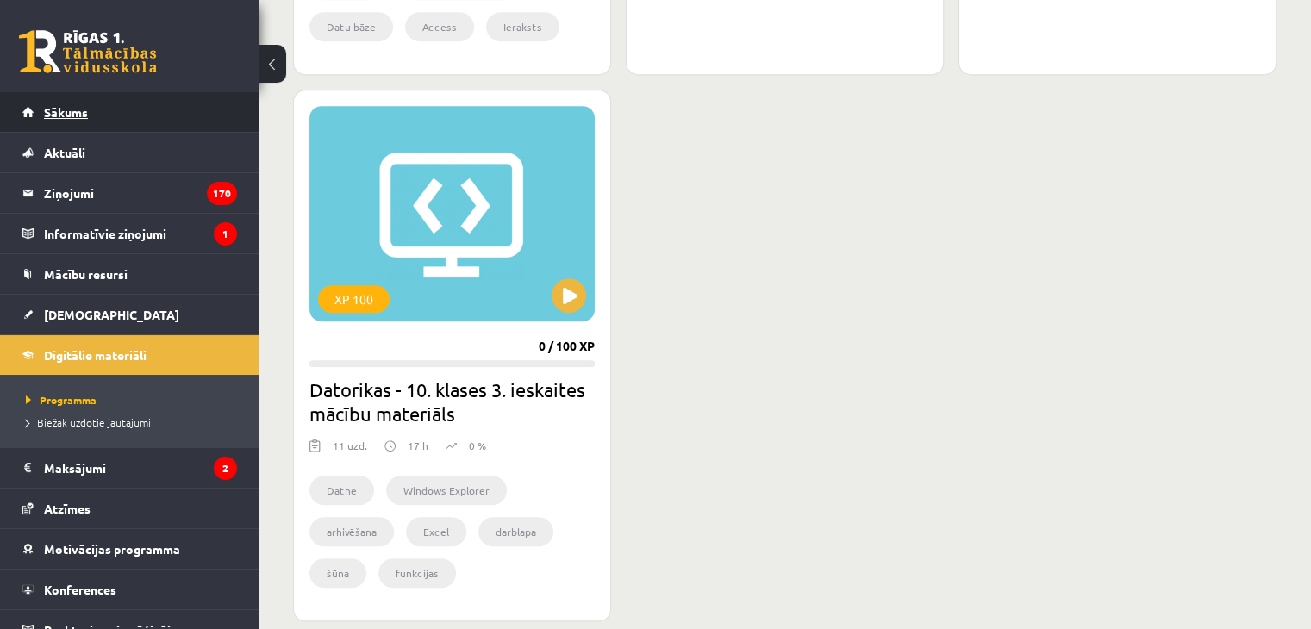
click at [86, 120] on link "Sākums" at bounding box center [129, 112] width 215 height 40
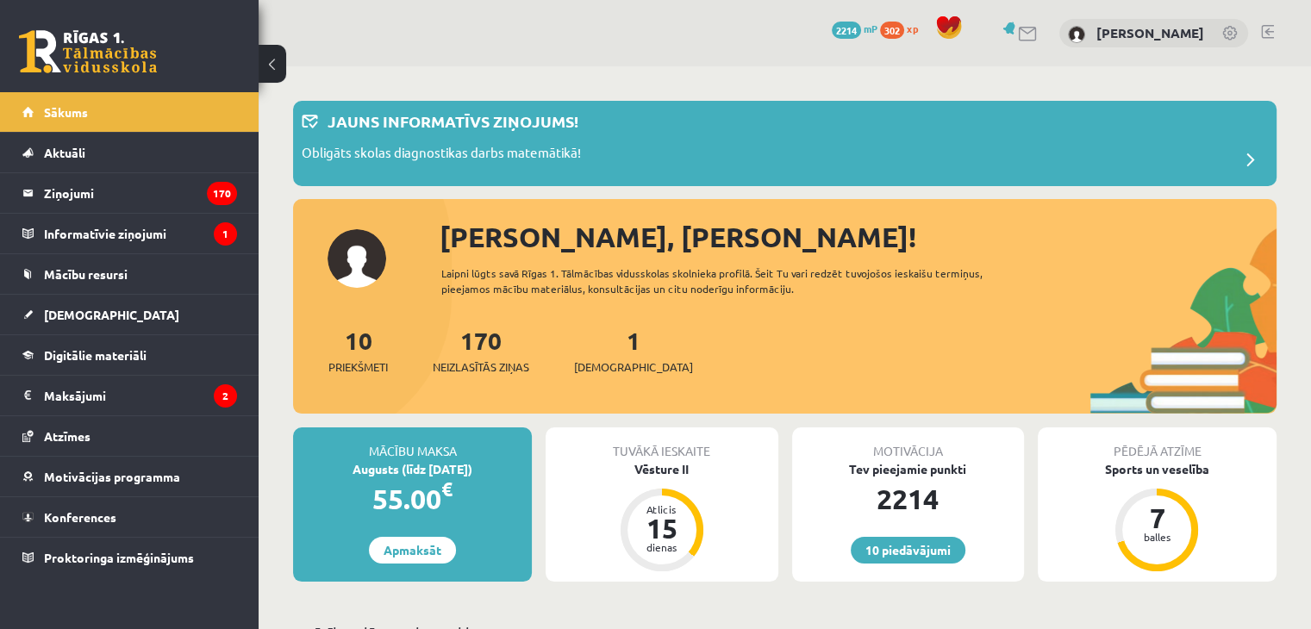
click at [1269, 29] on link at bounding box center [1267, 32] width 13 height 14
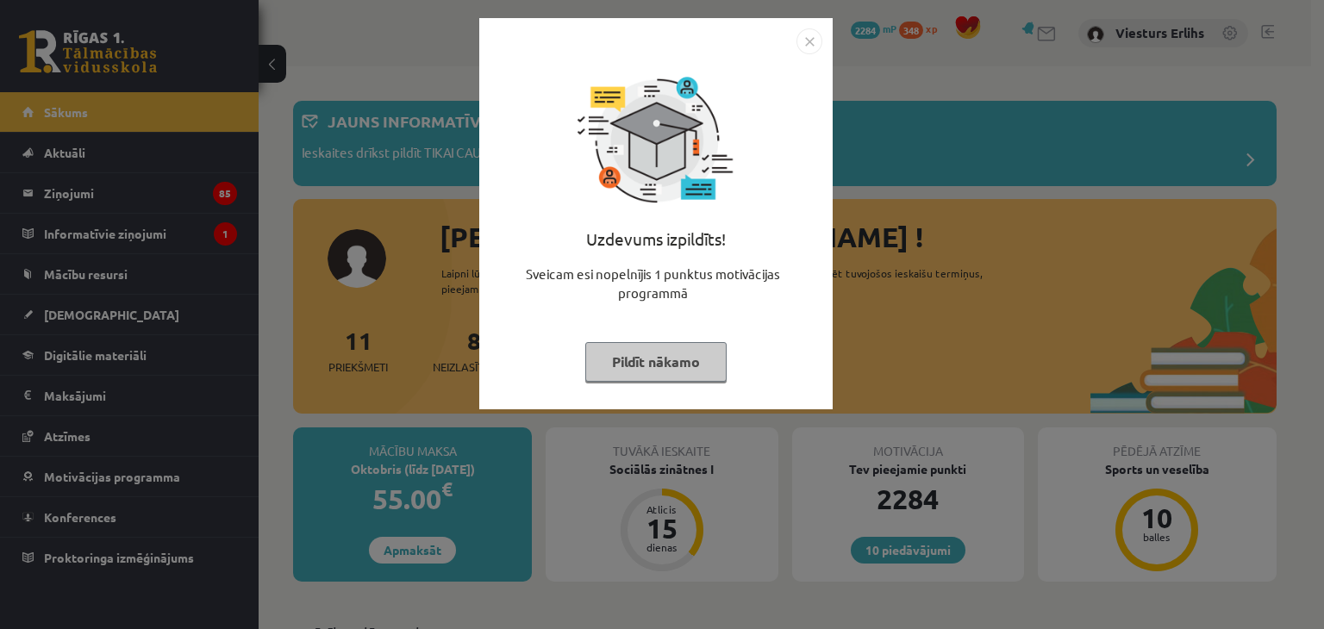
click at [706, 363] on button "Pildīt nākamo" at bounding box center [655, 362] width 141 height 40
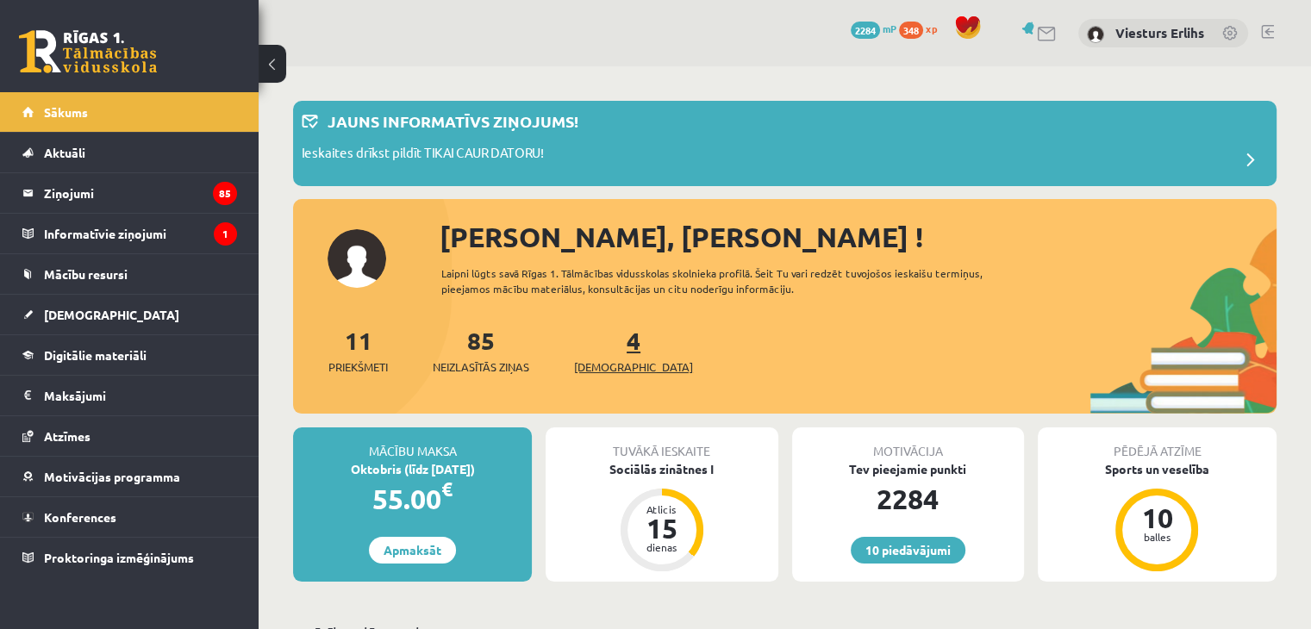
click at [610, 359] on span "[DEMOGRAPHIC_DATA]" at bounding box center [633, 367] width 119 height 17
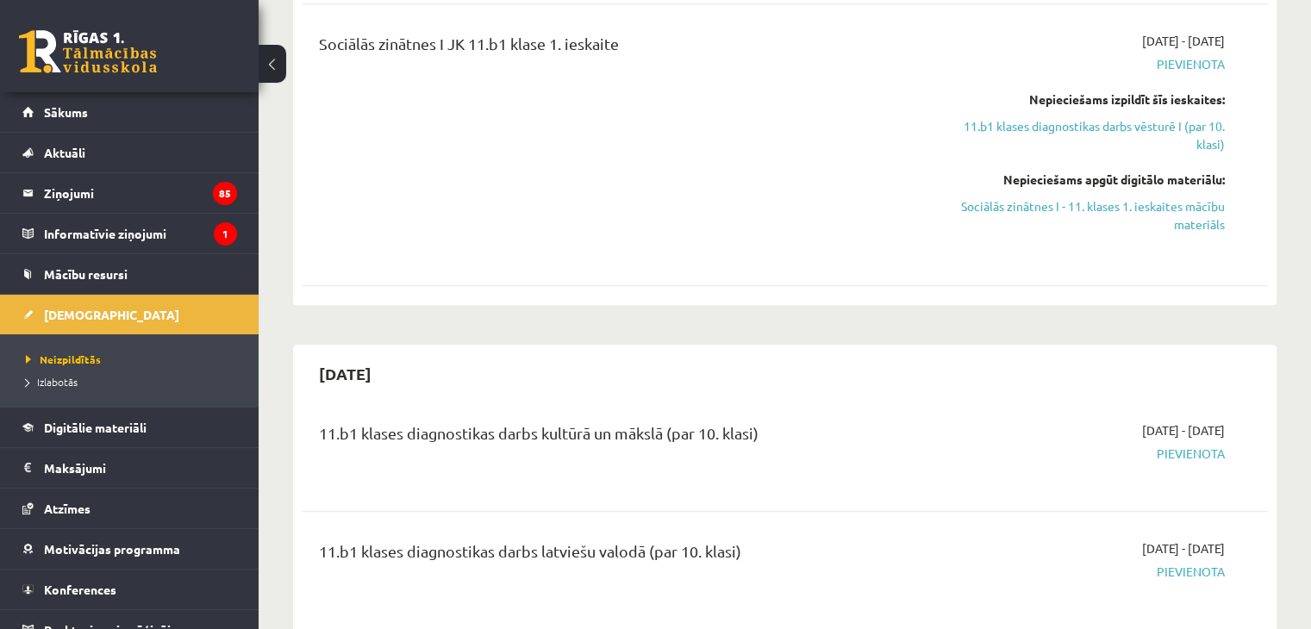
scroll to position [862, 0]
